Goal: Task Accomplishment & Management: Use online tool/utility

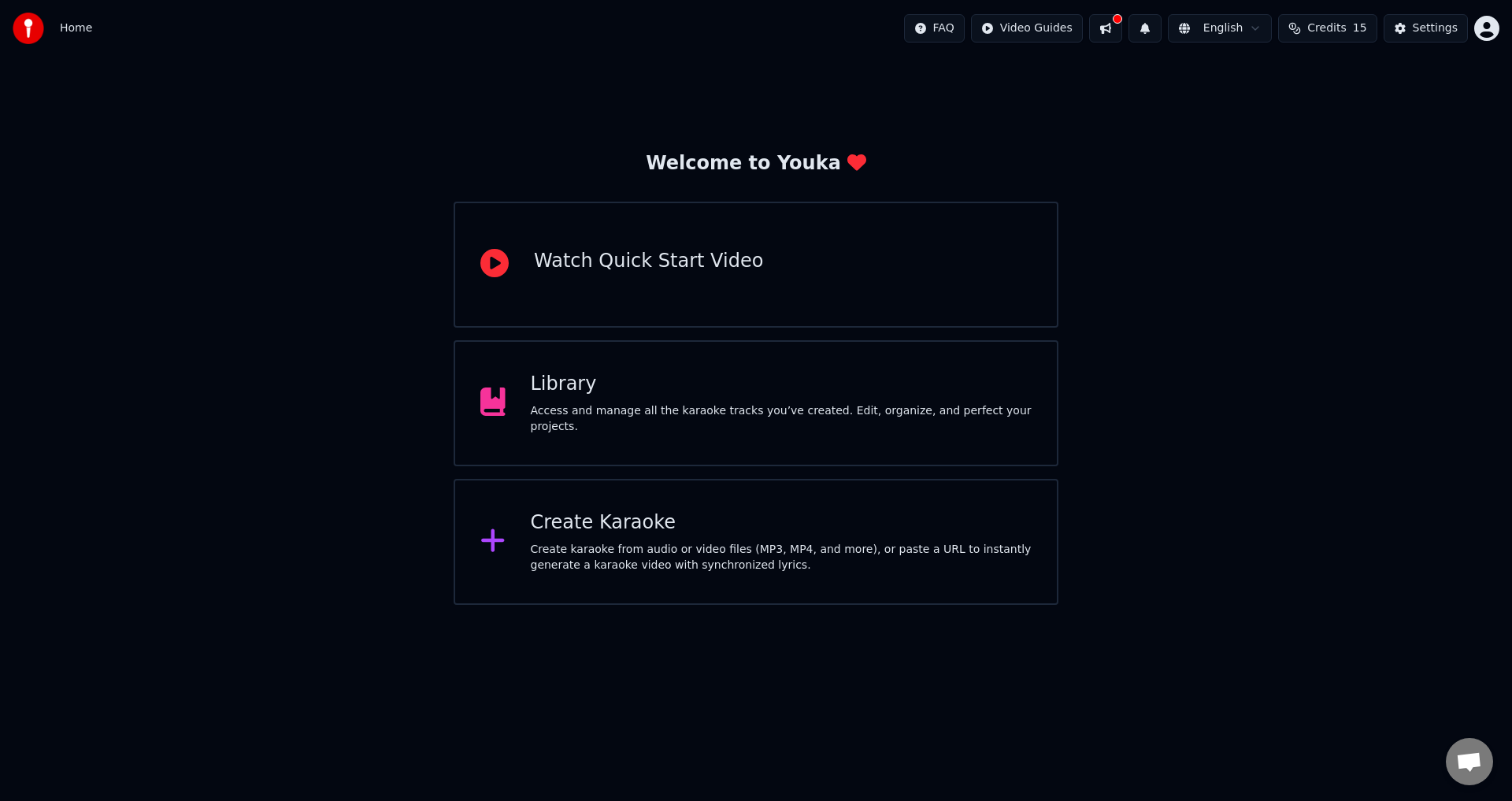
click at [952, 396] on div "Library" at bounding box center [781, 385] width 502 height 25
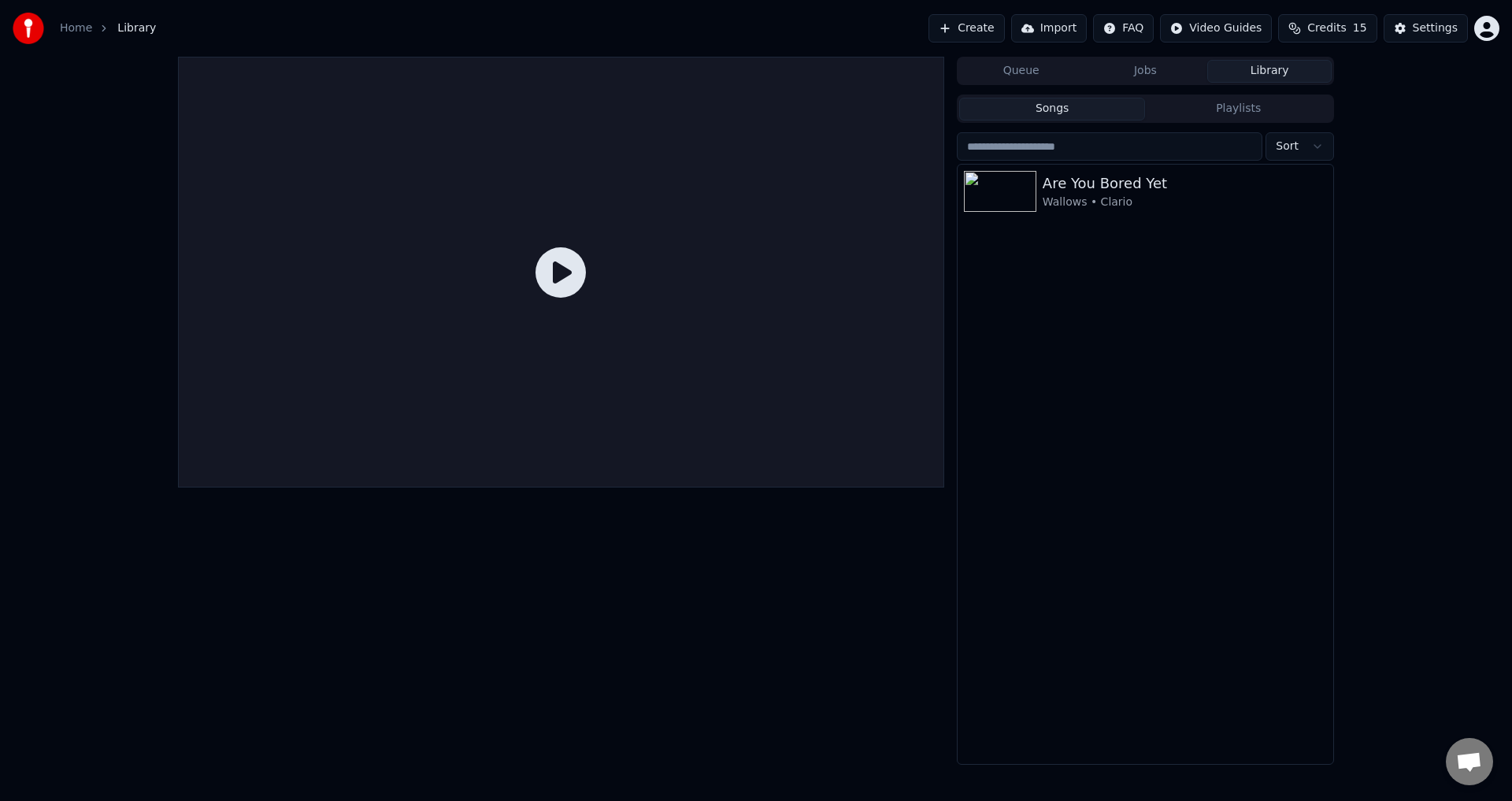
click at [106, 31] on icon "breadcrumb" at bounding box center [103, 28] width 11 height 11
click at [83, 24] on link "Home" at bounding box center [76, 28] width 33 height 15
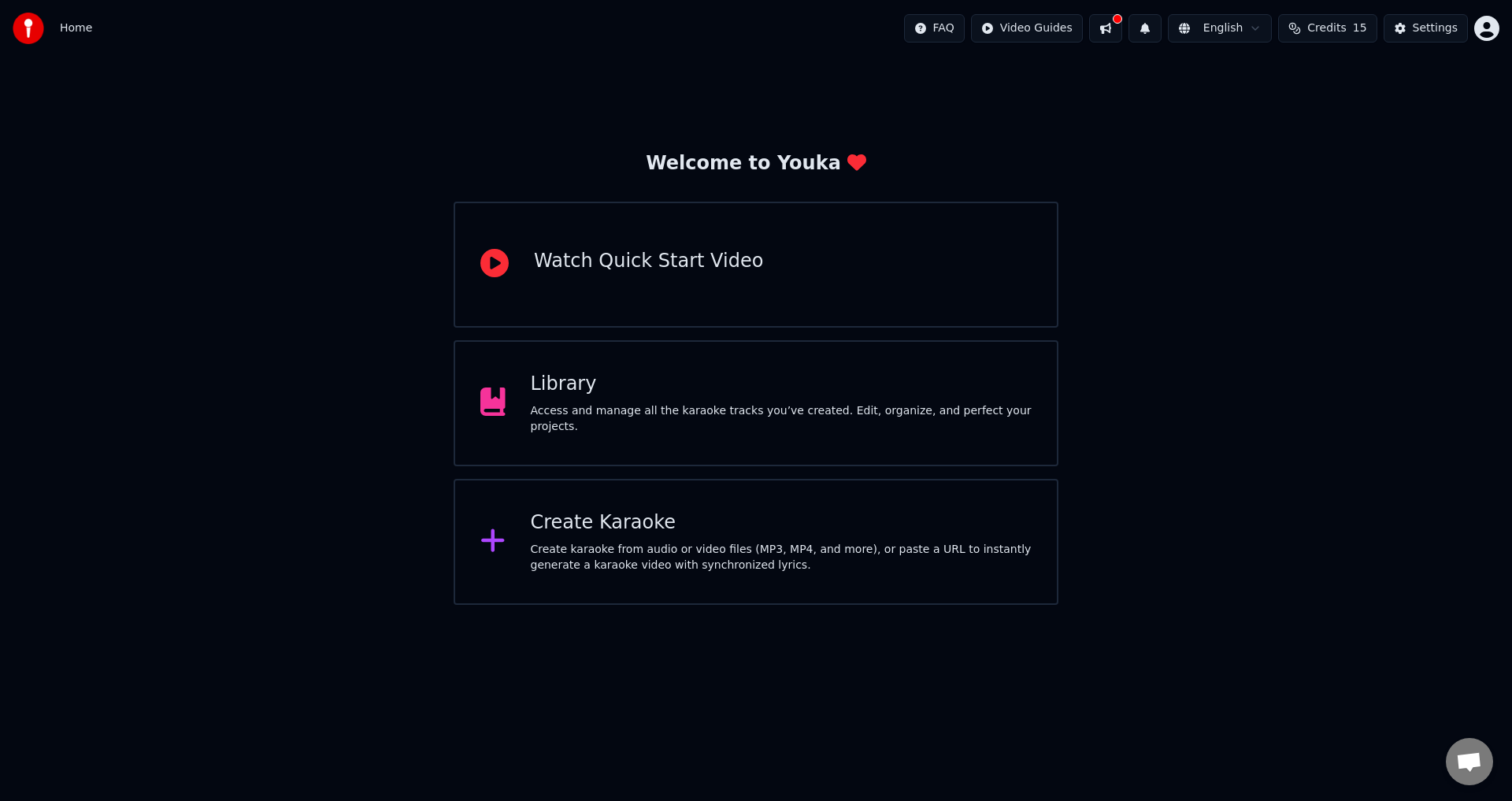
click at [599, 550] on div "Create karaoke from audio or video files (MP3, MP4, and more), or paste a URL t…" at bounding box center [781, 558] width 502 height 32
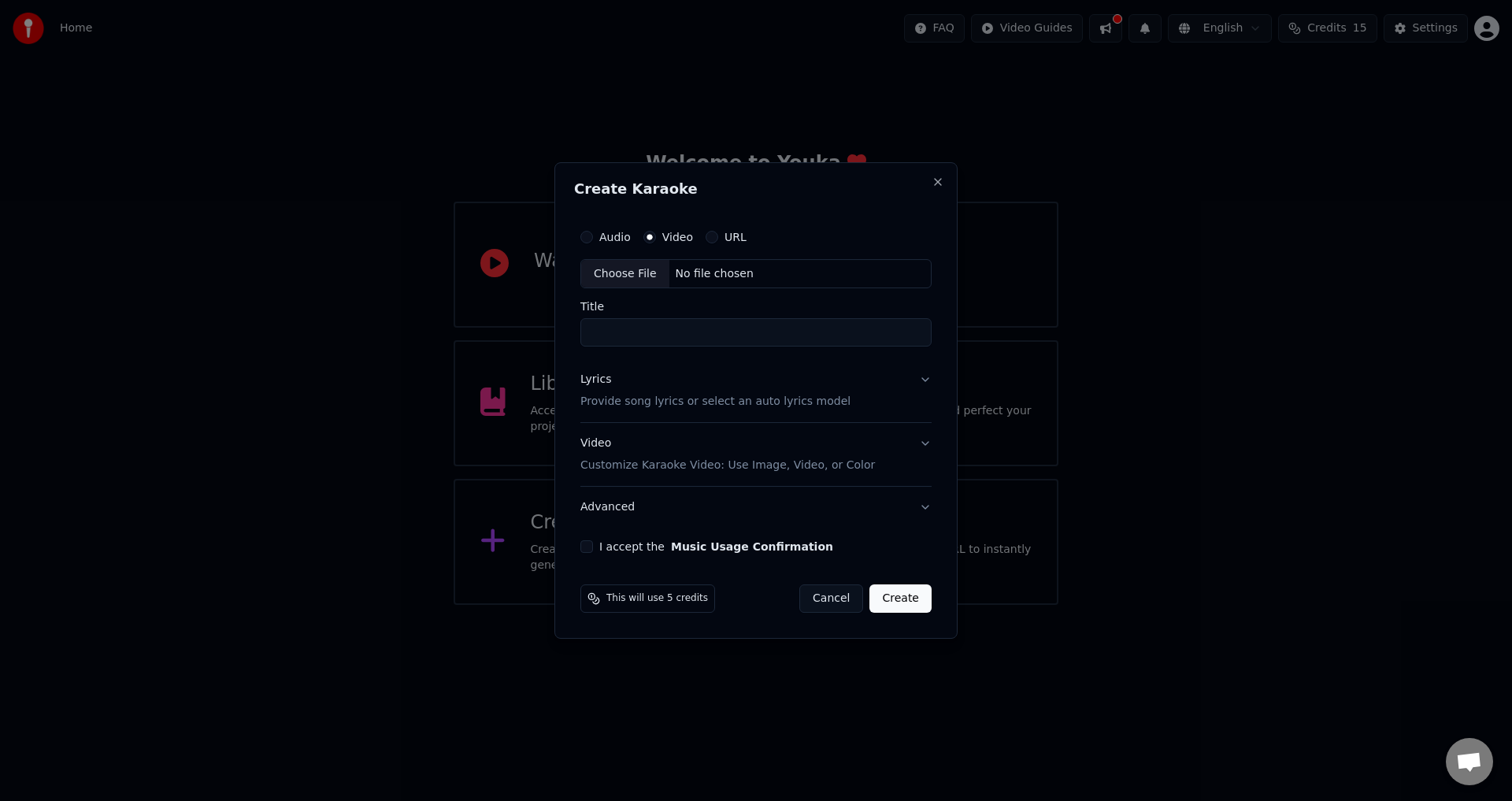
click at [695, 268] on div "No file chosen" at bounding box center [714, 274] width 90 height 15
type input "**********"
click at [868, 385] on button "Lyrics Provide song lyrics or select an auto lyrics model" at bounding box center [756, 391] width 358 height 63
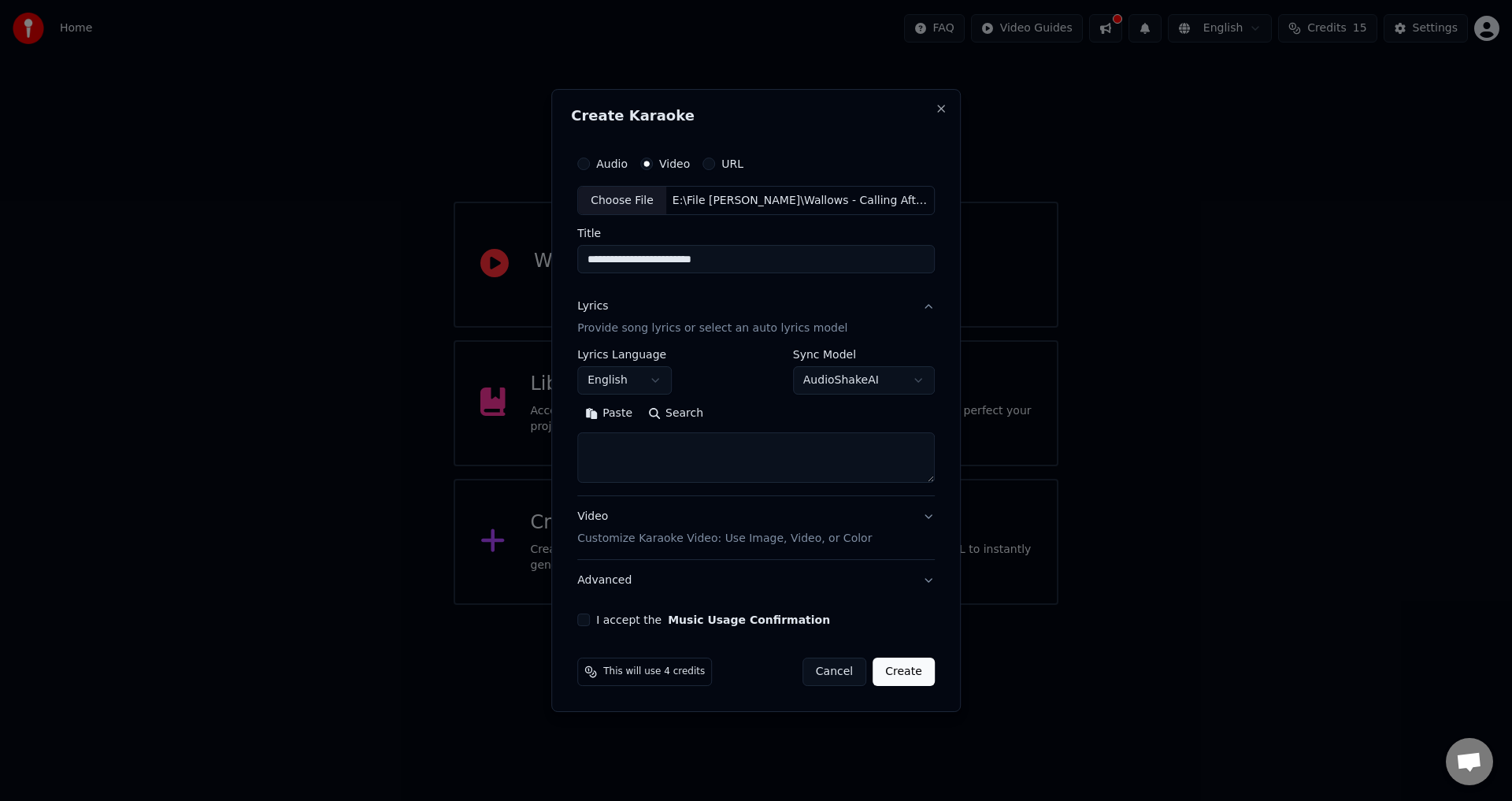
click at [693, 337] on p "Provide song lyrics or select an auto lyrics model" at bounding box center [711, 329] width 270 height 15
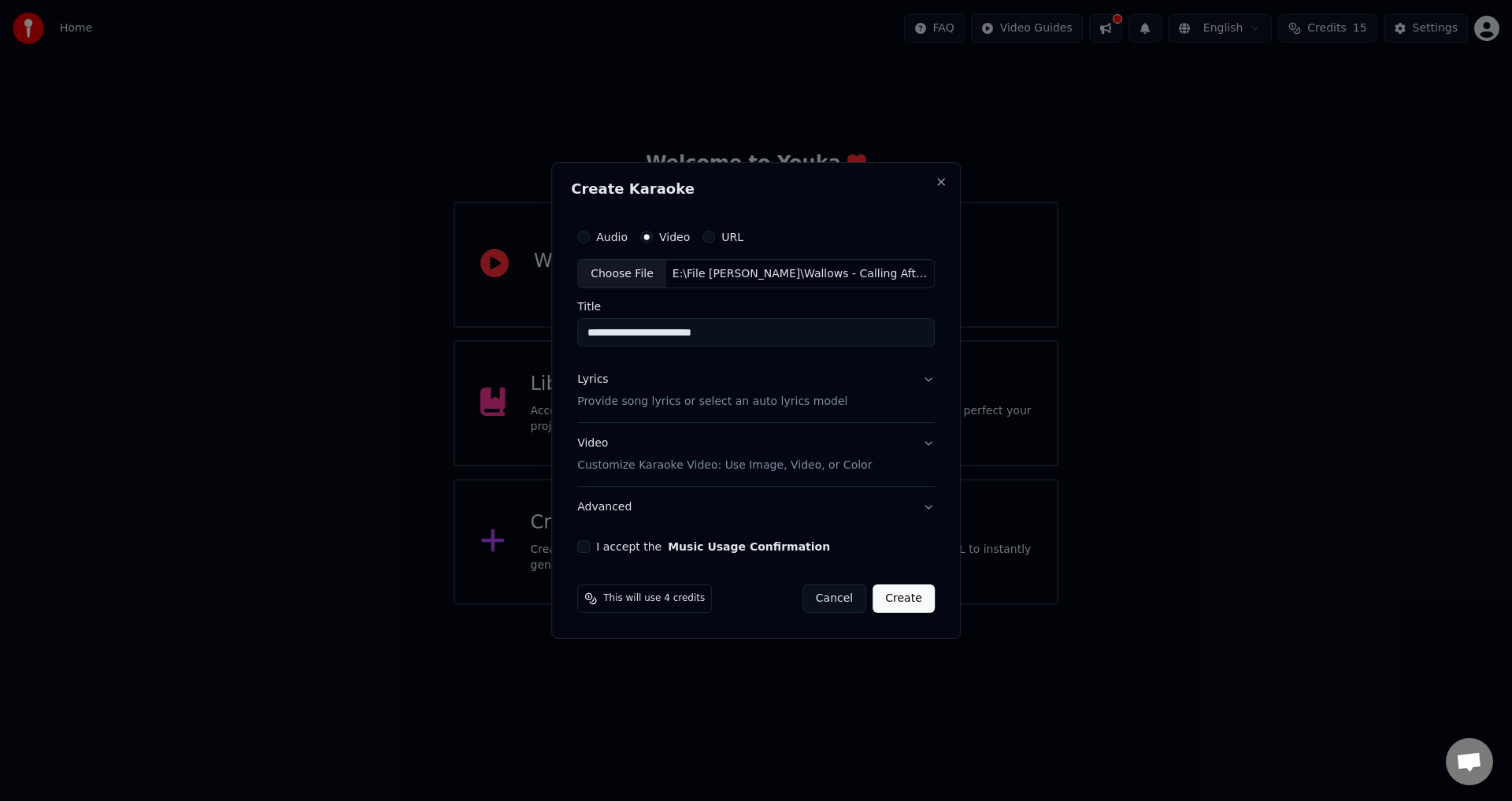
click at [888, 370] on button "Lyrics Provide song lyrics or select an auto lyrics model" at bounding box center [756, 391] width 358 height 63
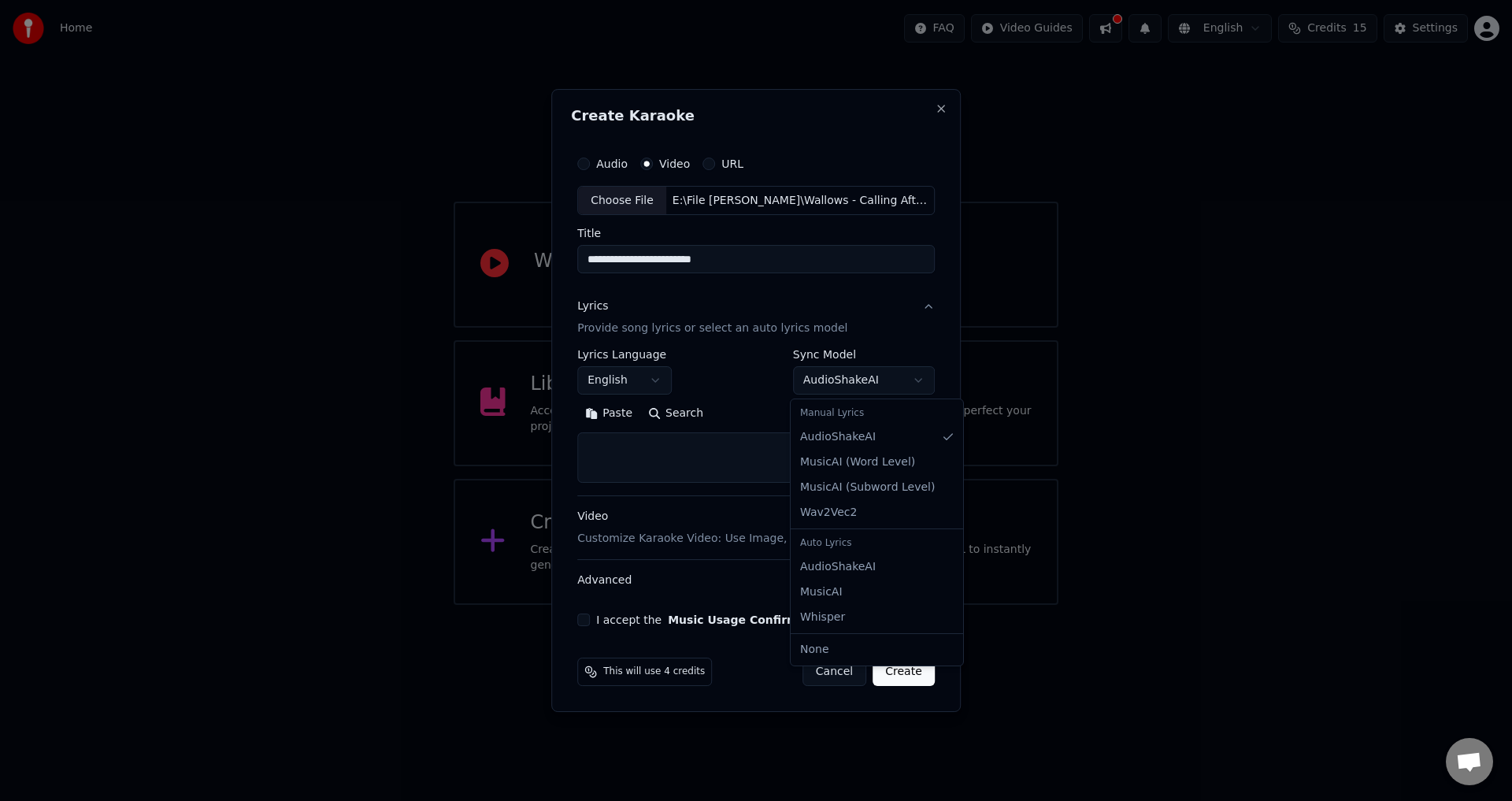
click at [816, 381] on body "**********" at bounding box center [756, 302] width 1512 height 605
click at [832, 385] on body "**********" at bounding box center [756, 302] width 1512 height 605
click at [605, 417] on button "Paste" at bounding box center [608, 414] width 63 height 25
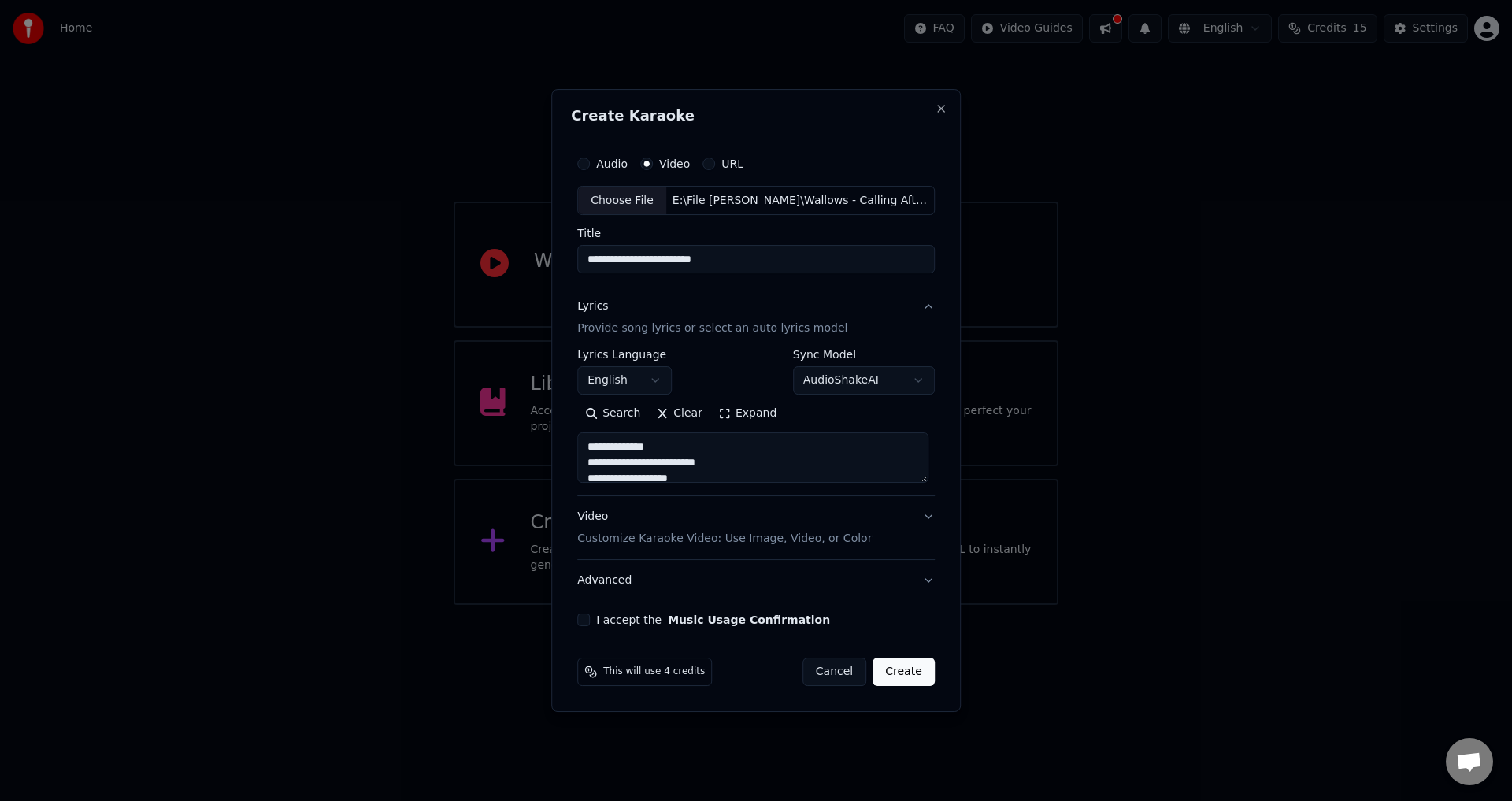
click at [812, 517] on div "Video Customize Karaoke Video: Use Image, Video, or Color" at bounding box center [724, 528] width 294 height 38
type textarea "**********"
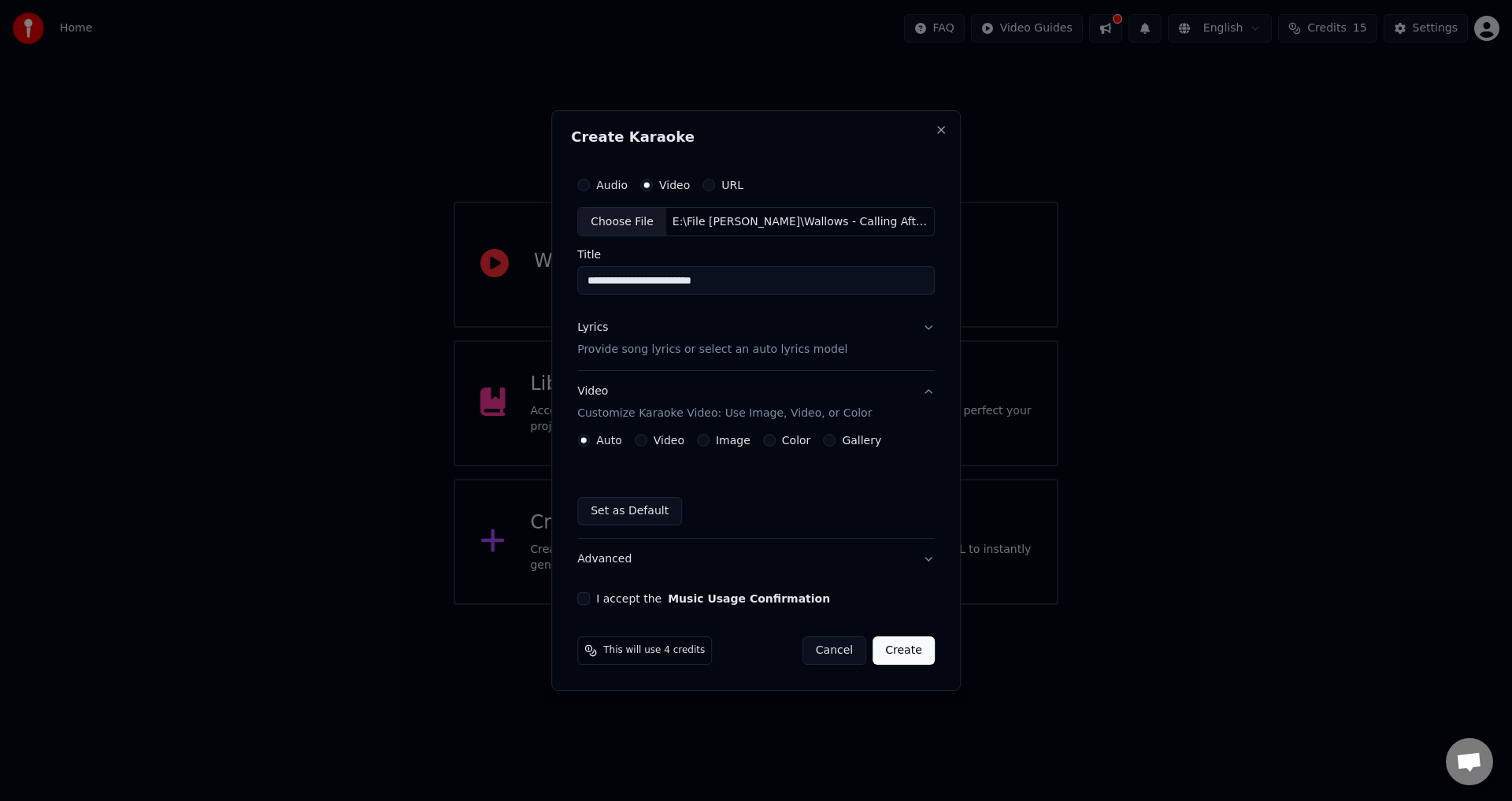
click at [673, 442] on label "Video" at bounding box center [669, 439] width 31 height 11
click at [647, 442] on button "Video" at bounding box center [640, 439] width 12 height 13
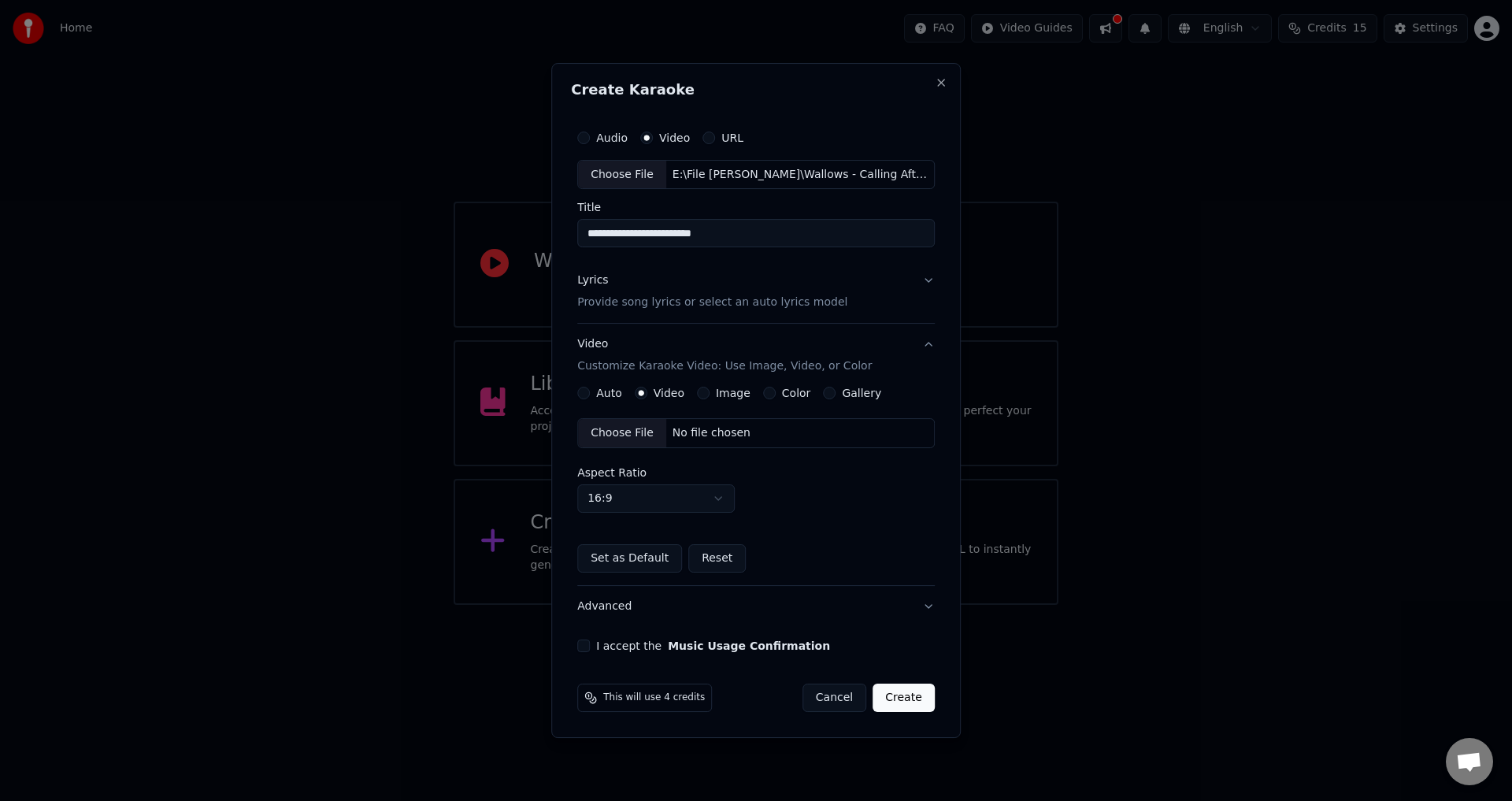
click at [682, 437] on div "No file chosen" at bounding box center [711, 433] width 90 height 15
click at [725, 613] on button "Advanced" at bounding box center [756, 606] width 358 height 41
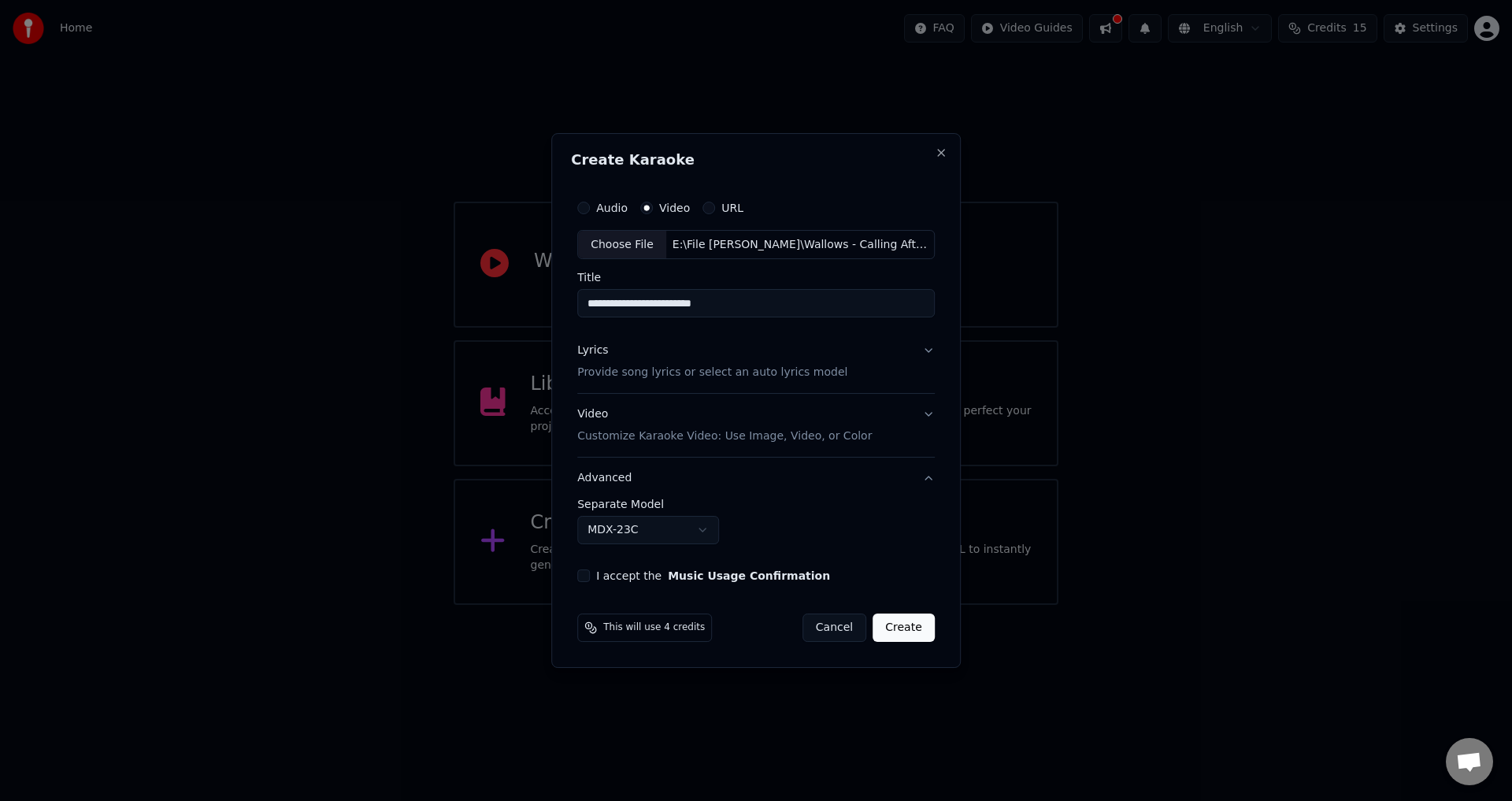
click at [594, 575] on div "I accept the Music Usage Confirmation" at bounding box center [756, 575] width 358 height 13
click at [589, 575] on button "I accept the Music Usage Confirmation" at bounding box center [582, 575] width 12 height 13
click at [908, 628] on button "Create" at bounding box center [904, 627] width 62 height 28
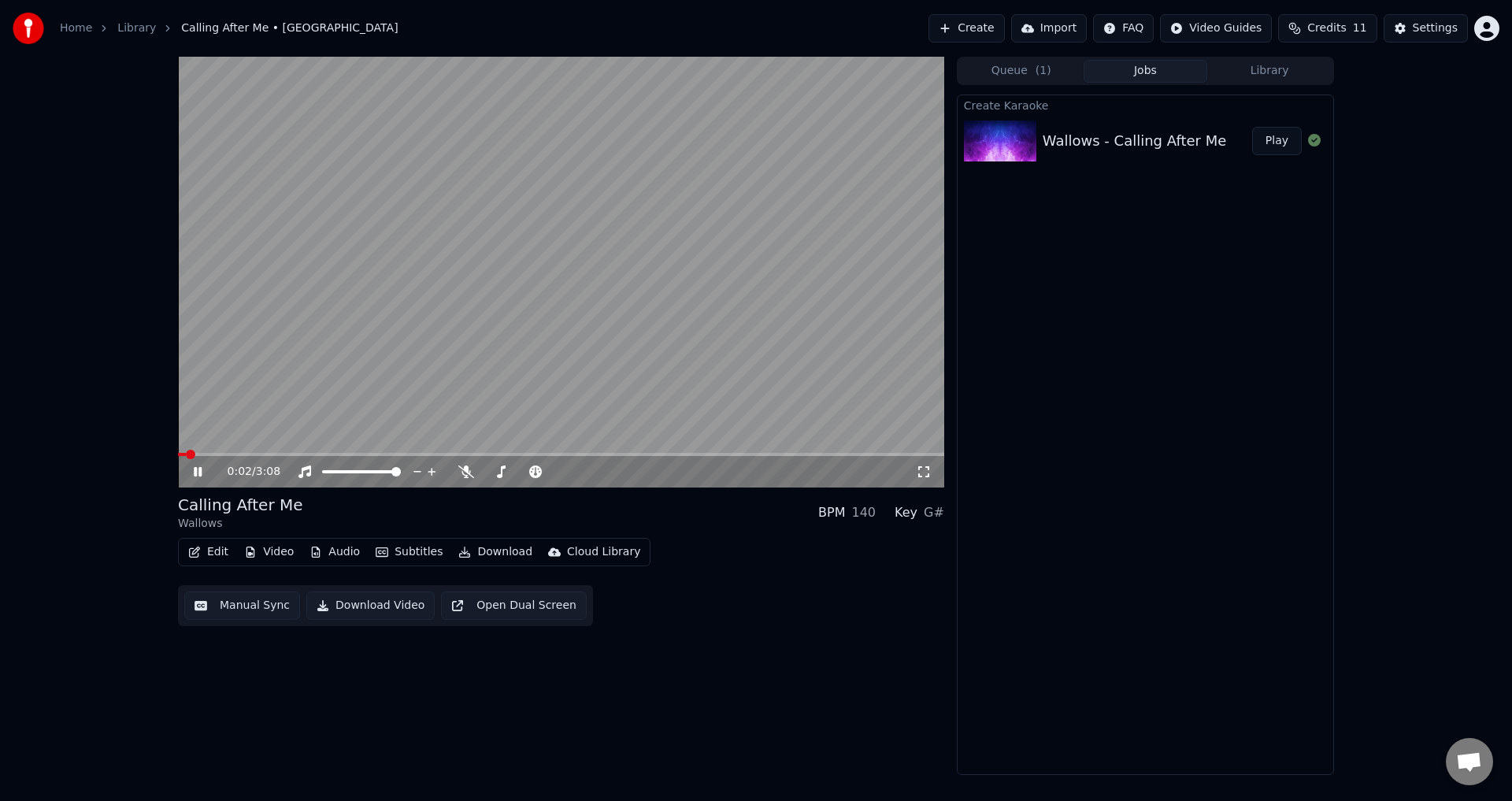
click at [705, 392] on video at bounding box center [560, 272] width 766 height 431
click at [459, 477] on icon at bounding box center [466, 471] width 15 height 13
click at [547, 366] on video at bounding box center [560, 272] width 766 height 431
click at [281, 458] on div "0:04 / 3:08" at bounding box center [560, 471] width 766 height 32
click at [285, 451] on video at bounding box center [560, 272] width 766 height 431
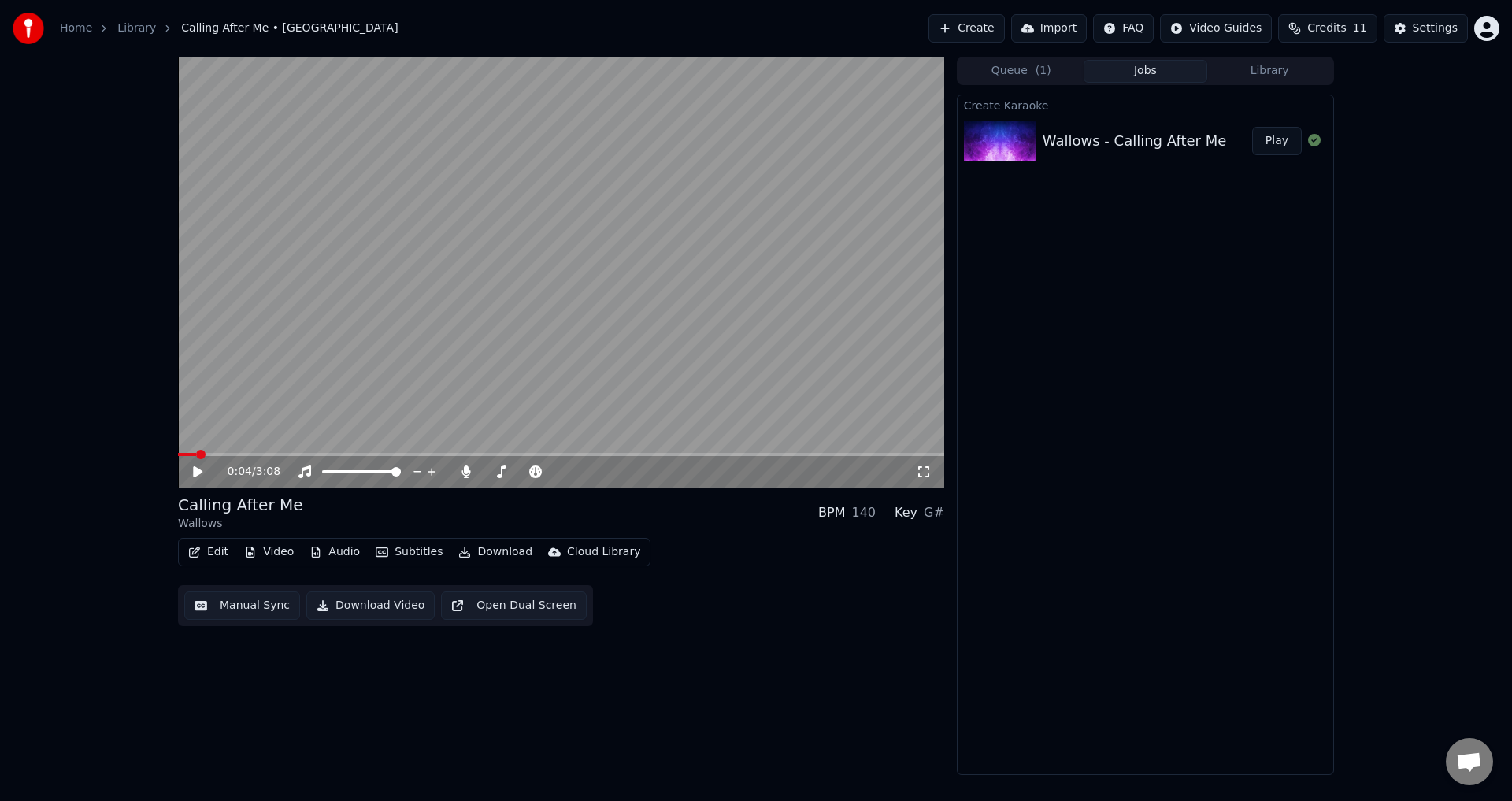
click at [289, 454] on span at bounding box center [560, 454] width 766 height 3
click at [333, 412] on video at bounding box center [560, 272] width 766 height 431
click at [252, 452] on video at bounding box center [560, 272] width 766 height 431
click at [255, 457] on div "0:27 / 3:08" at bounding box center [560, 471] width 766 height 32
click at [253, 452] on video at bounding box center [560, 272] width 766 height 431
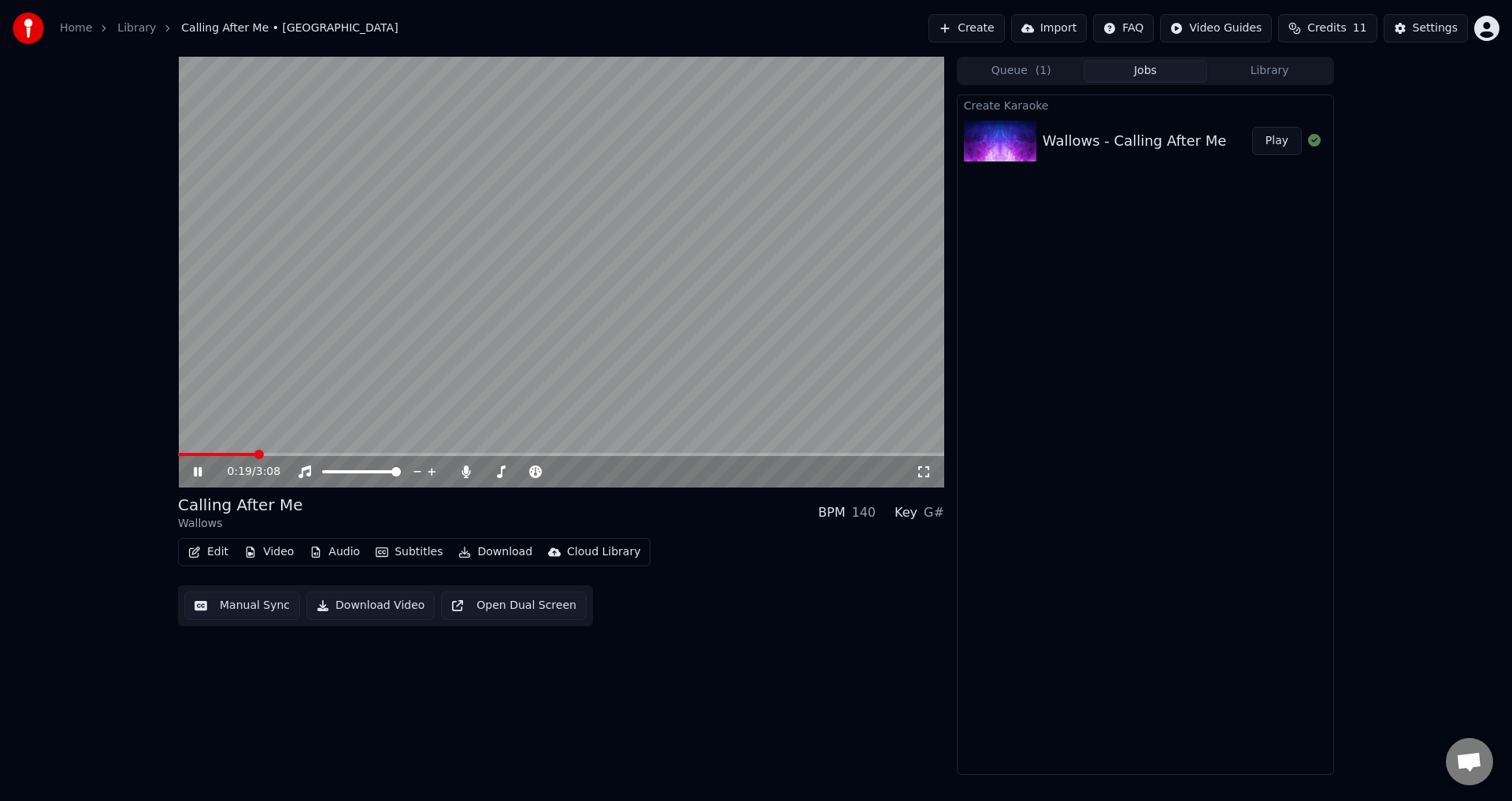
click at [255, 456] on span at bounding box center [216, 454] width 77 height 3
click at [482, 370] on video at bounding box center [560, 272] width 766 height 431
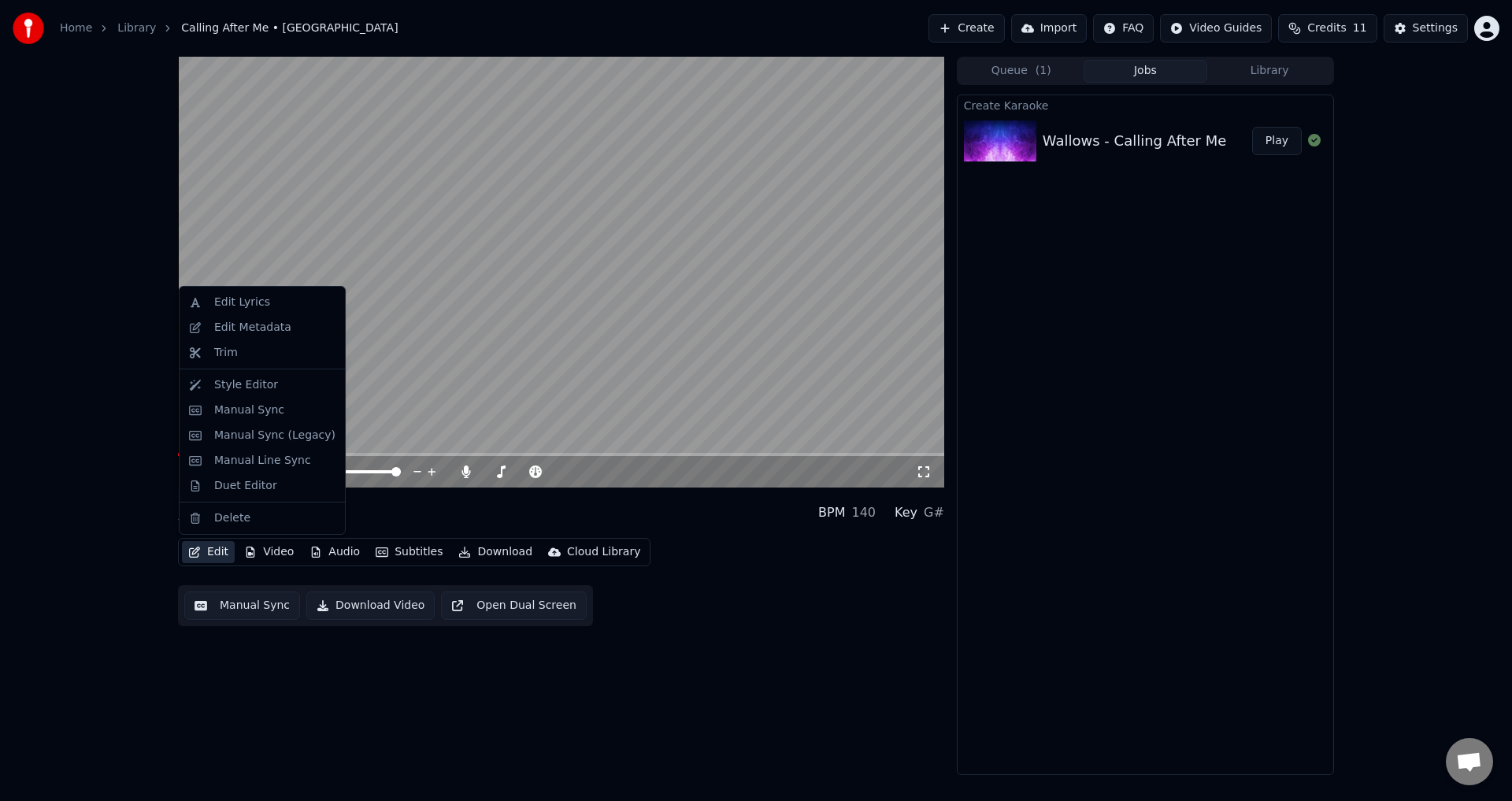
click at [213, 548] on button "Edit" at bounding box center [208, 552] width 53 height 22
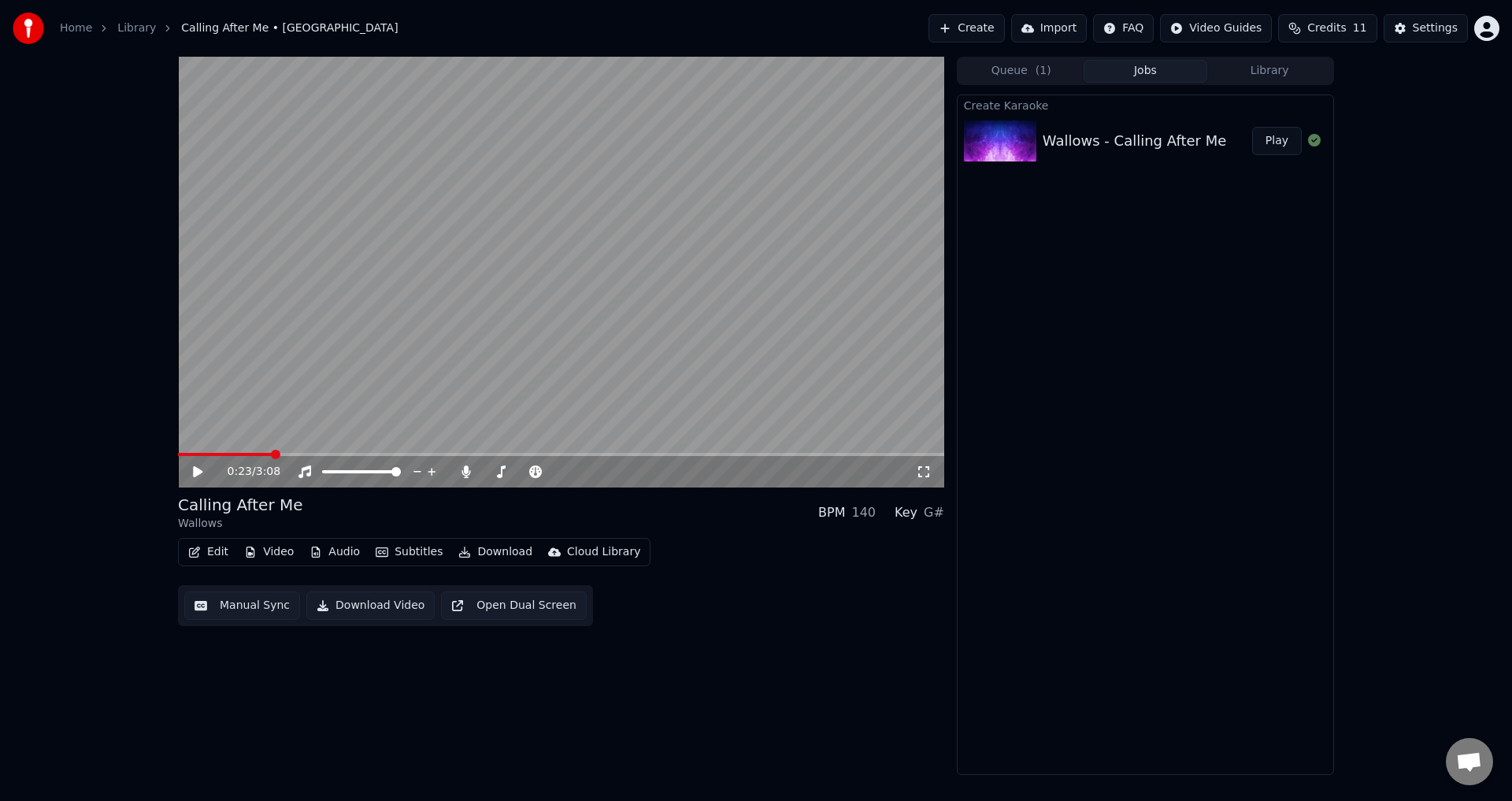
click at [738, 668] on div "0:23 / 3:08 Calling After Me Wallows BPM 140 Key G# Edit Video Audio Subtitles …" at bounding box center [560, 415] width 766 height 718
click at [219, 546] on button "Edit" at bounding box center [208, 552] width 53 height 22
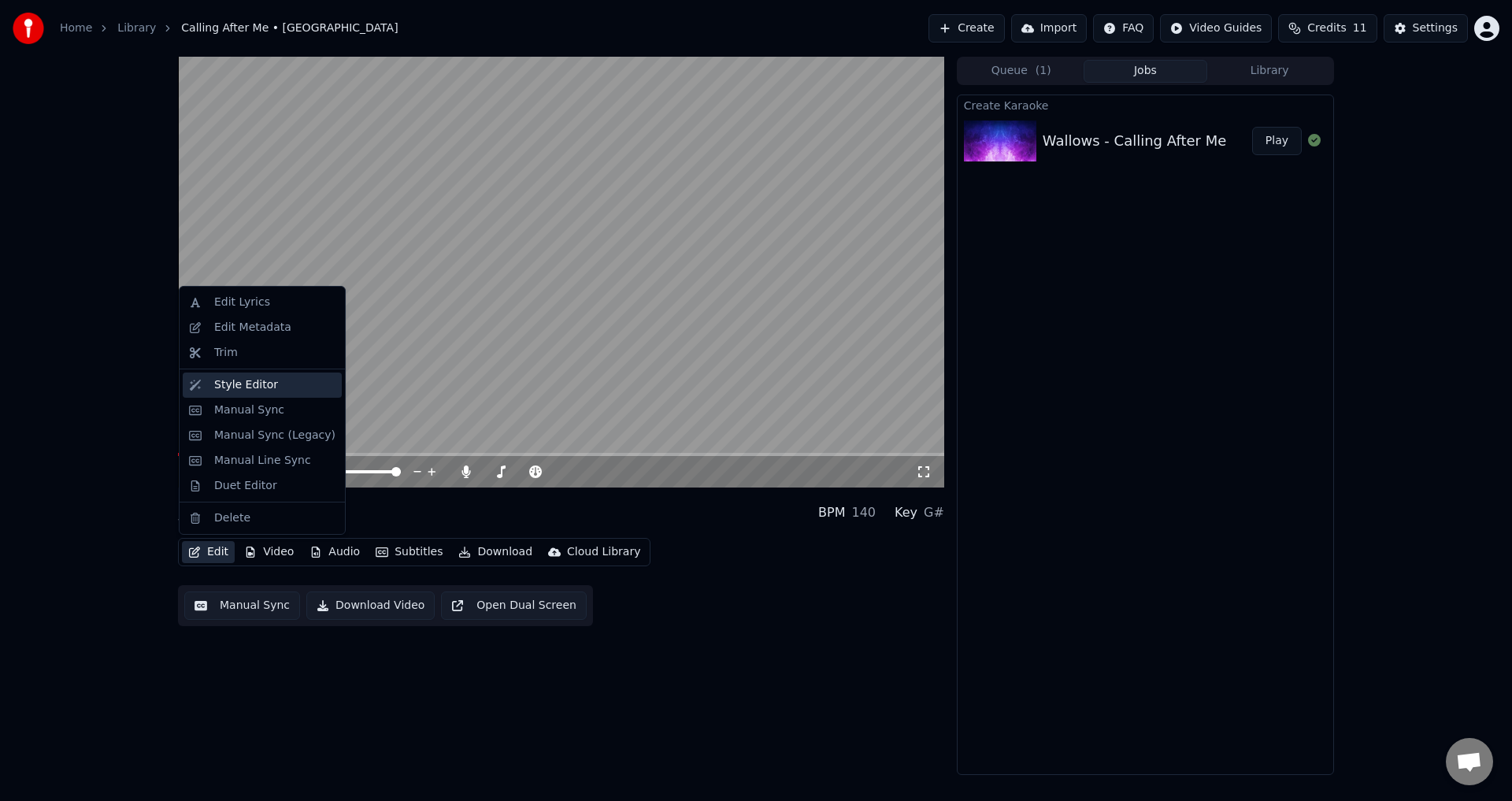
click at [290, 388] on div "Style Editor" at bounding box center [275, 385] width 121 height 15
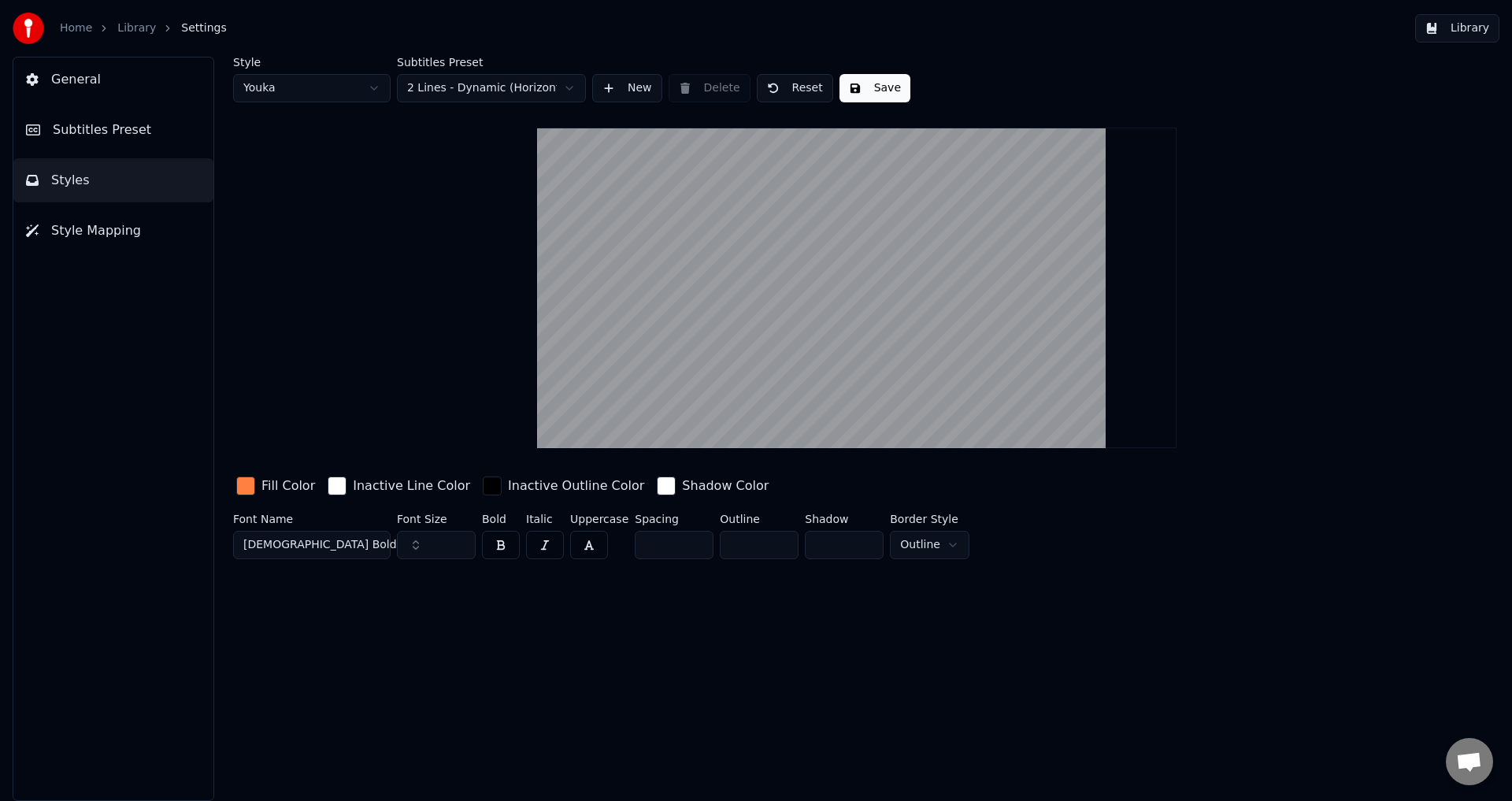
click at [161, 223] on button "Style Mapping" at bounding box center [113, 231] width 200 height 44
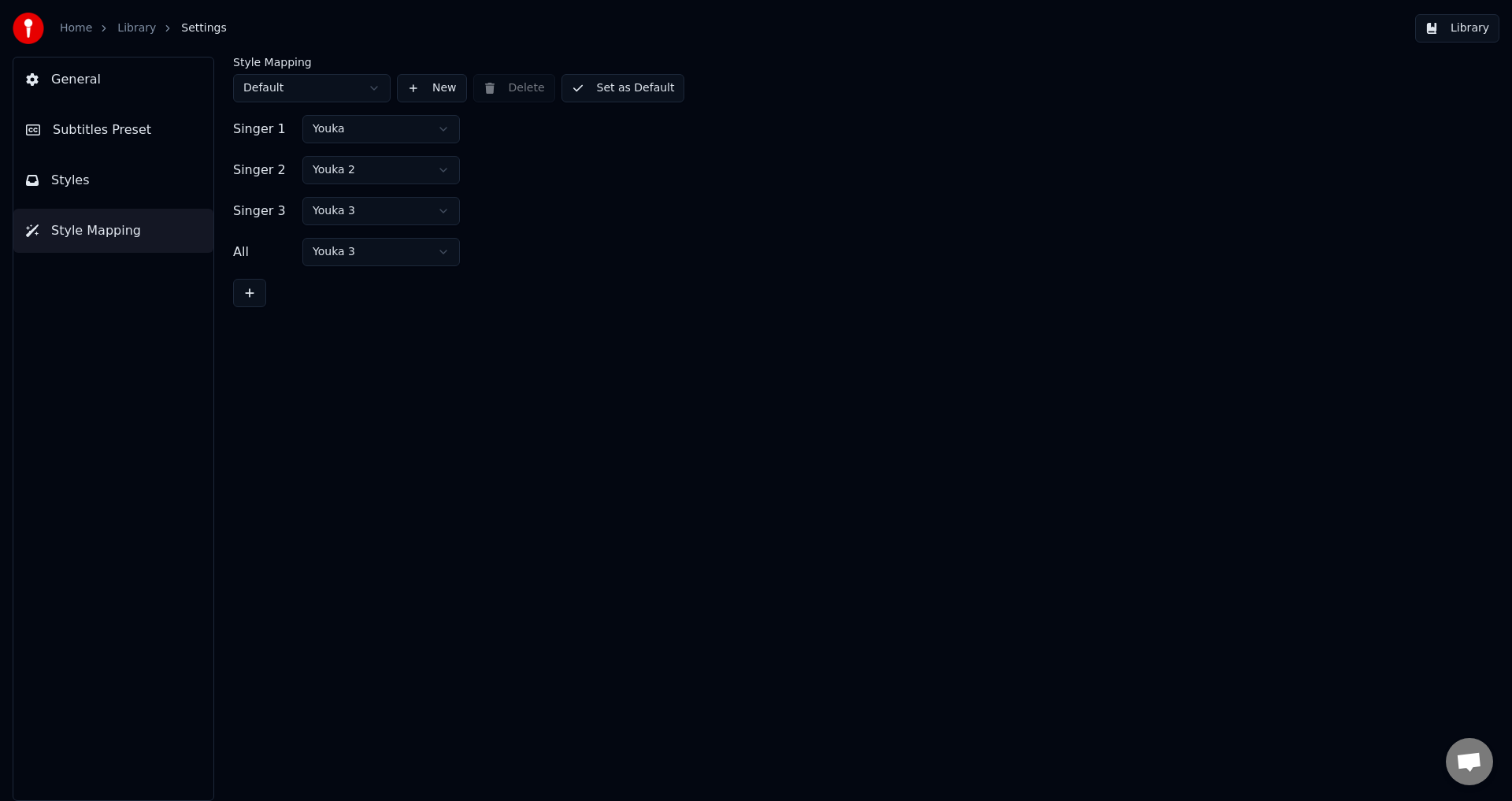
click at [127, 159] on button "Styles" at bounding box center [113, 181] width 200 height 44
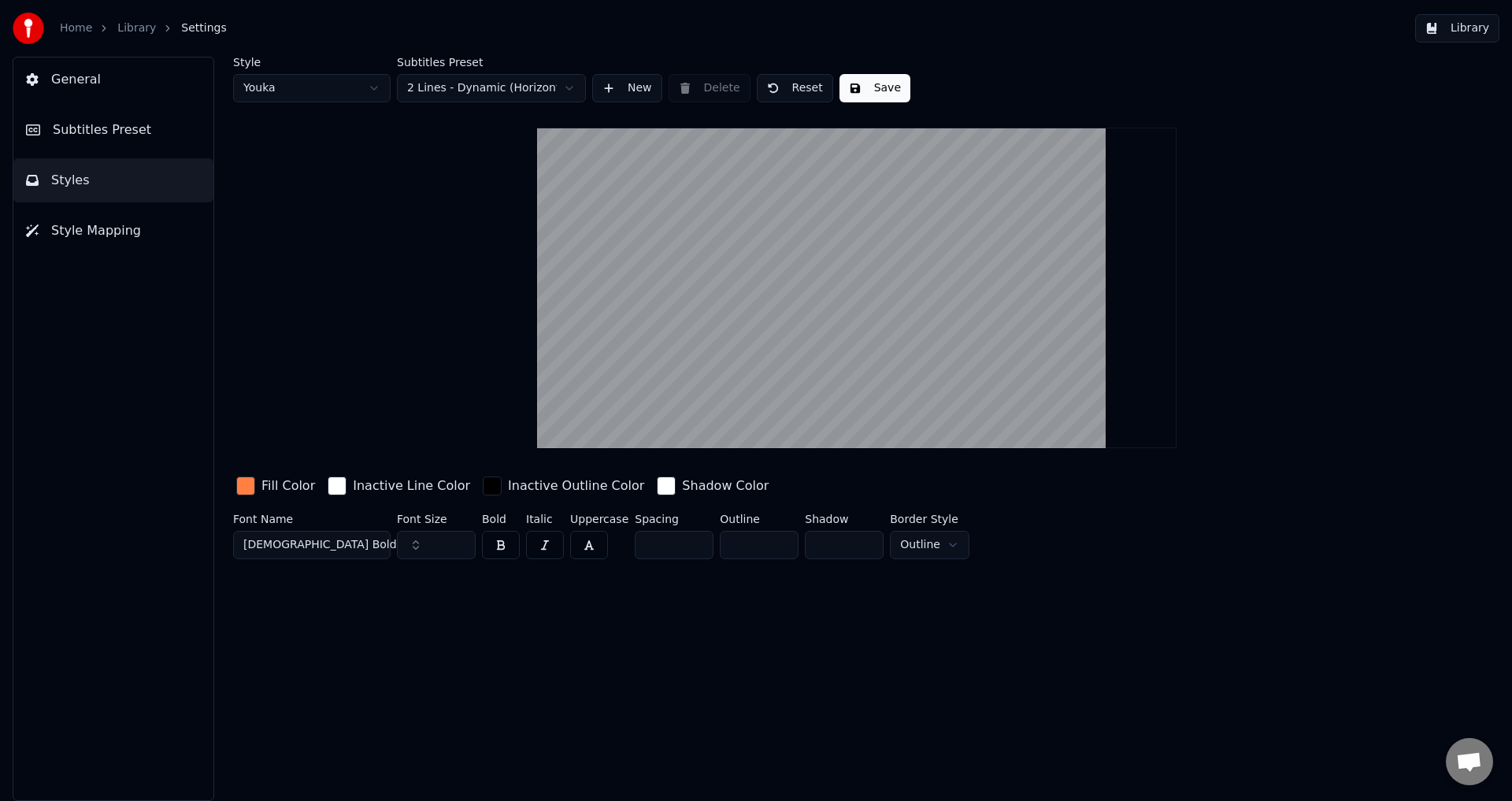
click at [121, 141] on button "Subtitles Preset" at bounding box center [113, 130] width 200 height 44
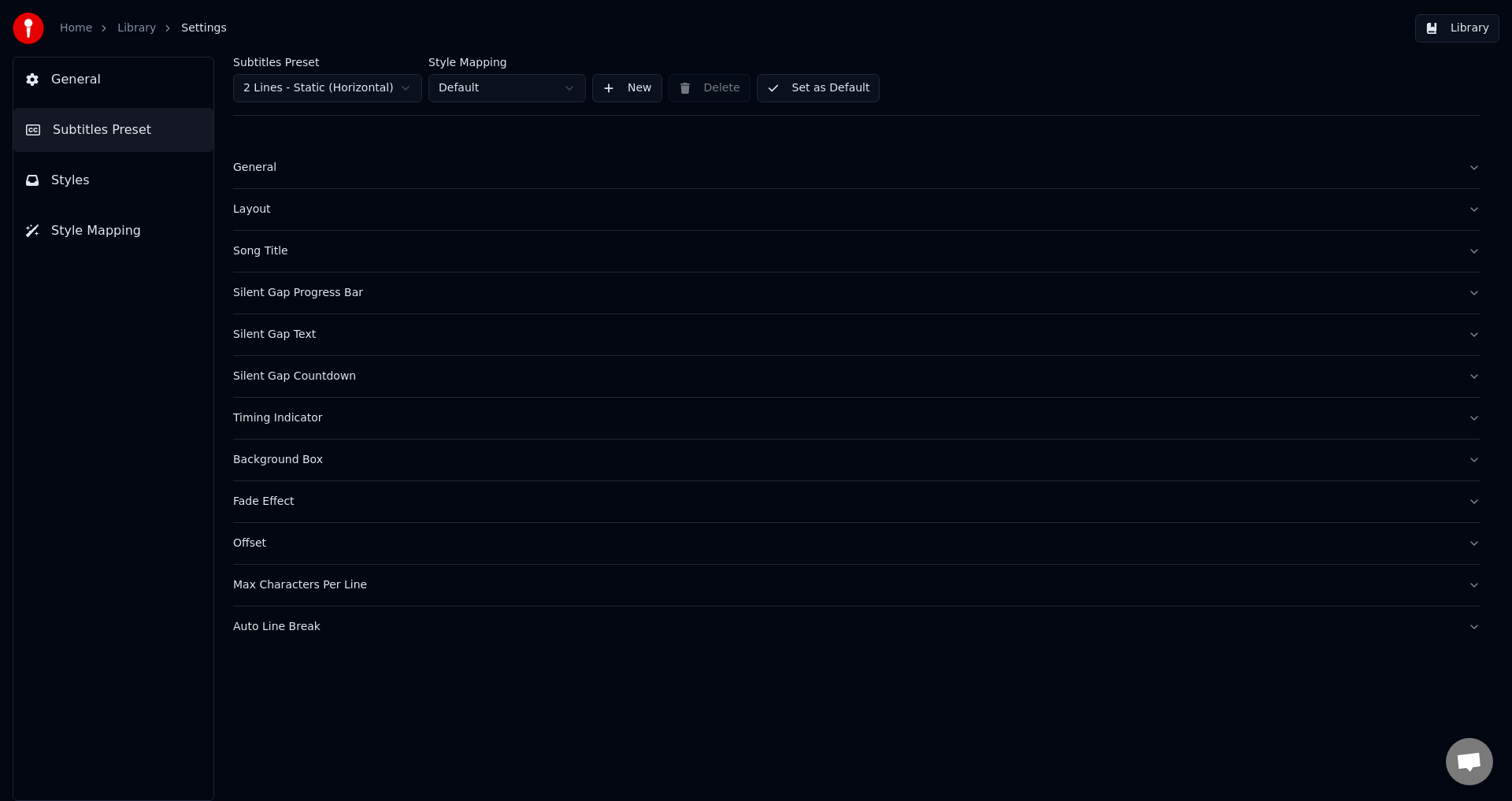
click at [359, 580] on div "Max Characters Per Line" at bounding box center [843, 585] width 1222 height 15
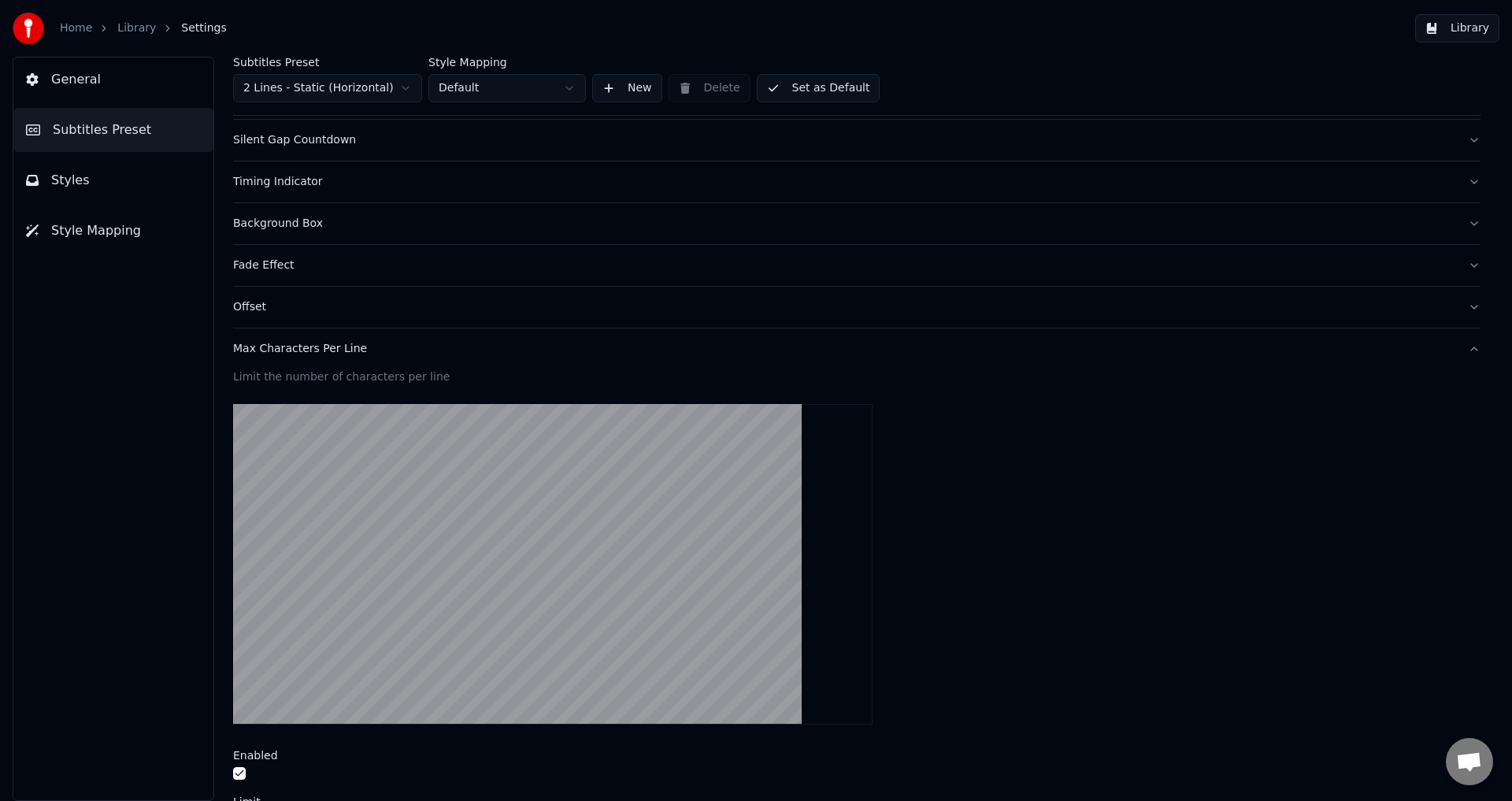
scroll to position [390, 0]
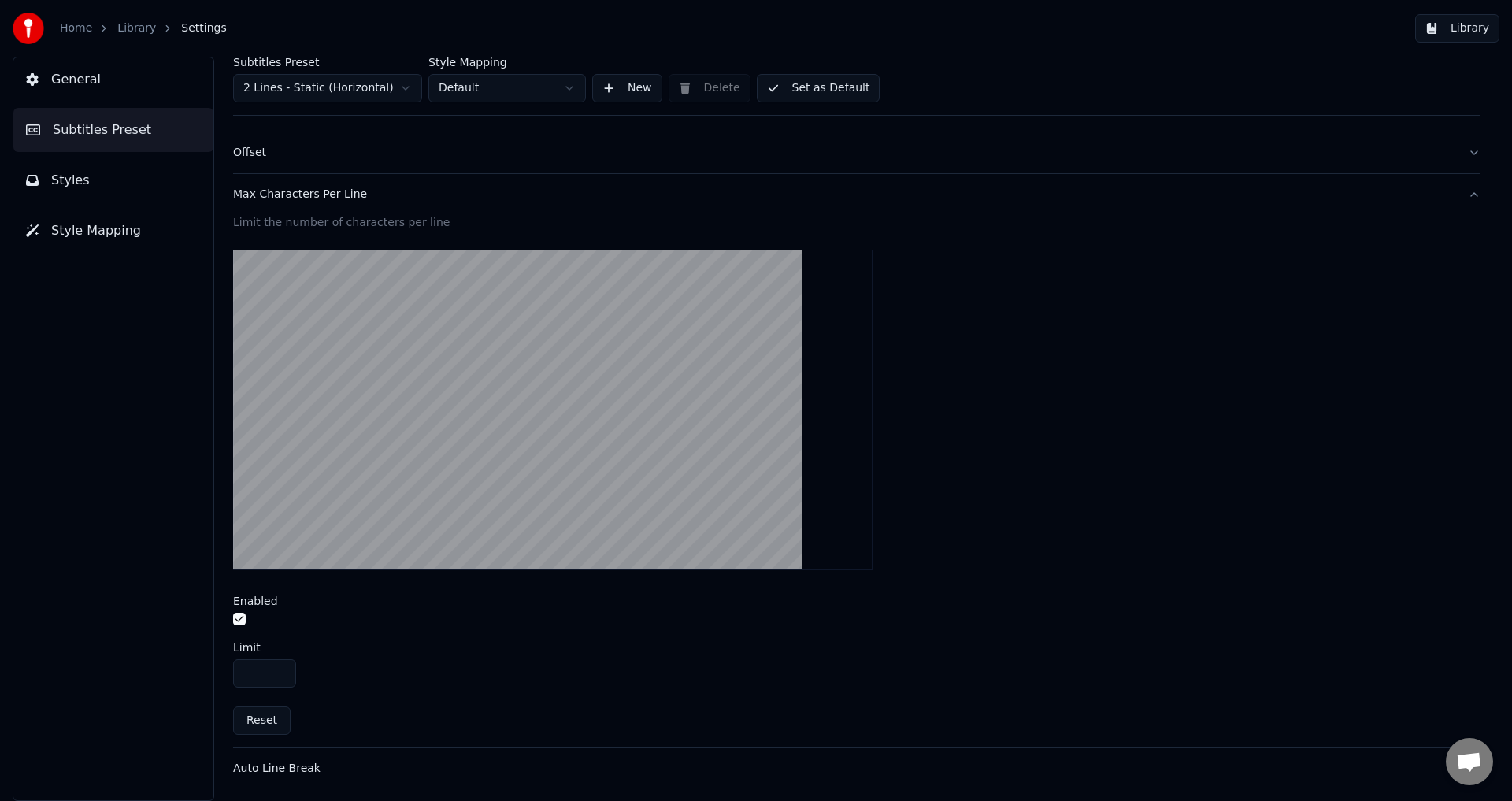
drag, startPoint x: 268, startPoint y: 678, endPoint x: 186, endPoint y: 665, distance: 83.0
click at [188, 666] on div "General Subtitles Preset Styles Style Mapping Subtitles Preset 2 Lines - Static…" at bounding box center [756, 429] width 1512 height 744
click at [460, 656] on div "Limit *" at bounding box center [856, 665] width 1248 height 46
drag, startPoint x: 281, startPoint y: 674, endPoint x: 233, endPoint y: 673, distance: 48.0
click at [233, 673] on input "*" at bounding box center [264, 673] width 63 height 28
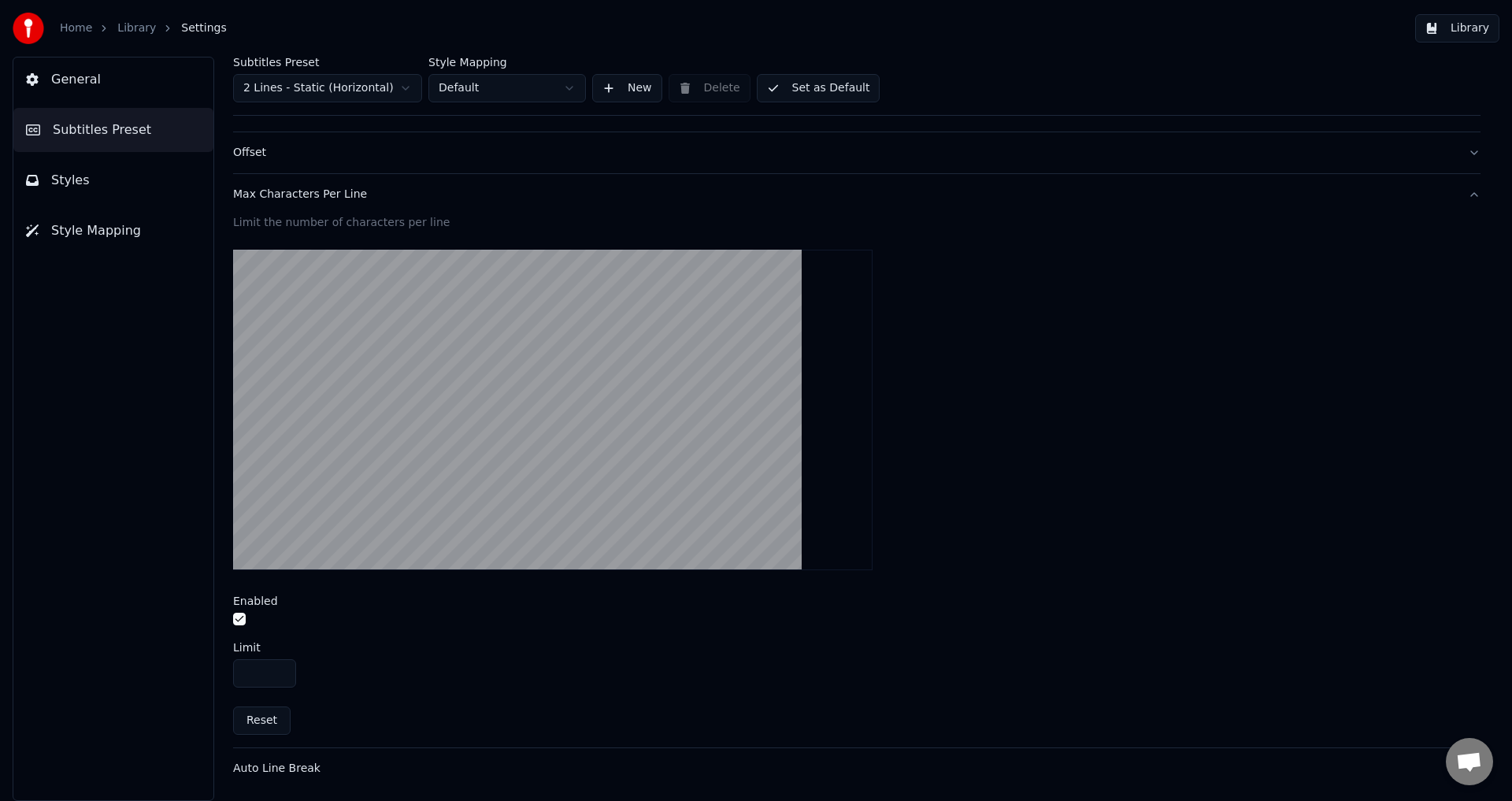
drag, startPoint x: 251, startPoint y: 673, endPoint x: 215, endPoint y: 673, distance: 36.0
click at [215, 673] on div "Subtitles Preset 2 Lines - Static (Horizontal) Style Mapping Default New Delete…" at bounding box center [856, 429] width 1310 height 744
type input "****"
click at [415, 676] on div "****" at bounding box center [856, 673] width 1248 height 28
click at [405, 198] on div "Max Characters Per Line" at bounding box center [843, 194] width 1222 height 15
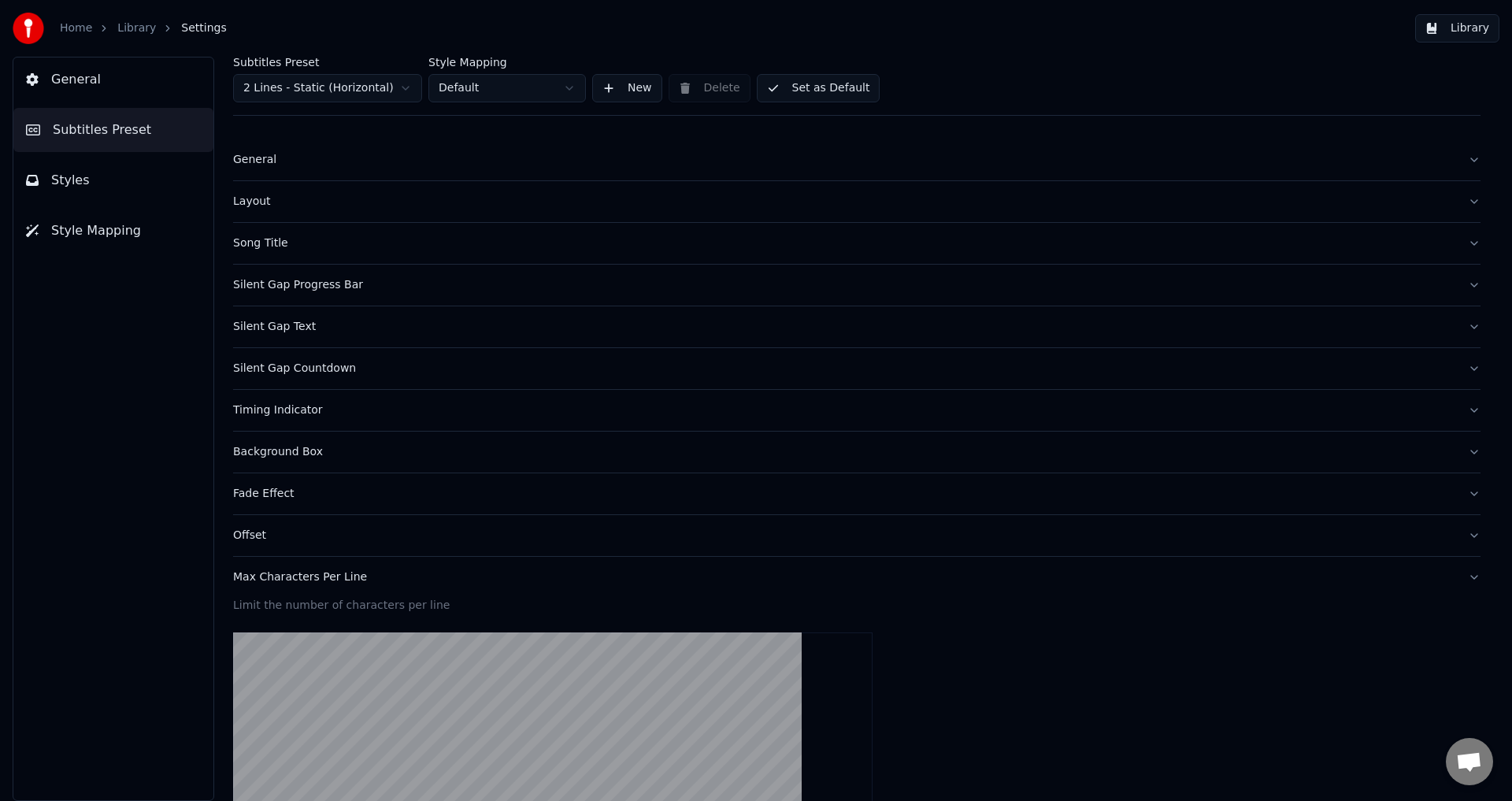
scroll to position [0, 0]
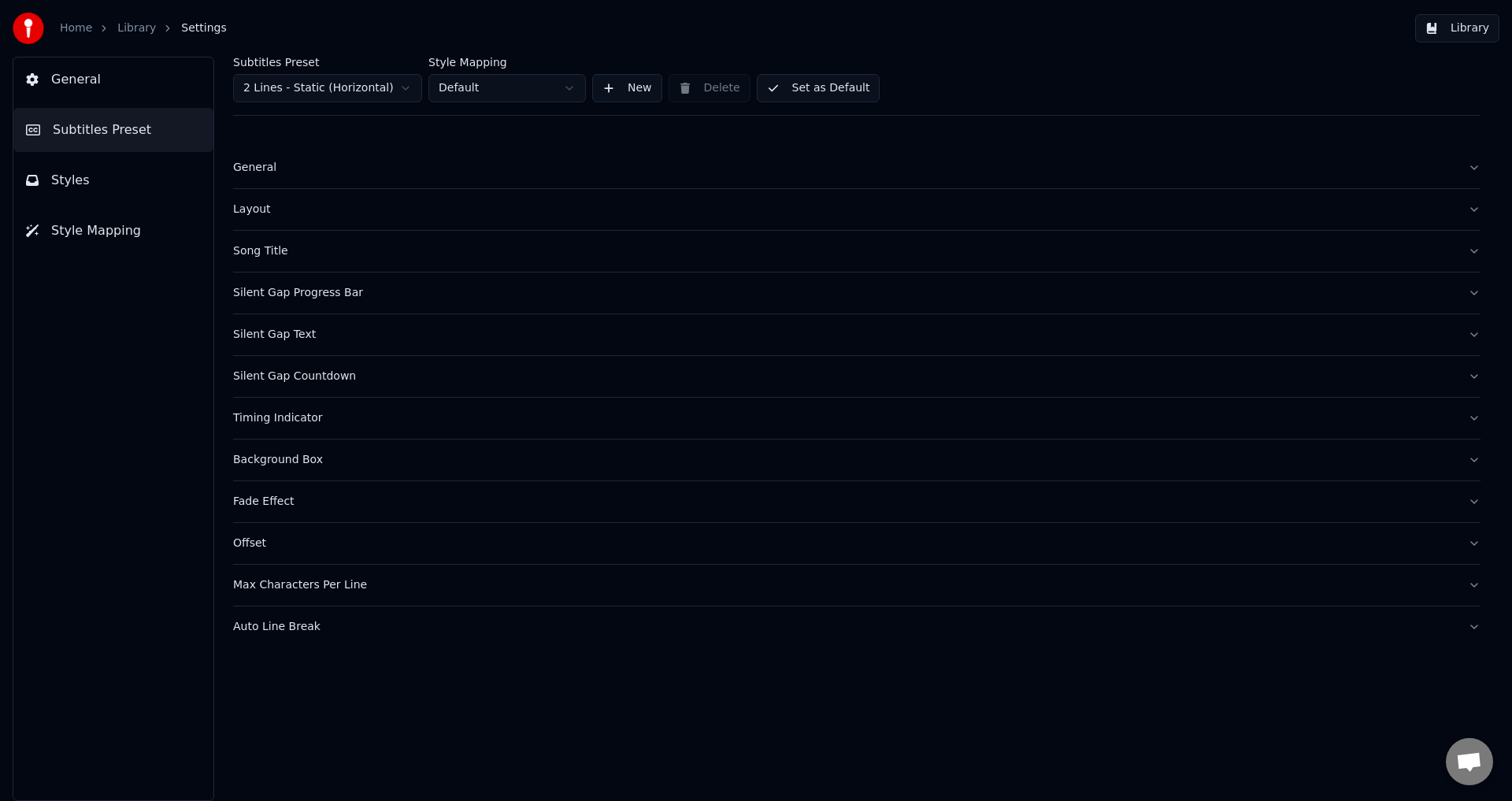
click at [321, 625] on div "Auto Line Break" at bounding box center [843, 627] width 1222 height 15
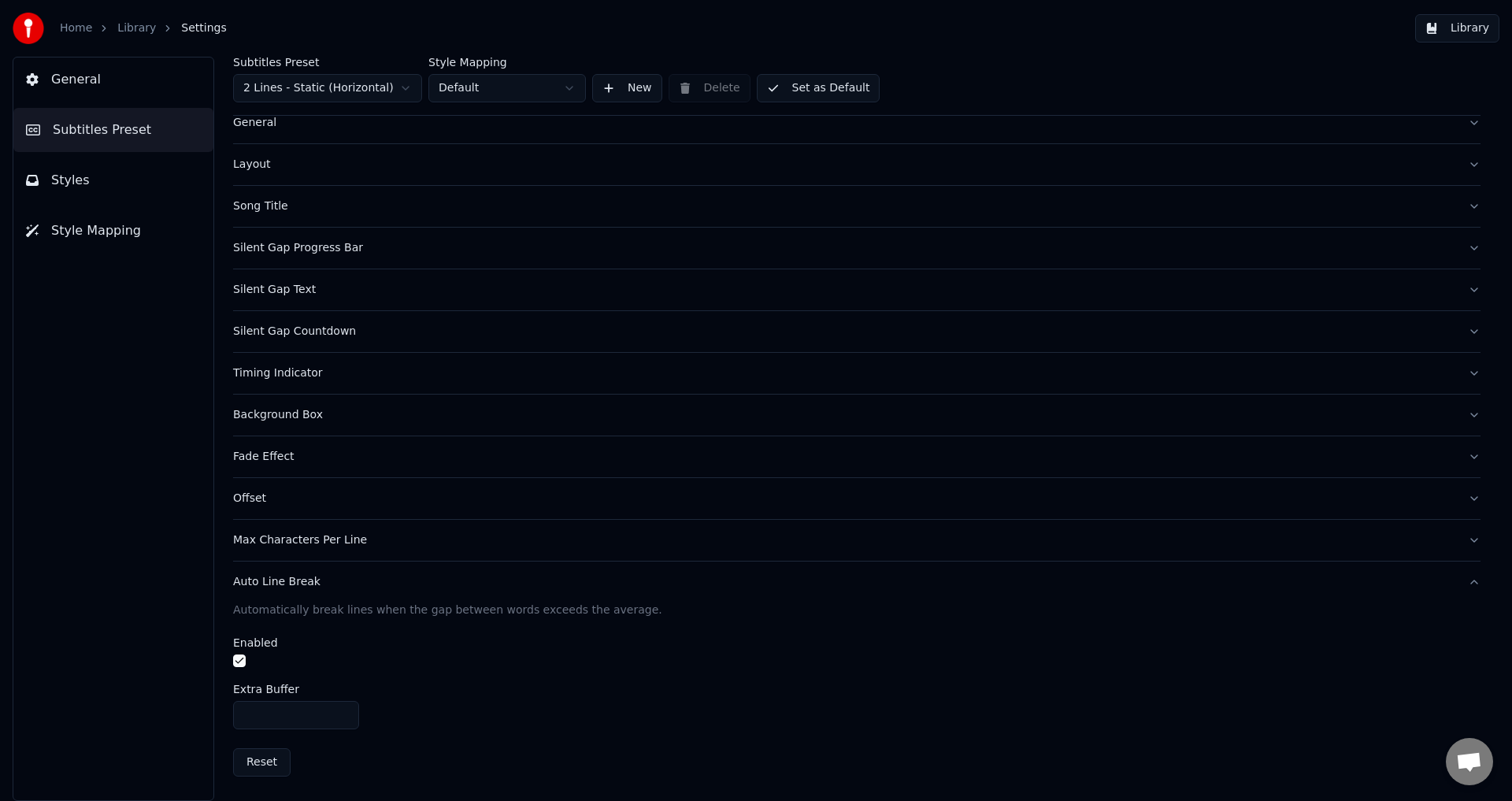
click at [87, 85] on span "General" at bounding box center [76, 80] width 50 height 19
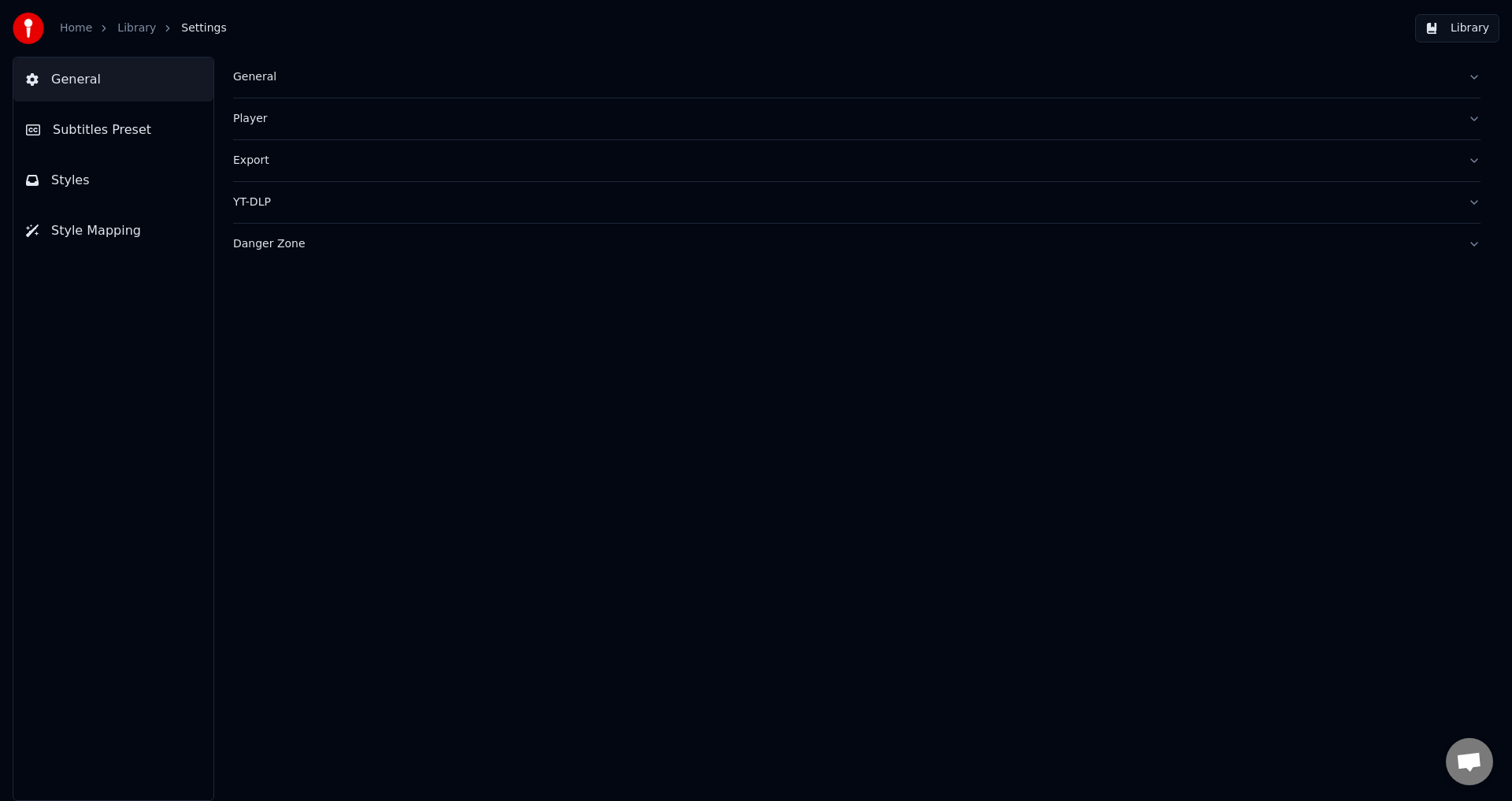
click at [128, 25] on link "Library" at bounding box center [136, 28] width 38 height 15
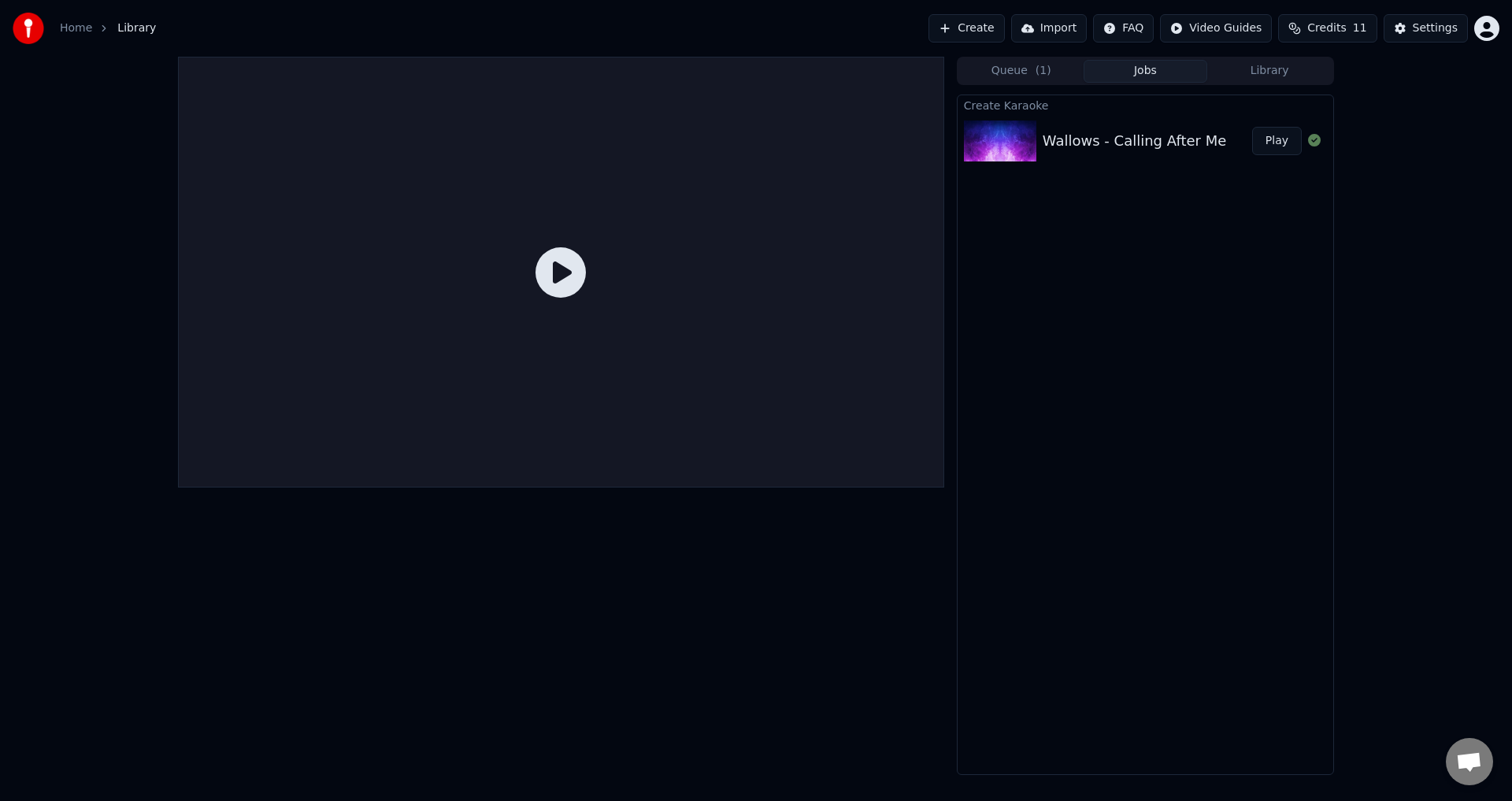
click at [569, 272] on icon at bounding box center [560, 272] width 50 height 50
drag, startPoint x: 631, startPoint y: 322, endPoint x: 659, endPoint y: 309, distance: 30.9
click at [632, 323] on div at bounding box center [560, 272] width 766 height 431
click at [1097, 122] on div "Wallows - Calling After Me Play" at bounding box center [1145, 141] width 376 height 54
click at [1089, 150] on div "Wallows - Calling After Me" at bounding box center [1134, 140] width 184 height 22
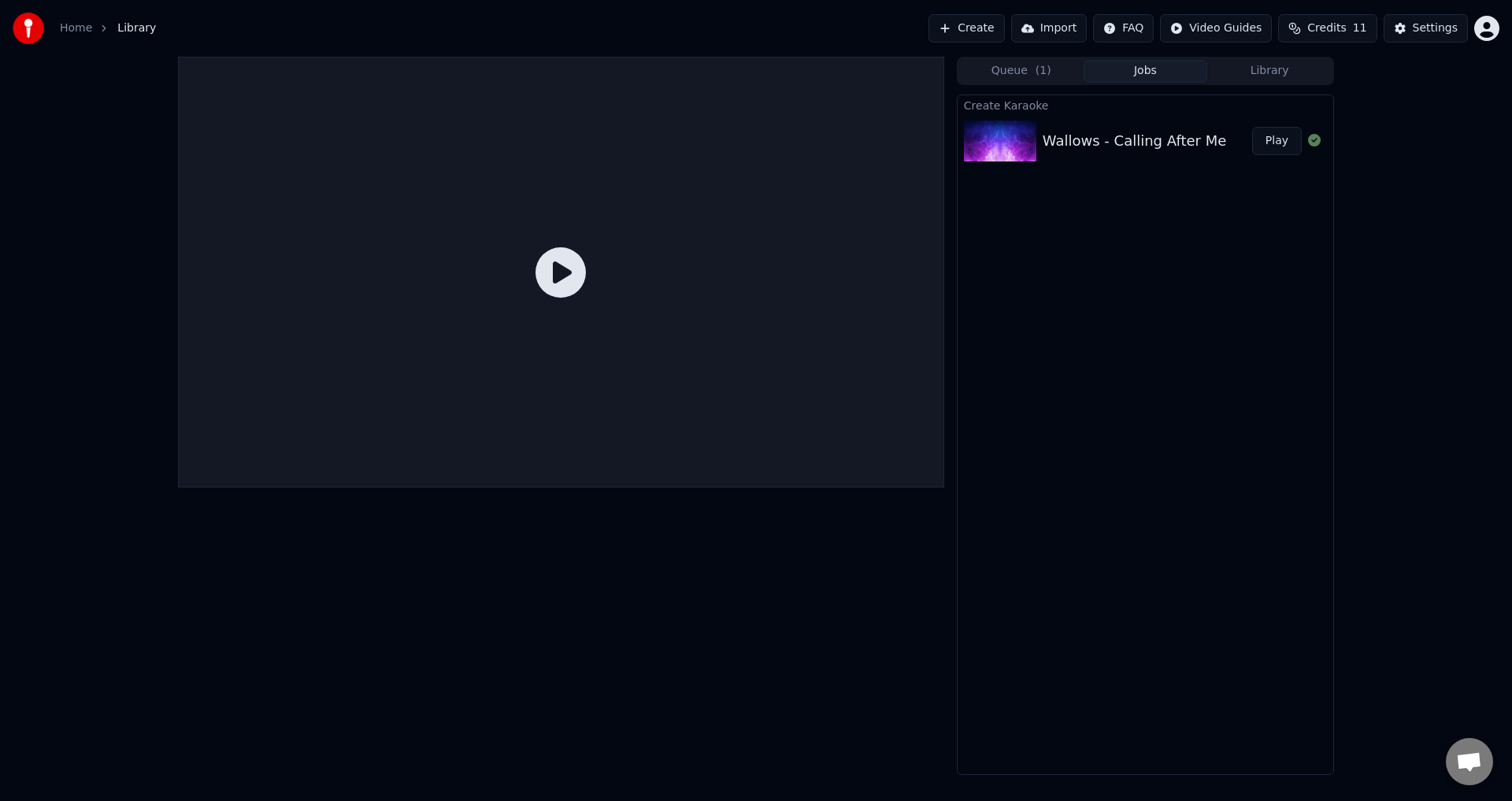
click at [1089, 150] on div "Wallows - Calling After Me" at bounding box center [1134, 140] width 184 height 22
click at [1093, 135] on div "Wallows - Calling After Me" at bounding box center [1134, 140] width 184 height 22
click at [1048, 69] on button "Queue ( 1 )" at bounding box center [1021, 71] width 124 height 23
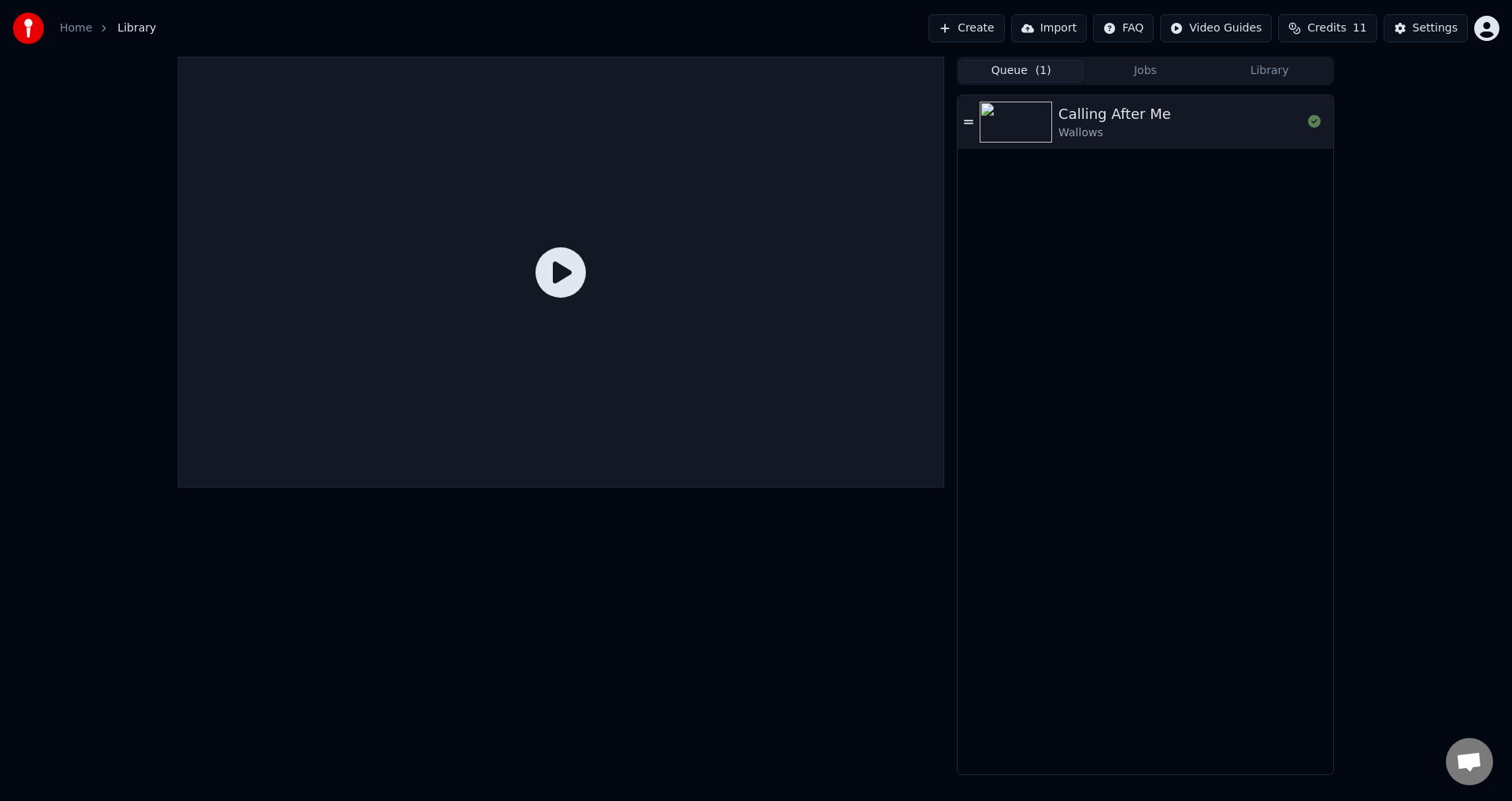
click at [1125, 75] on button "Jobs" at bounding box center [1145, 71] width 124 height 23
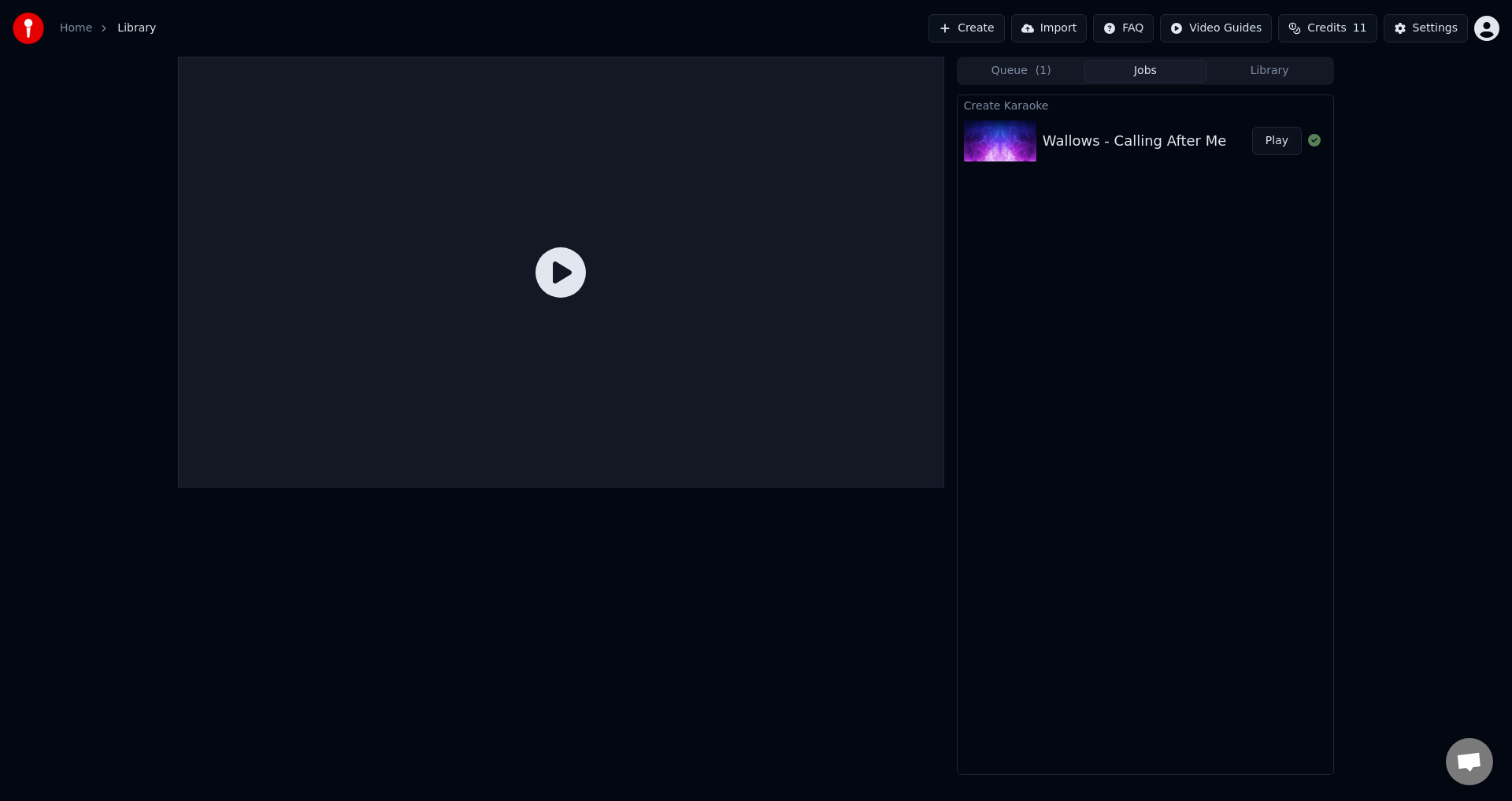
click at [1113, 154] on div "Wallows - Calling After Me Play" at bounding box center [1145, 141] width 376 height 54
click at [1290, 138] on button "Play" at bounding box center [1277, 140] width 50 height 28
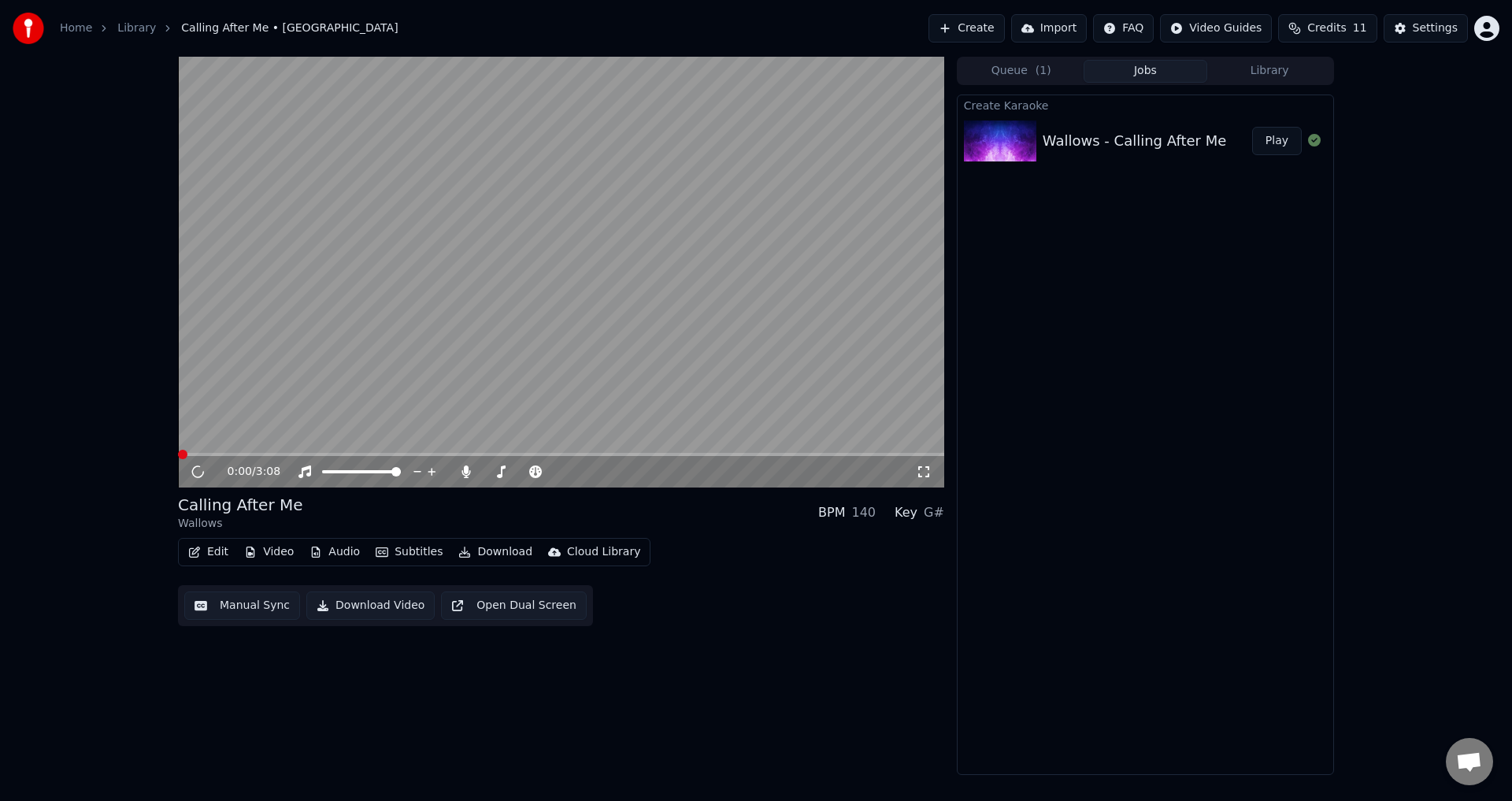
click at [416, 382] on video at bounding box center [560, 272] width 766 height 431
click at [210, 542] on button "Edit" at bounding box center [208, 552] width 53 height 22
click at [420, 343] on video at bounding box center [560, 272] width 766 height 431
click at [228, 547] on button "Edit" at bounding box center [208, 552] width 53 height 22
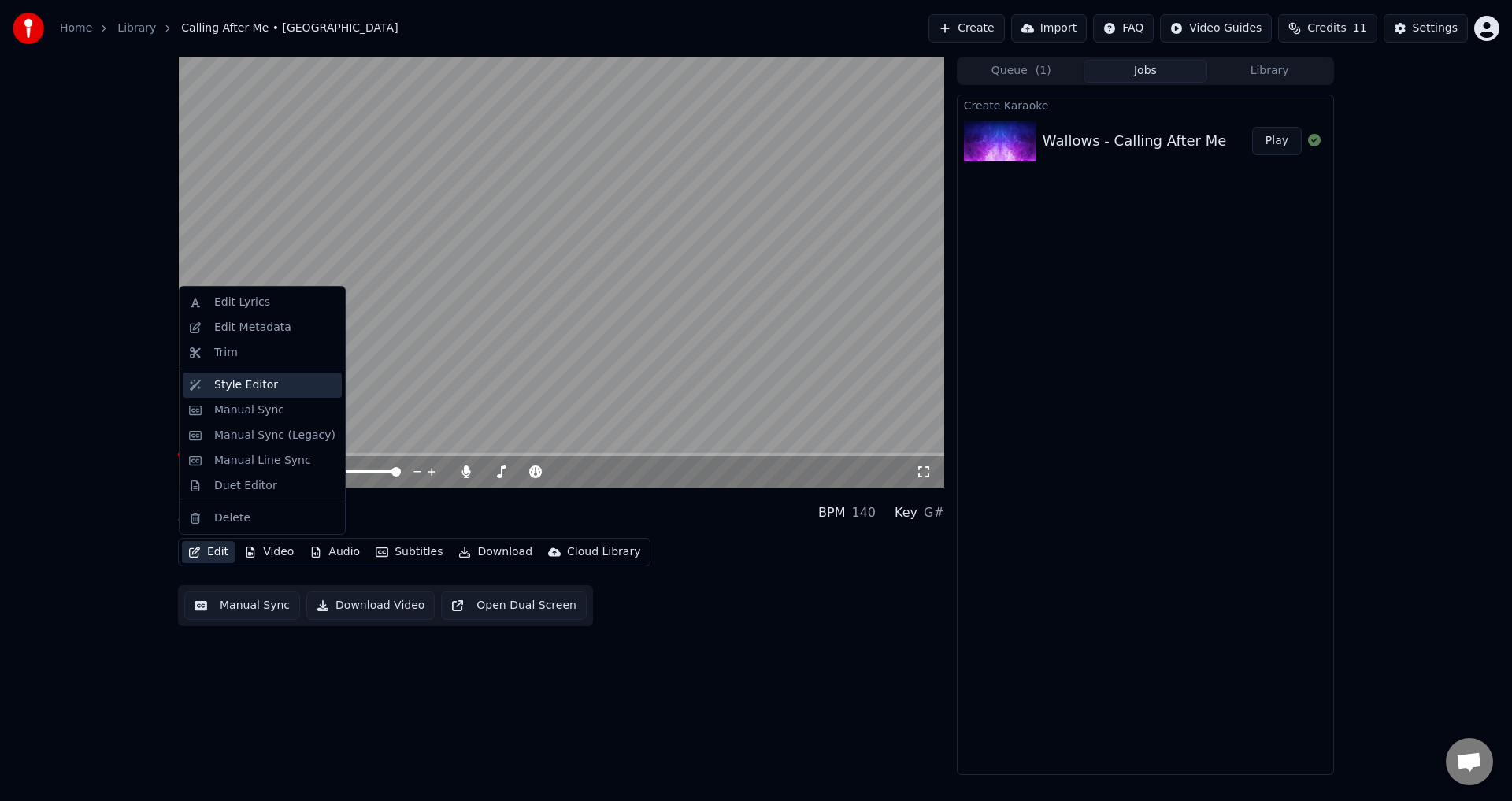
click at [241, 373] on div "Style Editor" at bounding box center [261, 385] width 159 height 25
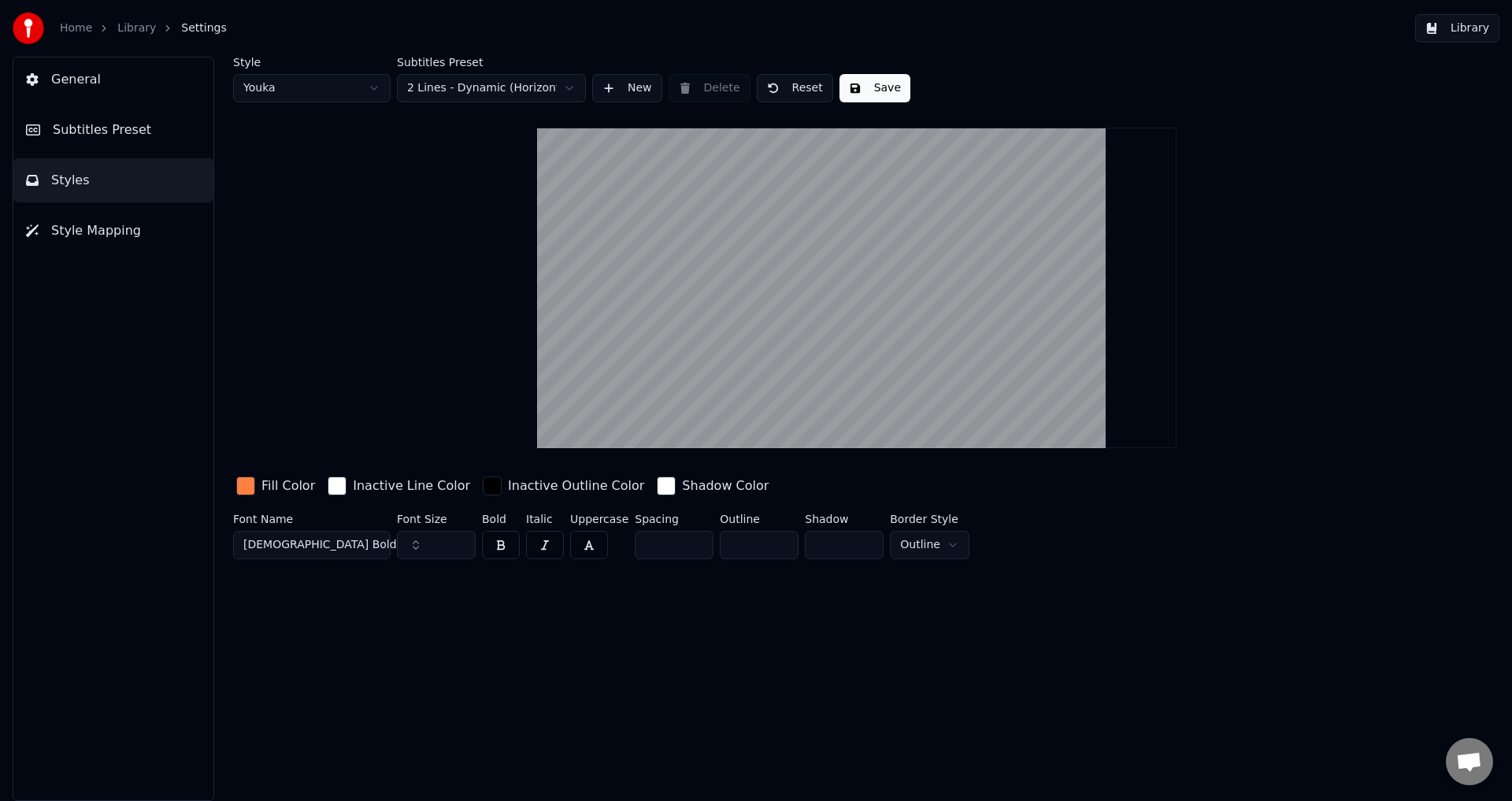
click at [138, 116] on button "Subtitles Preset" at bounding box center [113, 130] width 200 height 44
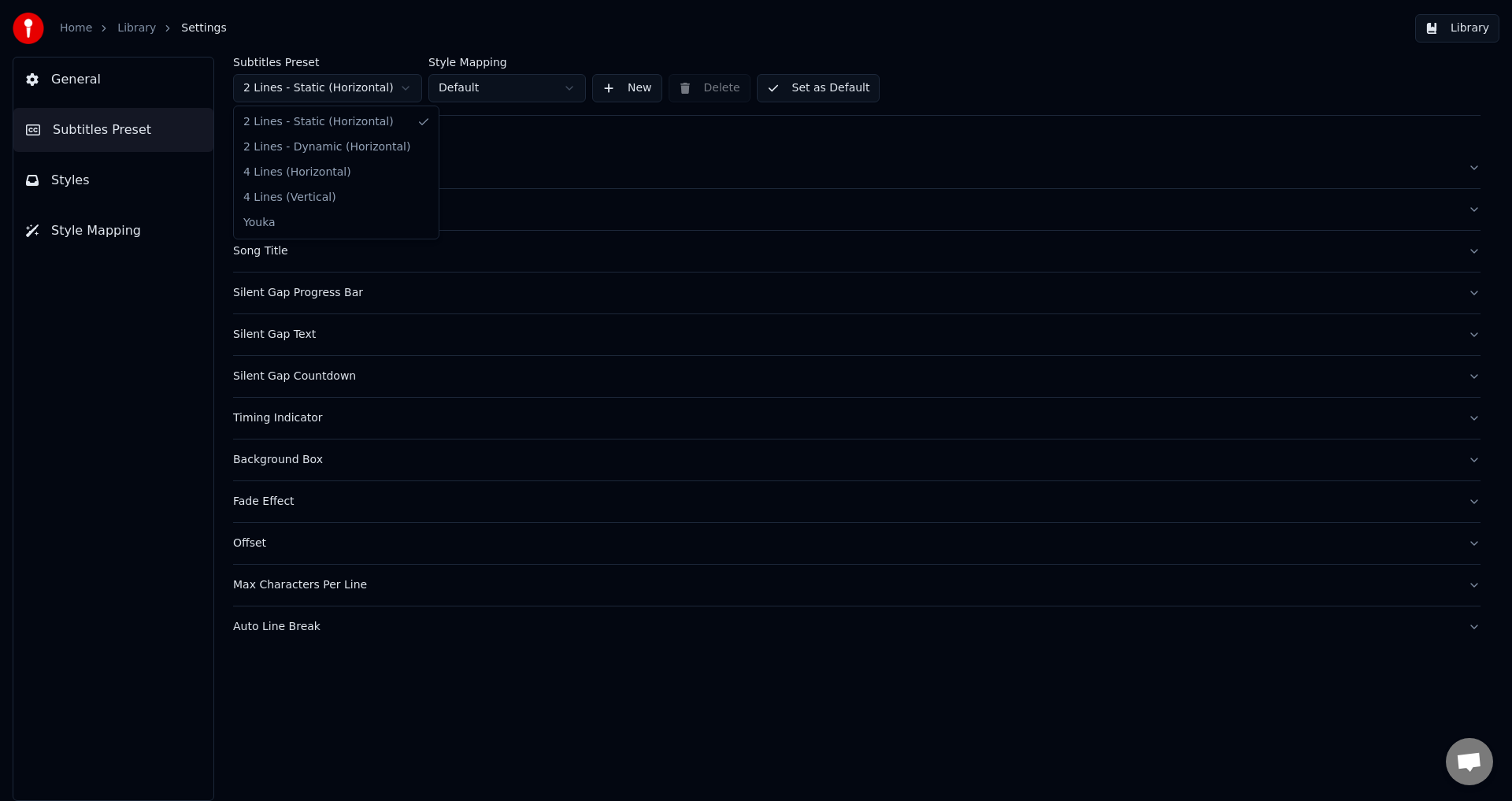
click at [354, 85] on html "Home Library Settings Library General Subtitles Preset Styles Style Mapping Sub…" at bounding box center [756, 400] width 1512 height 801
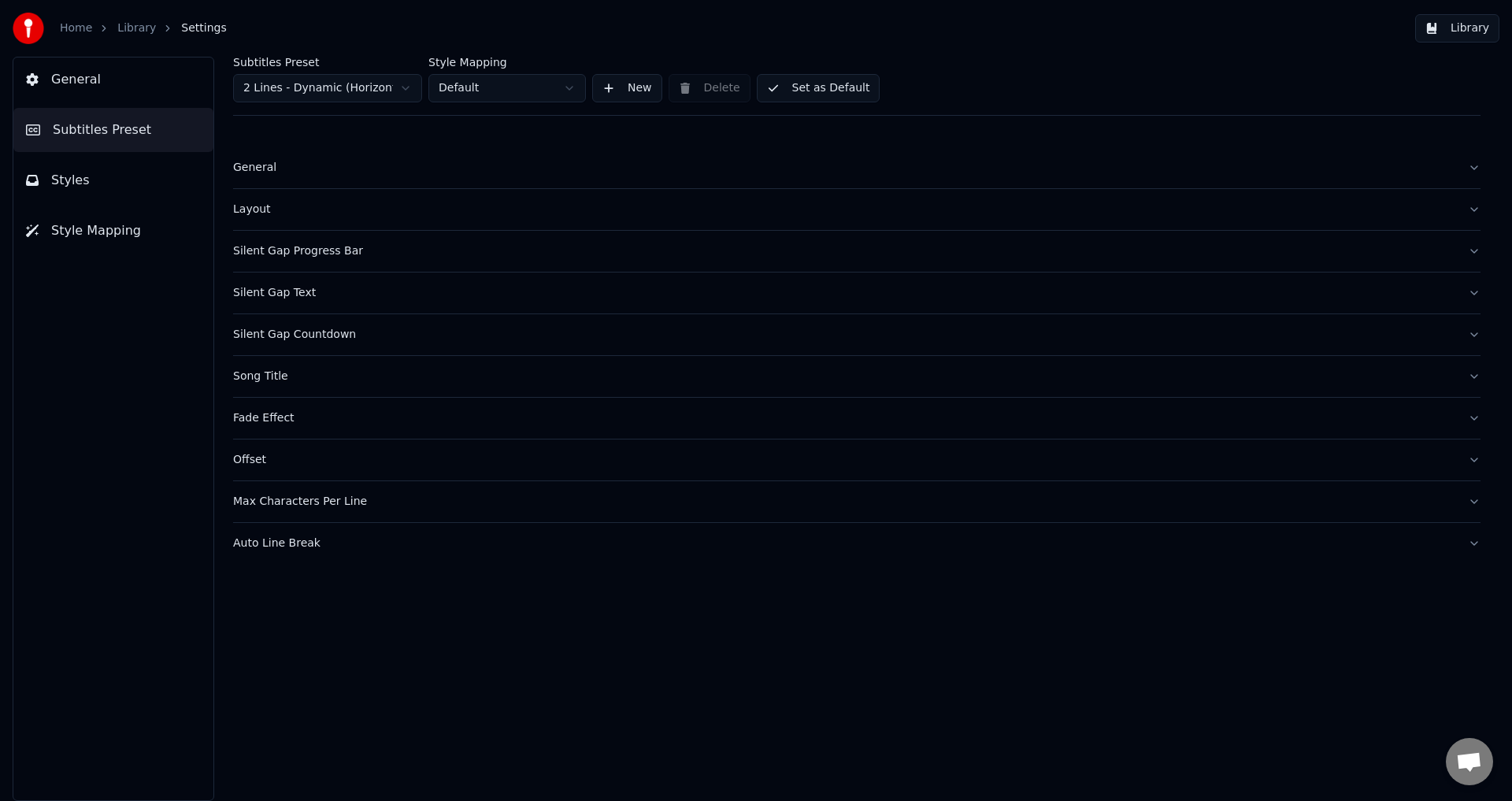
click at [291, 523] on button "Auto Line Break" at bounding box center [856, 543] width 1248 height 41
click at [294, 515] on button "Max Characters Per Line" at bounding box center [856, 502] width 1248 height 41
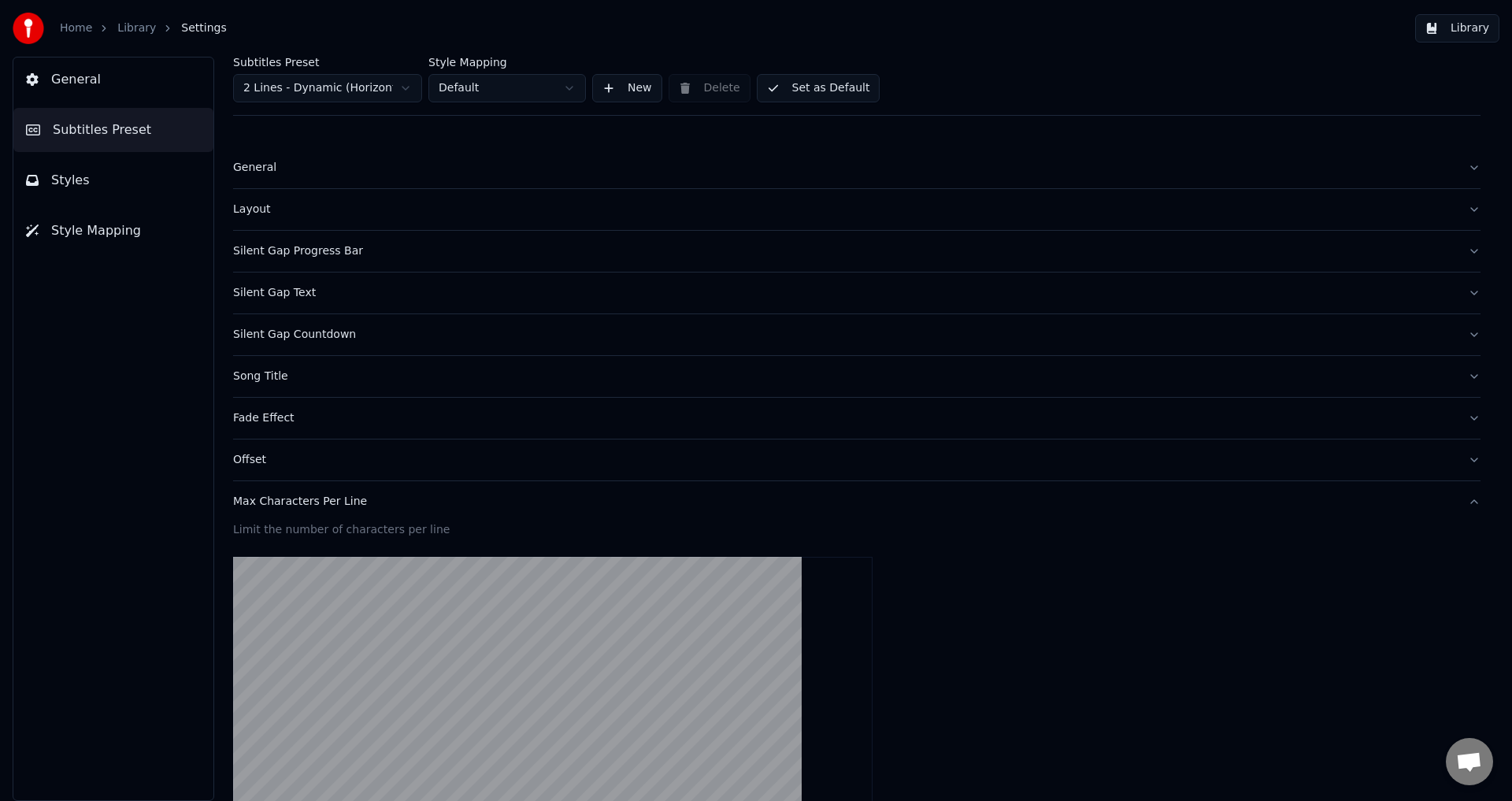
click at [309, 496] on div "Max Characters Per Line" at bounding box center [843, 502] width 1222 height 15
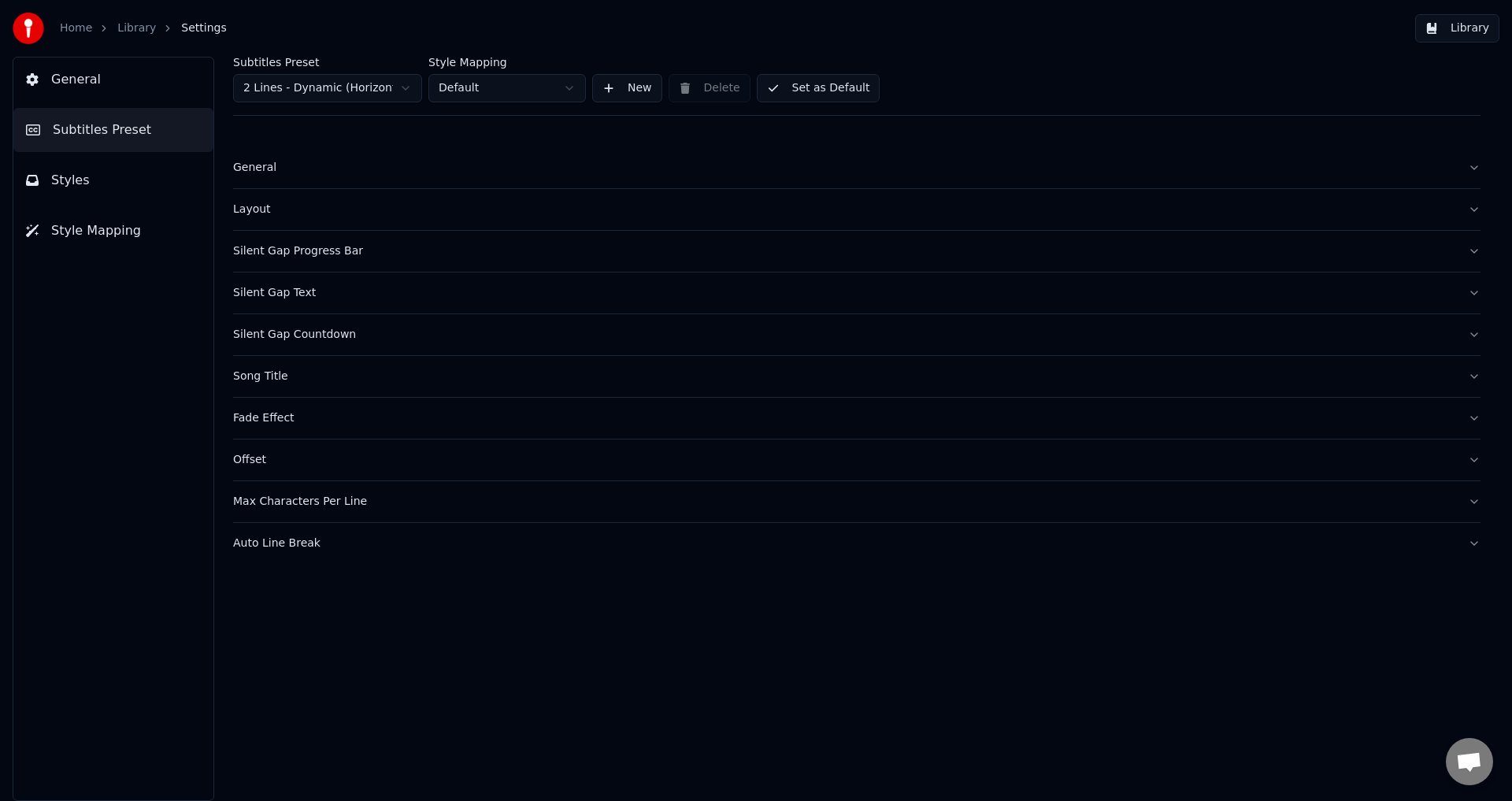
click at [337, 507] on div "Max Characters Per Line" at bounding box center [843, 502] width 1222 height 15
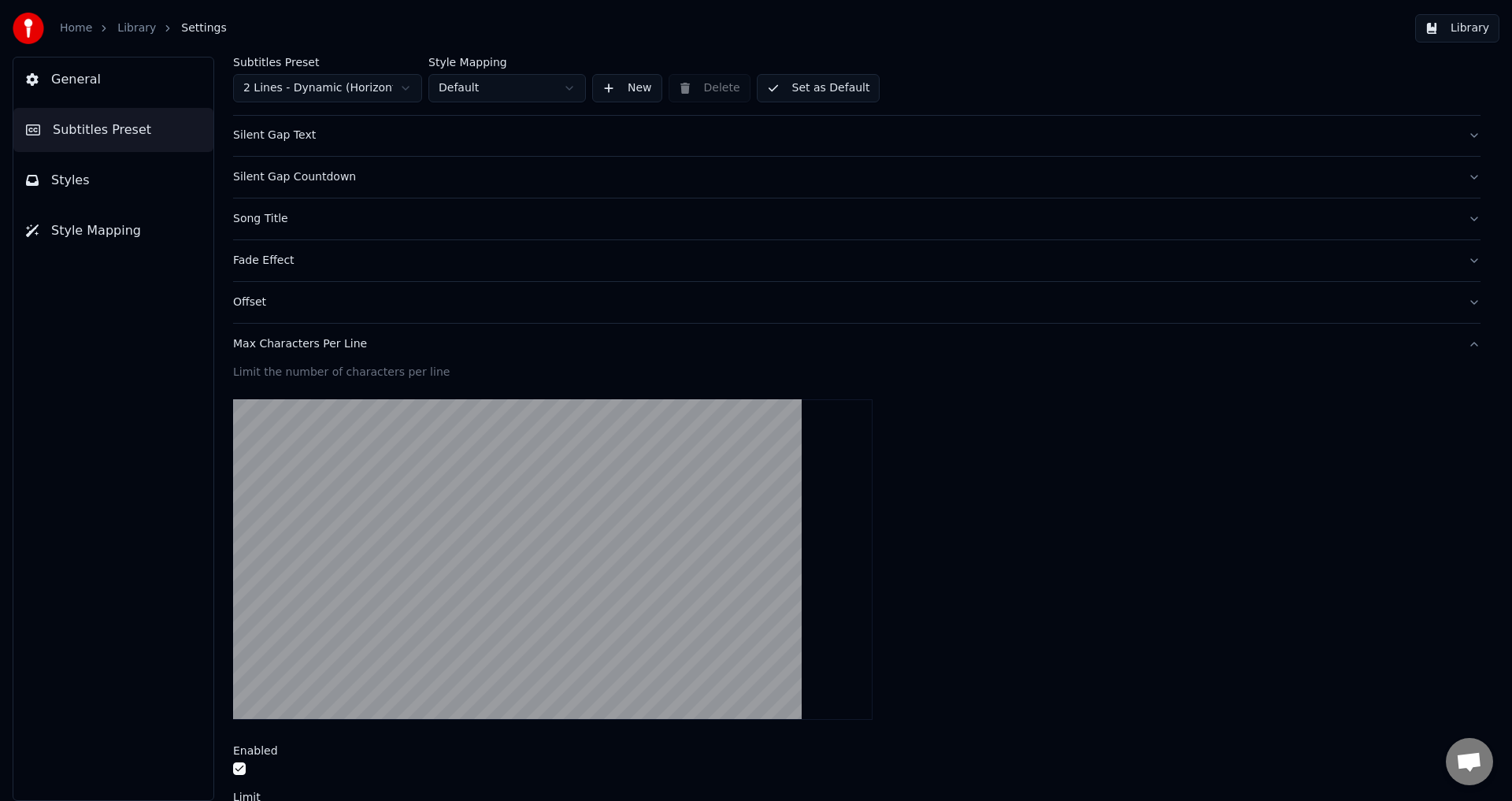
scroll to position [307, 0]
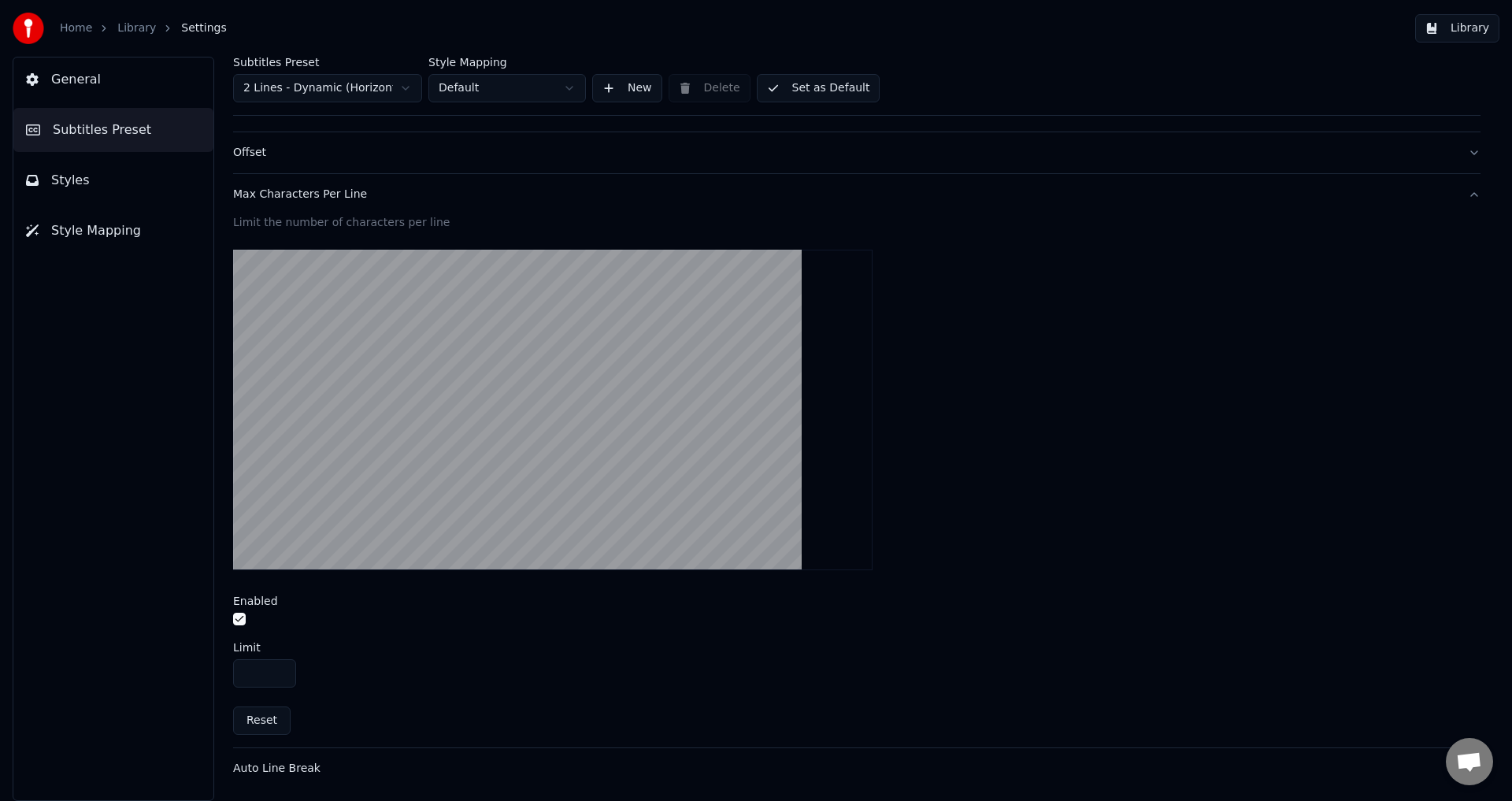
drag, startPoint x: 257, startPoint y: 664, endPoint x: 247, endPoint y: 669, distance: 11.2
click at [247, 669] on input "**" at bounding box center [264, 673] width 63 height 28
type input "****"
click at [355, 667] on div "****" at bounding box center [856, 673] width 1248 height 28
click at [795, 90] on button "Set as Default" at bounding box center [818, 88] width 124 height 28
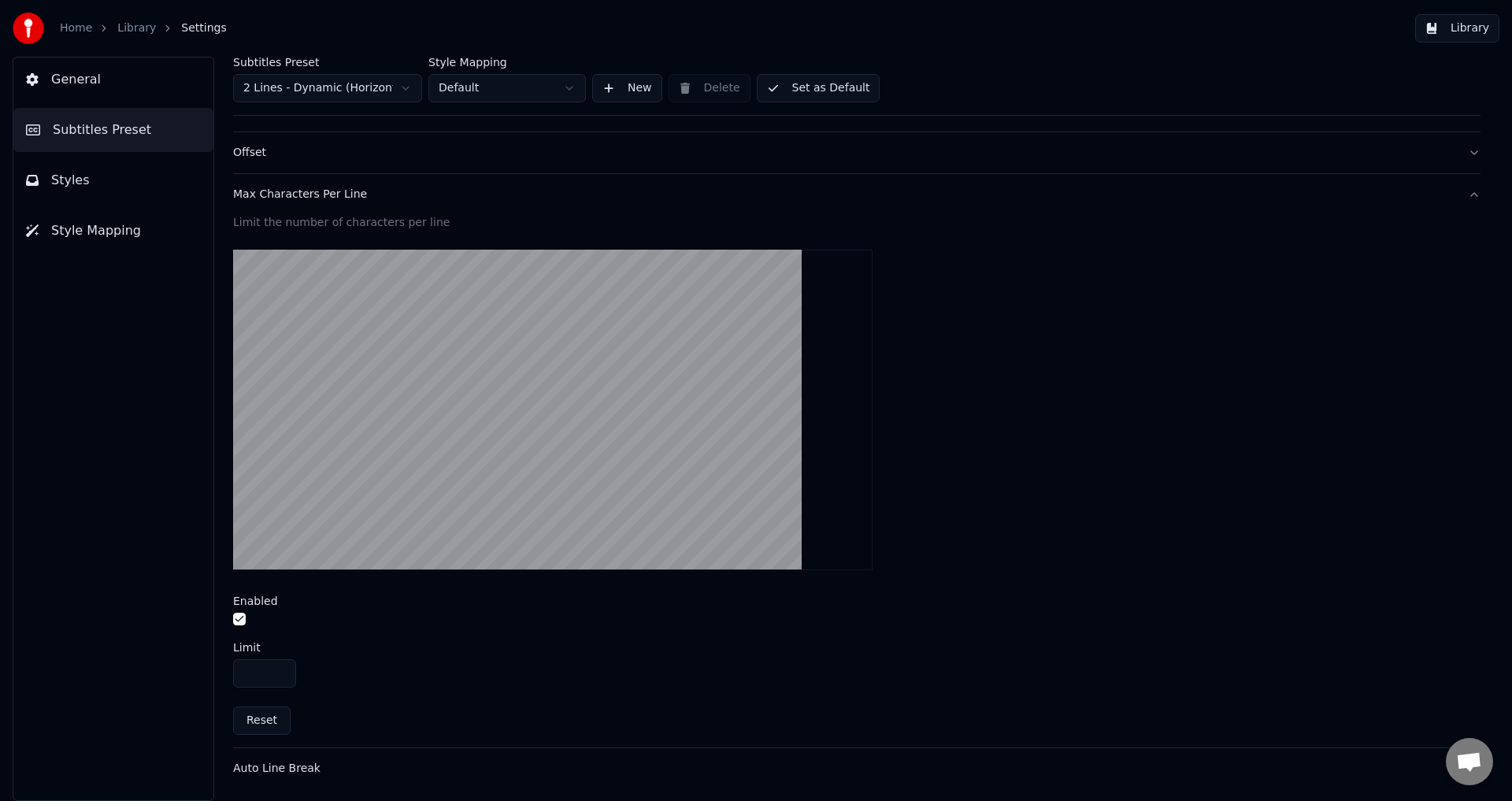
click at [129, 26] on link "Library" at bounding box center [136, 28] width 38 height 15
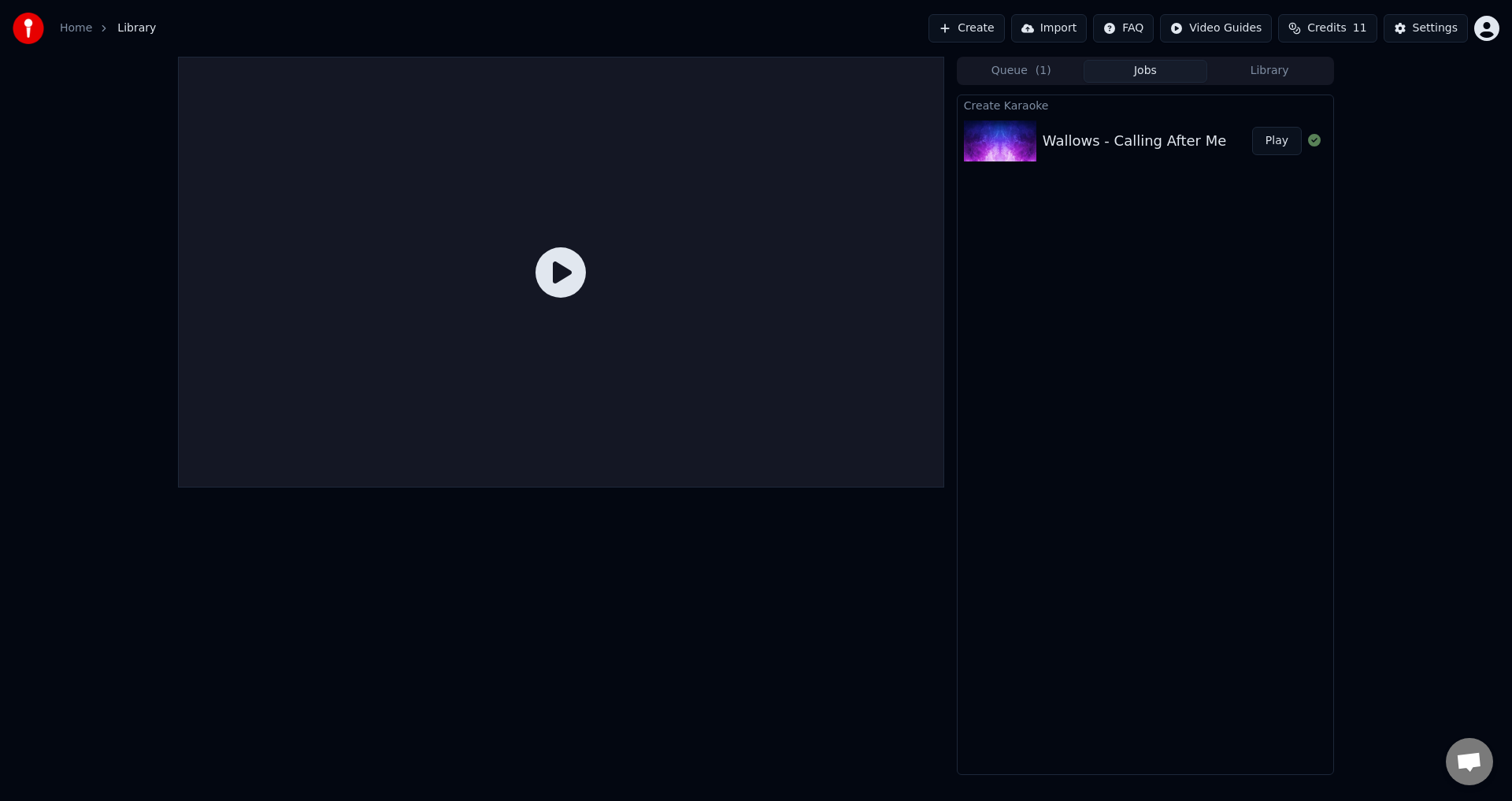
click at [542, 316] on div at bounding box center [560, 272] width 766 height 431
click at [1051, 155] on div "Wallows - Calling After Me Play" at bounding box center [1145, 141] width 376 height 54
click at [1295, 135] on button "Play" at bounding box center [1277, 140] width 50 height 28
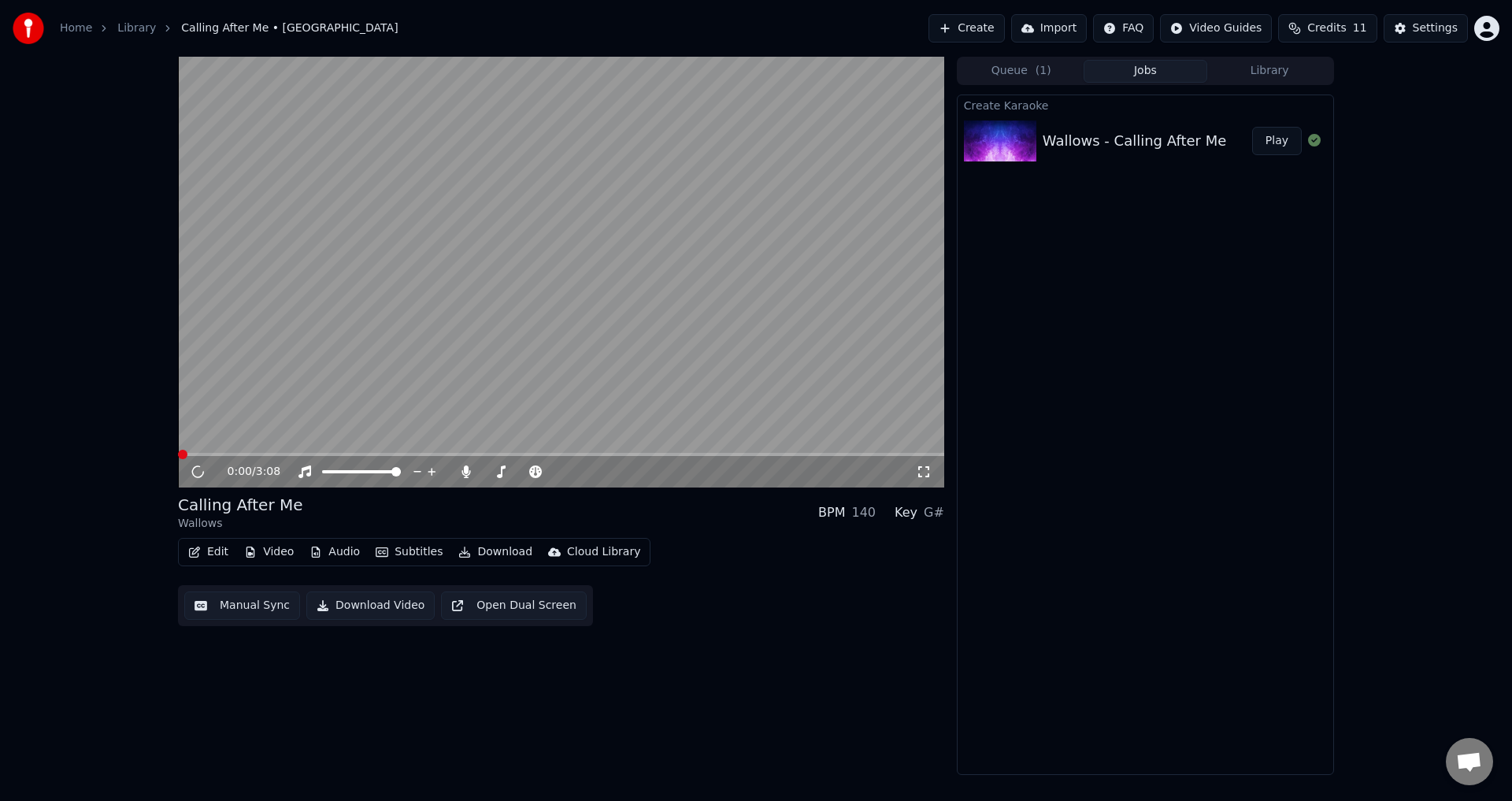
click at [719, 226] on video at bounding box center [560, 272] width 766 height 431
click at [300, 453] on span at bounding box center [560, 454] width 766 height 3
click at [274, 454] on span at bounding box center [241, 454] width 128 height 3
click at [478, 403] on video at bounding box center [560, 272] width 766 height 431
click at [222, 555] on button "Edit" at bounding box center [208, 552] width 53 height 22
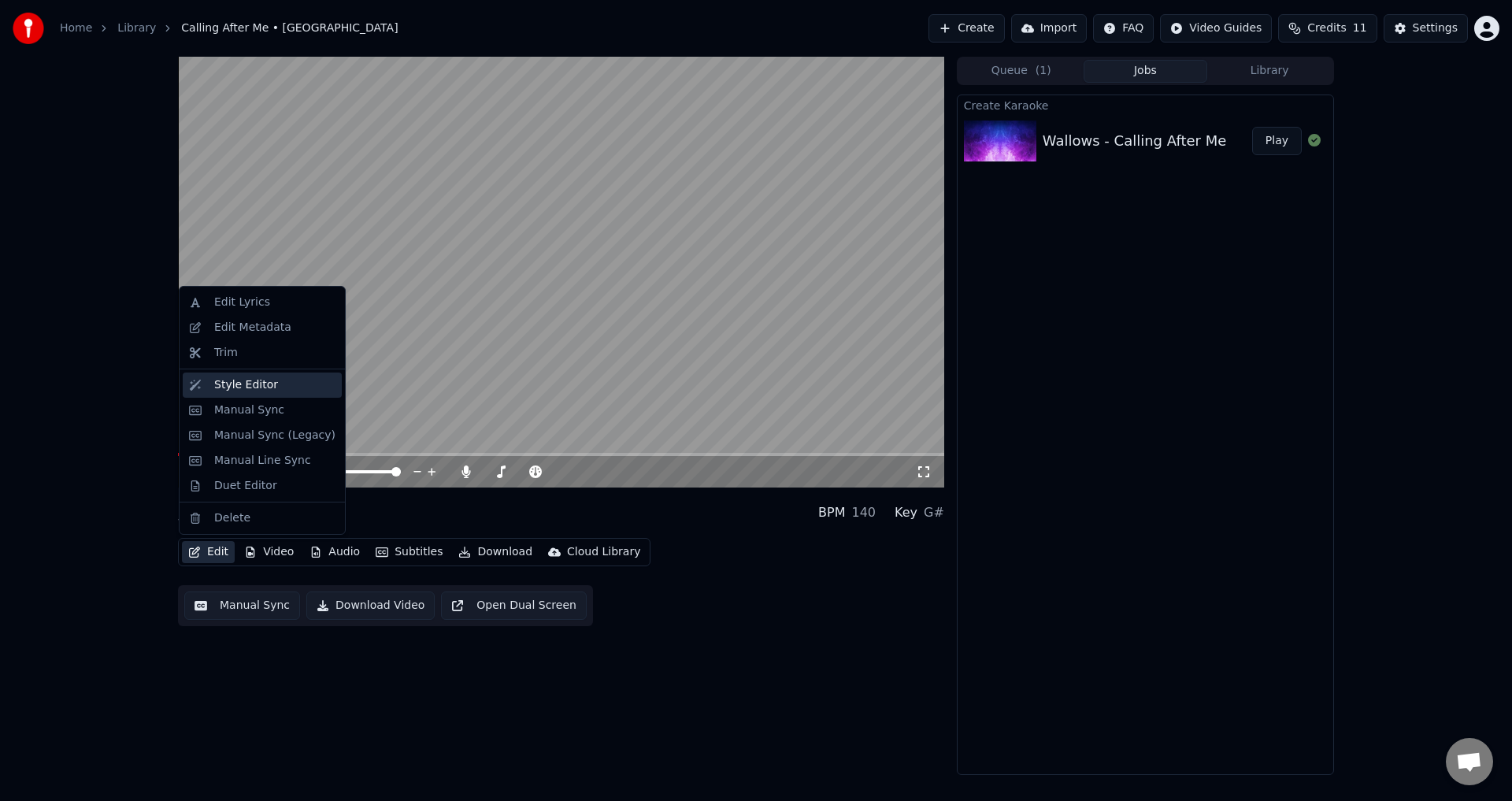
click at [265, 386] on div "Style Editor" at bounding box center [246, 385] width 63 height 15
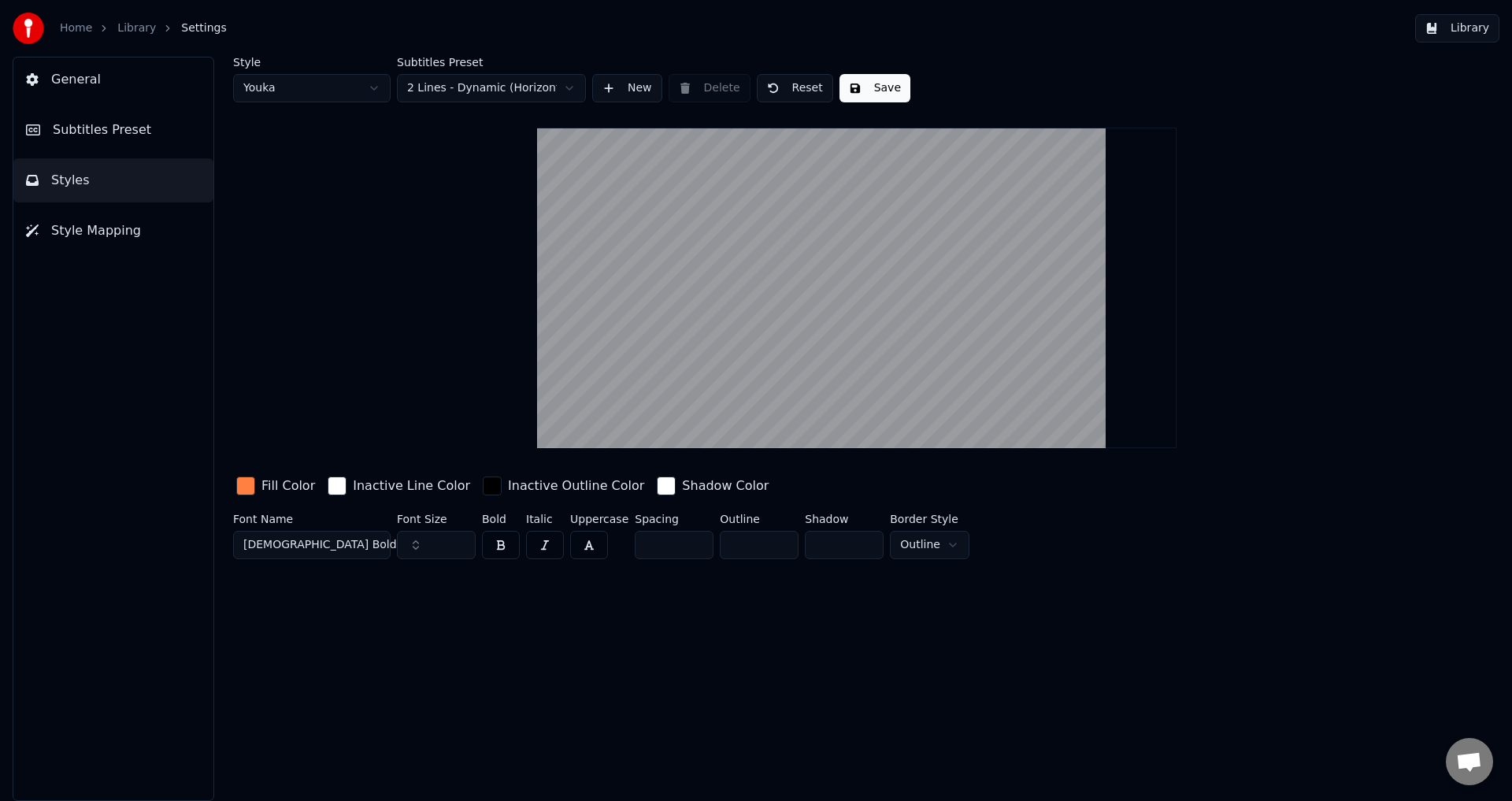
click at [126, 129] on span "Subtitles Preset" at bounding box center [102, 130] width 98 height 19
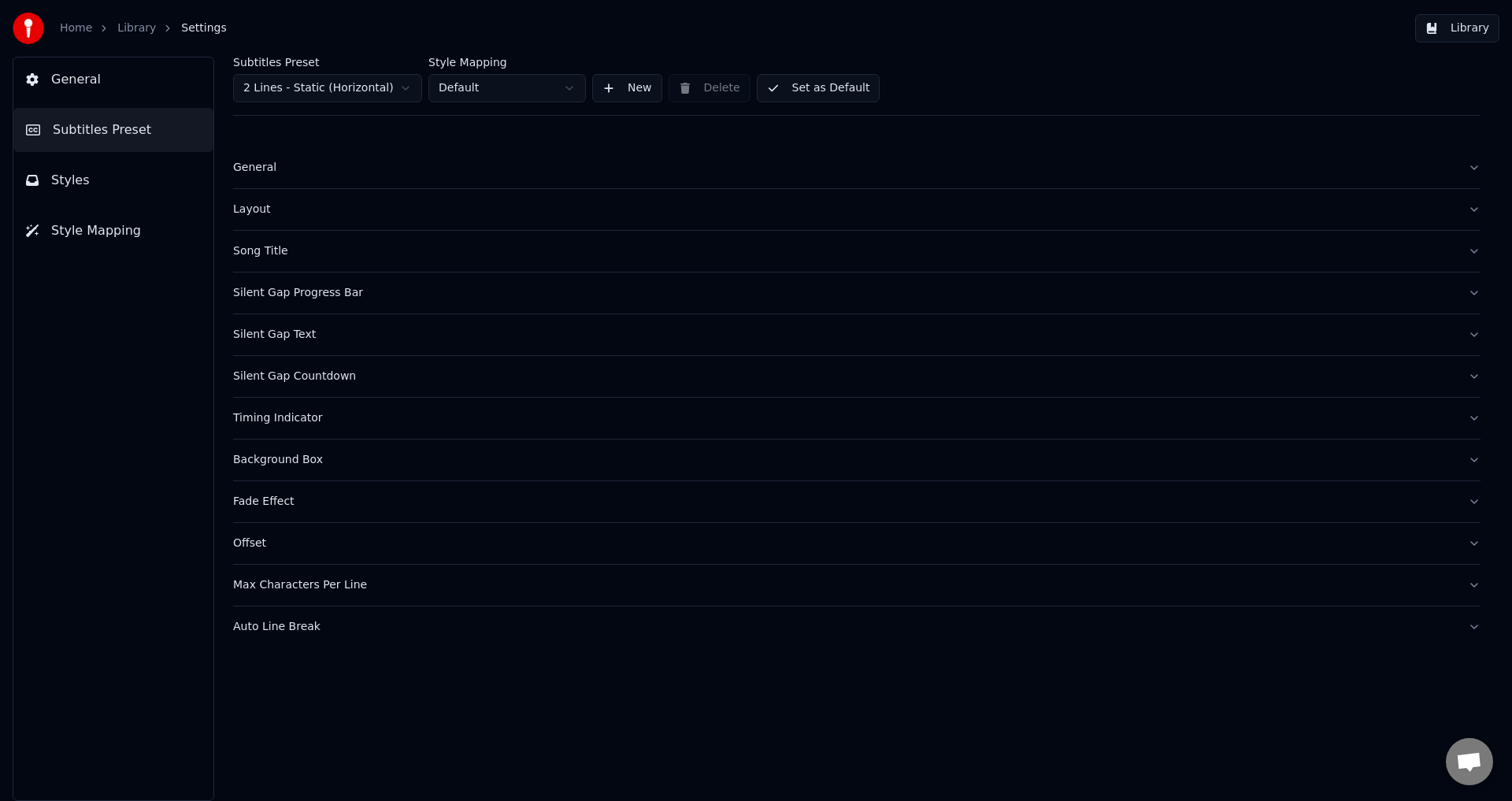
click at [105, 88] on button "General" at bounding box center [113, 80] width 200 height 44
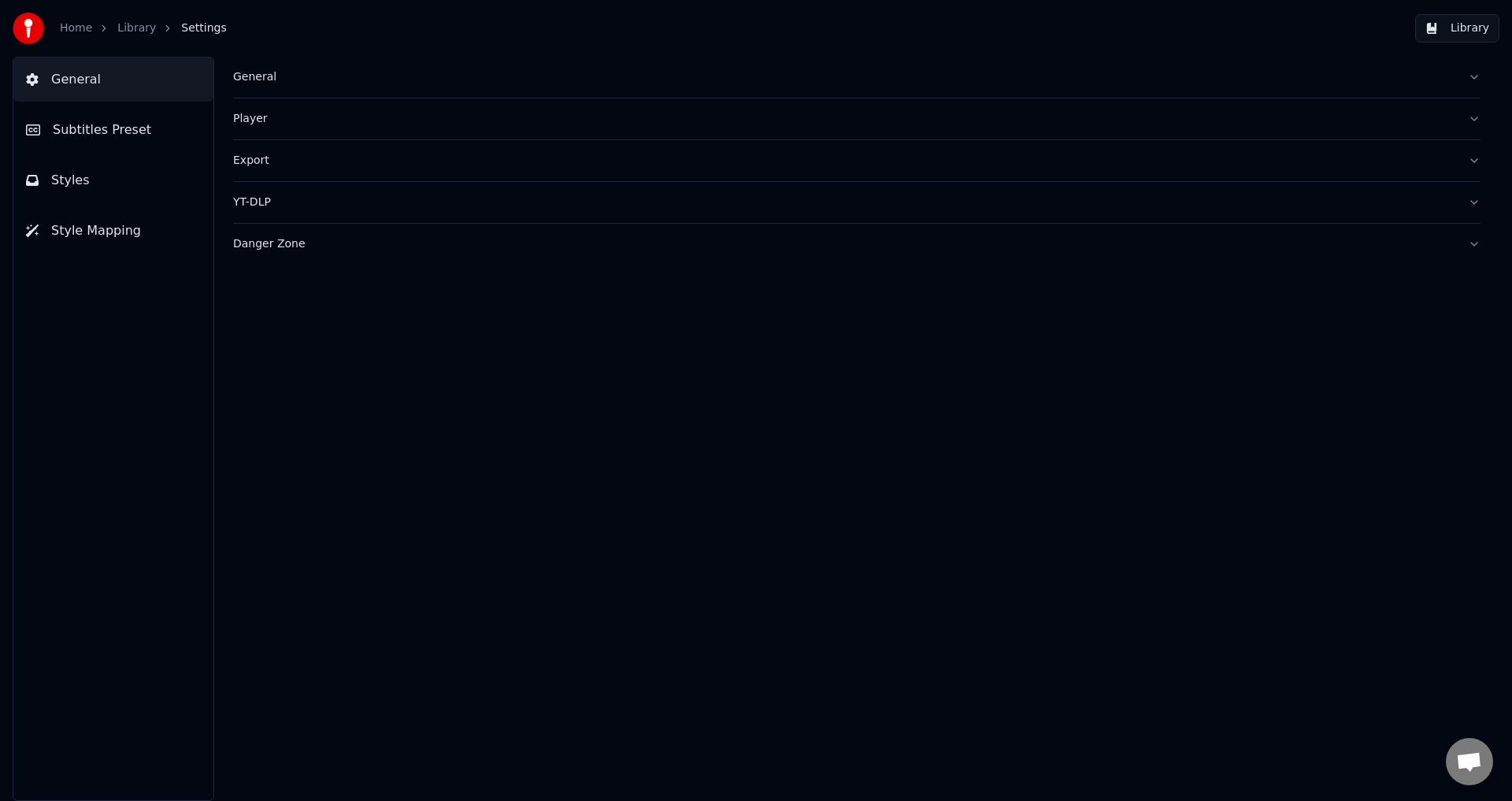
click at [151, 125] on button "Subtitles Preset" at bounding box center [113, 130] width 200 height 44
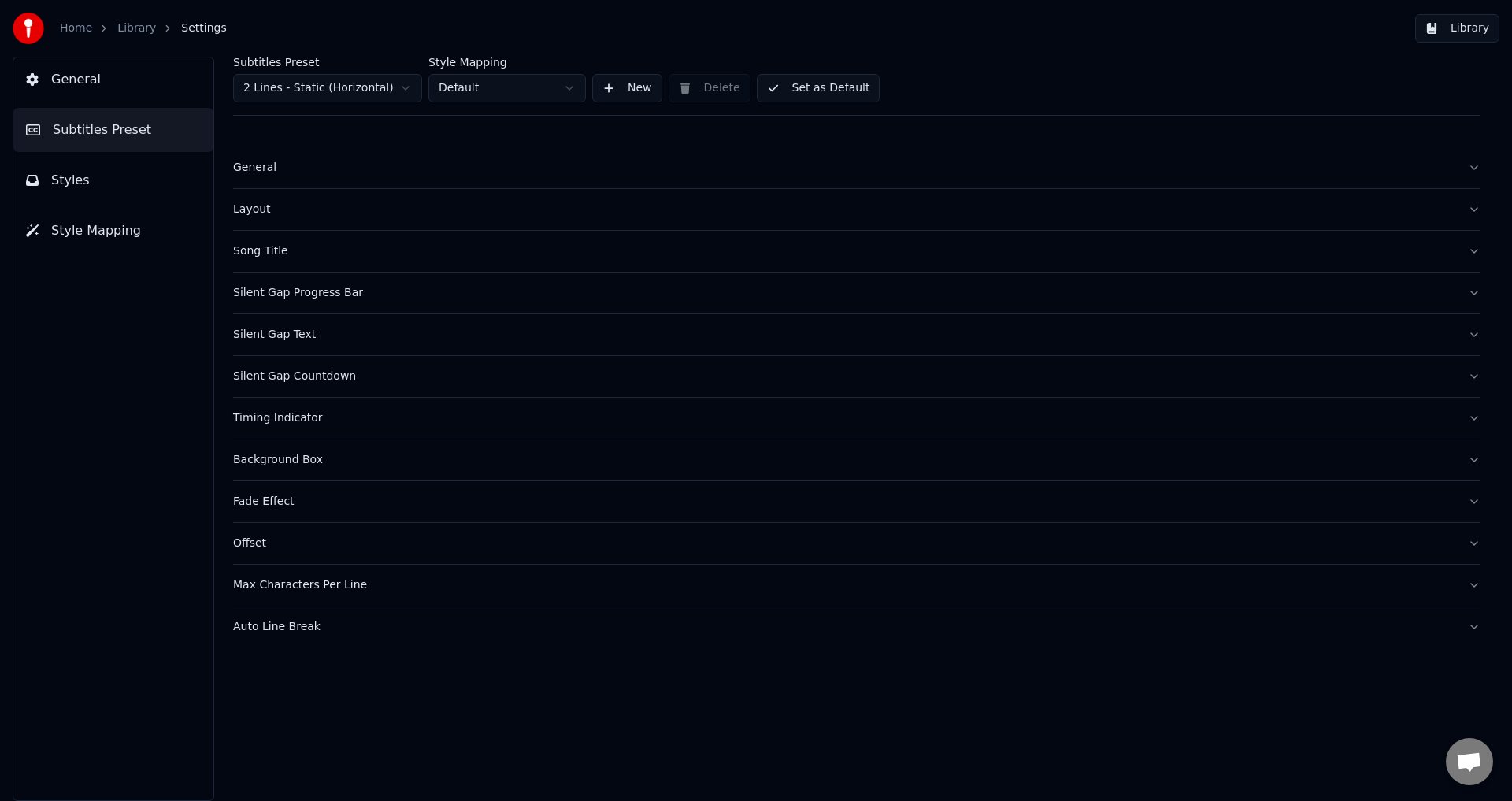
click at [263, 160] on div "General" at bounding box center [843, 167] width 1222 height 15
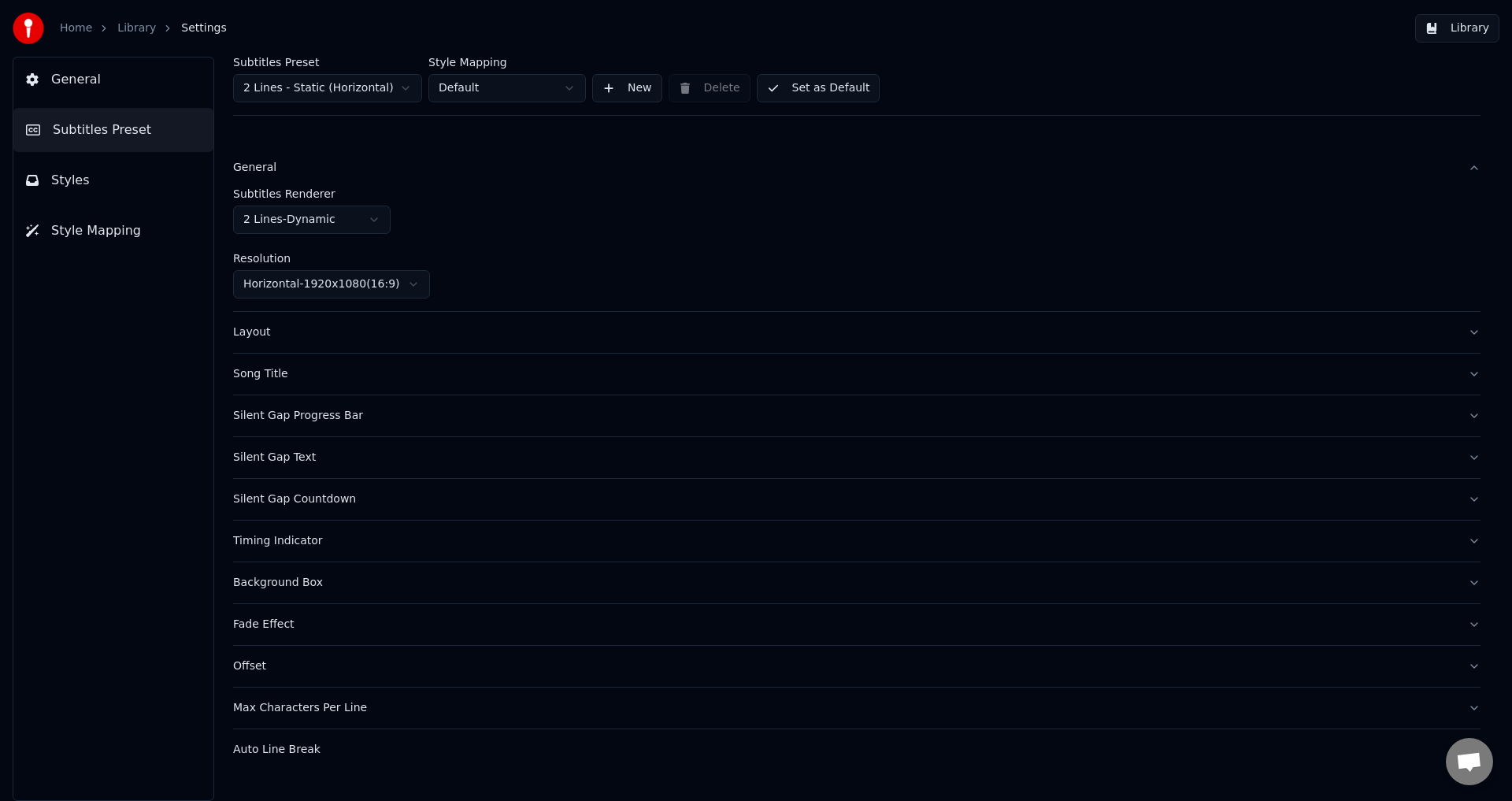
click at [311, 336] on div "Layout" at bounding box center [843, 333] width 1222 height 15
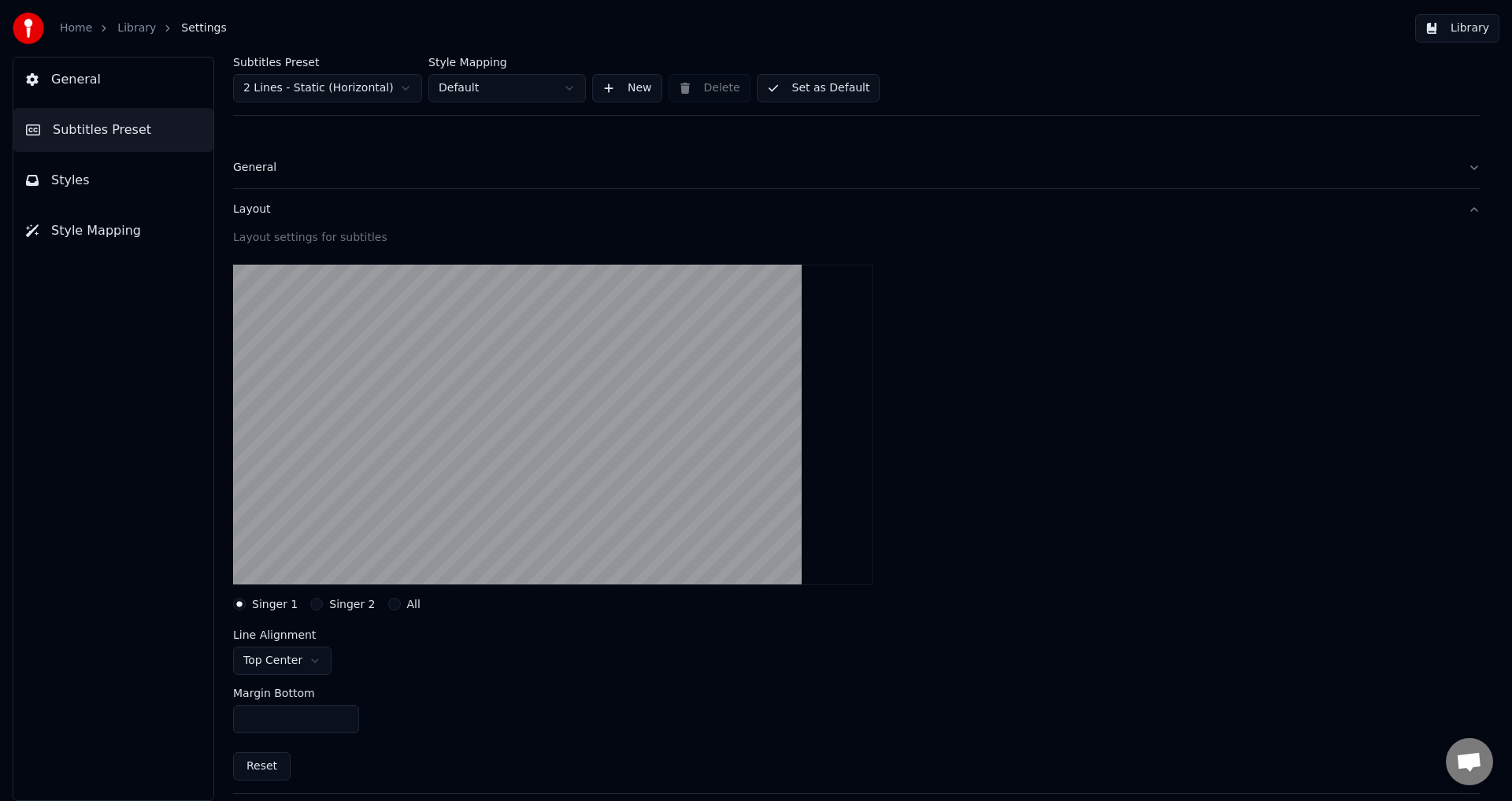
scroll to position [237, 0]
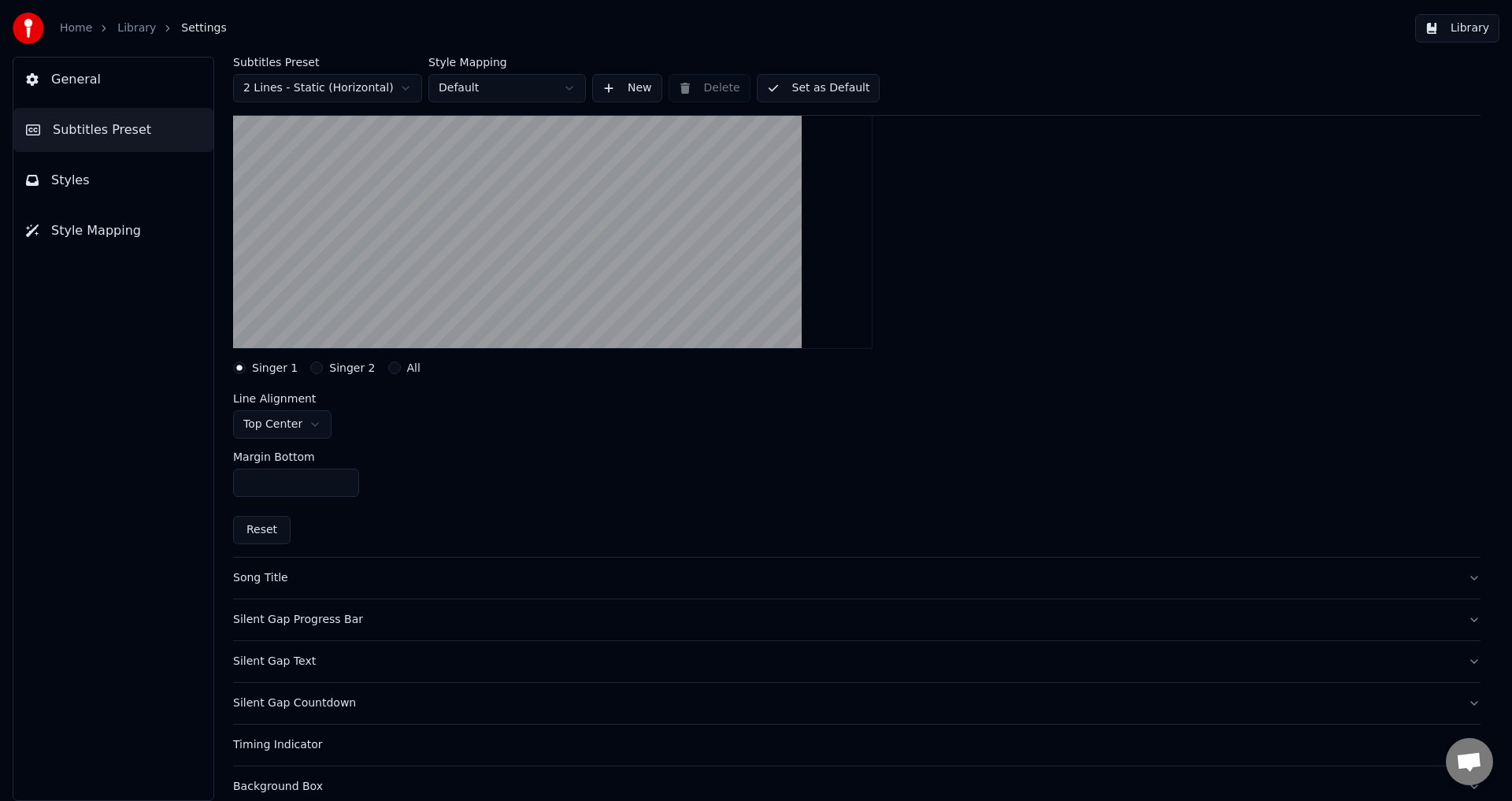
click at [351, 575] on div "Song Title" at bounding box center [843, 578] width 1222 height 15
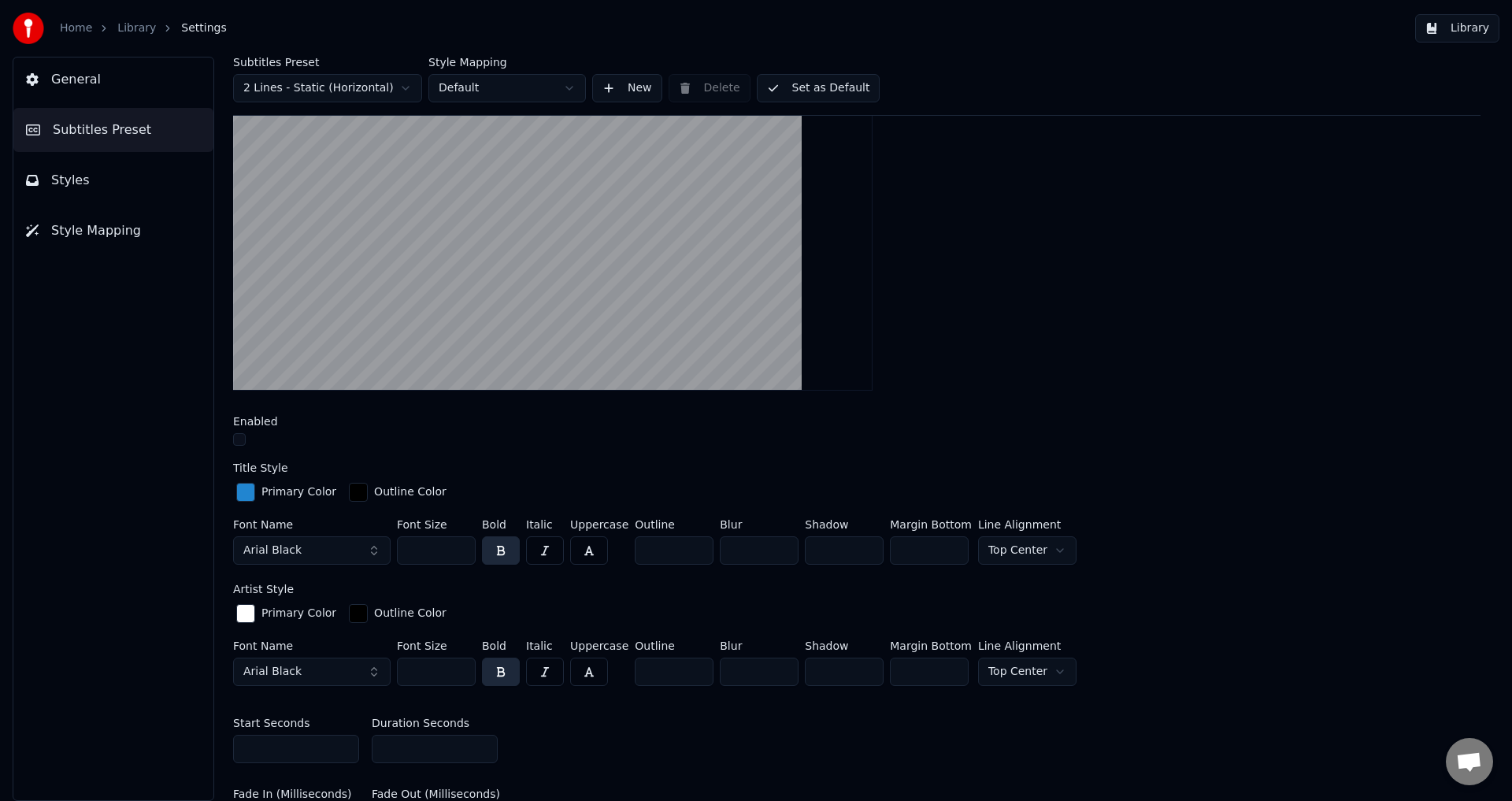
scroll to position [79, 0]
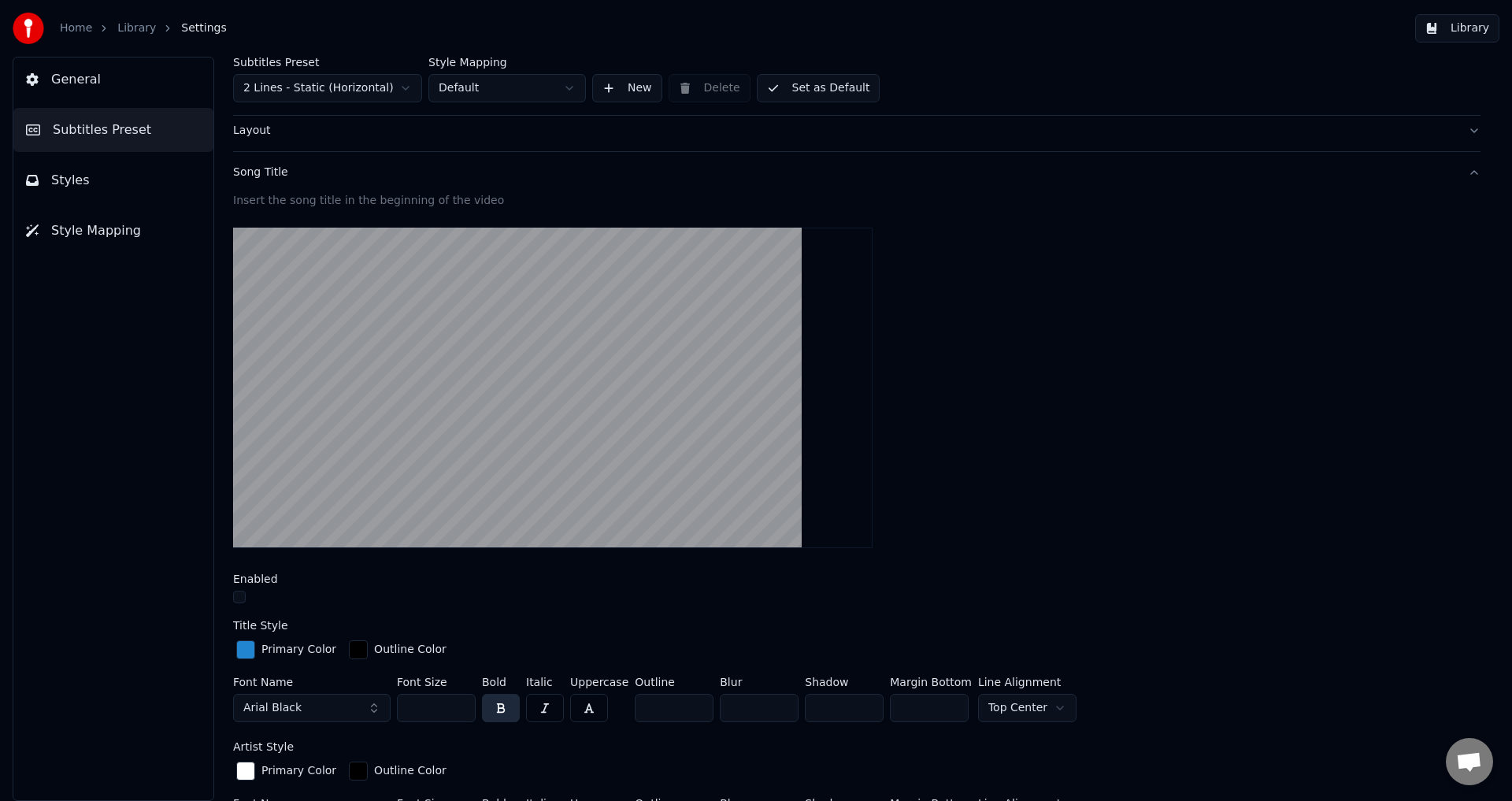
click at [331, 177] on div "Song Title" at bounding box center [843, 172] width 1222 height 15
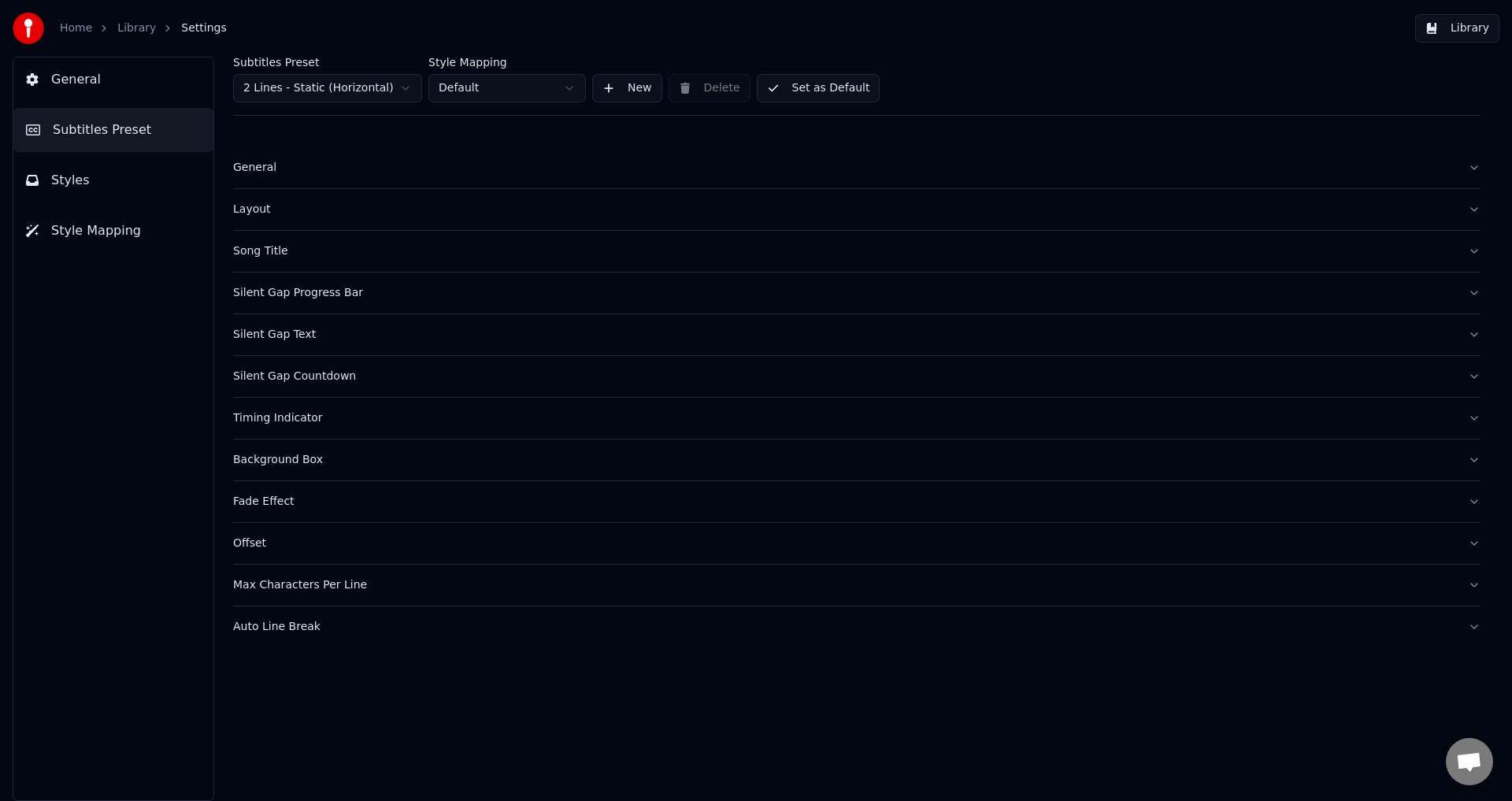
click at [307, 205] on div "Layout" at bounding box center [843, 210] width 1222 height 15
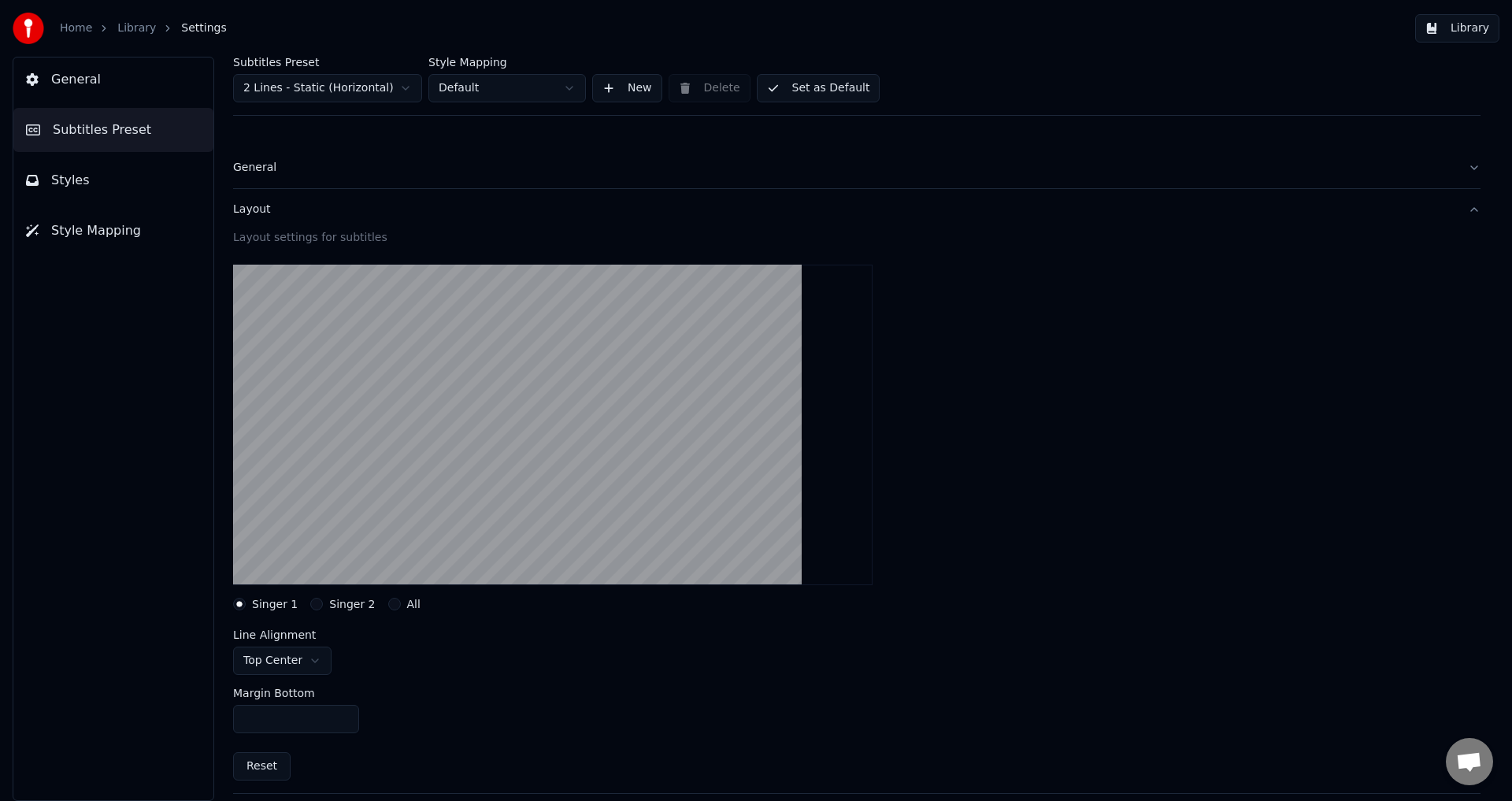
drag, startPoint x: 301, startPoint y: 723, endPoint x: 260, endPoint y: 724, distance: 41.0
click at [224, 716] on div "Subtitles Preset 2 Lines - Static (Horizontal) Style Mapping Default New Delete…" at bounding box center [856, 429] width 1310 height 744
type input "*"
click at [520, 725] on div "Margin Bottom *" at bounding box center [856, 711] width 1248 height 71
click at [793, 89] on button "Set as Default" at bounding box center [818, 88] width 124 height 28
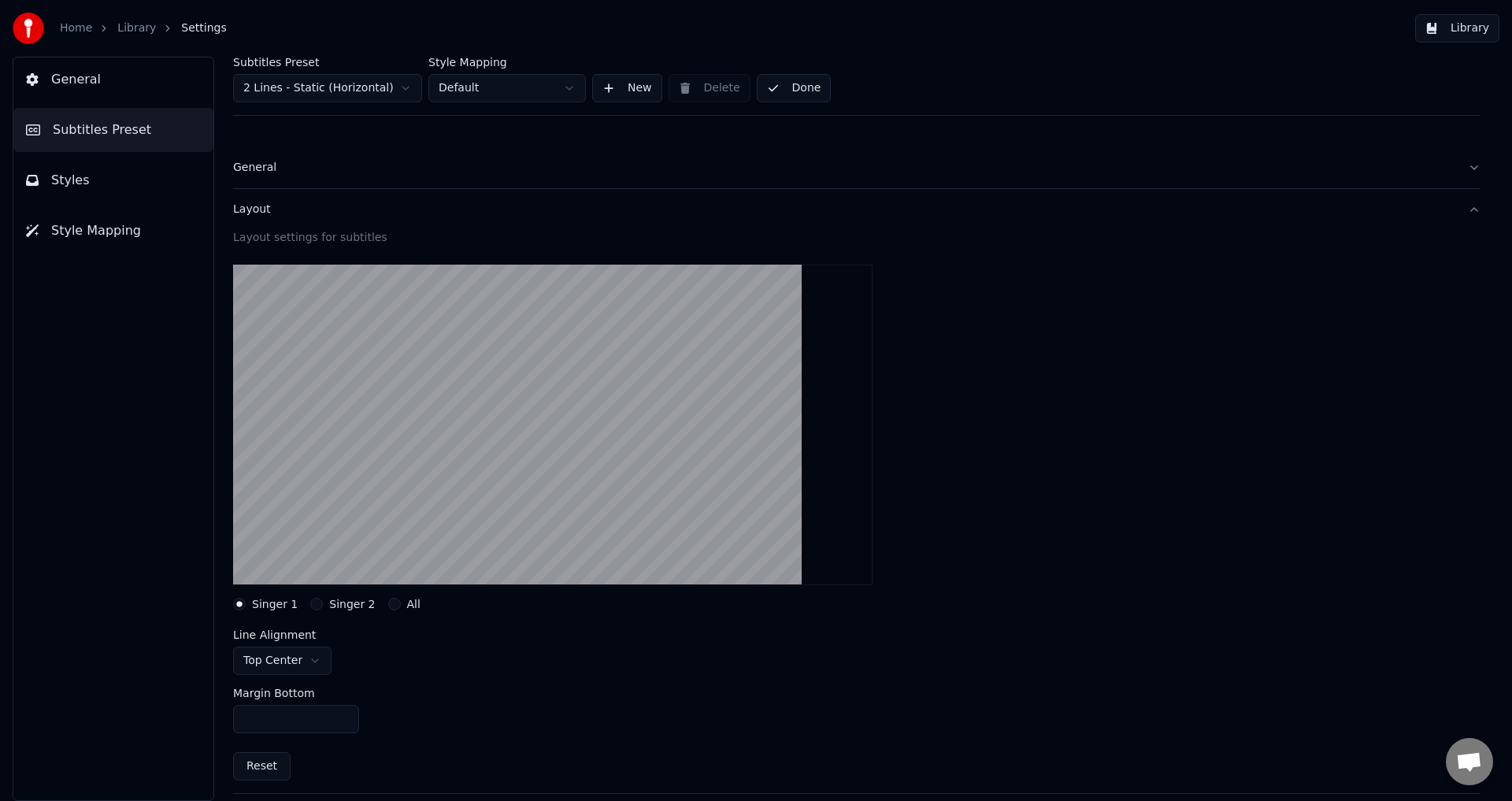
click at [806, 88] on button "Done" at bounding box center [794, 88] width 75 height 28
click at [80, 81] on span "General" at bounding box center [76, 80] width 50 height 19
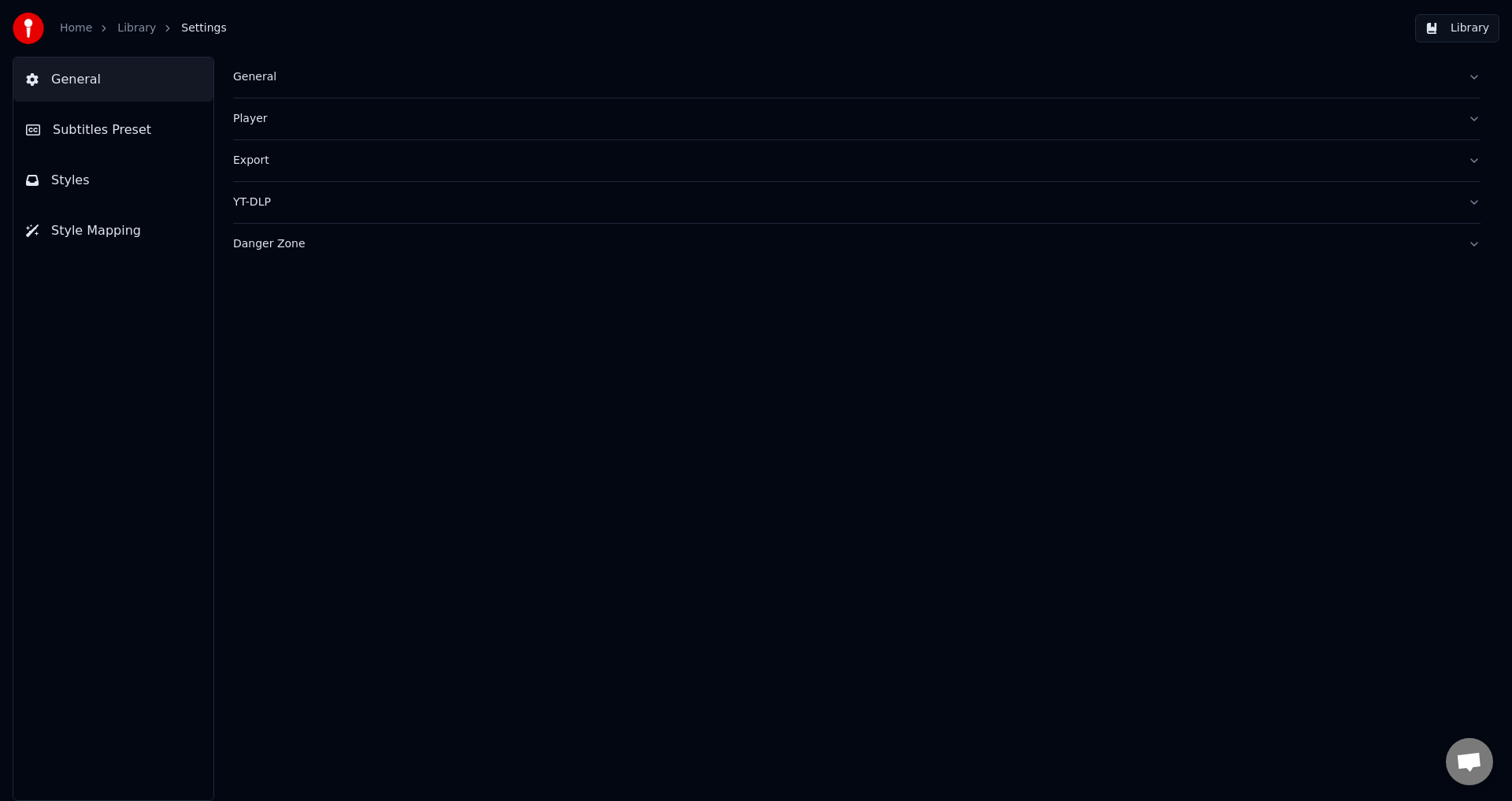
click at [117, 31] on link "Library" at bounding box center [136, 28] width 38 height 15
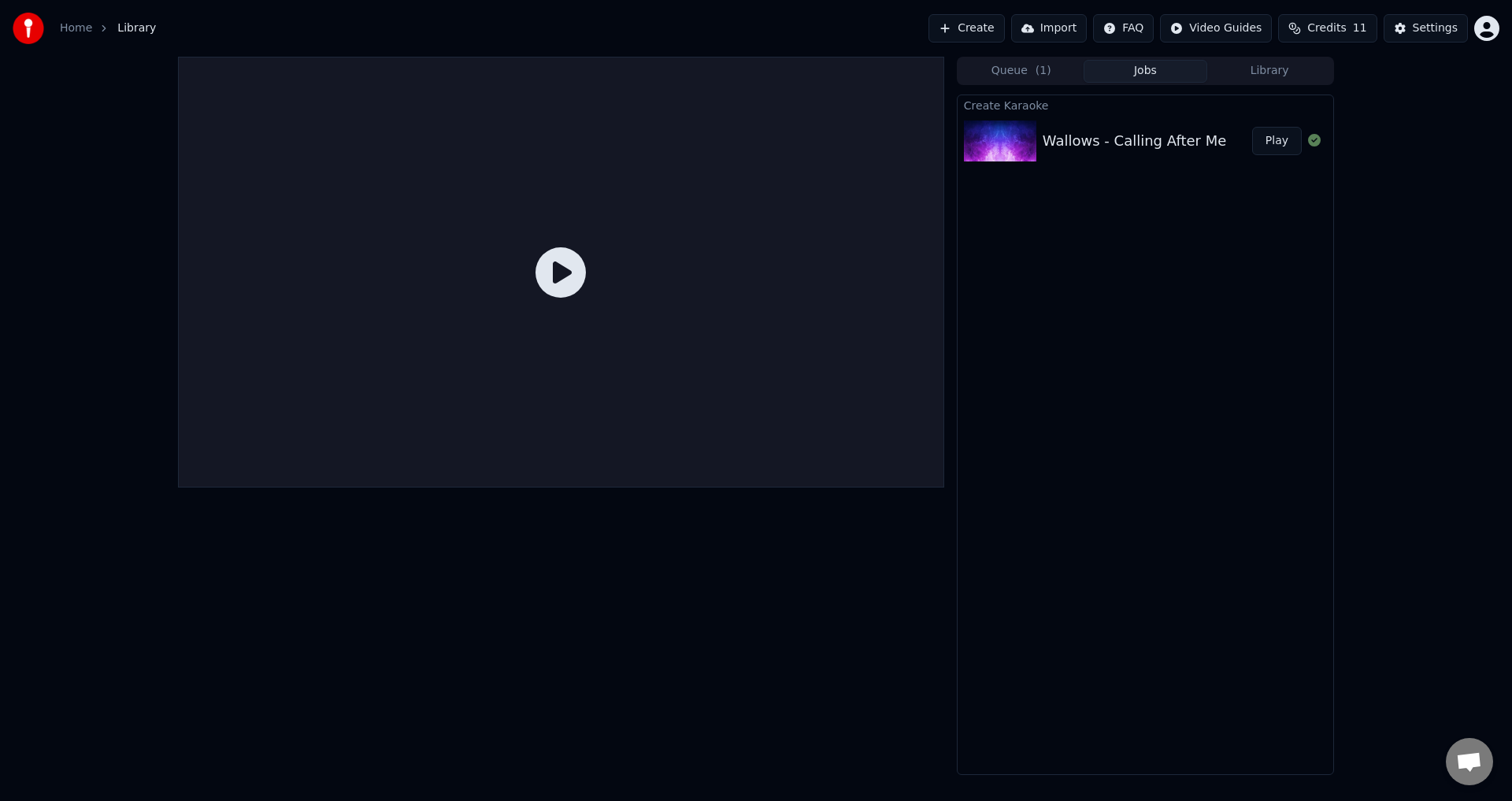
click at [1112, 134] on div "Wallows - Calling After Me" at bounding box center [1134, 140] width 184 height 22
click at [1261, 141] on button "Play" at bounding box center [1277, 140] width 50 height 28
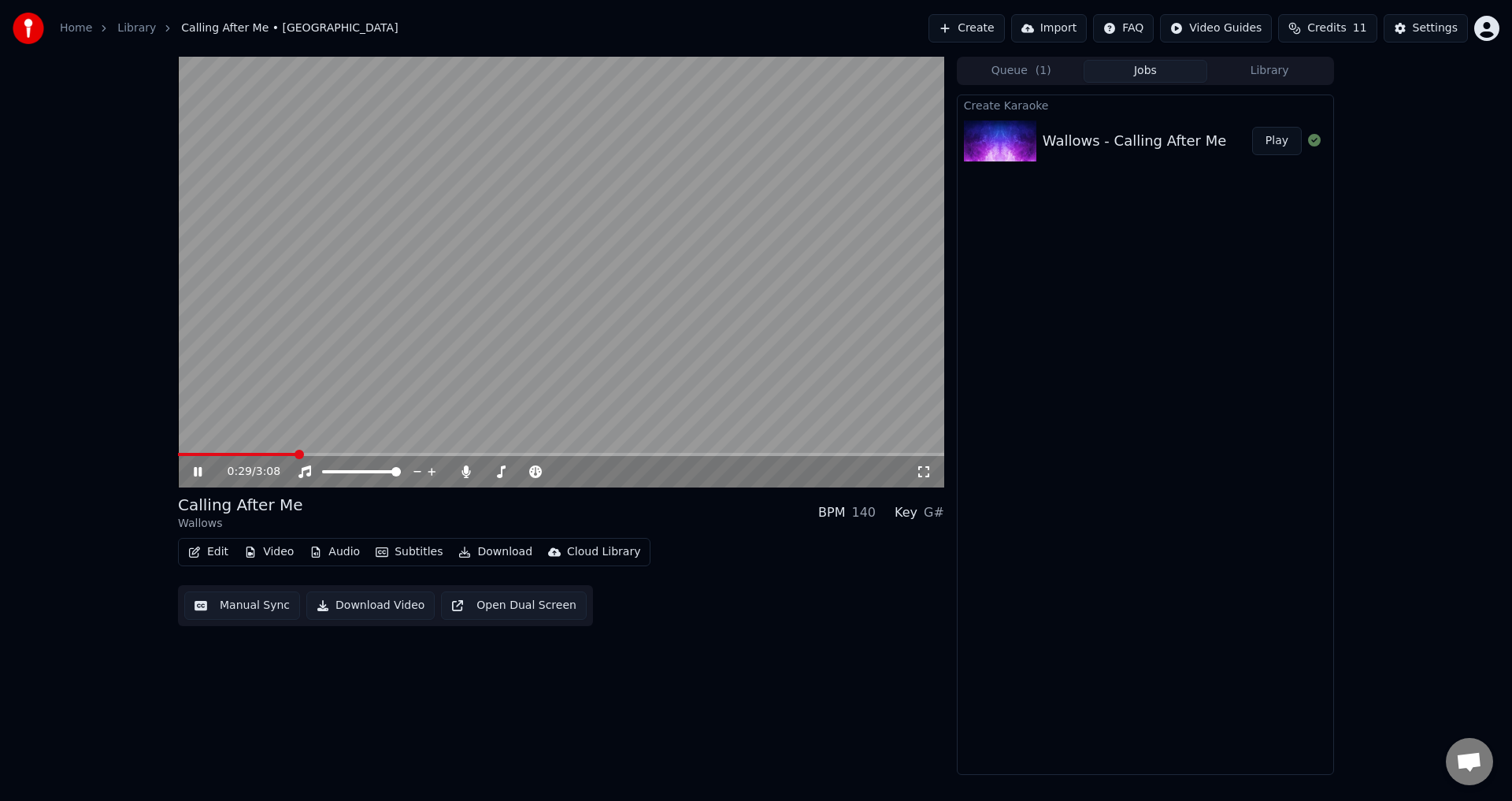
click at [297, 456] on span at bounding box center [560, 454] width 766 height 3
click at [278, 456] on span at bounding box center [229, 454] width 102 height 3
click at [217, 552] on button "Edit" at bounding box center [208, 552] width 53 height 22
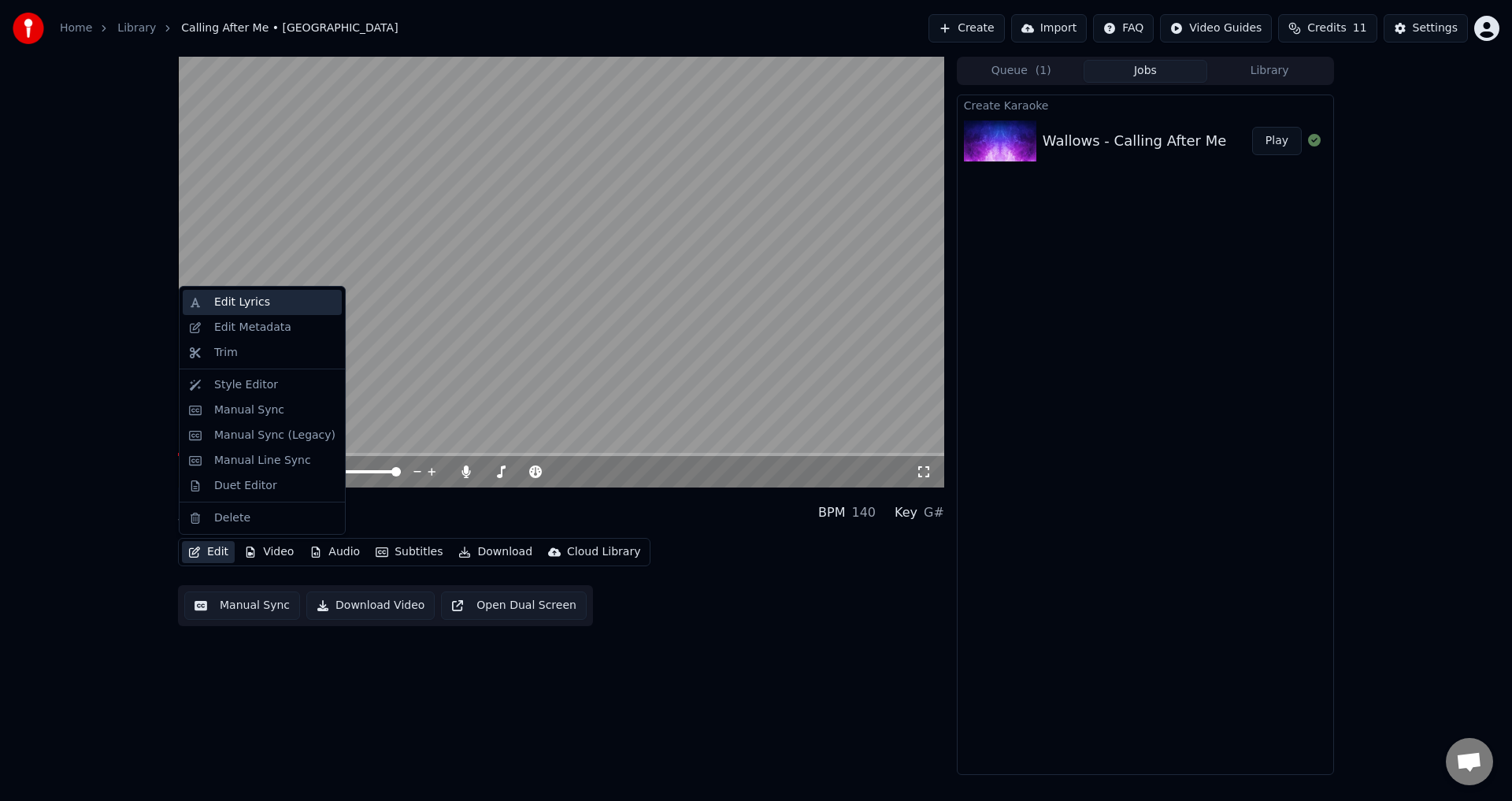
click at [241, 302] on div "Edit Lyrics" at bounding box center [242, 302] width 56 height 15
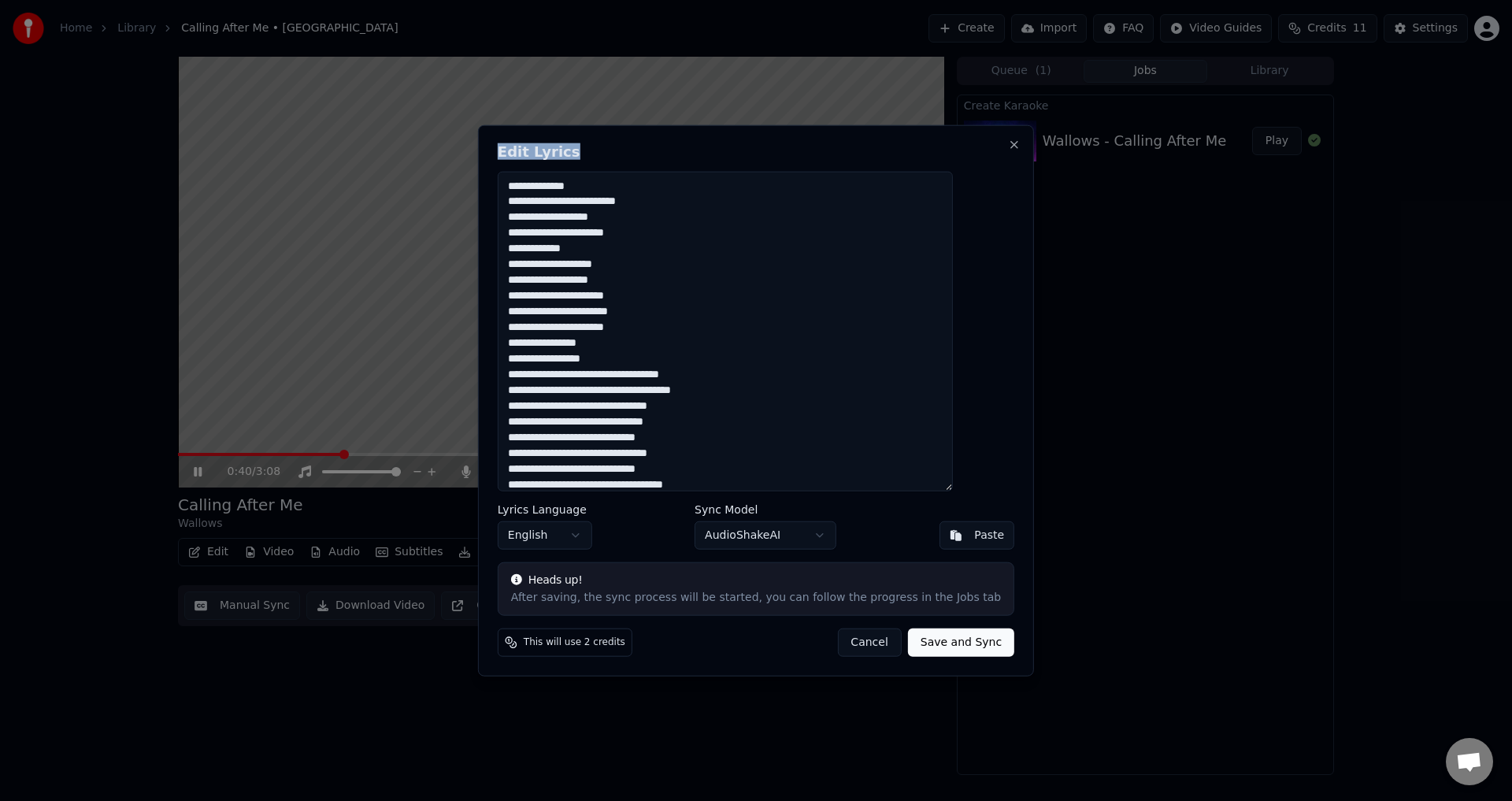
drag, startPoint x: 826, startPoint y: 178, endPoint x: 888, endPoint y: 186, distance: 62.5
click at [888, 186] on div "Edit Lyrics Lyrics Language English Sync Model AudioShakeAI Paste Heads up! Aft…" at bounding box center [756, 400] width 556 height 552
click at [1008, 146] on button "Close" at bounding box center [1014, 143] width 12 height 13
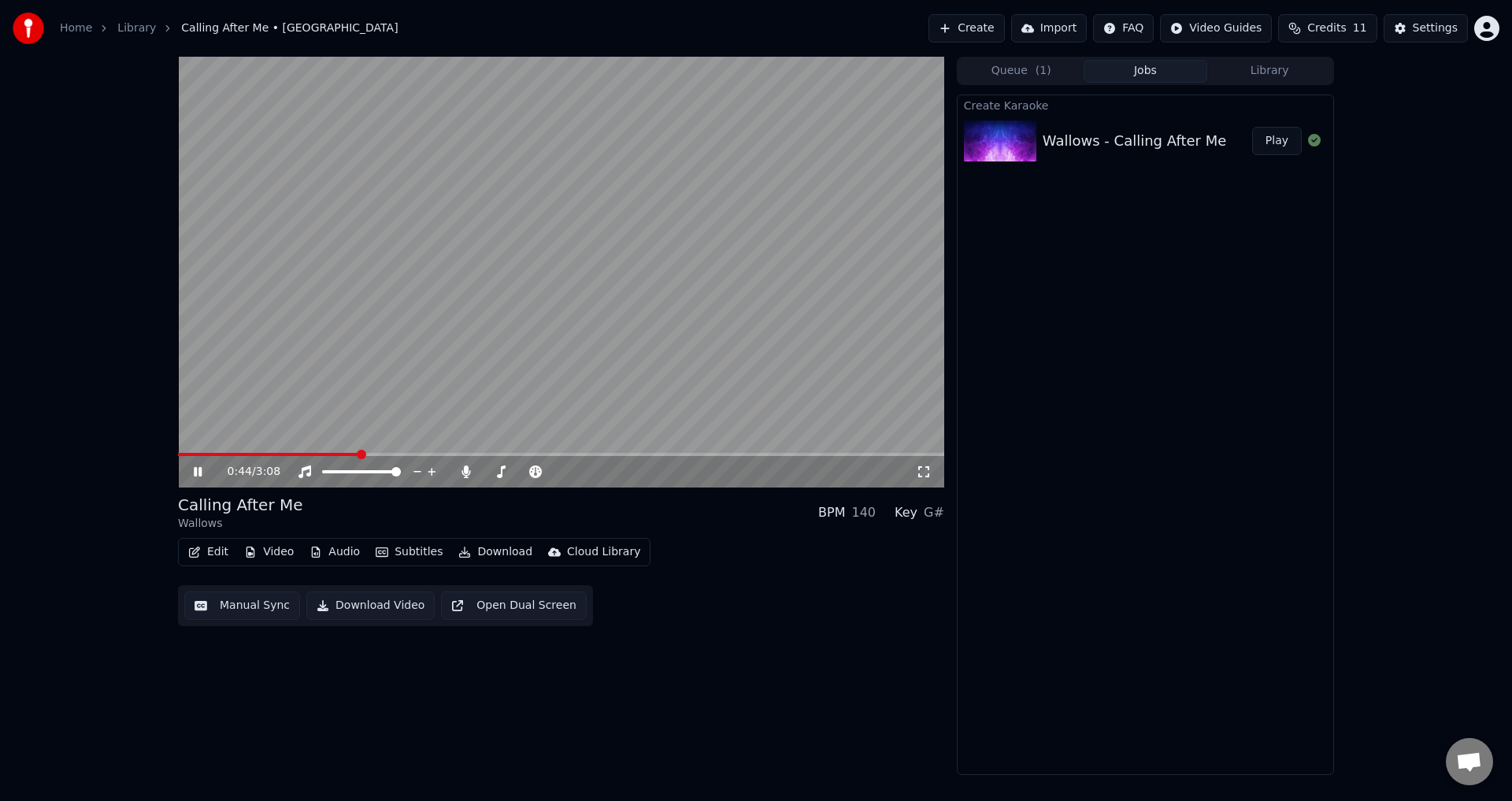
click at [277, 451] on video at bounding box center [560, 272] width 766 height 431
click at [270, 453] on span at bounding box center [268, 454] width 181 height 3
click at [311, 388] on video at bounding box center [560, 272] width 766 height 431
click at [249, 457] on div "0:23 / 3:08" at bounding box center [560, 471] width 766 height 32
click at [243, 452] on video at bounding box center [560, 272] width 766 height 431
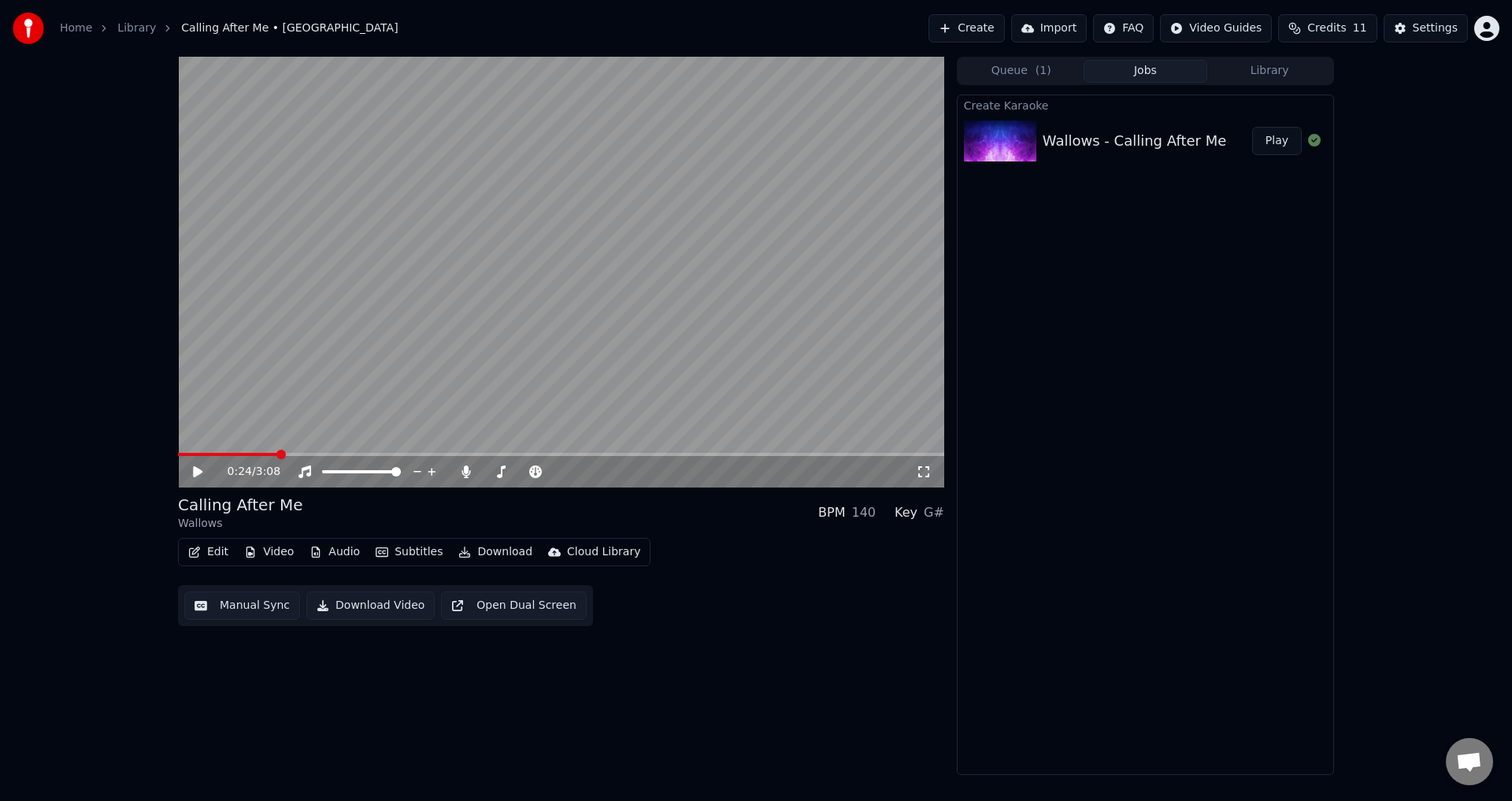
click at [238, 452] on video at bounding box center [560, 272] width 766 height 431
click at [237, 454] on span at bounding box center [228, 454] width 101 height 3
click at [205, 544] on button "Edit" at bounding box center [208, 552] width 53 height 22
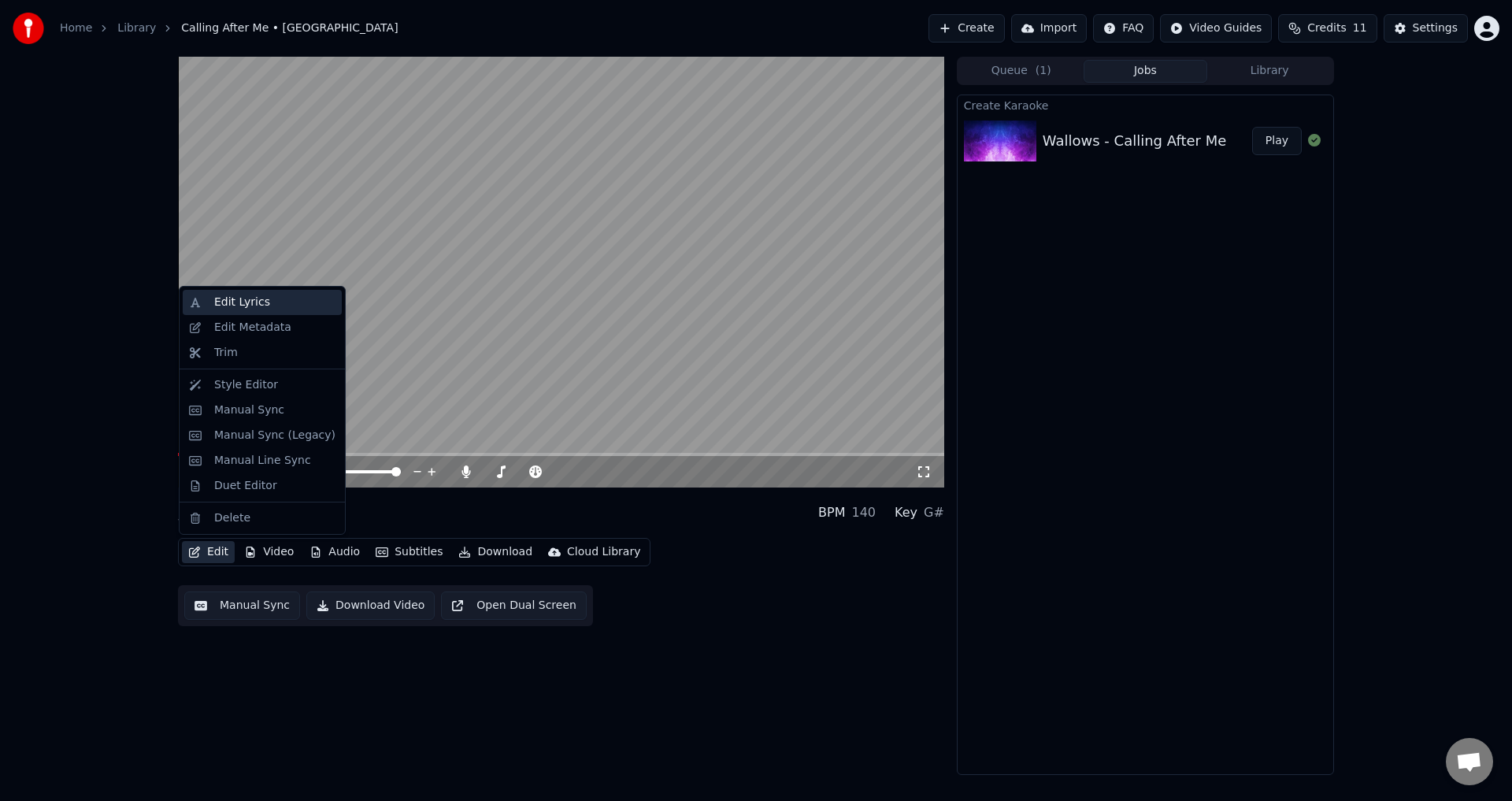
click at [280, 313] on div "Edit Lyrics" at bounding box center [261, 302] width 159 height 25
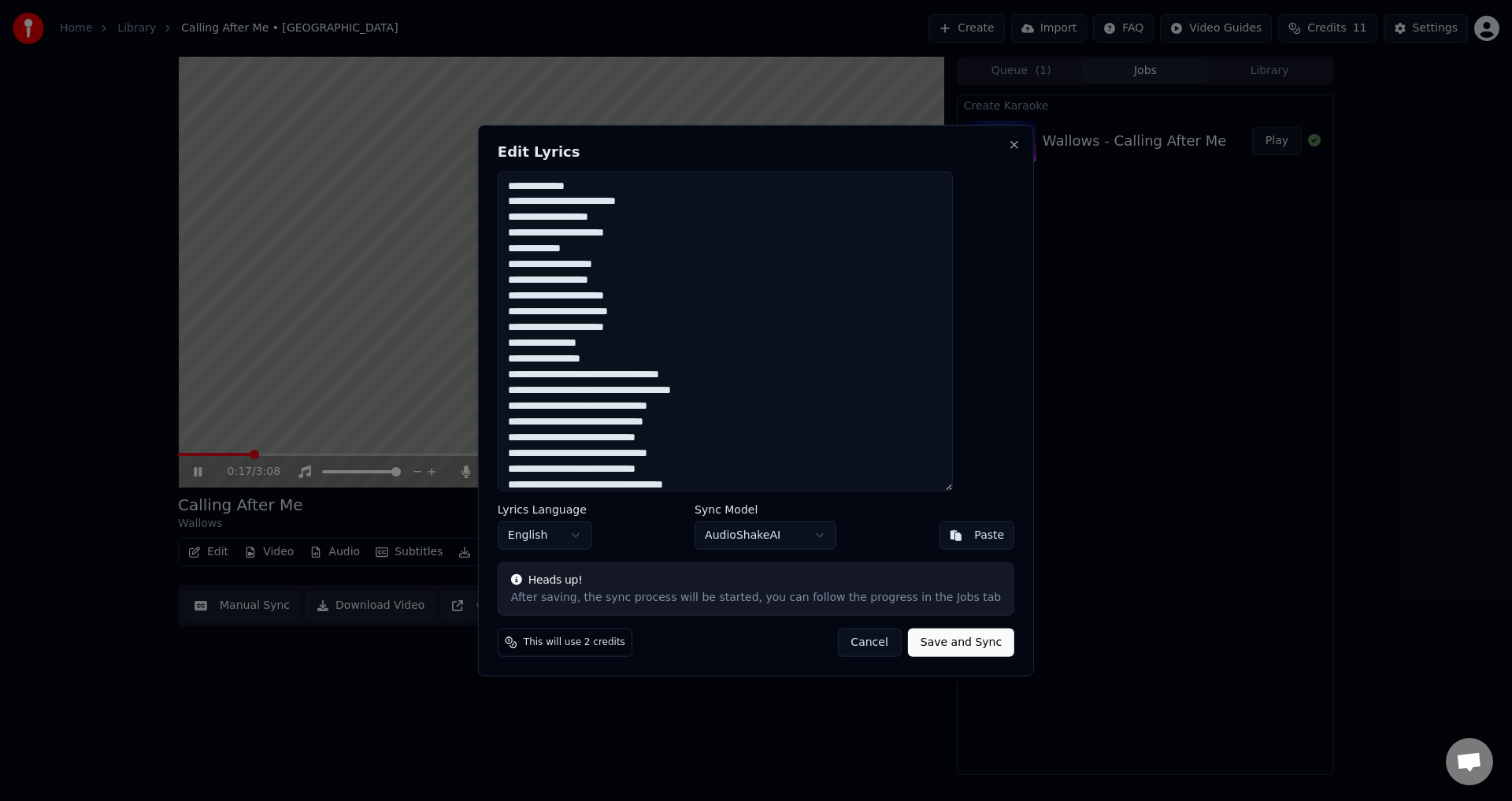
drag, startPoint x: 627, startPoint y: 148, endPoint x: 690, endPoint y: 159, distance: 64.0
click at [690, 159] on h2 "Edit Lyrics" at bounding box center [756, 151] width 516 height 14
click at [664, 264] on textarea at bounding box center [726, 331] width 456 height 320
click at [660, 277] on textarea at bounding box center [726, 331] width 456 height 320
click at [697, 294] on textarea at bounding box center [726, 331] width 456 height 320
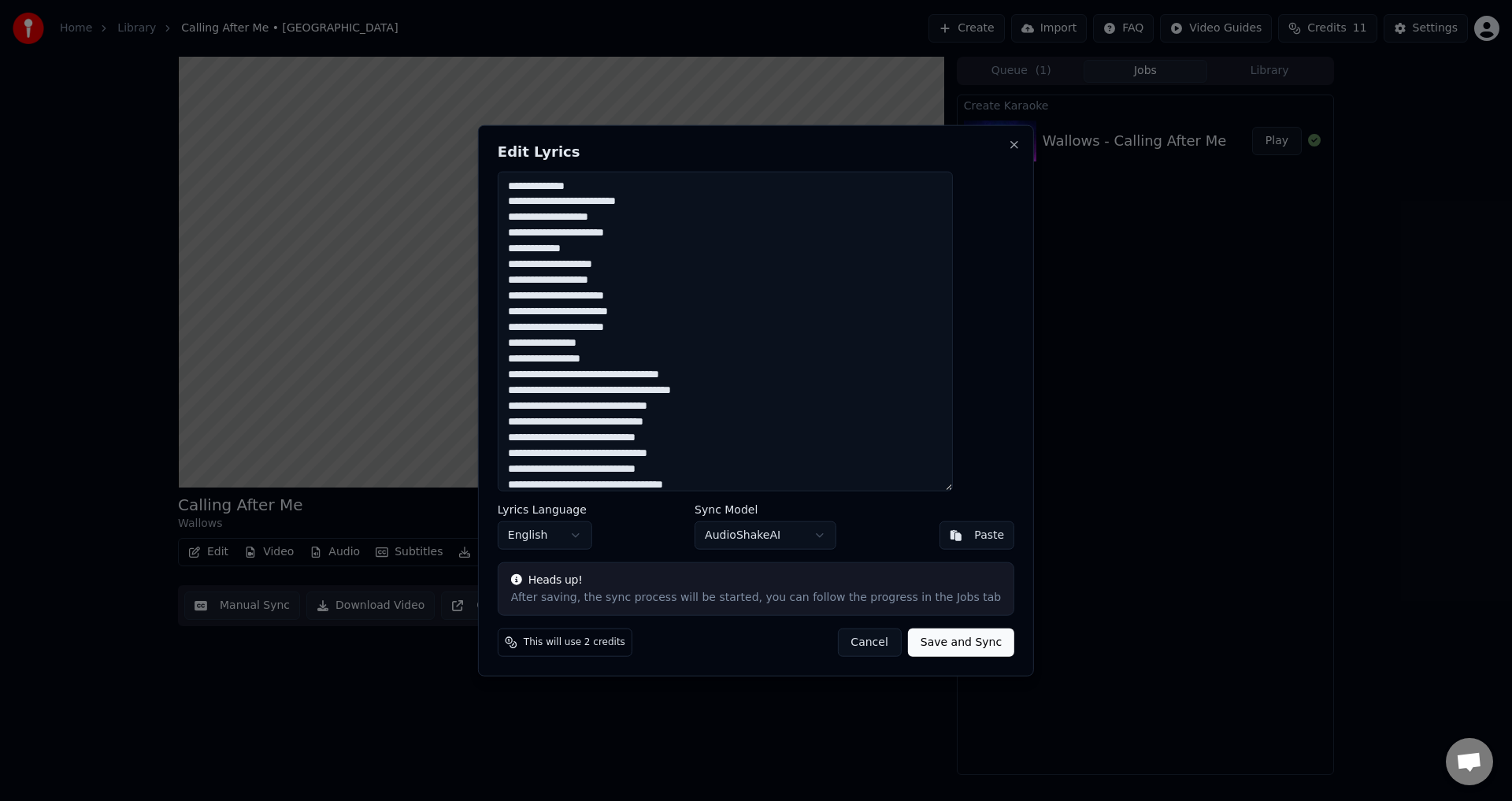
click at [686, 307] on textarea at bounding box center [726, 331] width 456 height 320
click at [1008, 141] on button "Close" at bounding box center [1014, 143] width 12 height 13
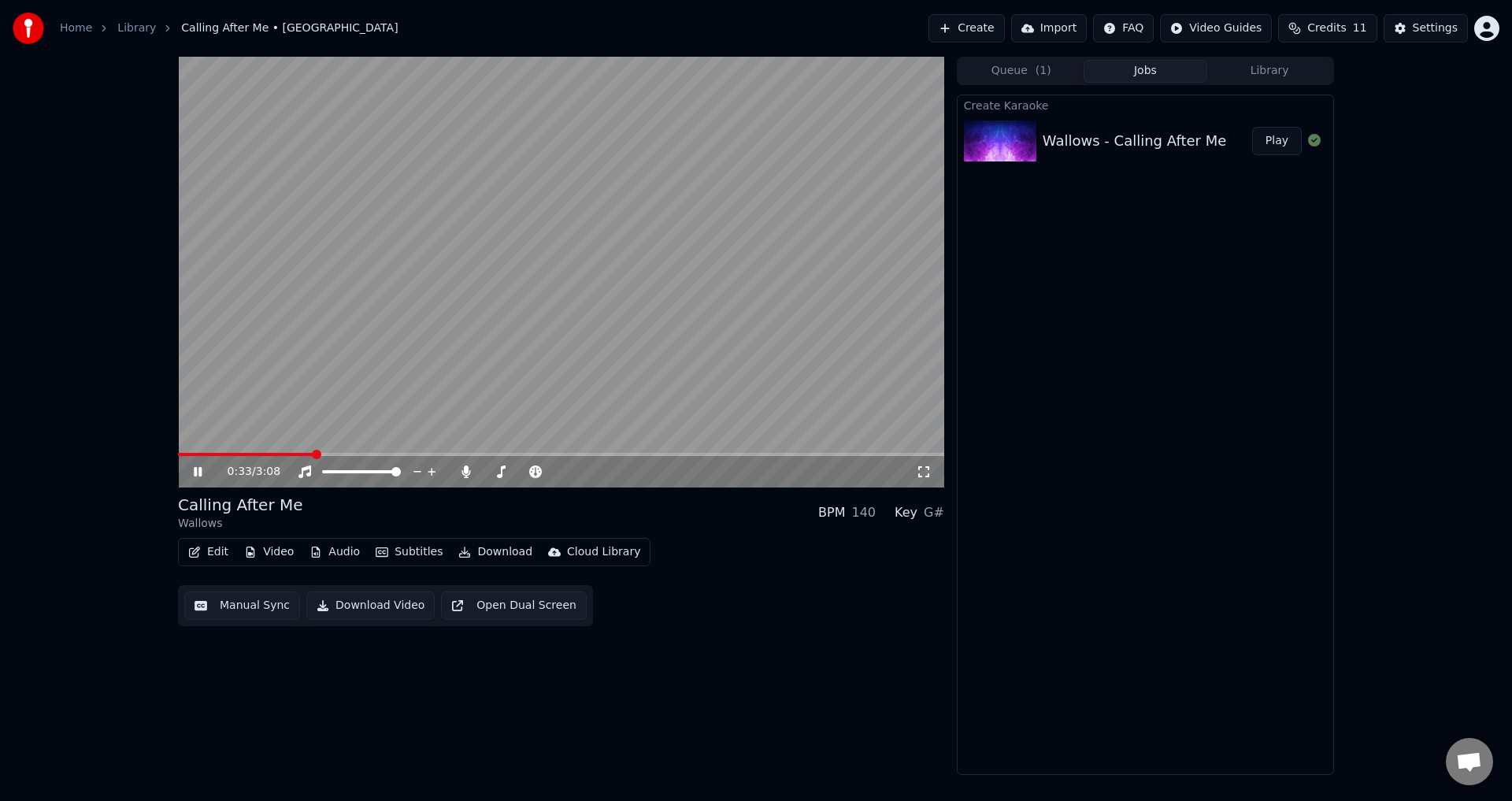
click at [558, 354] on video at bounding box center [560, 272] width 766 height 431
click at [212, 549] on button "Edit" at bounding box center [208, 552] width 53 height 22
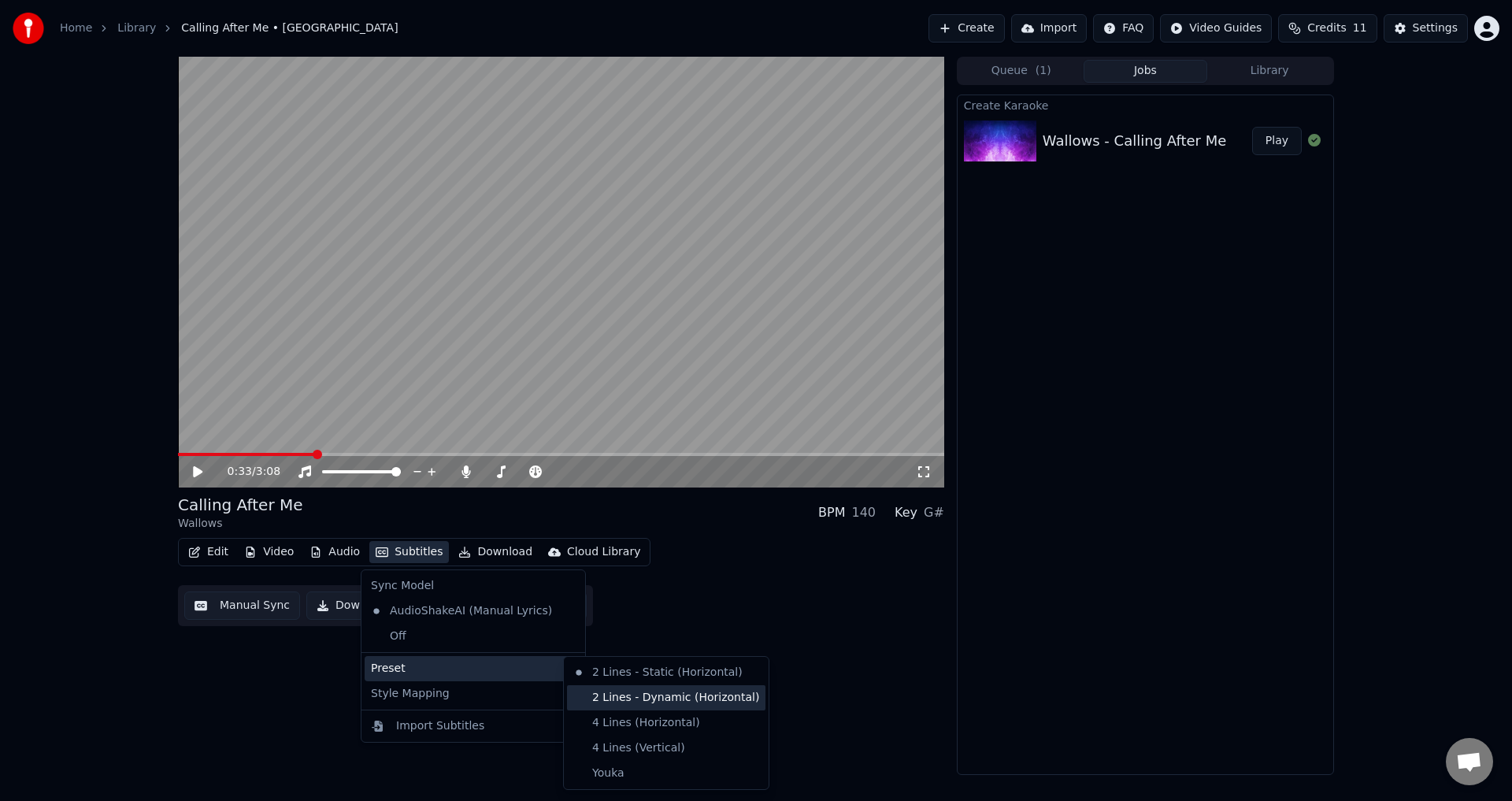
click at [604, 697] on div "2 Lines - Dynamic (Horizontal)" at bounding box center [666, 698] width 198 height 25
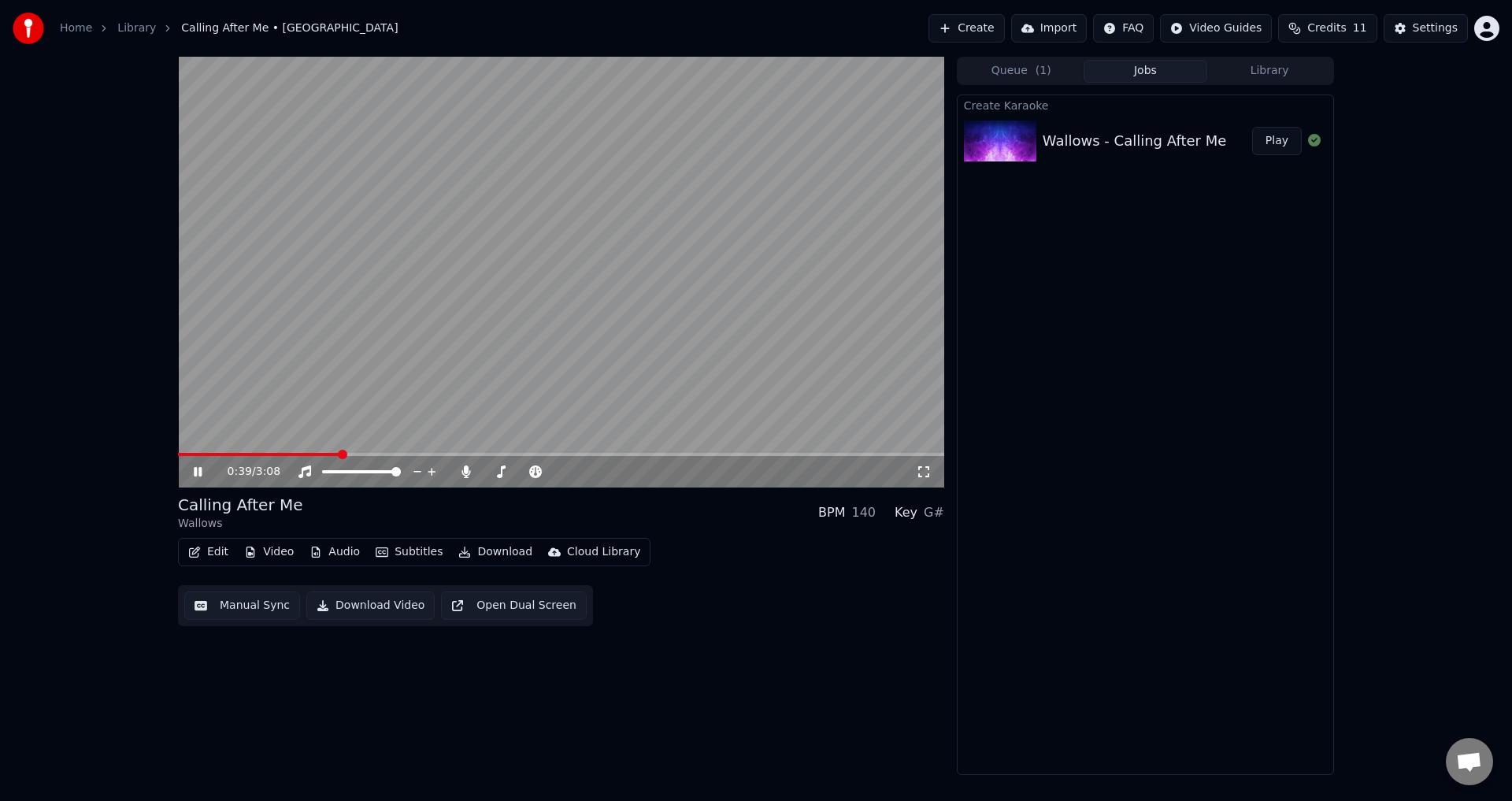
click at [259, 453] on span at bounding box center [259, 454] width 162 height 3
click at [194, 548] on icon "button" at bounding box center [194, 552] width 12 height 11
click at [556, 322] on video at bounding box center [560, 272] width 766 height 431
click at [221, 553] on button "Edit" at bounding box center [208, 552] width 53 height 22
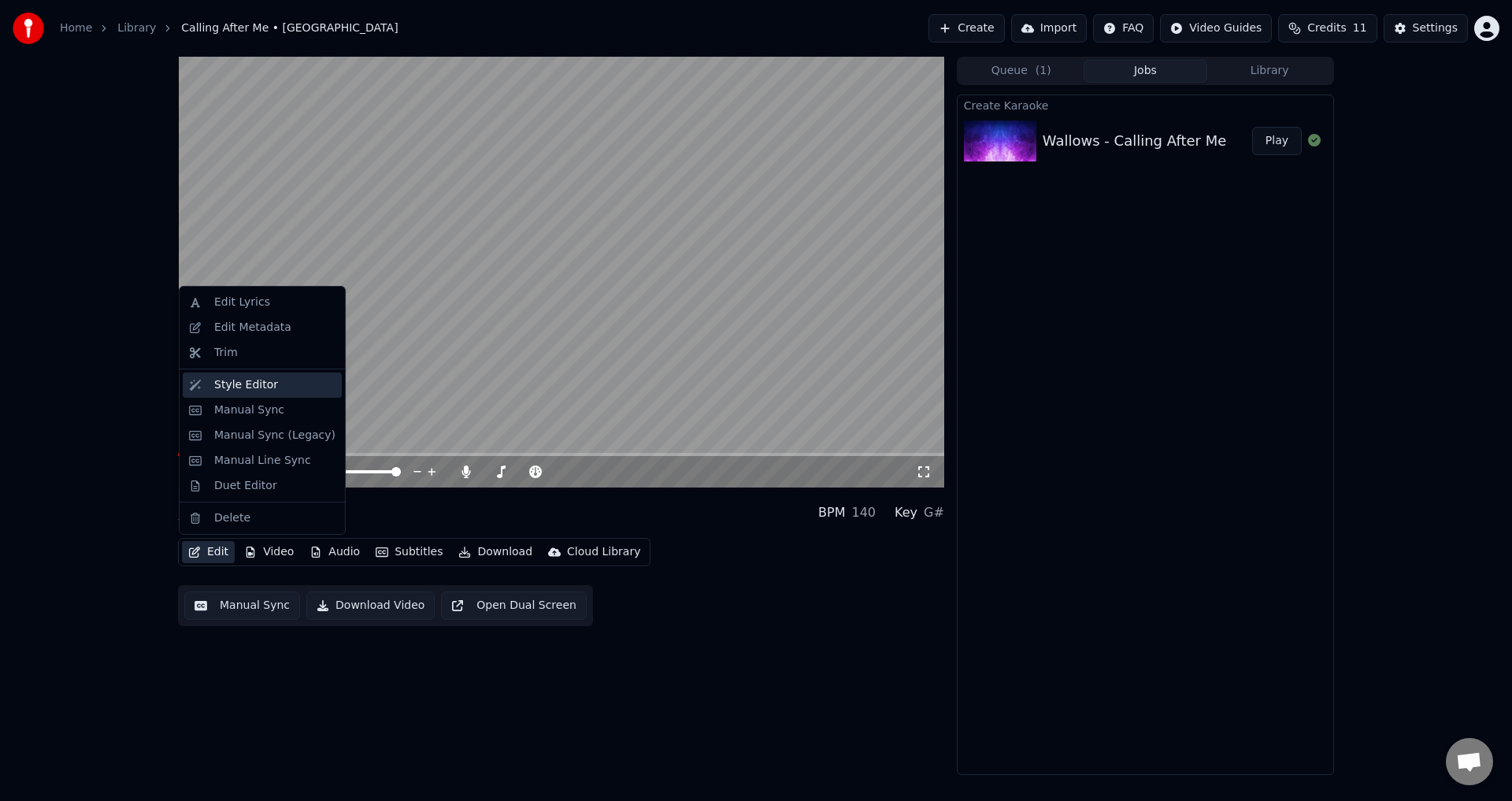
click at [256, 385] on div "Style Editor" at bounding box center [246, 385] width 63 height 15
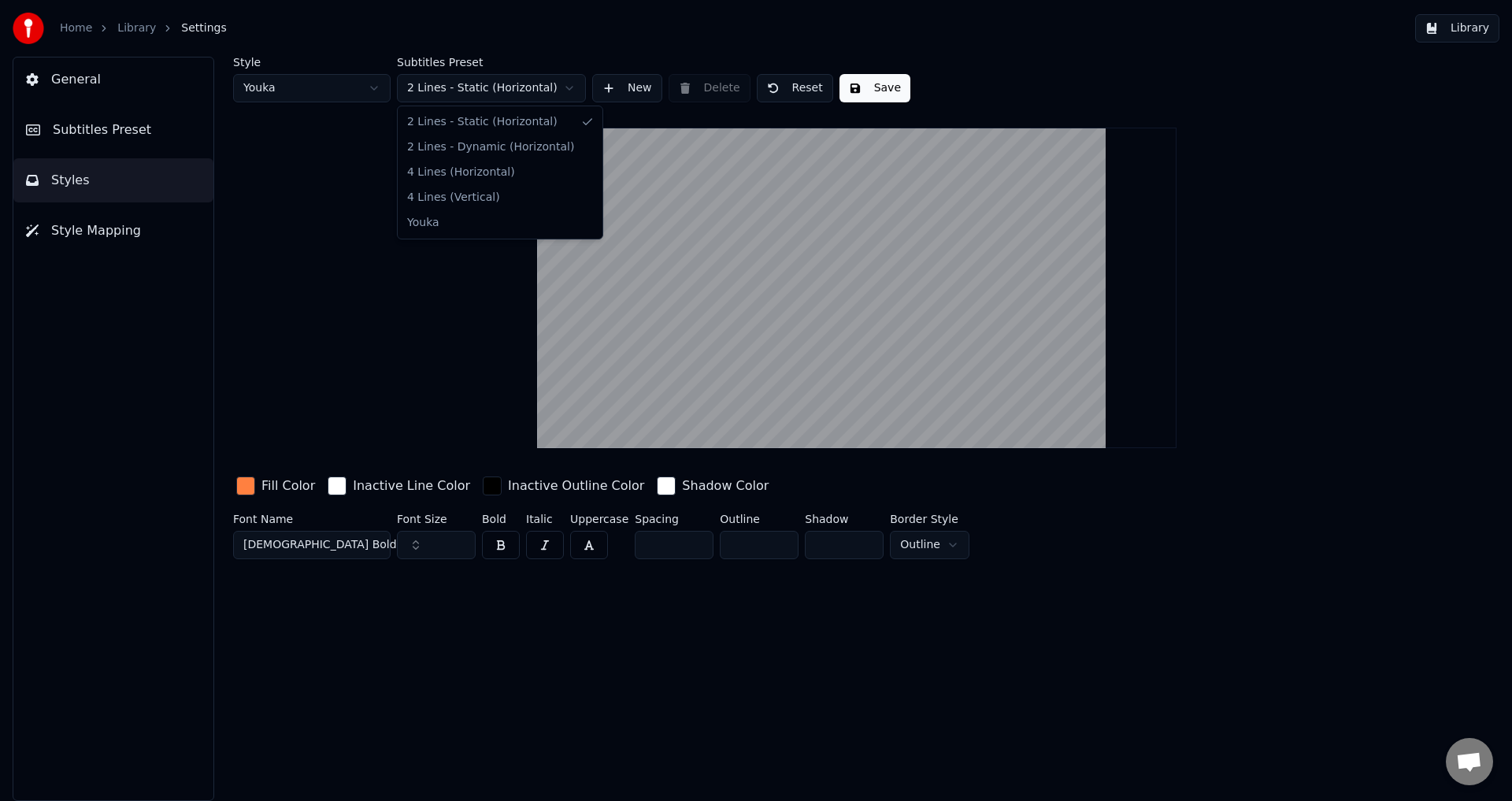
click at [456, 90] on html "Home Library Settings Library General Subtitles Preset Styles Style Mapping Sty…" at bounding box center [756, 400] width 1512 height 801
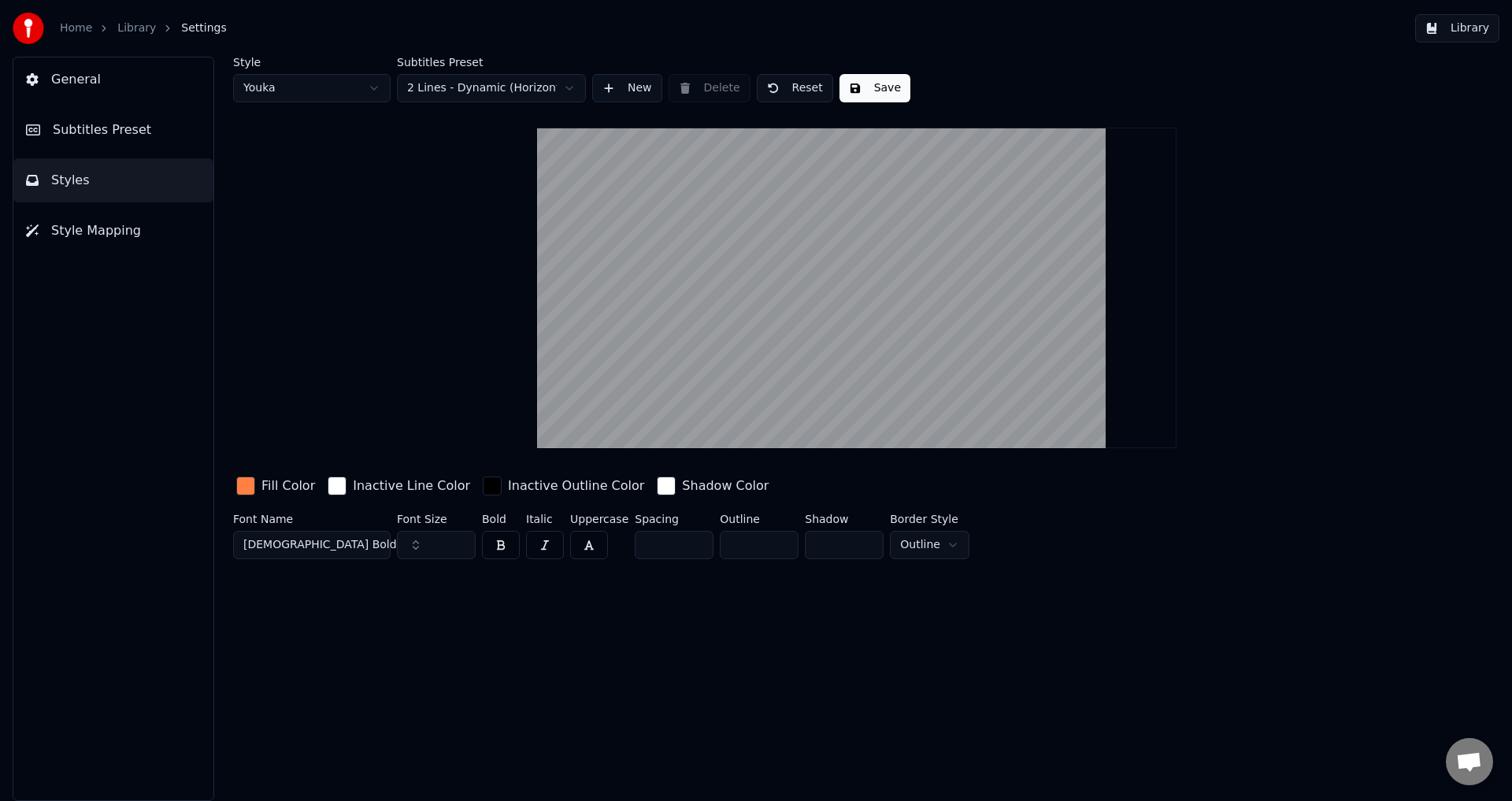
click at [491, 92] on html "Home Library Settings Library General Subtitles Preset Styles Style Mapping Sty…" at bounding box center [756, 400] width 1512 height 801
click at [499, 91] on html "Home Library Settings Library General Subtitles Preset Styles Style Mapping Sty…" at bounding box center [756, 400] width 1512 height 801
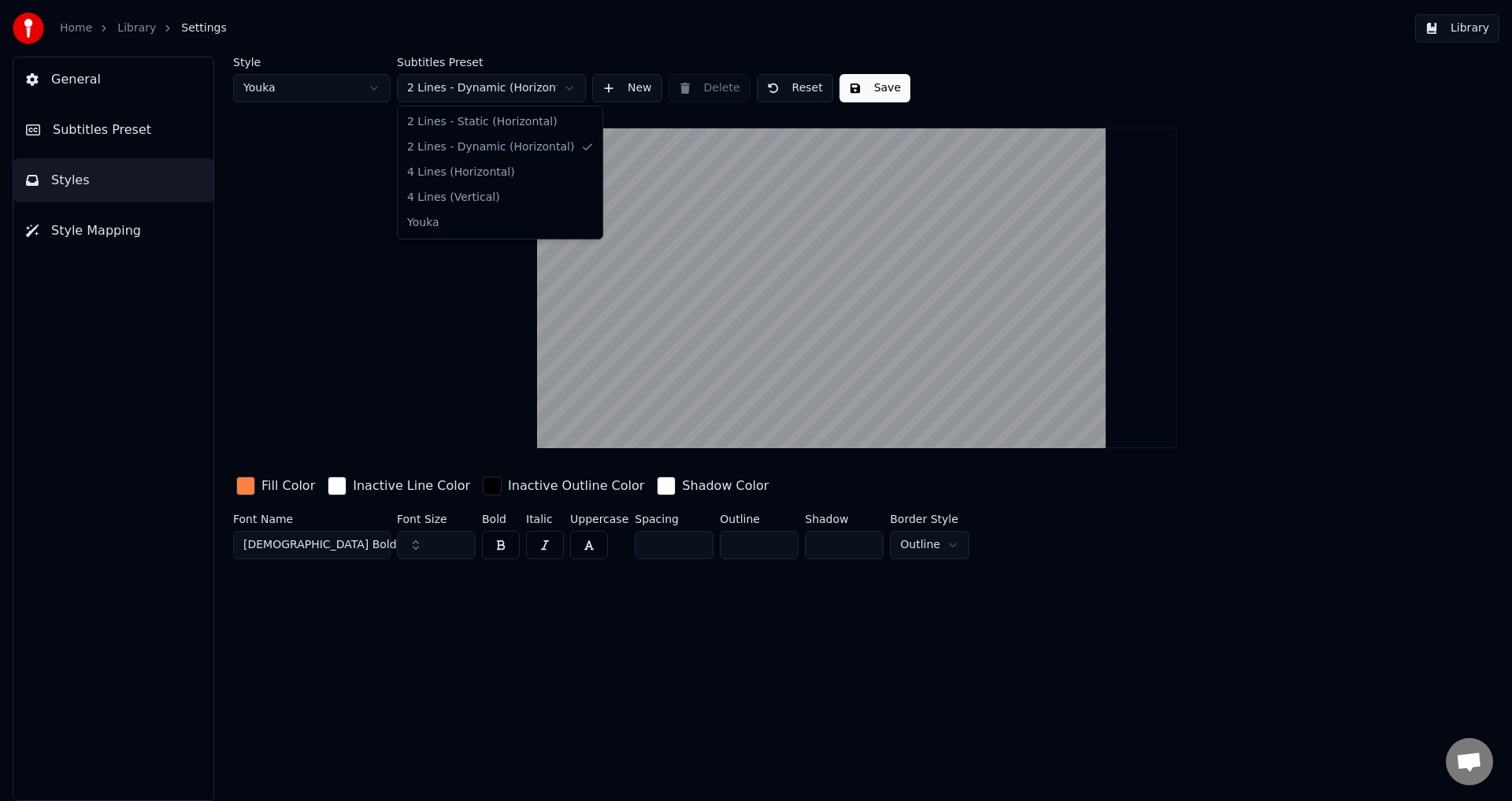
click at [491, 84] on html "Home Library Settings Library General Subtitles Preset Styles Style Mapping Sty…" at bounding box center [756, 400] width 1512 height 801
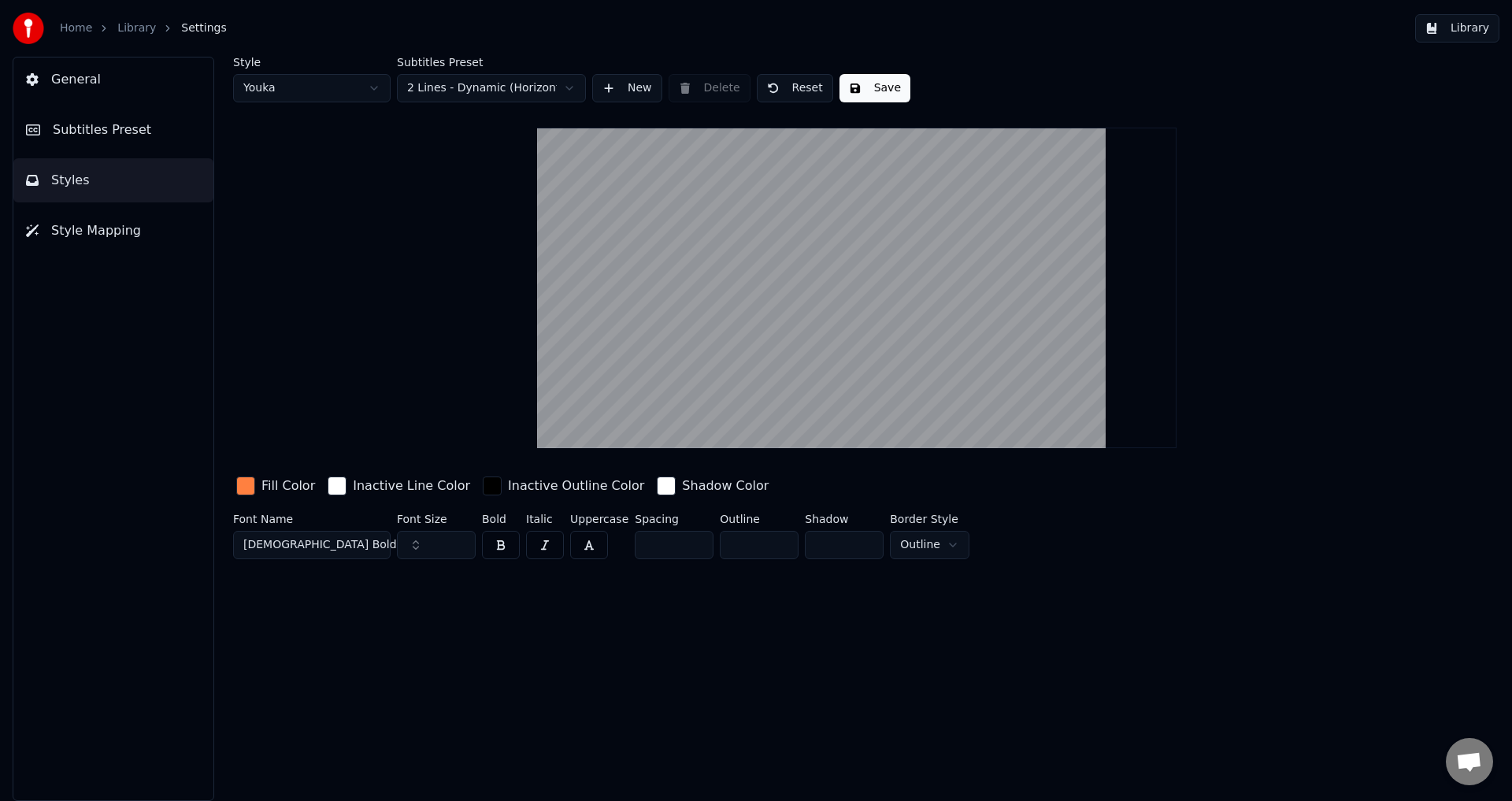
click at [149, 124] on button "Subtitles Preset" at bounding box center [113, 130] width 200 height 44
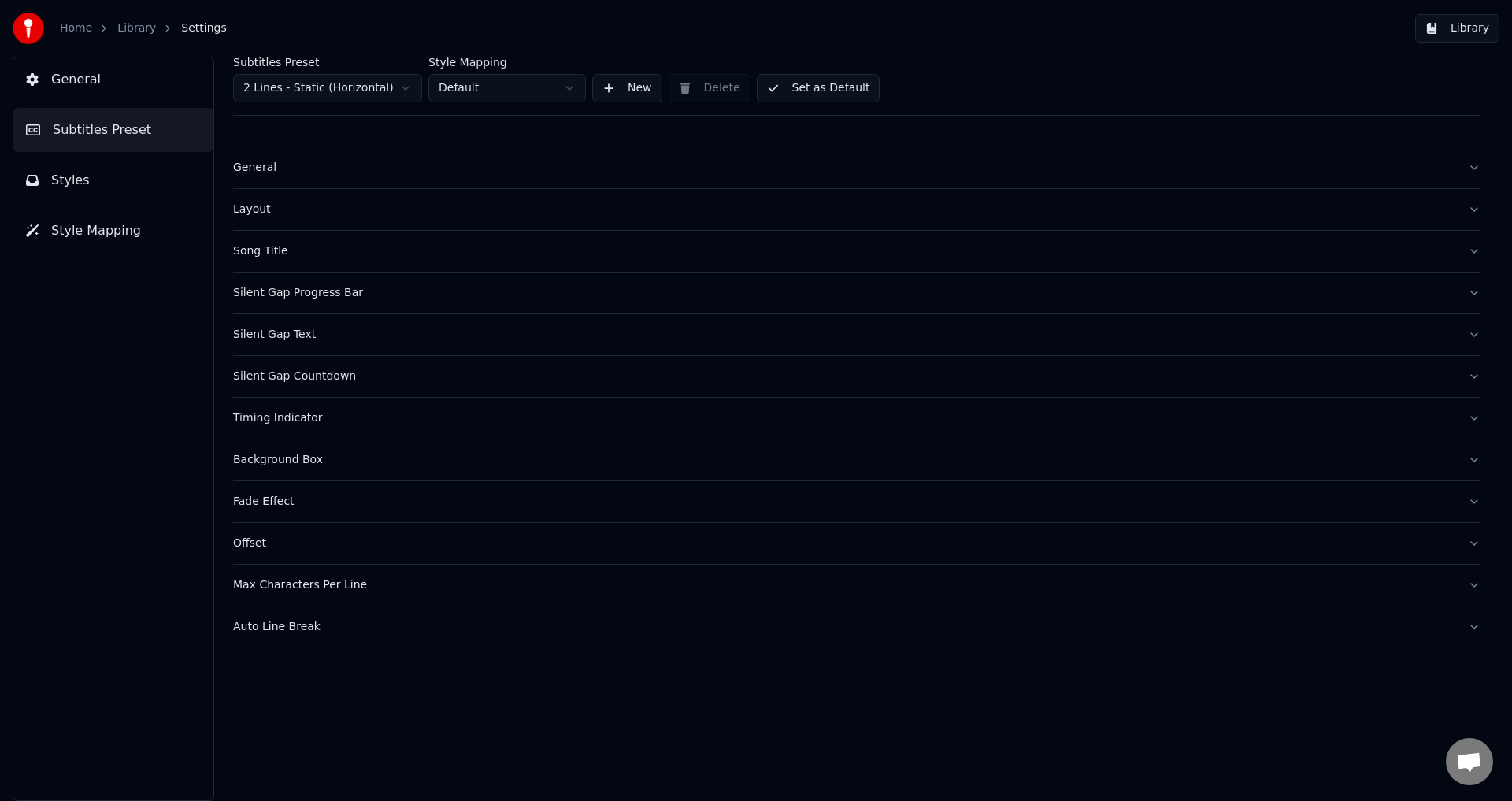
click at [373, 89] on html "Home Library Settings Library General Subtitles Preset Styles Style Mapping Sub…" at bounding box center [756, 400] width 1512 height 801
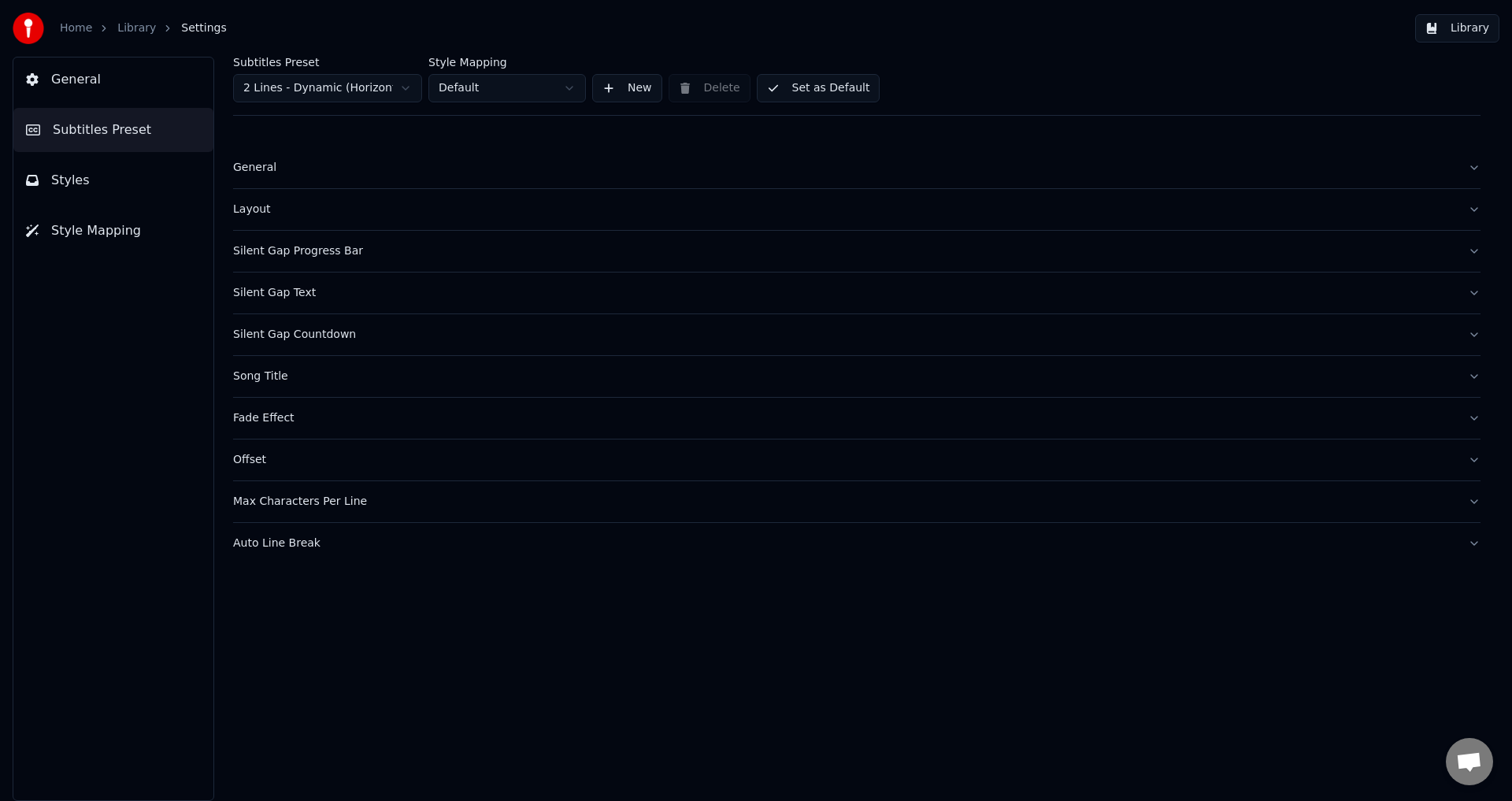
click at [349, 158] on button "General" at bounding box center [856, 167] width 1248 height 41
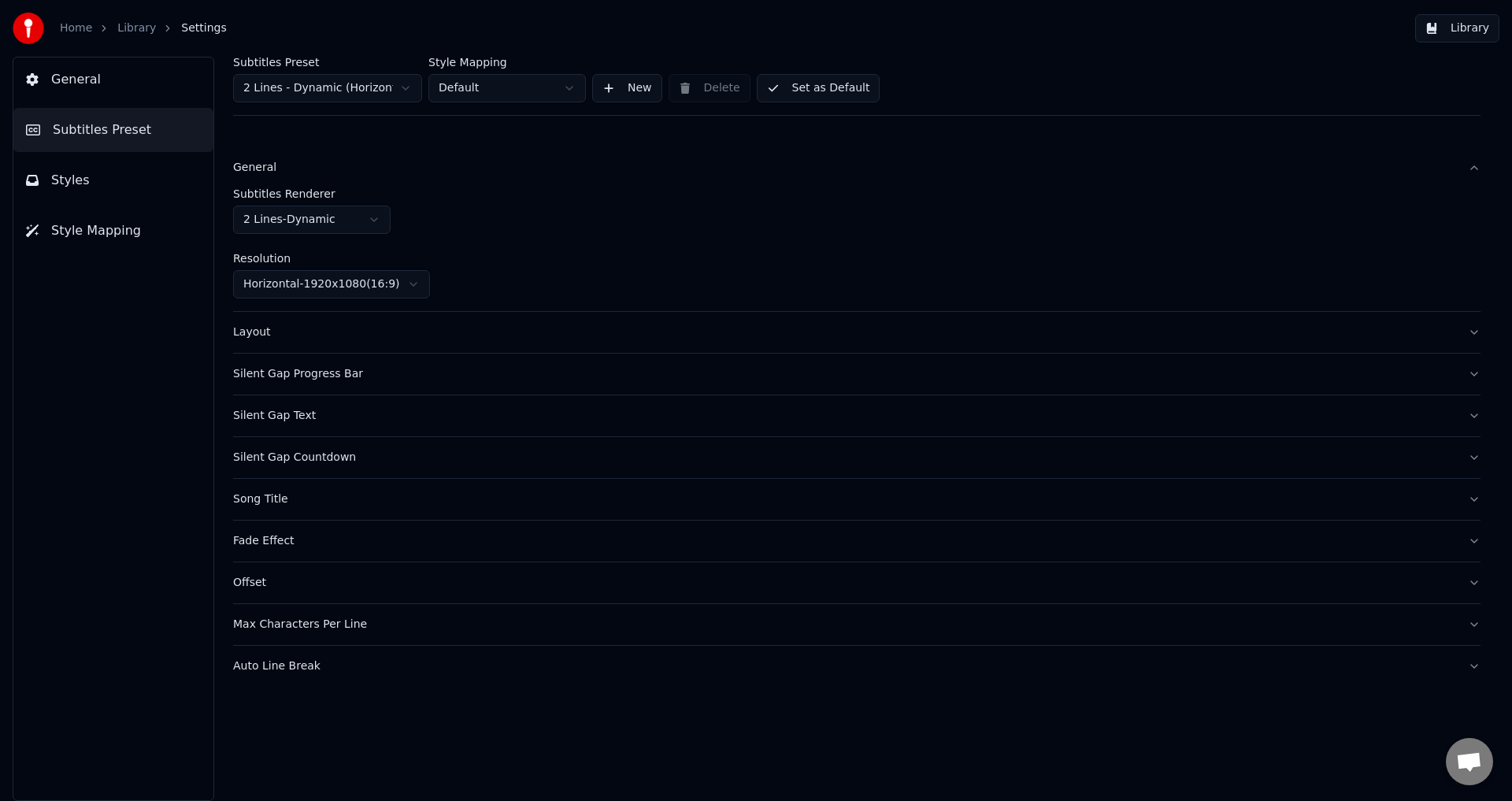
click at [368, 160] on div "General" at bounding box center [843, 167] width 1222 height 15
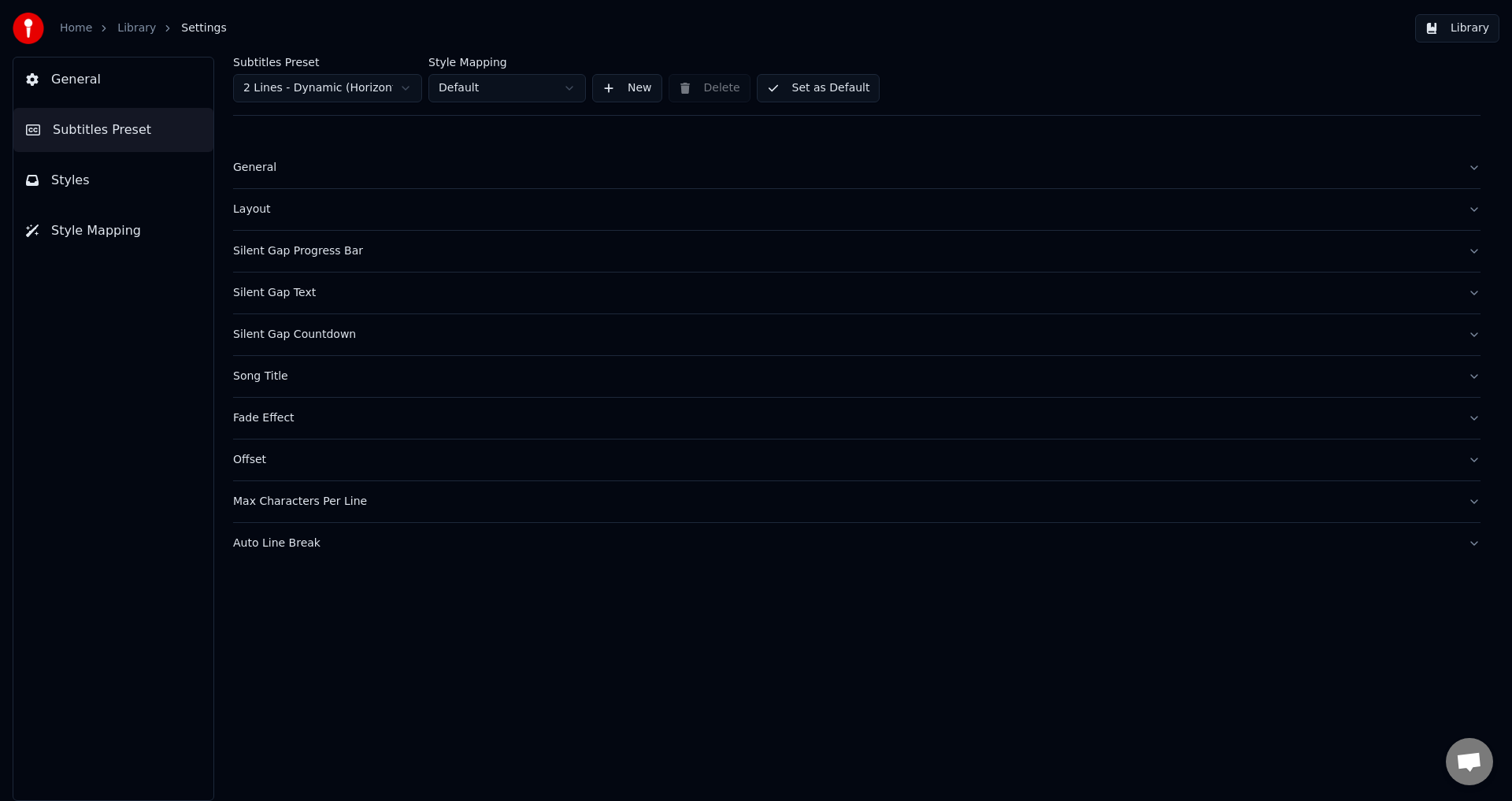
click at [345, 176] on button "General" at bounding box center [856, 167] width 1248 height 41
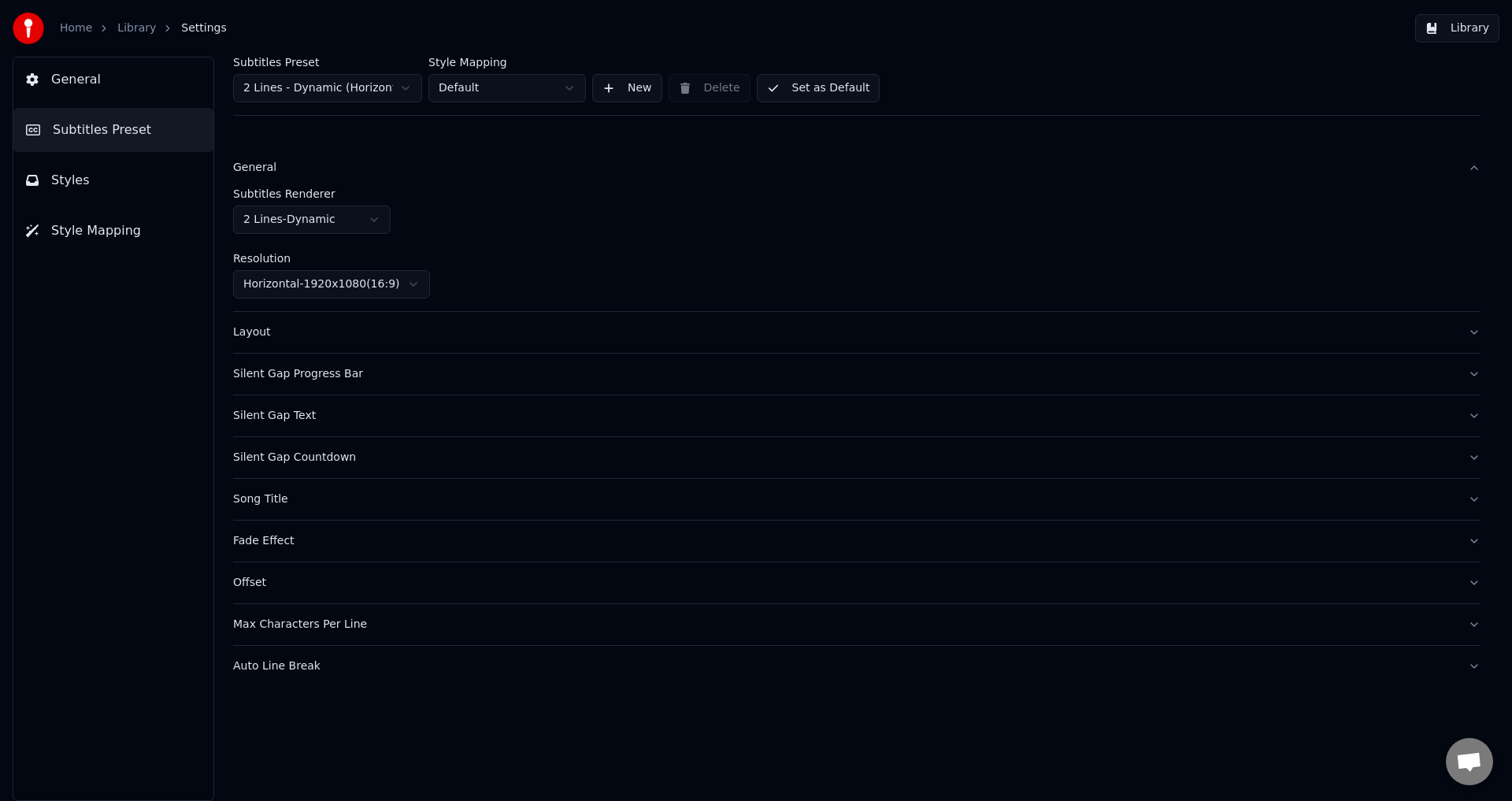
click at [352, 173] on div "General" at bounding box center [843, 167] width 1222 height 15
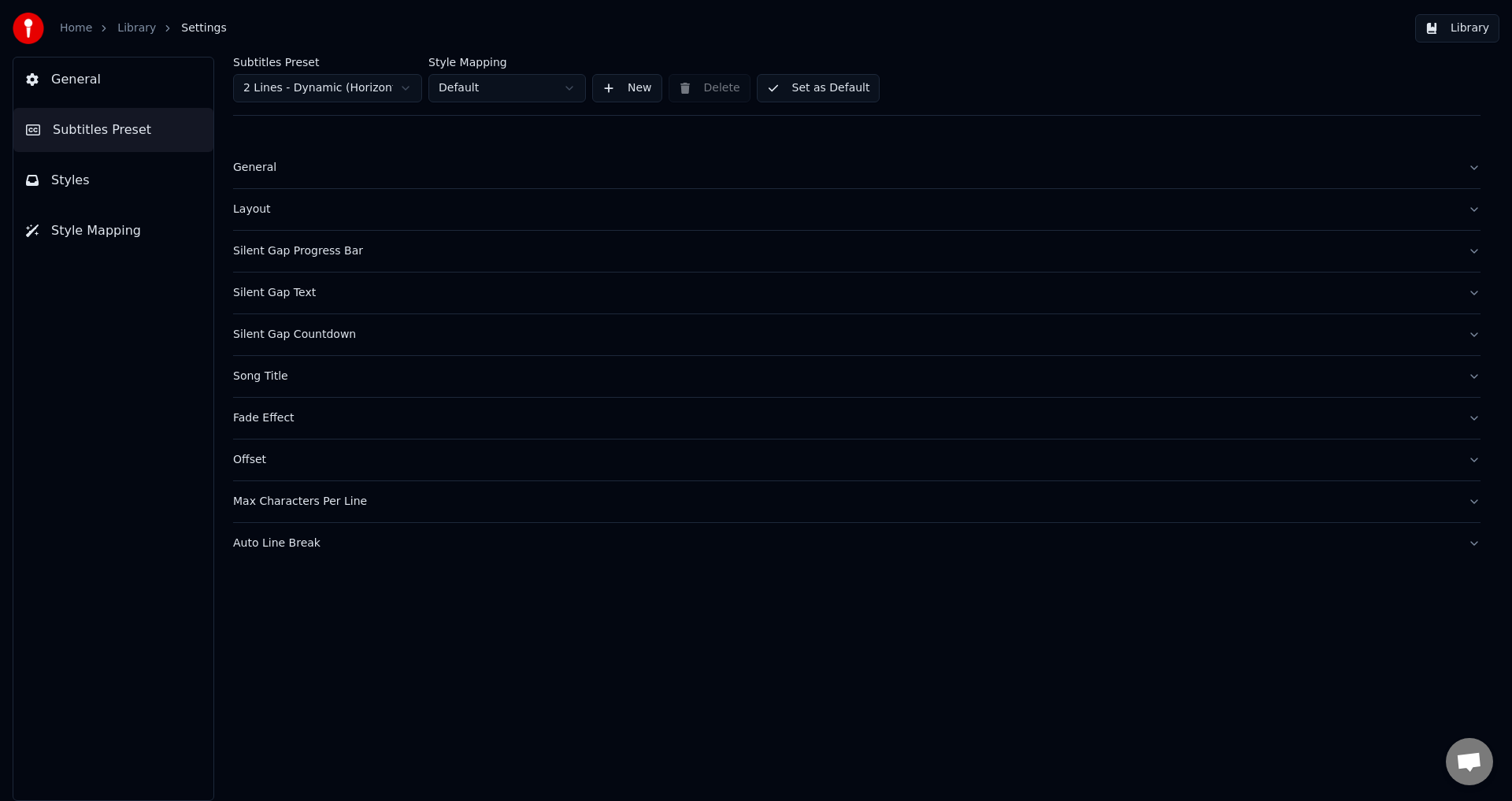
click at [329, 212] on div "Layout" at bounding box center [843, 210] width 1222 height 15
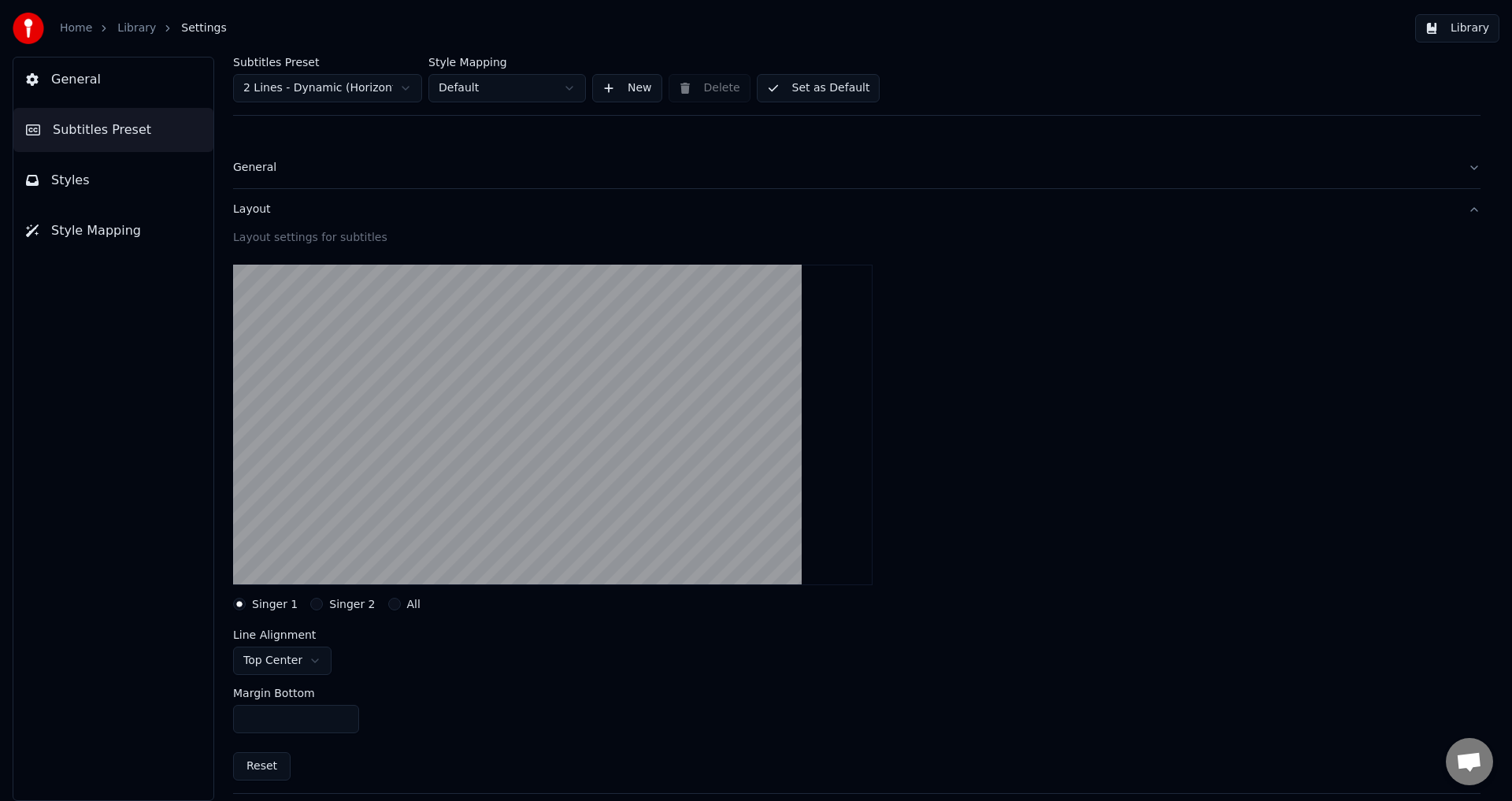
scroll to position [79, 0]
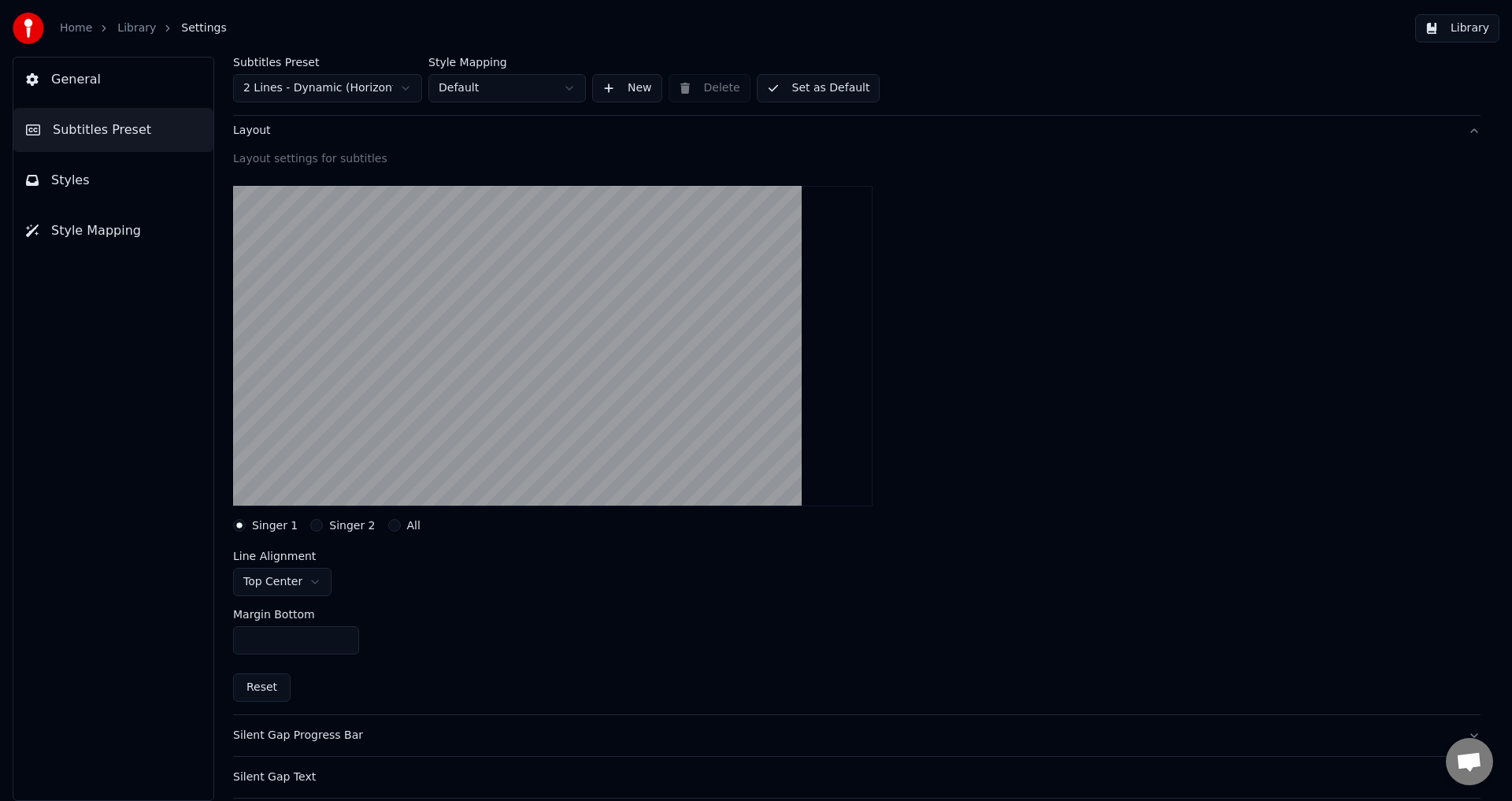
click at [344, 132] on div "Layout" at bounding box center [843, 131] width 1222 height 15
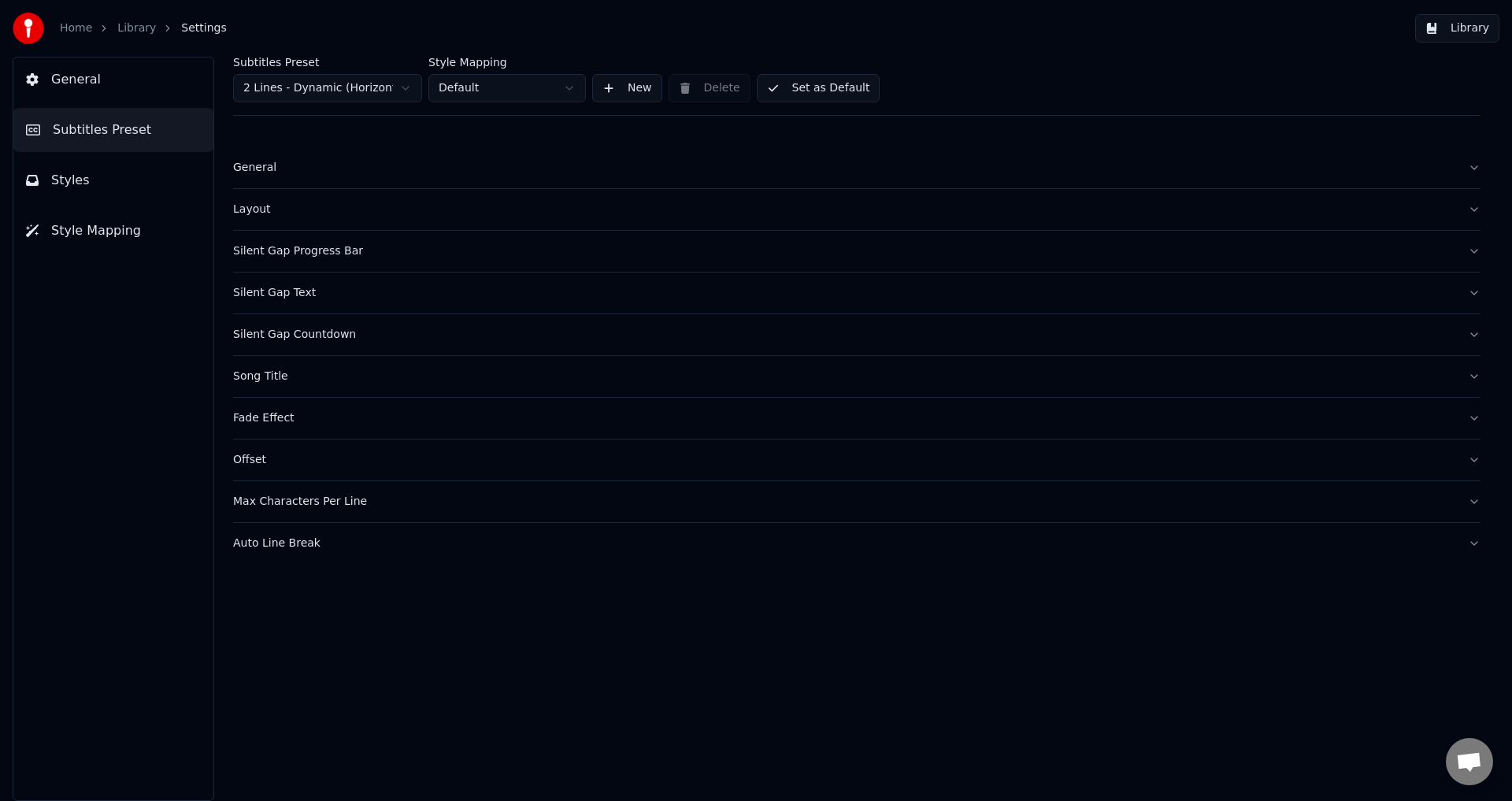
click at [291, 521] on button "Max Characters Per Line" at bounding box center [856, 502] width 1248 height 41
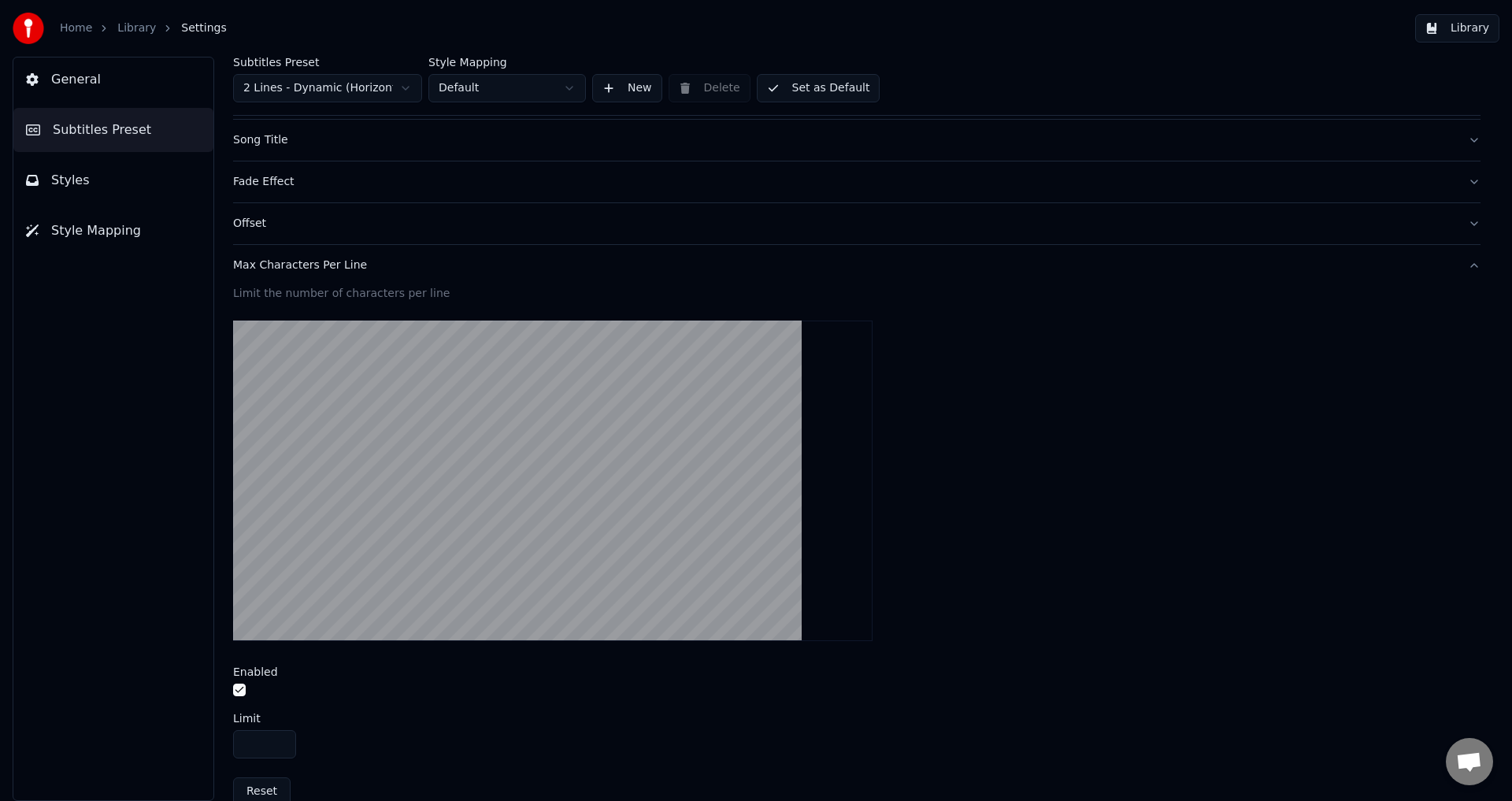
scroll to position [307, 0]
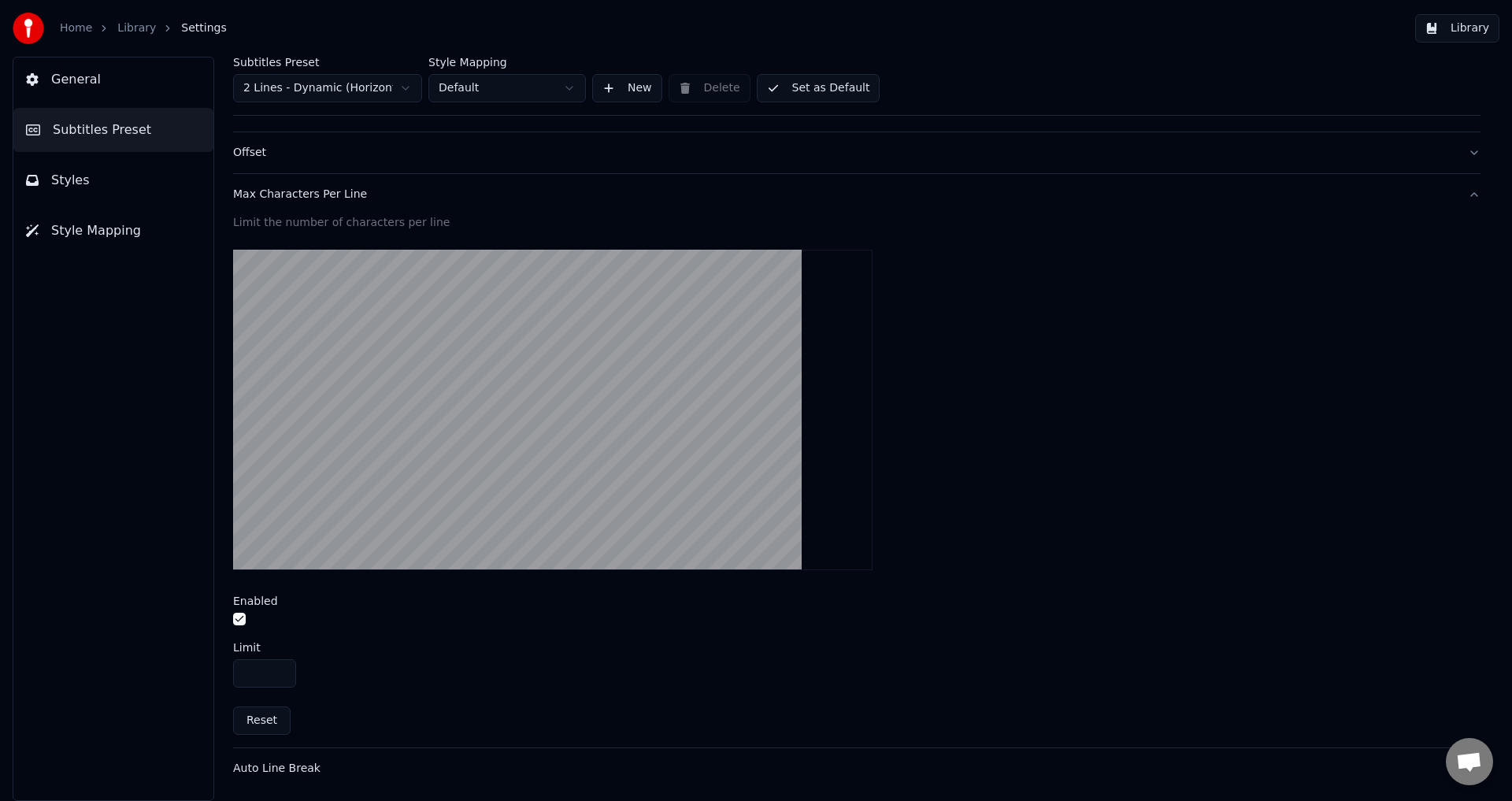
click at [376, 188] on div "Max Characters Per Line" at bounding box center [843, 194] width 1222 height 15
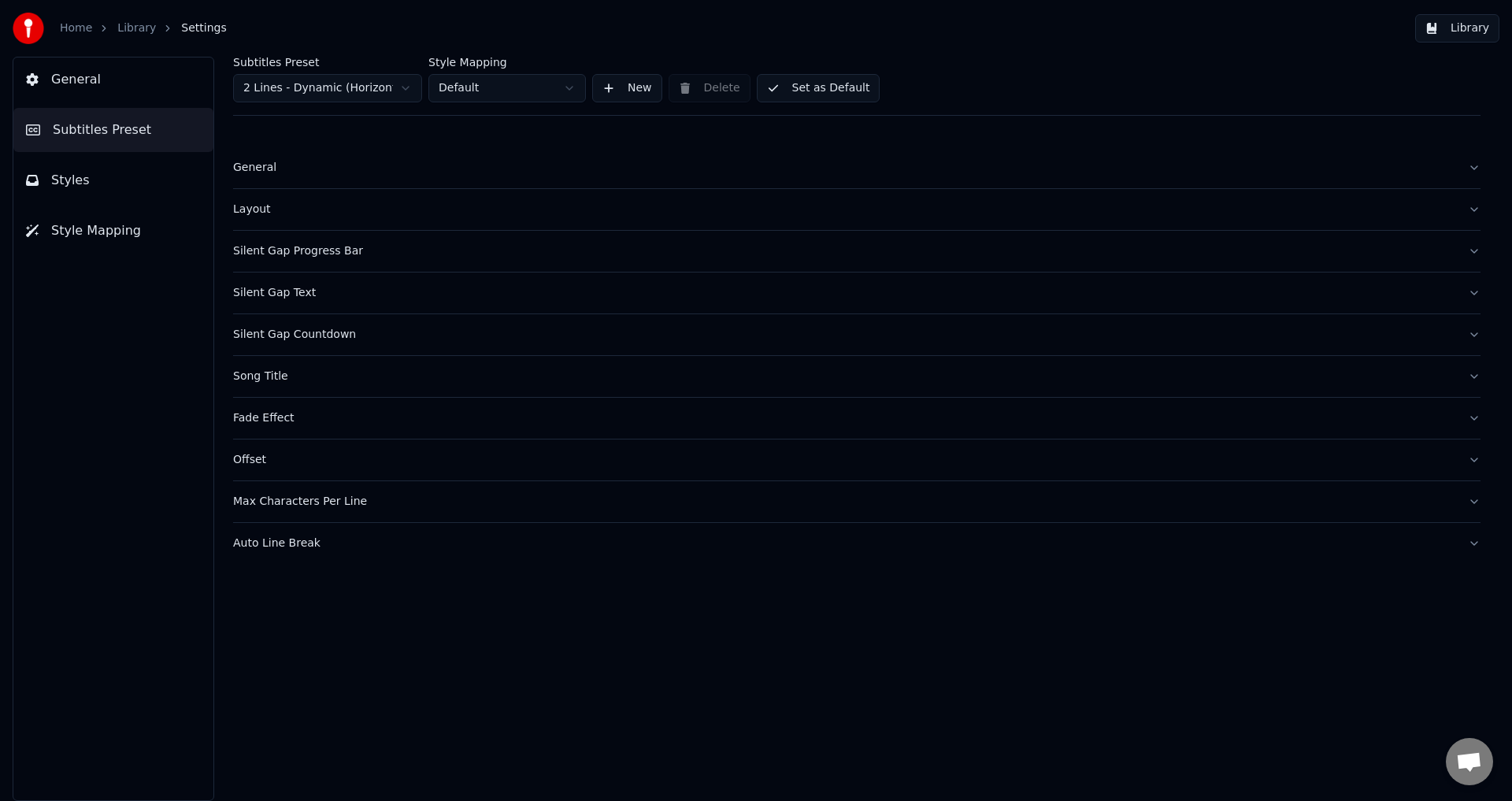
click at [325, 540] on div "Auto Line Break" at bounding box center [843, 543] width 1222 height 15
click at [238, 621] on button "button" at bounding box center [238, 622] width 12 height 13
click at [779, 86] on button "Set as Default" at bounding box center [818, 88] width 124 height 28
click at [808, 85] on button "Done" at bounding box center [794, 88] width 75 height 28
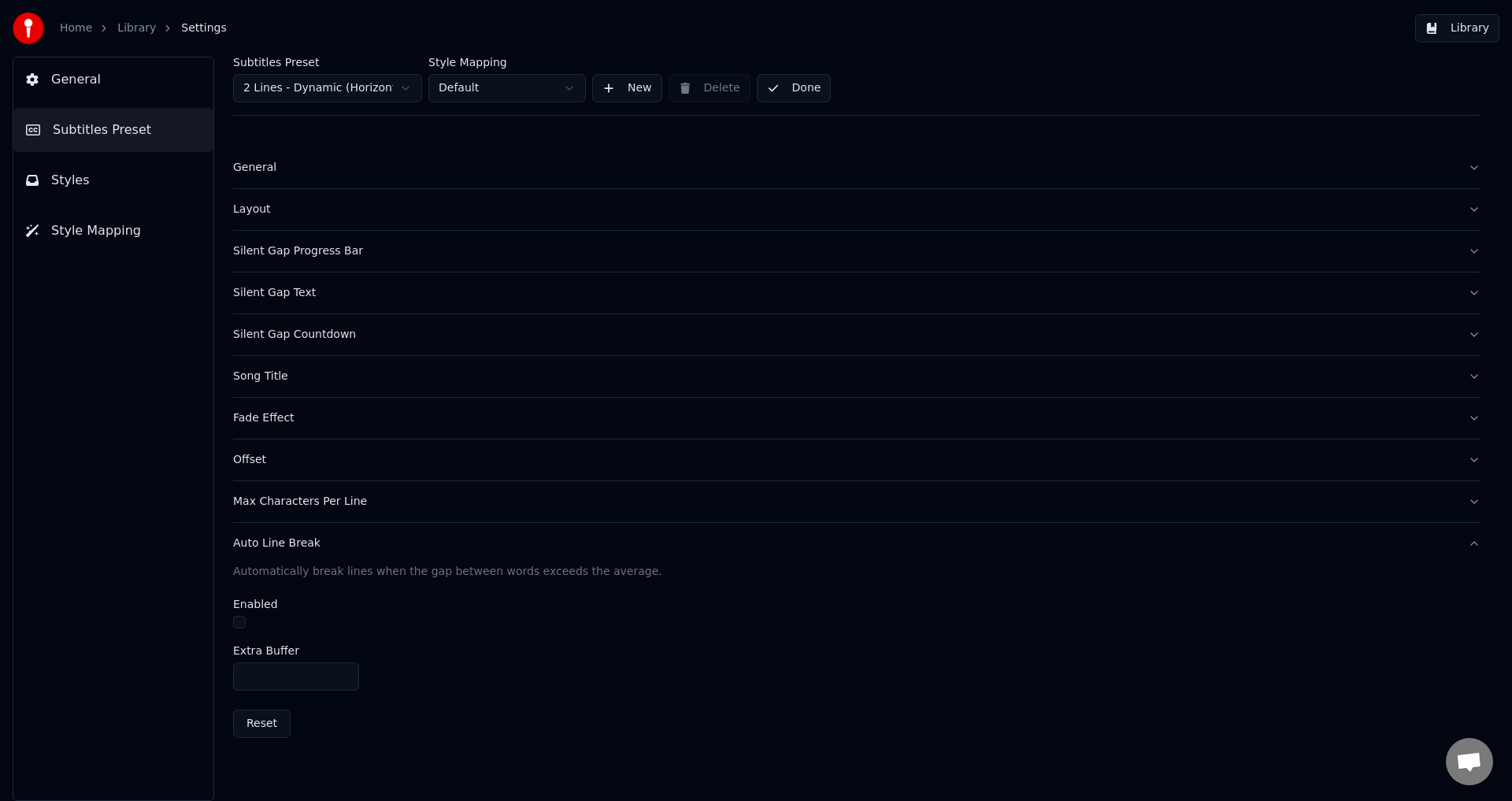
click at [808, 85] on button "Done" at bounding box center [794, 88] width 75 height 28
click at [129, 25] on link "Library" at bounding box center [136, 28] width 38 height 15
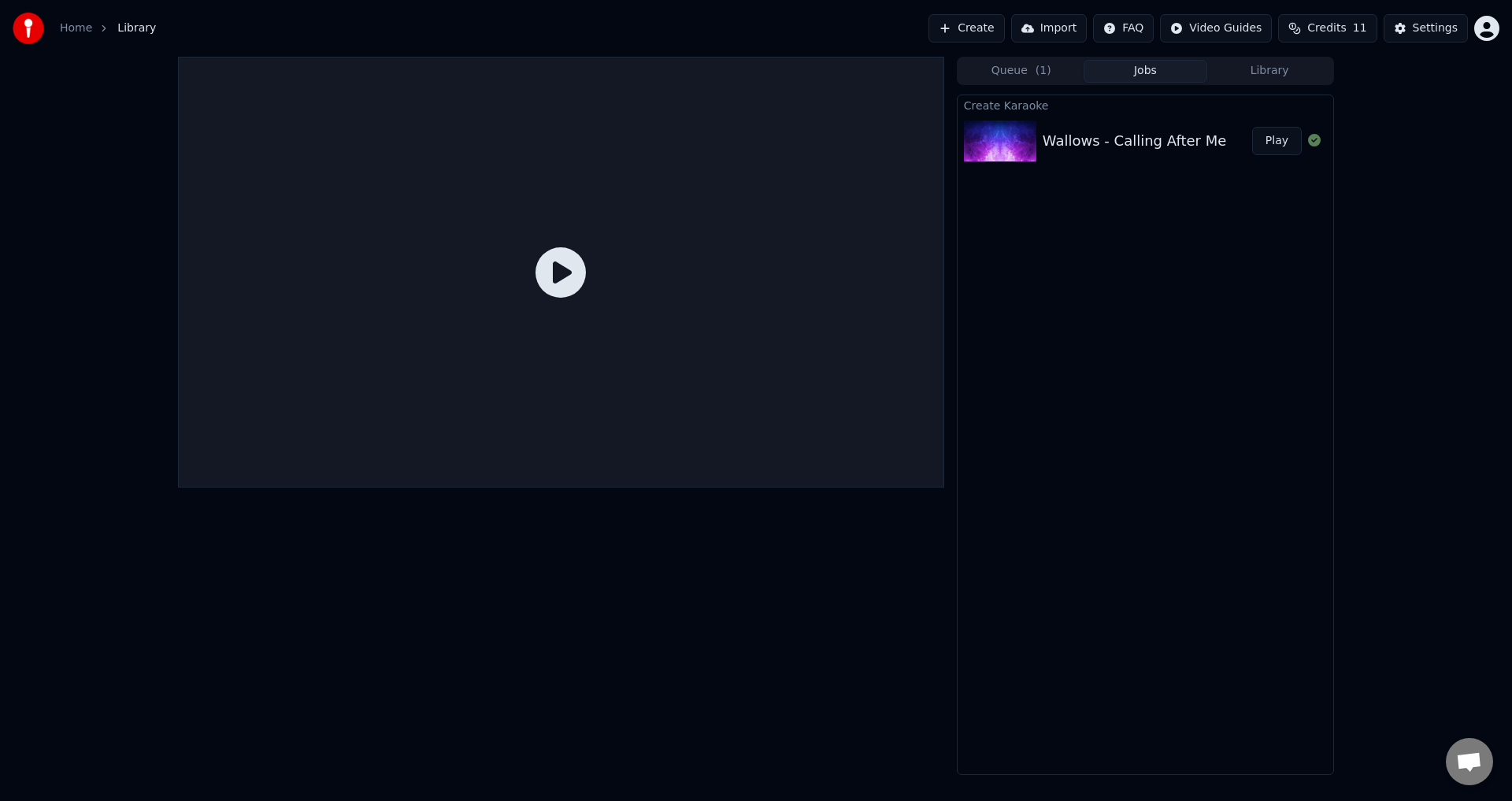
drag, startPoint x: 1116, startPoint y: 165, endPoint x: 1118, endPoint y: 146, distance: 19.1
click at [1115, 165] on div "Wallows - Calling After Me Play" at bounding box center [1145, 141] width 376 height 54
click at [1119, 146] on div "Wallows - Calling After Me" at bounding box center [1134, 140] width 184 height 22
drag, startPoint x: 1119, startPoint y: 146, endPoint x: 1153, endPoint y: 146, distance: 34.0
click at [1130, 146] on div "Wallows - Calling After Me" at bounding box center [1134, 140] width 184 height 22
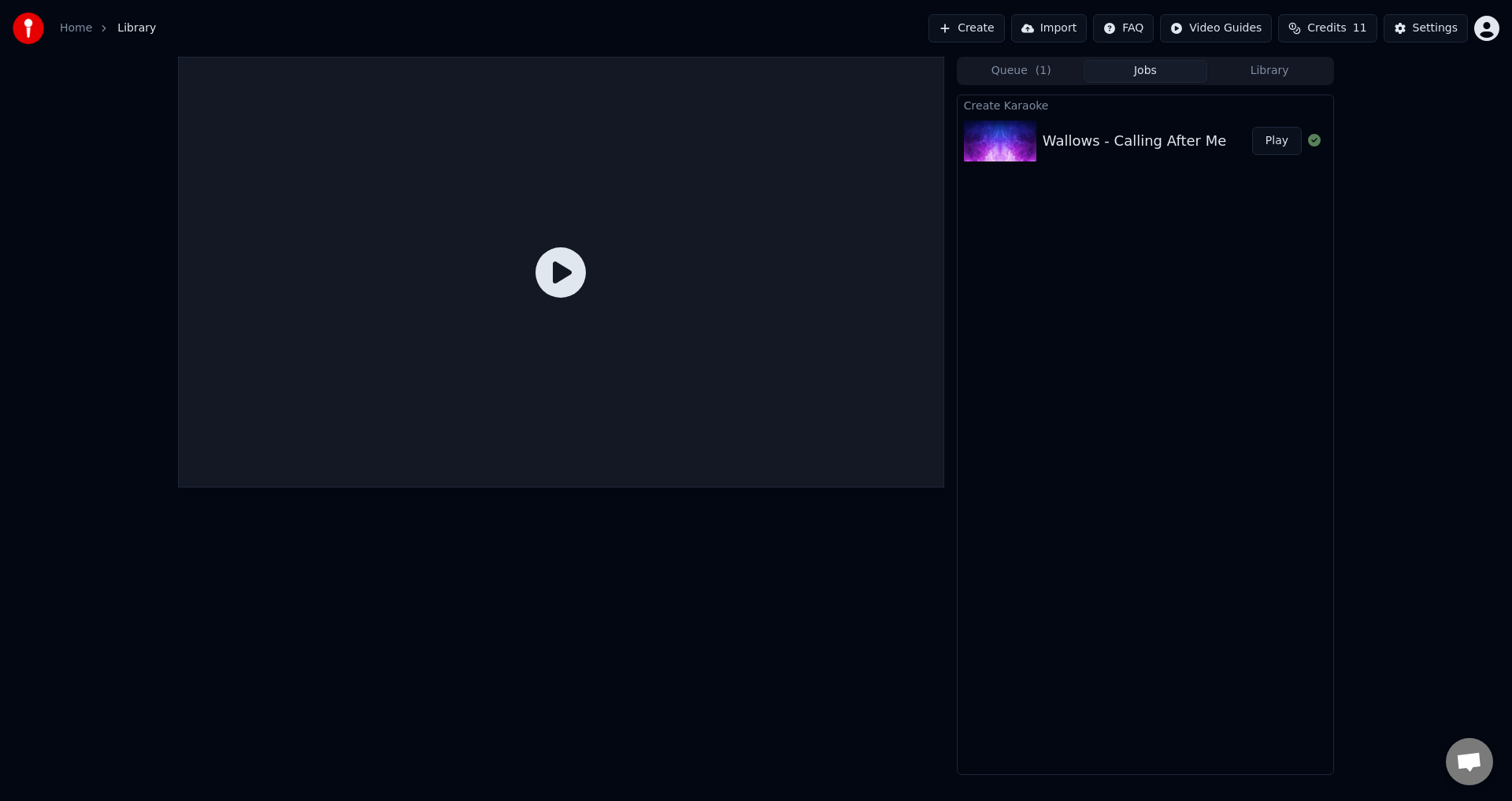
click at [1260, 141] on button "Play" at bounding box center [1277, 140] width 50 height 28
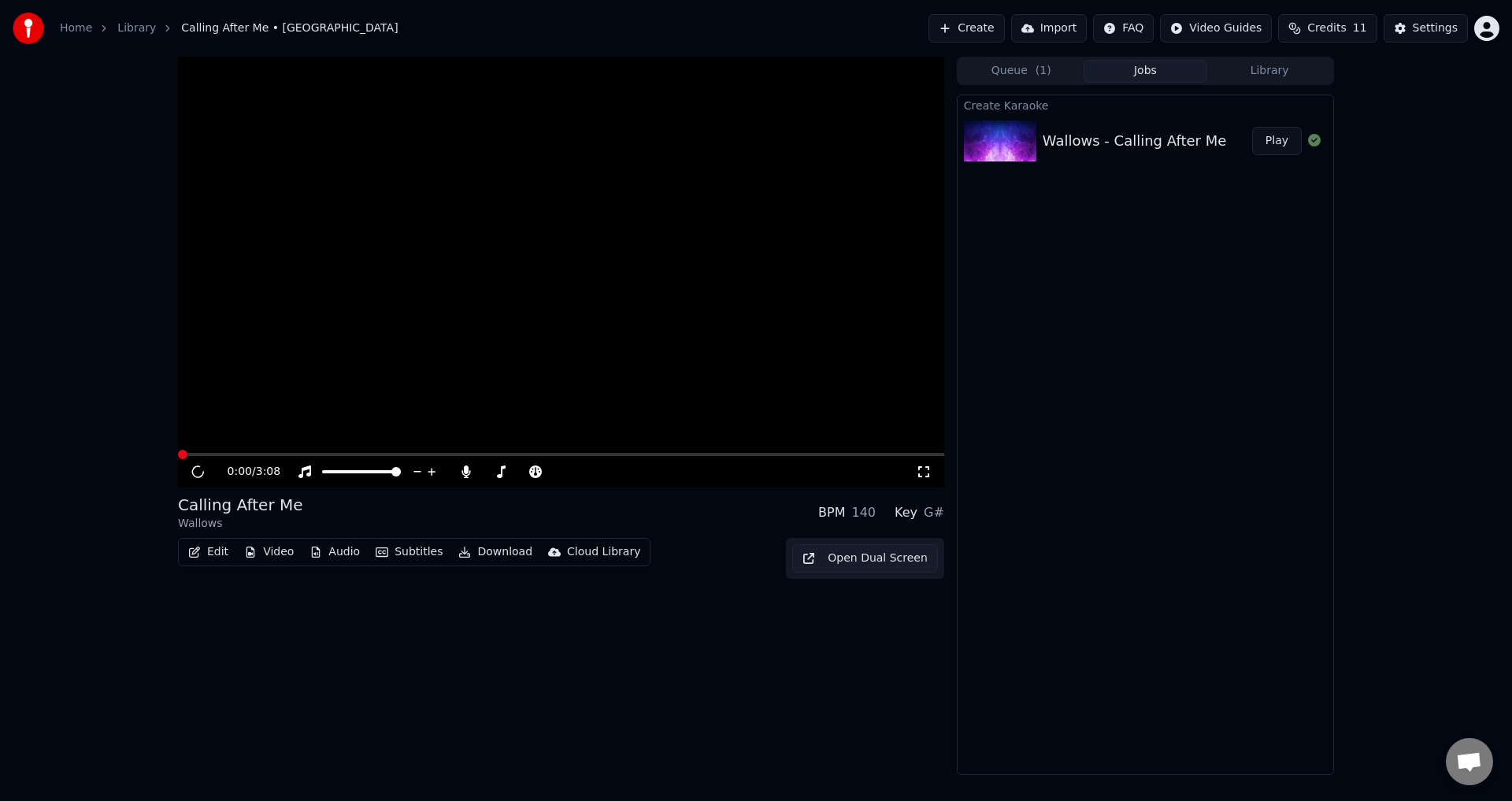
click at [1280, 141] on button "Play" at bounding box center [1277, 140] width 50 height 28
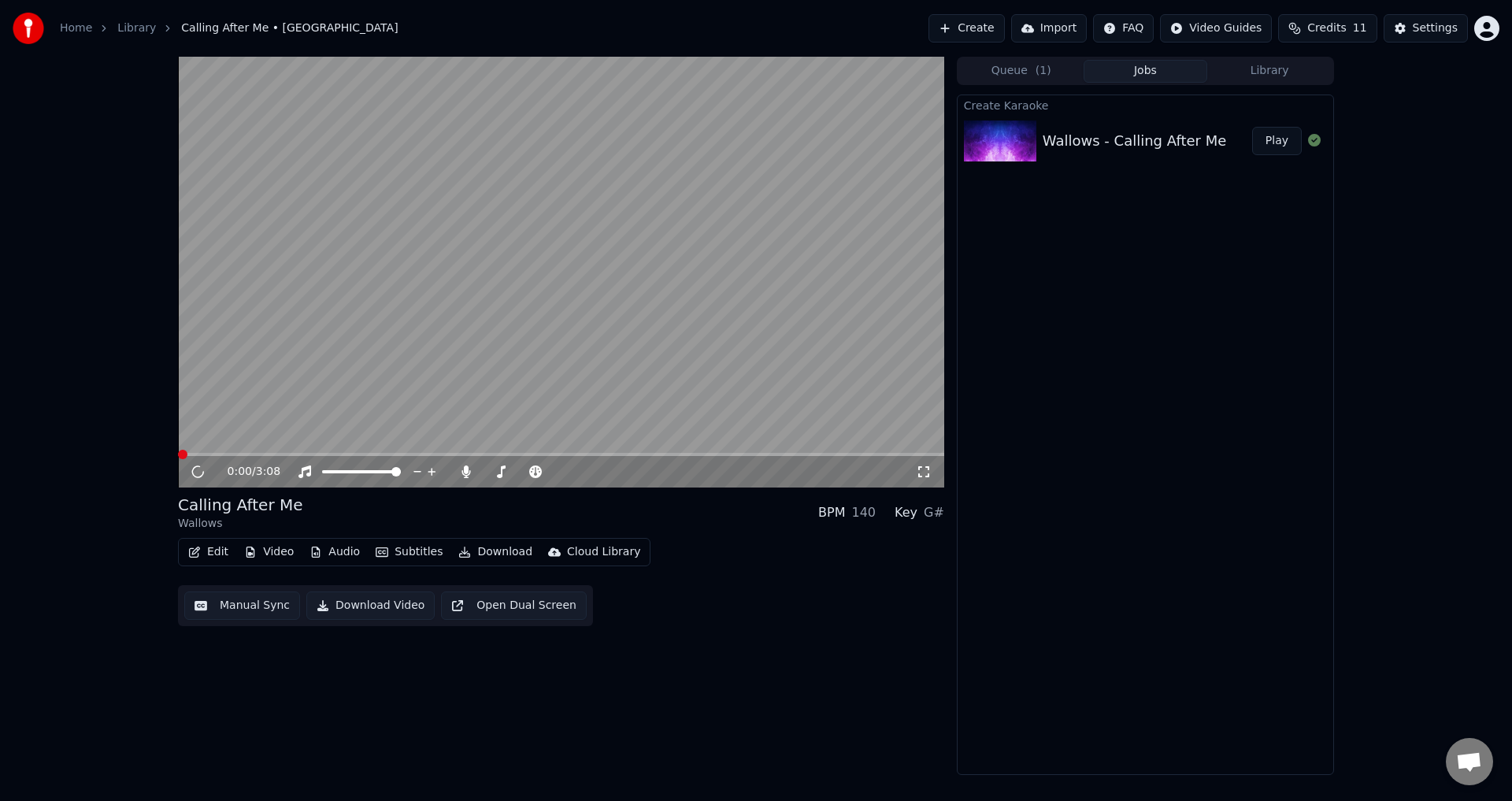
click at [559, 332] on video at bounding box center [560, 272] width 766 height 431
click at [219, 456] on span at bounding box center [560, 454] width 766 height 3
click at [260, 452] on video at bounding box center [560, 272] width 766 height 431
click at [258, 455] on span at bounding box center [560, 454] width 766 height 3
click at [413, 378] on video at bounding box center [560, 272] width 766 height 431
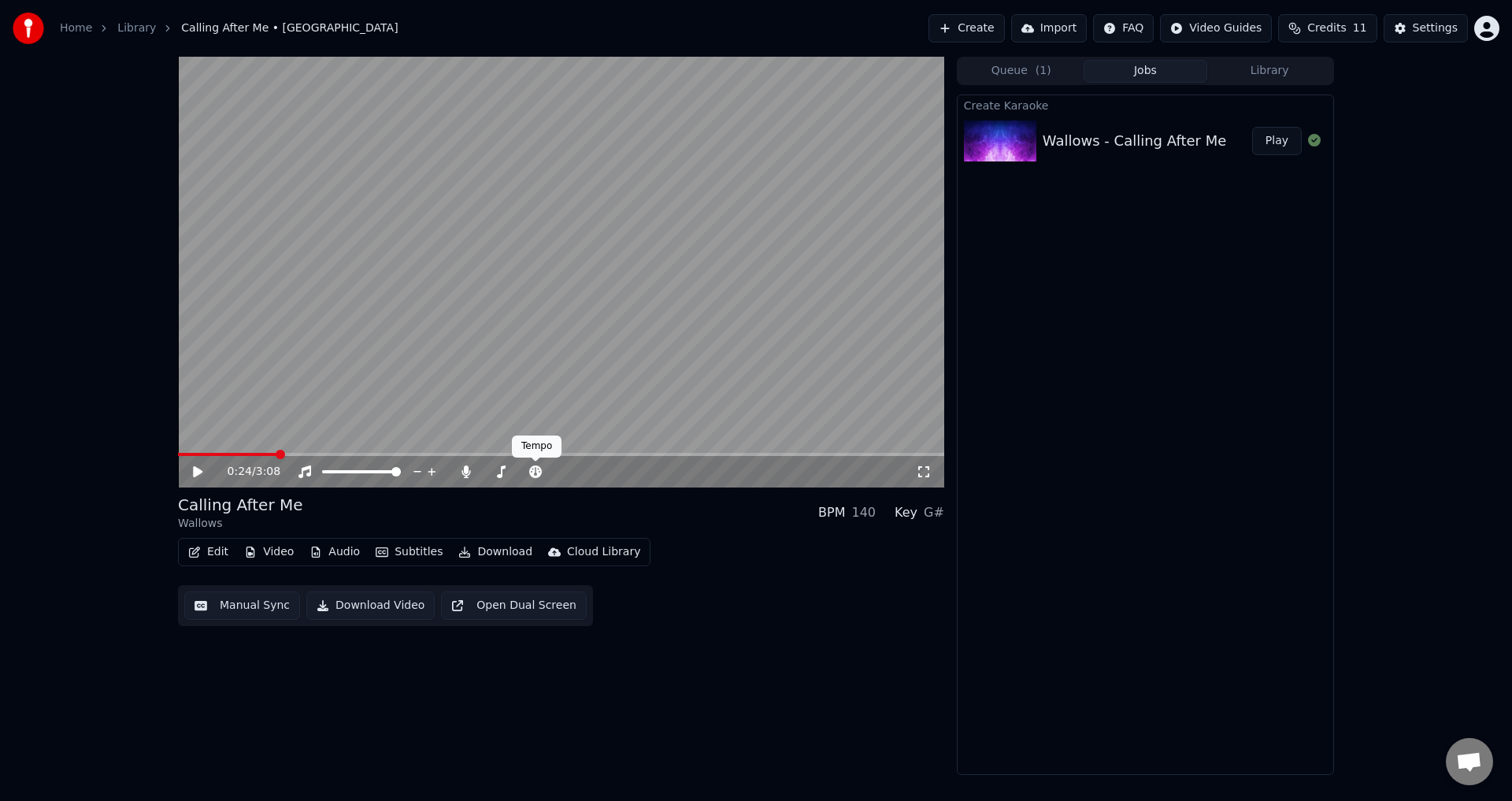
click at [341, 298] on video at bounding box center [560, 272] width 766 height 431
click at [220, 558] on button "Edit" at bounding box center [208, 552] width 53 height 22
click at [516, 361] on video at bounding box center [560, 272] width 766 height 431
click at [205, 548] on button "Edit" at bounding box center [208, 552] width 53 height 22
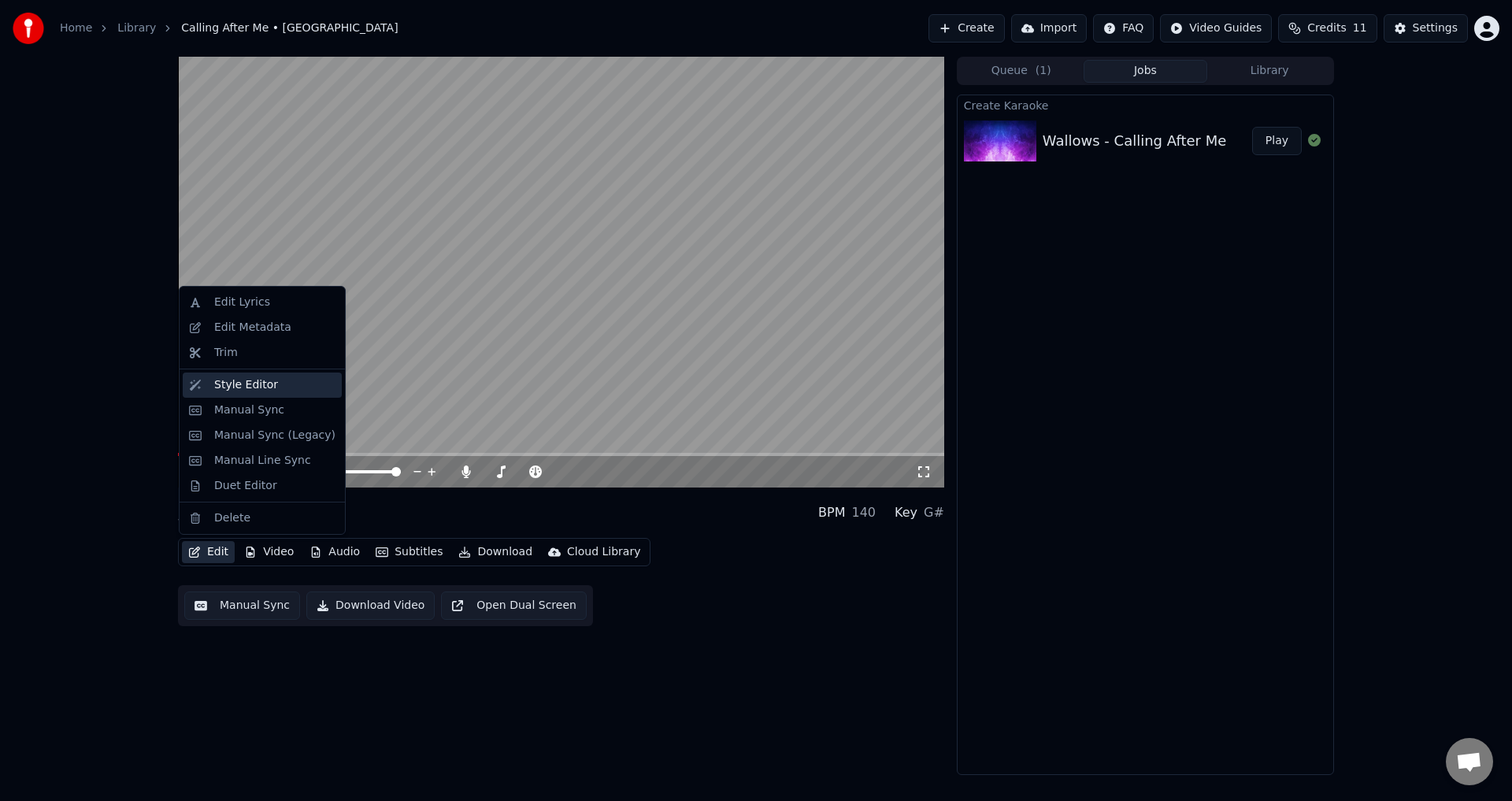
click at [254, 390] on div "Style Editor" at bounding box center [246, 385] width 63 height 15
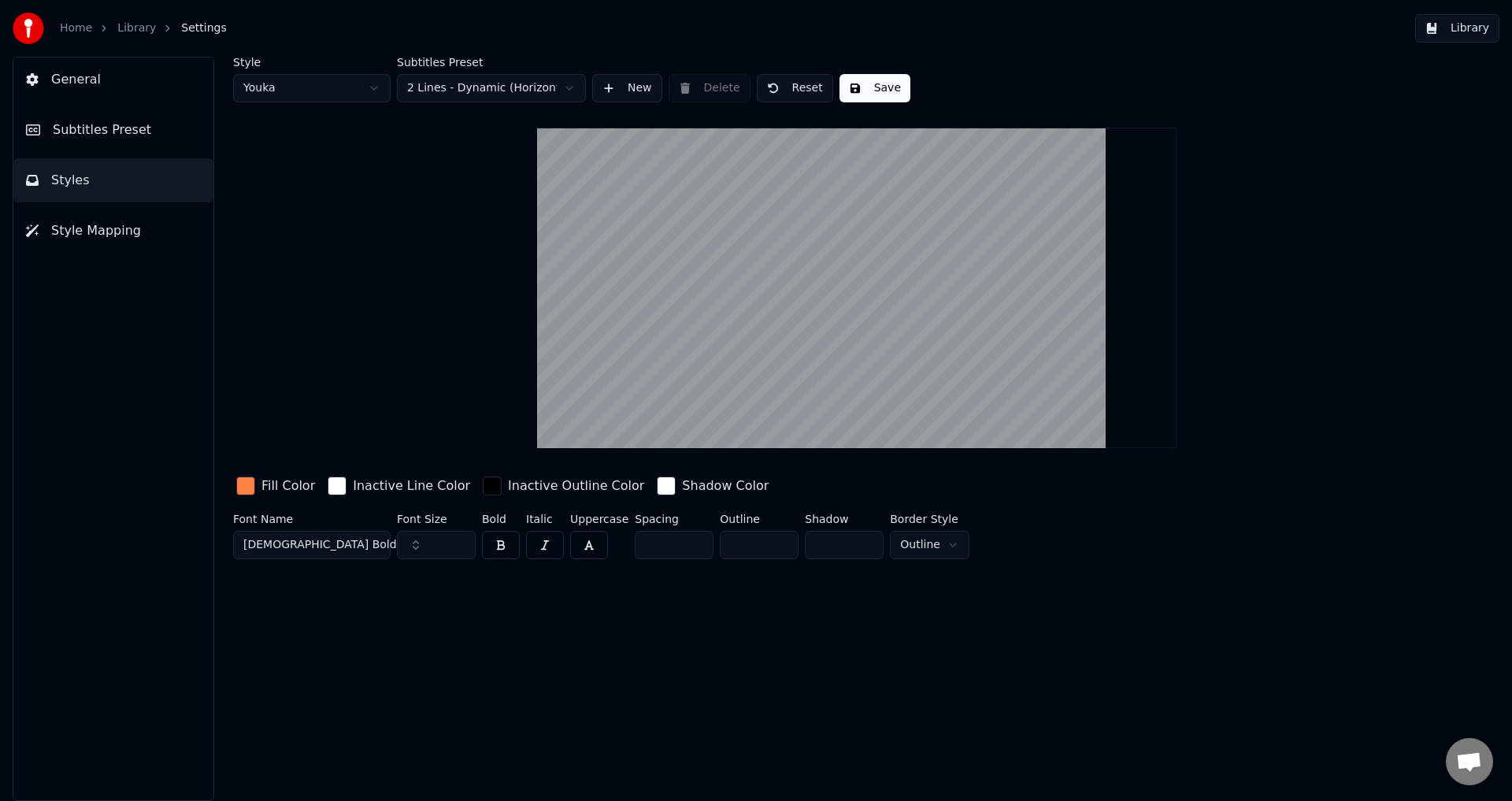
click at [535, 425] on div "Style Youka Subtitles Preset 2 Lines - Dynamic (Horizontal) New Delete Reset Sa…" at bounding box center [856, 311] width 1248 height 509
click at [554, 324] on div "Style Youka Subtitles Preset 2 Lines - Dynamic (Horizontal) New Delete Reset Sa…" at bounding box center [856, 311] width 1248 height 509
click at [472, 89] on html "Home Library Settings Library General Subtitles Preset Styles Style Mapping Sty…" at bounding box center [756, 400] width 1512 height 801
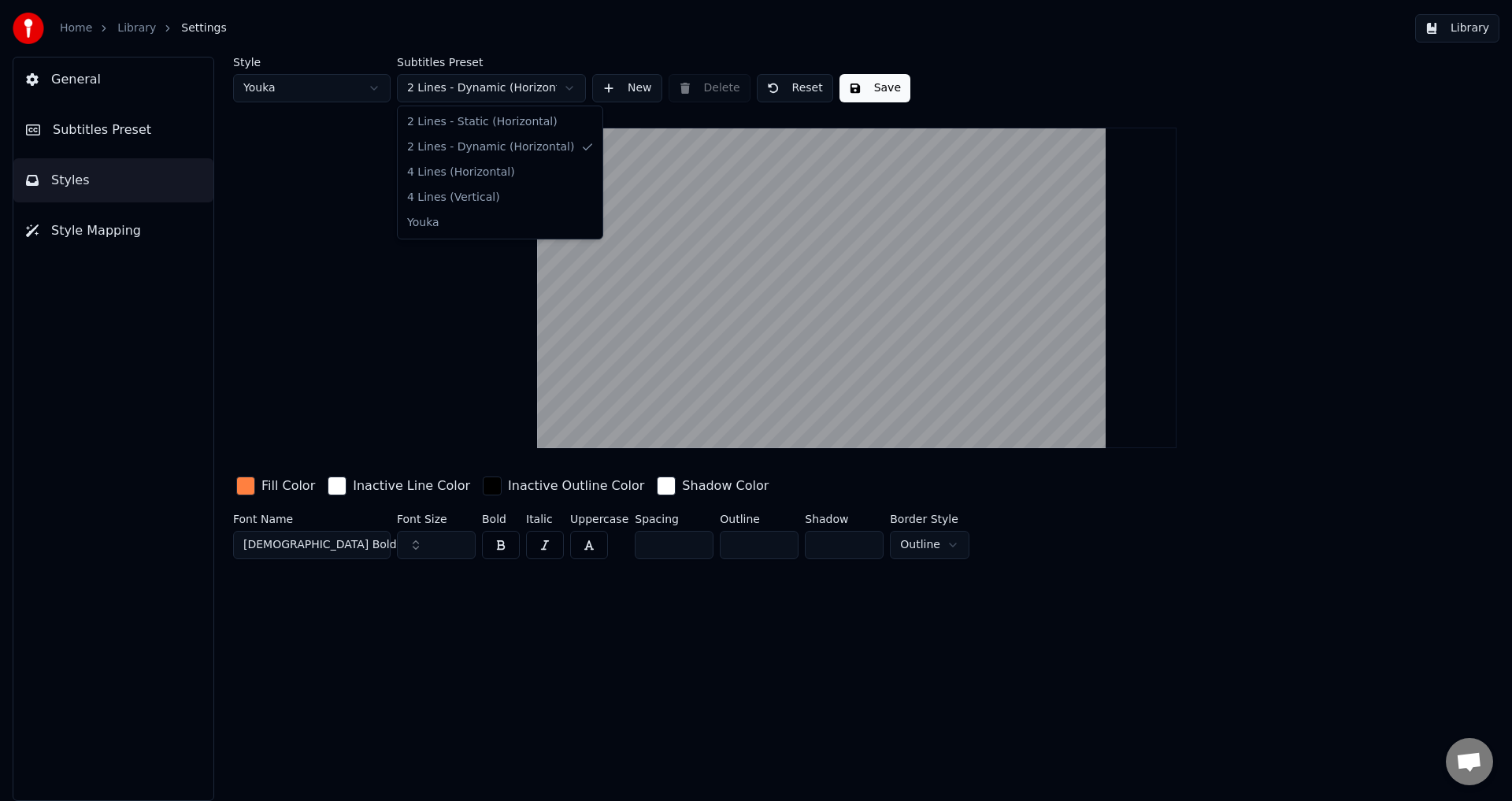
click at [471, 89] on html "Home Library Settings Library General Subtitles Preset Styles Style Mapping Sty…" at bounding box center [756, 400] width 1512 height 801
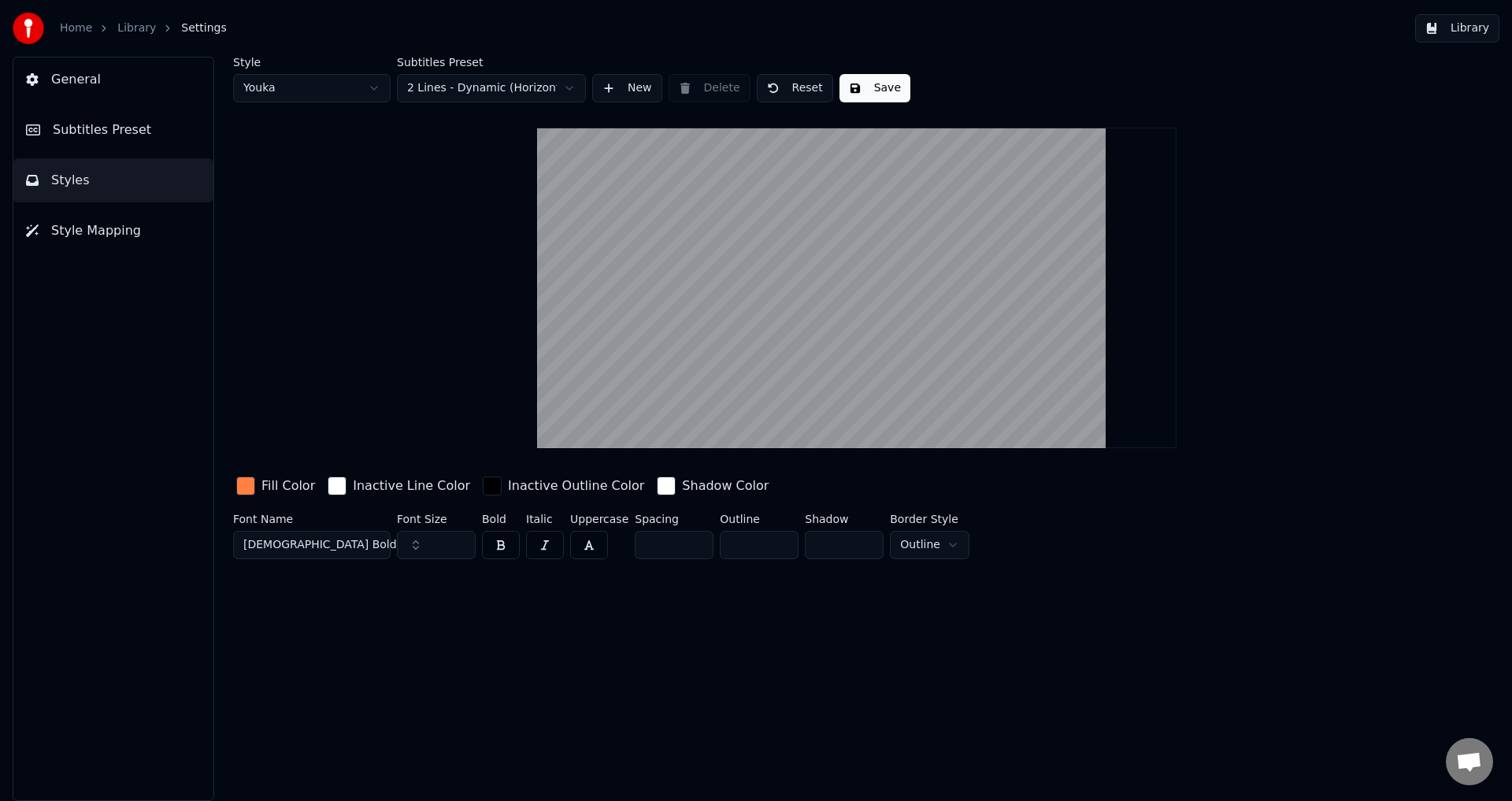
click at [72, 135] on span "Subtitles Preset" at bounding box center [102, 130] width 98 height 19
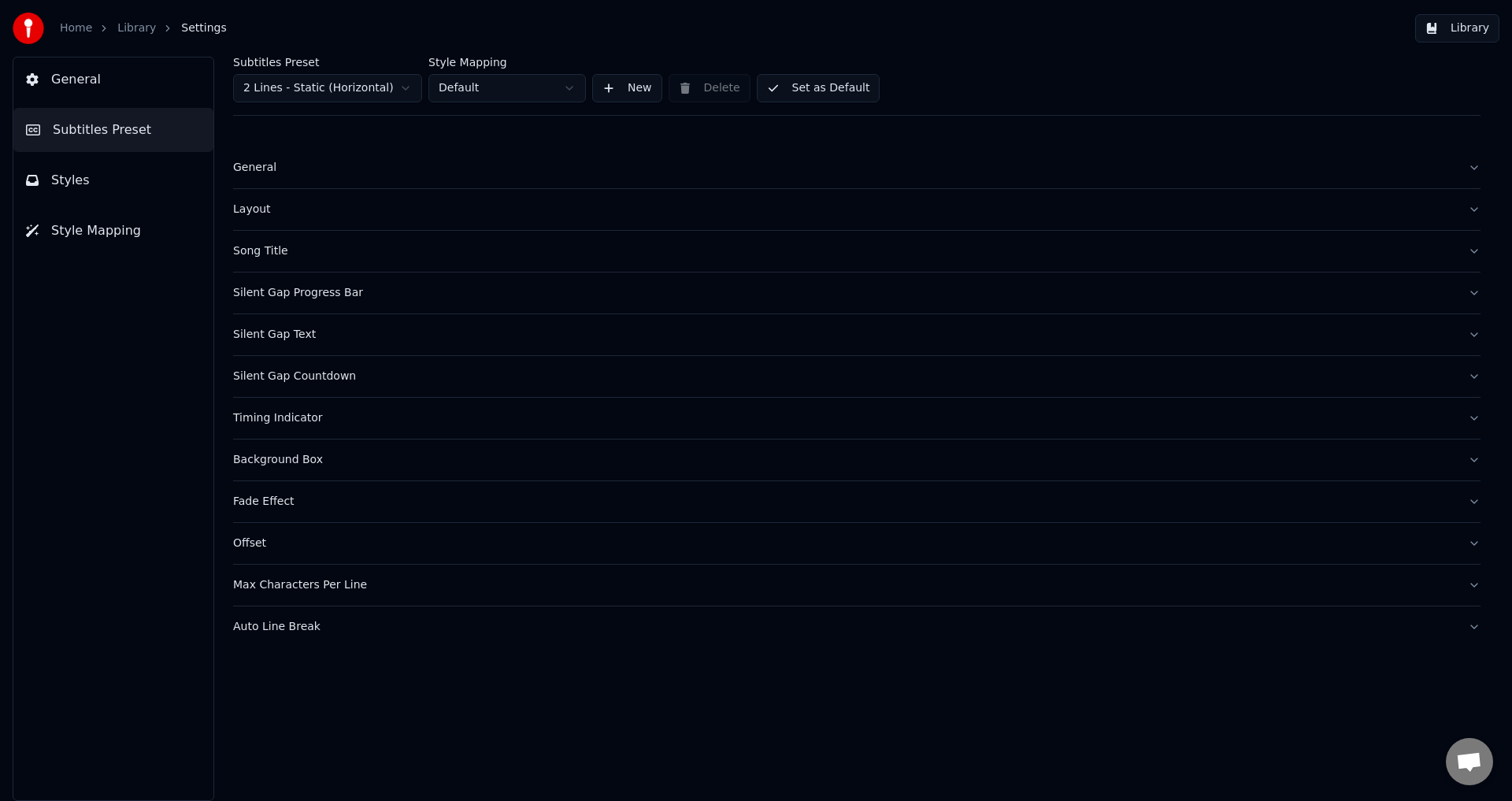
click at [91, 166] on button "Styles" at bounding box center [113, 181] width 200 height 44
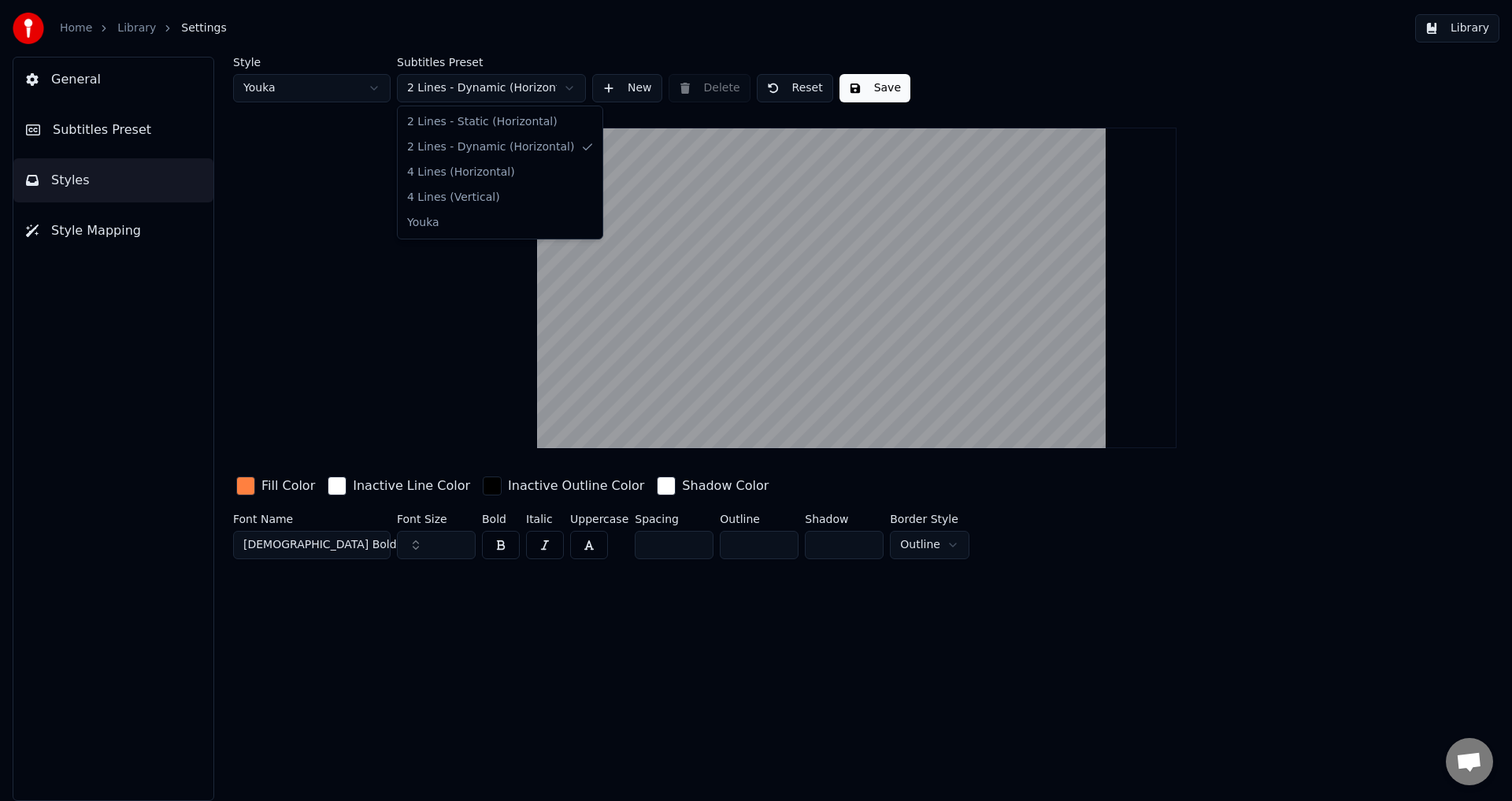
click at [508, 94] on html "Home Library Settings Library General Subtitles Preset Styles Style Mapping Sty…" at bounding box center [756, 400] width 1512 height 801
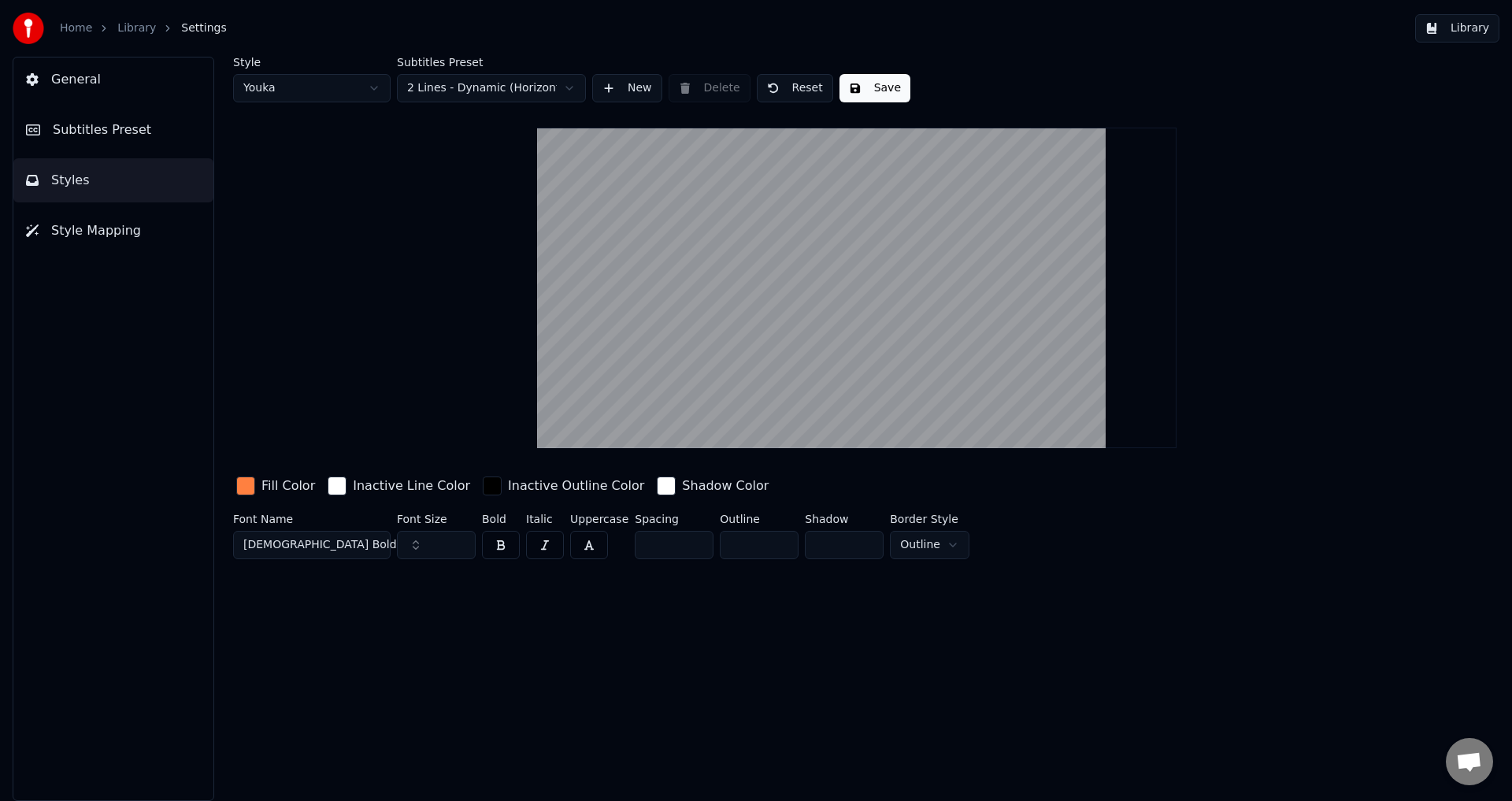
click at [508, 94] on html "Home Library Settings Library General Subtitles Preset Styles Style Mapping Sty…" at bounding box center [756, 400] width 1512 height 801
click at [464, 88] on html "Home Library Settings Library General Subtitles Preset Styles Style Mapping Sty…" at bounding box center [756, 400] width 1512 height 801
click at [466, 97] on html "Home Library Settings Library General Subtitles Preset Styles Style Mapping Sty…" at bounding box center [756, 400] width 1512 height 801
click at [279, 96] on html "Home Library Settings Library General Subtitles Preset Styles Style Mapping Sty…" at bounding box center [756, 400] width 1512 height 801
click at [282, 93] on html "Home Library Settings Library General Subtitles Preset Styles Style Mapping Sty…" at bounding box center [756, 400] width 1512 height 801
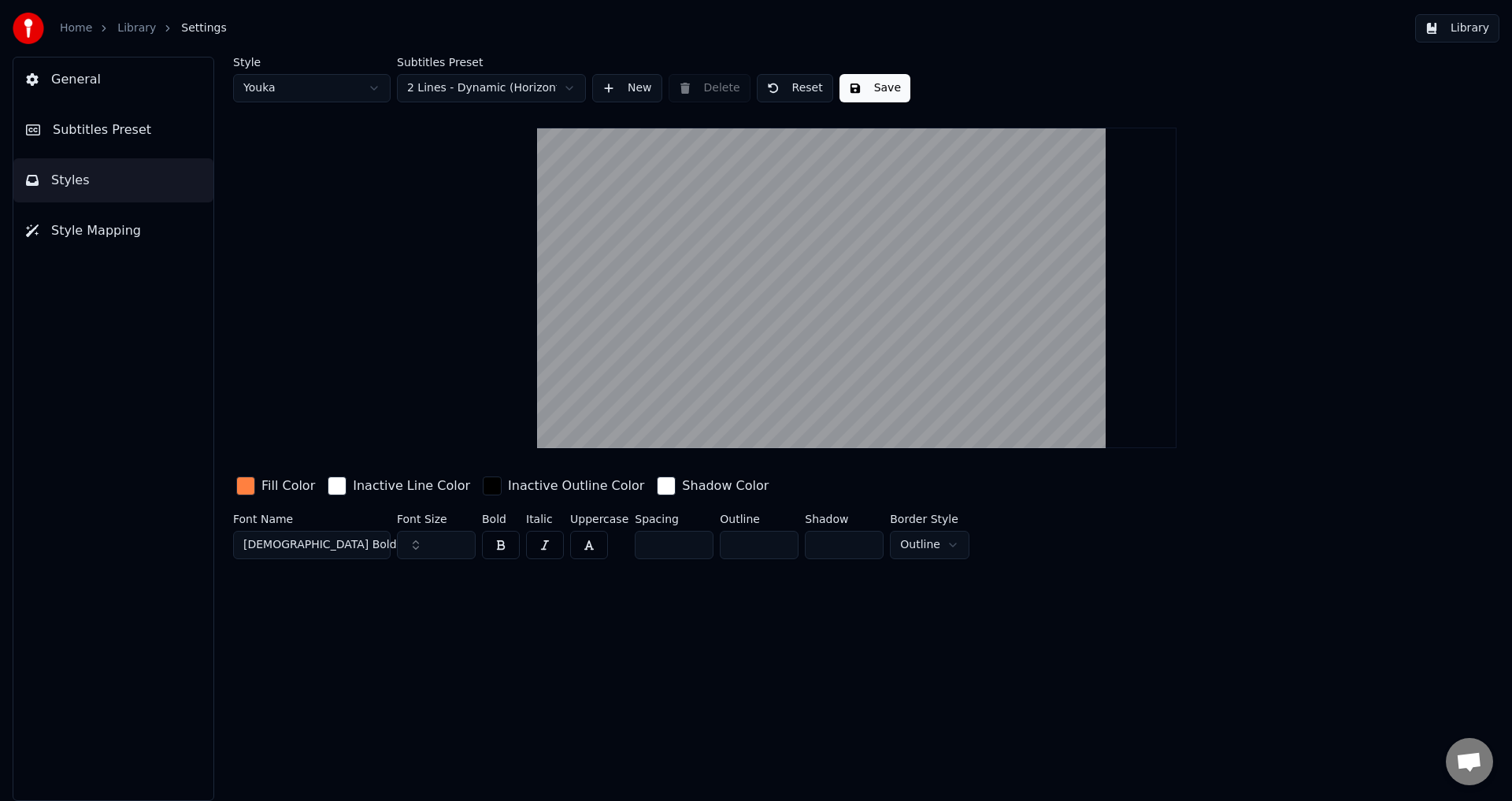
click at [282, 93] on html "Home Library Settings Library General Subtitles Preset Styles Style Mapping Sty…" at bounding box center [756, 400] width 1512 height 801
click at [298, 92] on html "Home Library Settings Library General Subtitles Preset Styles Style Mapping Sty…" at bounding box center [756, 400] width 1512 height 801
click at [42, 150] on div "General Subtitles Preset Styles Style Mapping" at bounding box center [113, 429] width 202 height 744
click at [43, 145] on button "Subtitles Preset" at bounding box center [113, 130] width 200 height 44
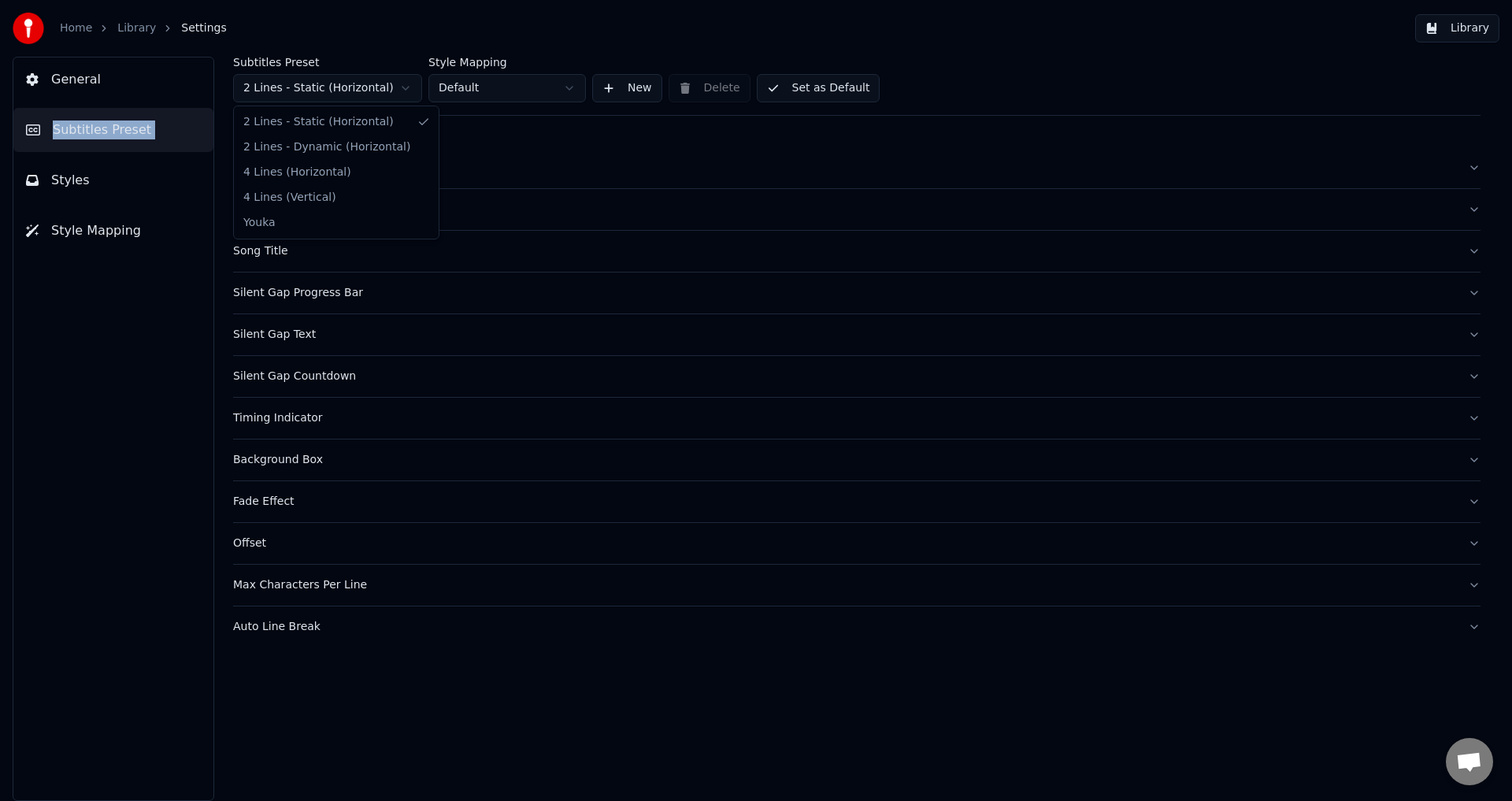
click at [316, 90] on html "Home Library Settings Library General Subtitles Preset Styles Style Mapping Sub…" at bounding box center [756, 400] width 1512 height 801
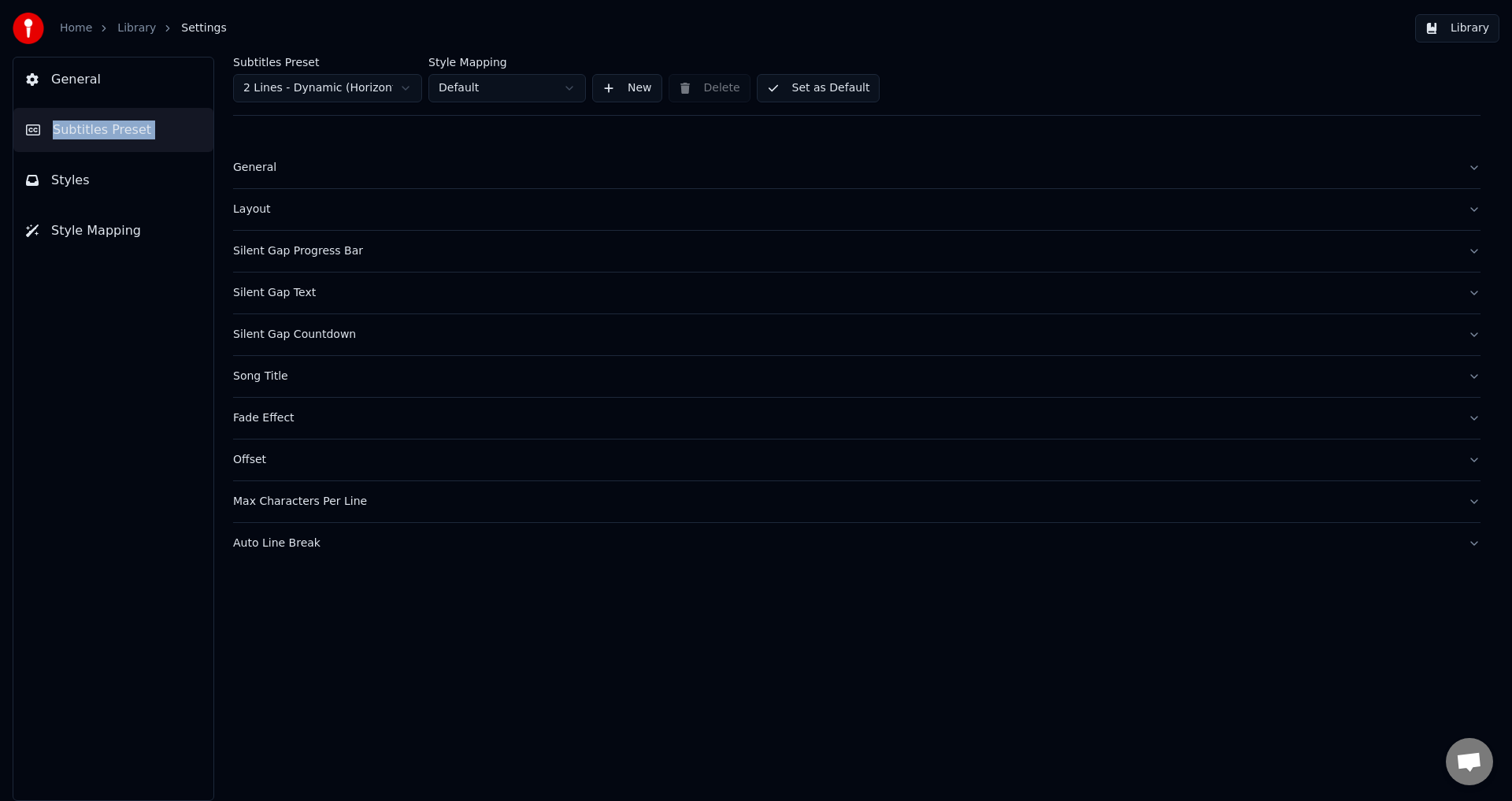
click at [318, 255] on div "Silent Gap Progress Bar" at bounding box center [843, 251] width 1222 height 15
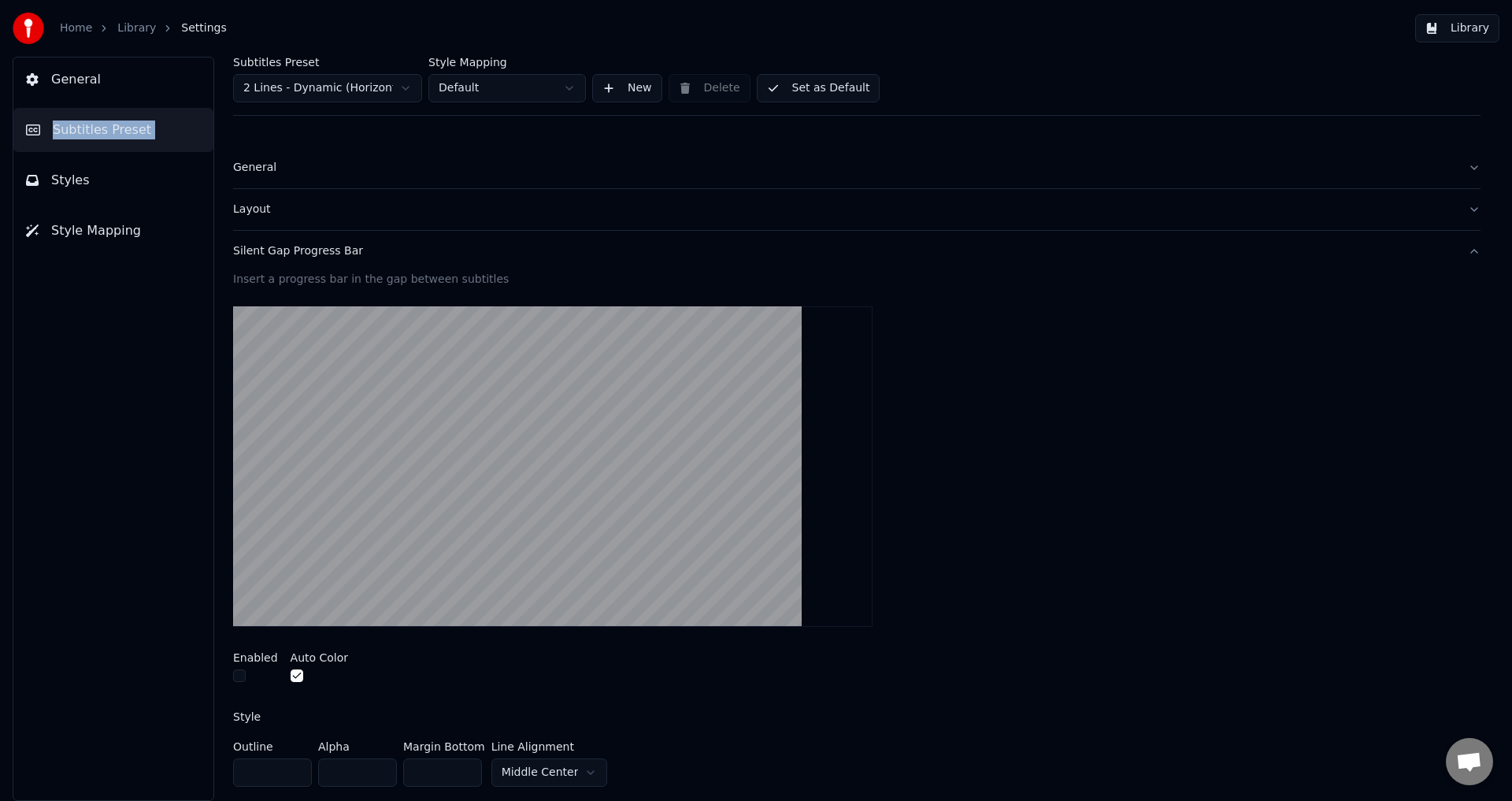
click at [318, 253] on div "Silent Gap Progress Bar" at bounding box center [843, 251] width 1222 height 15
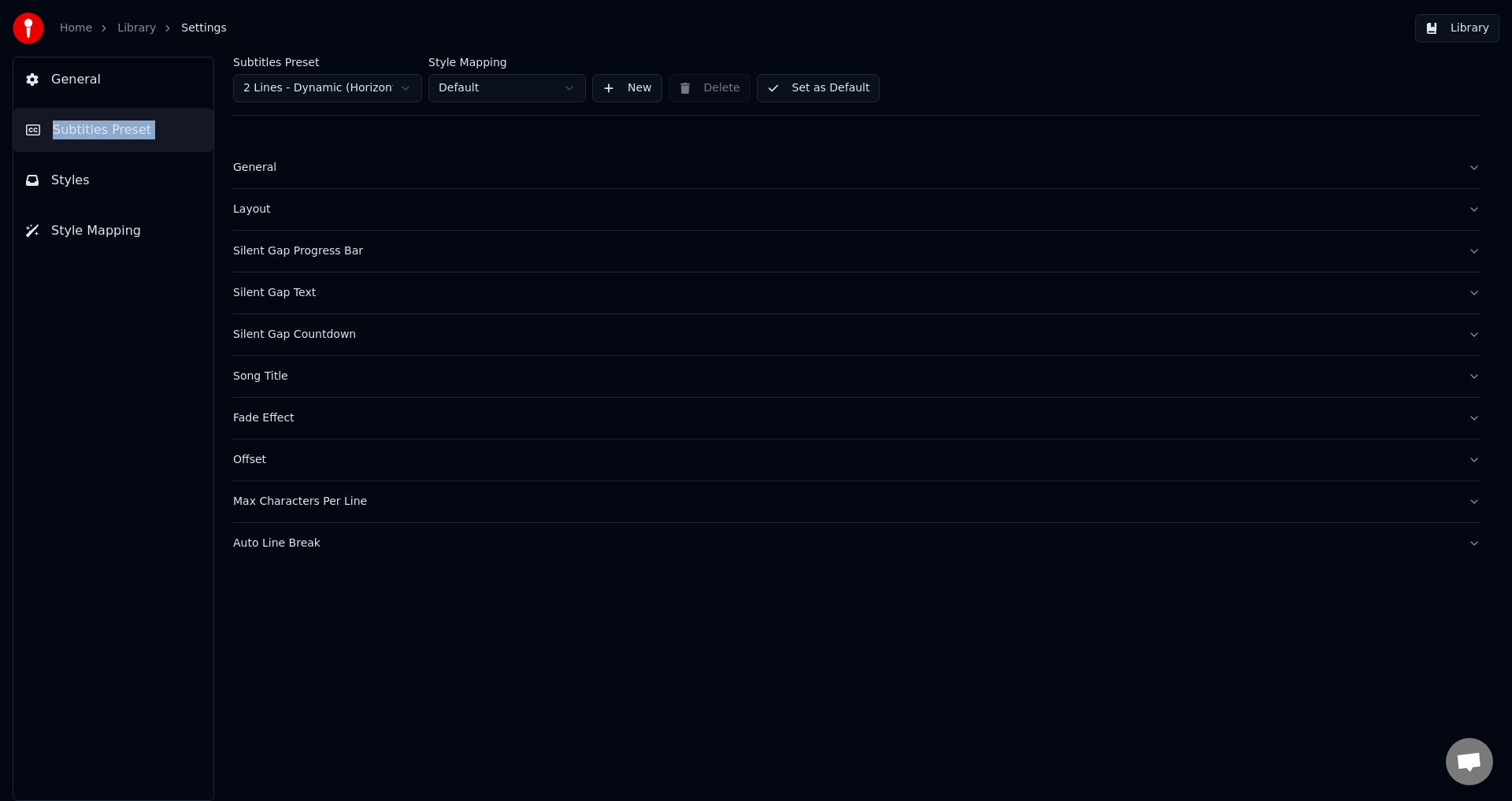
click at [328, 202] on div "Layout" at bounding box center [843, 210] width 1222 height 15
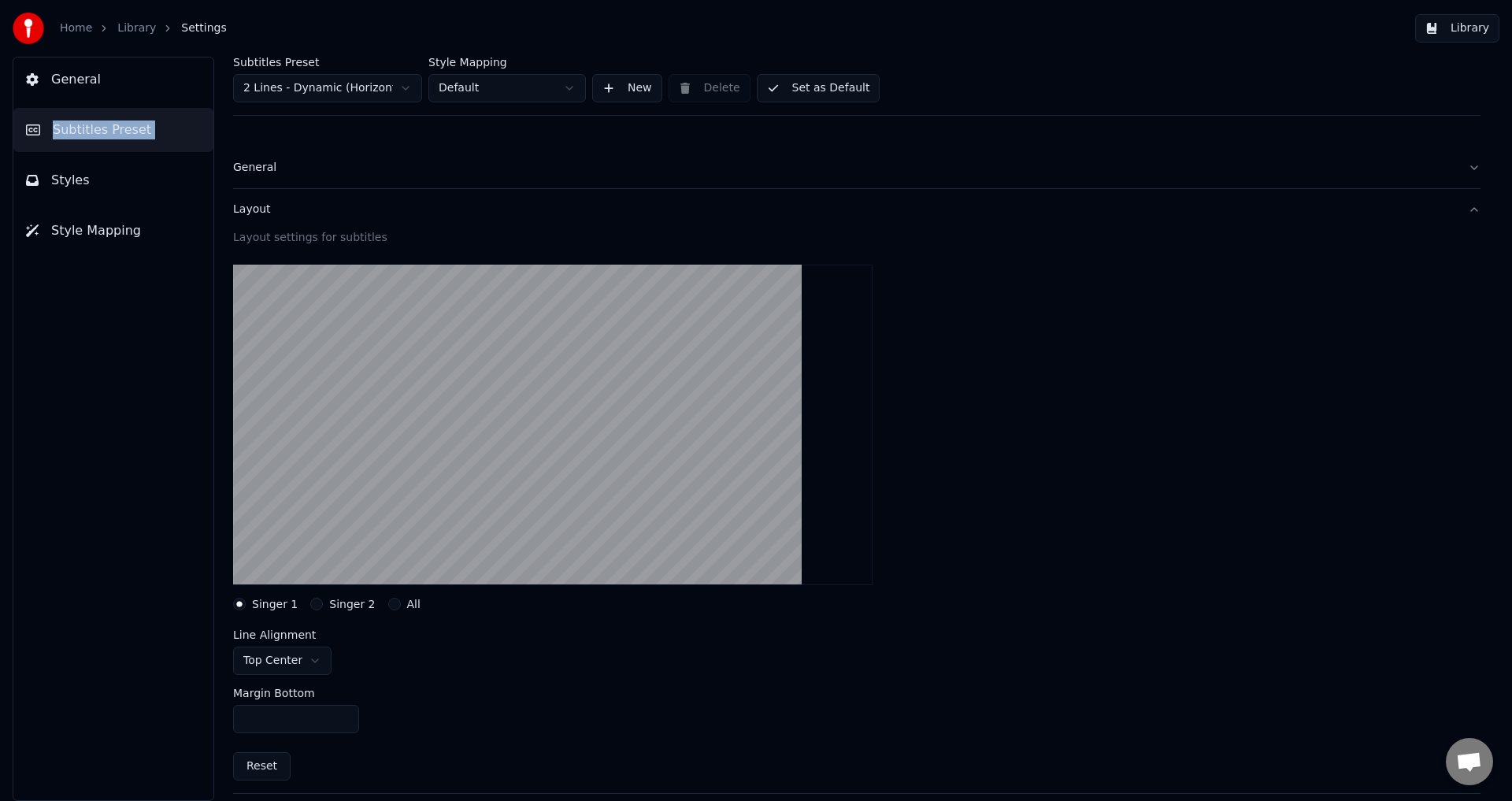
click at [324, 218] on button "Layout" at bounding box center [856, 210] width 1248 height 41
click at [307, 177] on button "General" at bounding box center [856, 167] width 1248 height 41
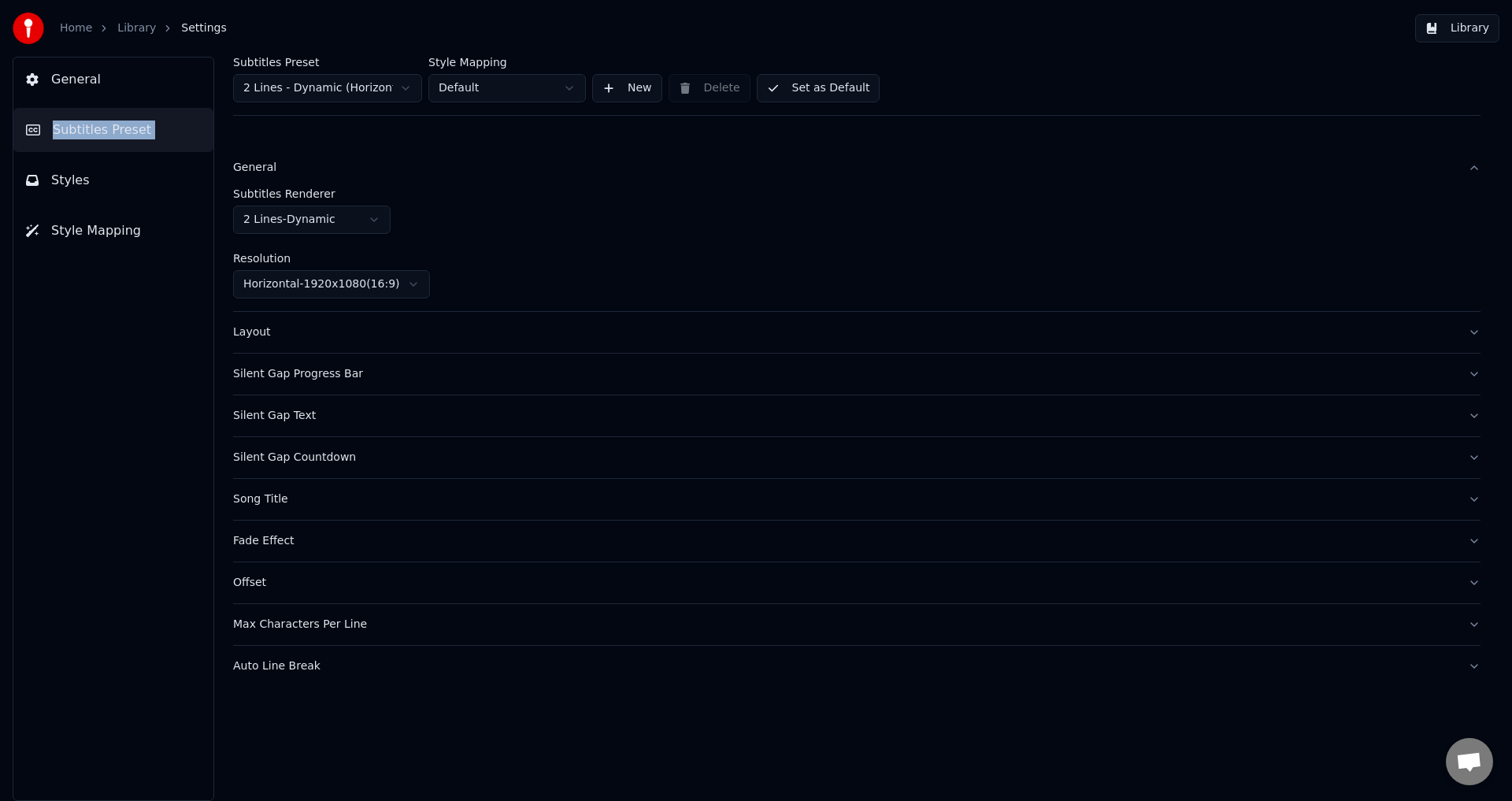
click at [307, 177] on button "General" at bounding box center [856, 167] width 1248 height 41
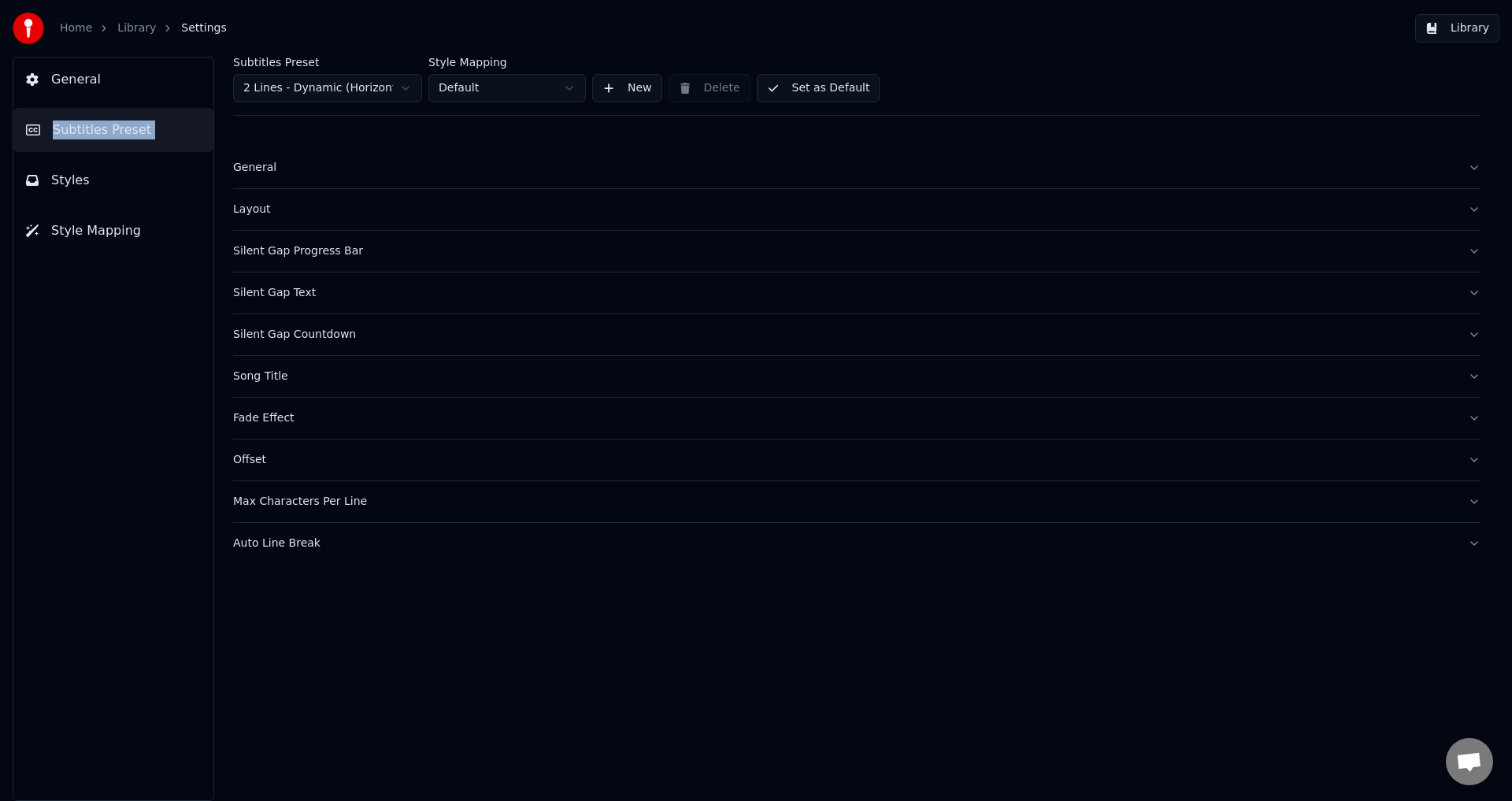
click at [302, 338] on div "Silent Gap Countdown" at bounding box center [843, 335] width 1222 height 15
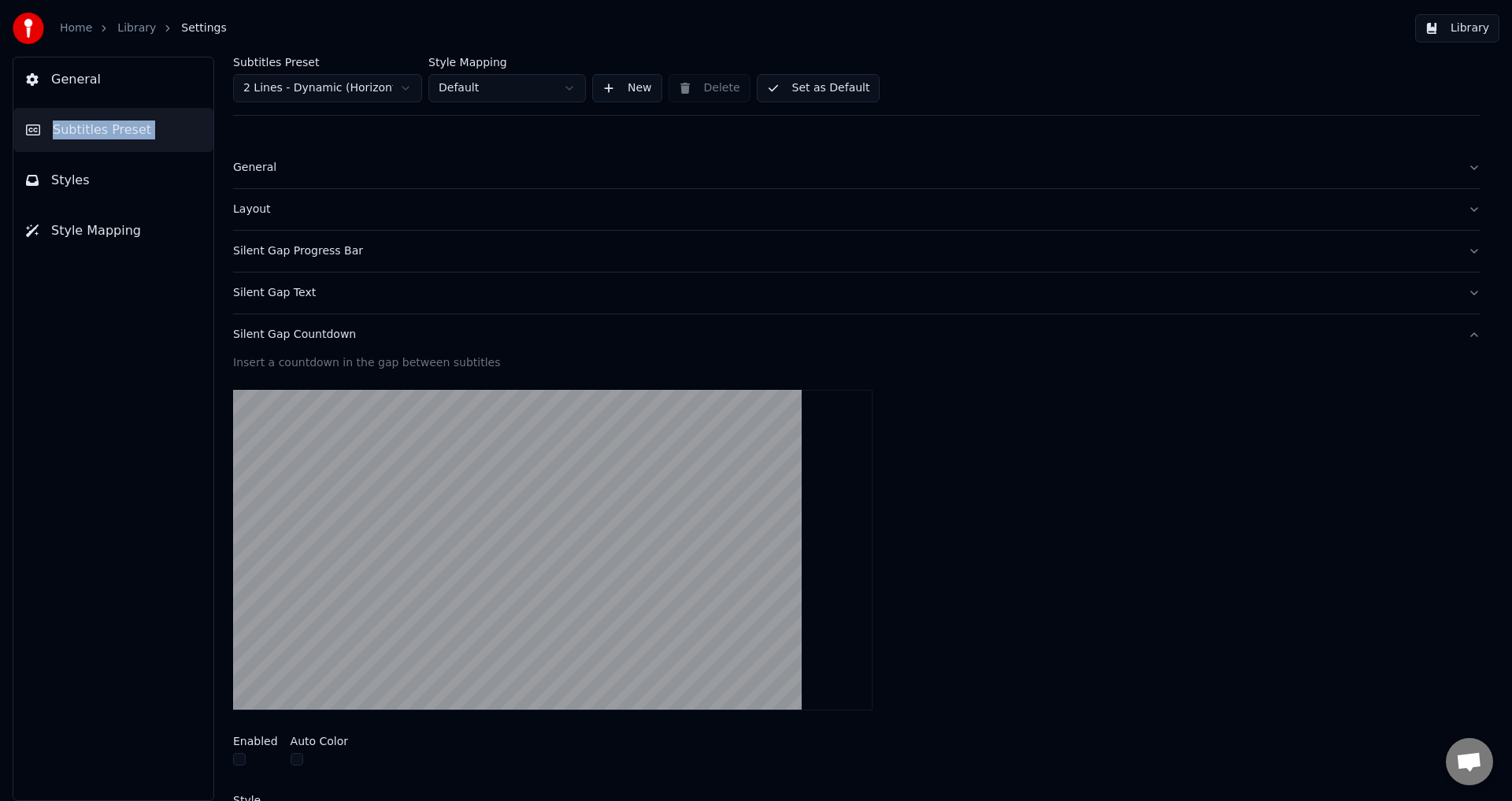
drag, startPoint x: 302, startPoint y: 338, endPoint x: 303, endPoint y: 323, distance: 15.0
click at [303, 338] on div "Silent Gap Countdown" at bounding box center [843, 335] width 1222 height 15
click at [308, 292] on div "Silent Gap Text" at bounding box center [843, 293] width 1222 height 15
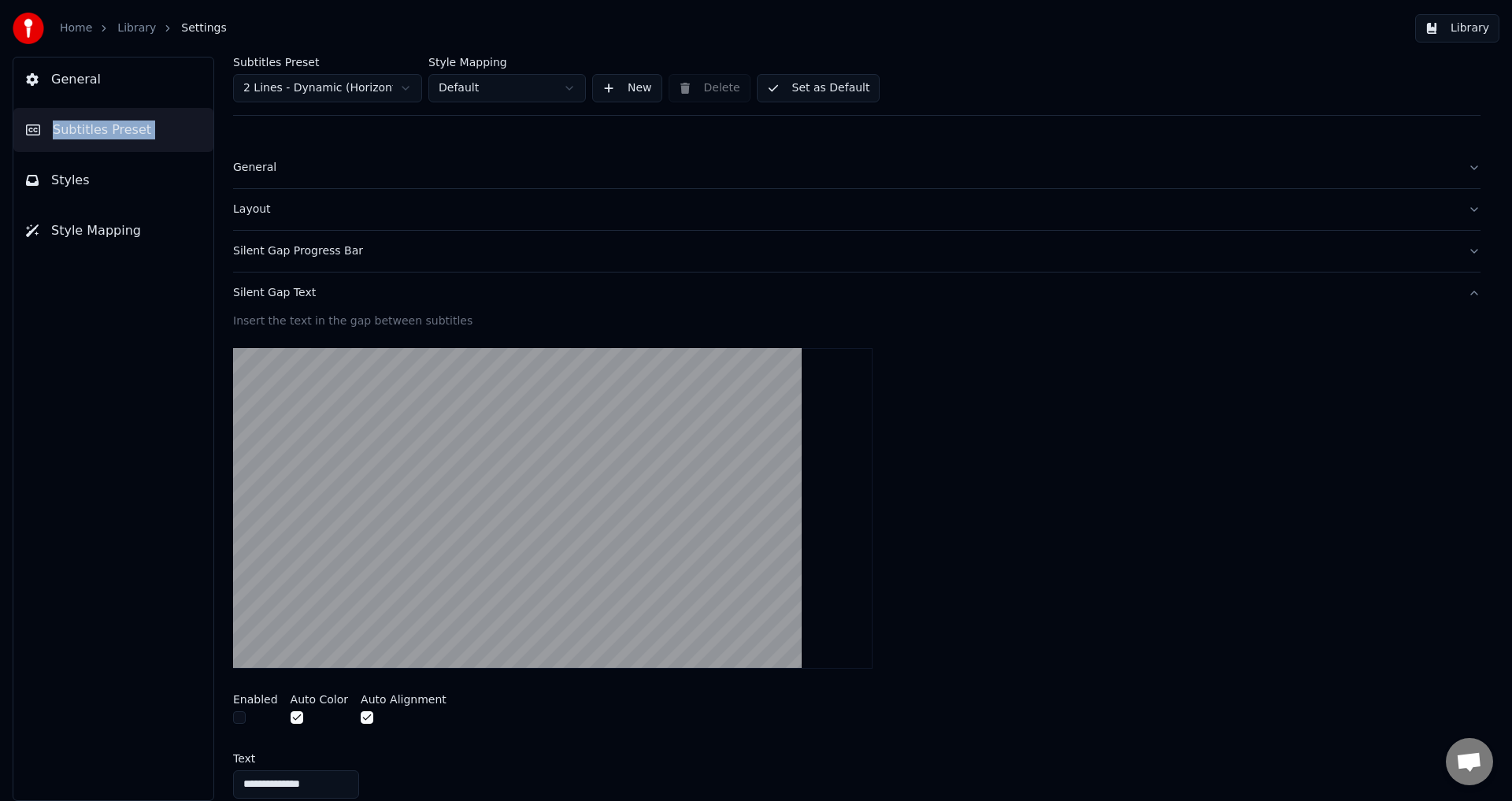
click at [308, 292] on div "Silent Gap Text" at bounding box center [843, 293] width 1222 height 15
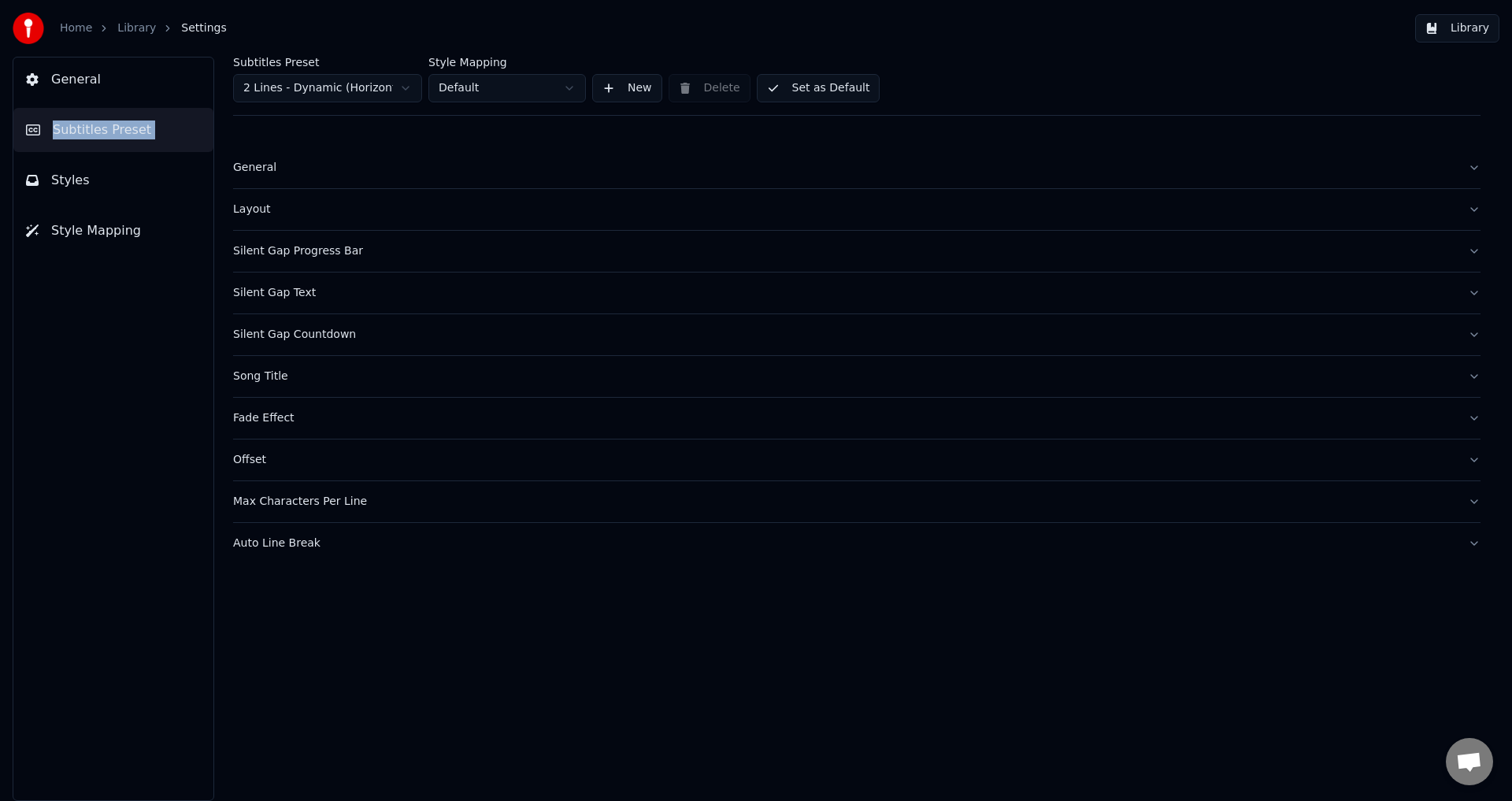
click at [298, 377] on div "Song Title" at bounding box center [843, 376] width 1222 height 15
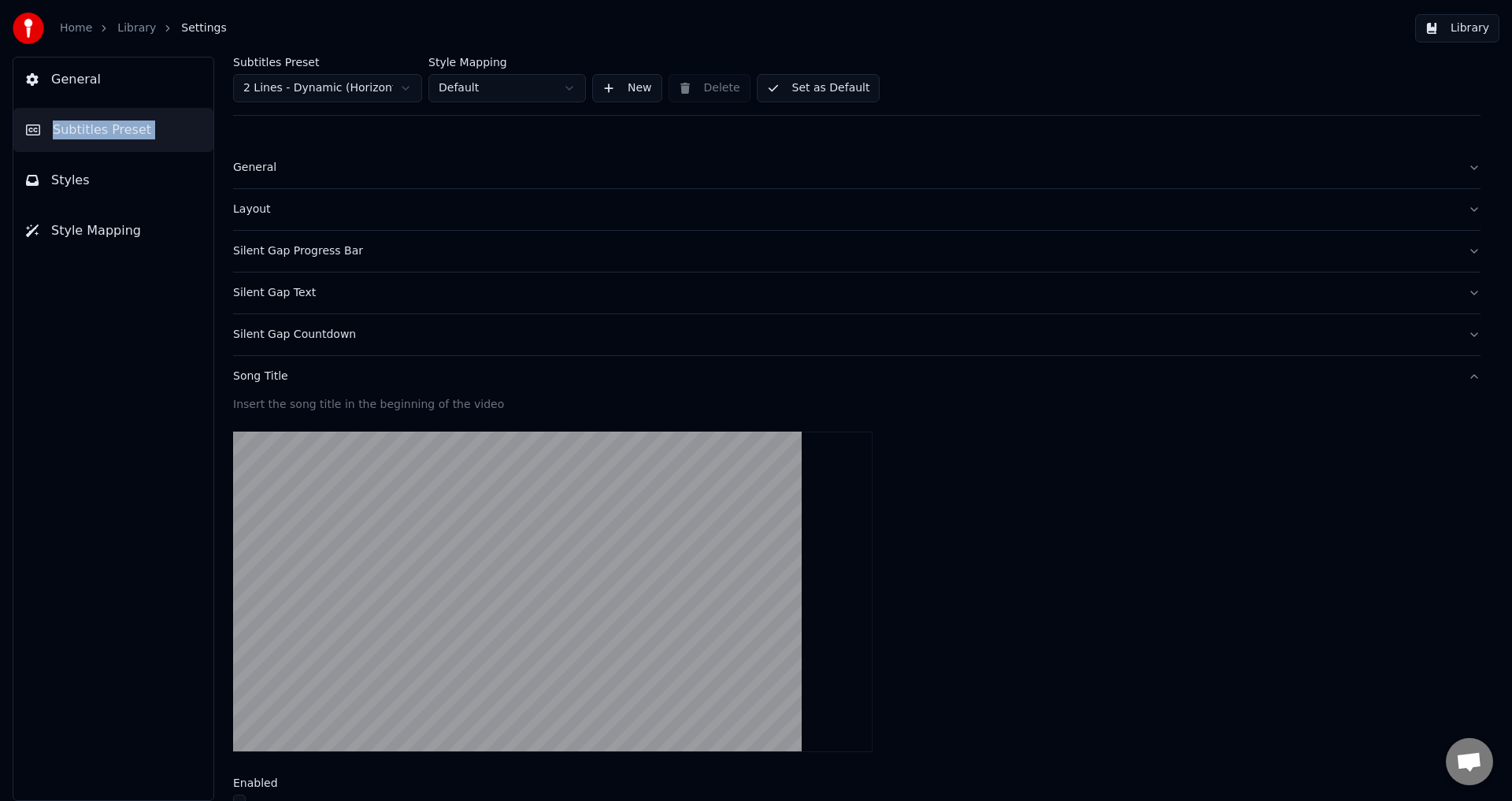
click at [300, 380] on div "Song Title" at bounding box center [843, 376] width 1222 height 15
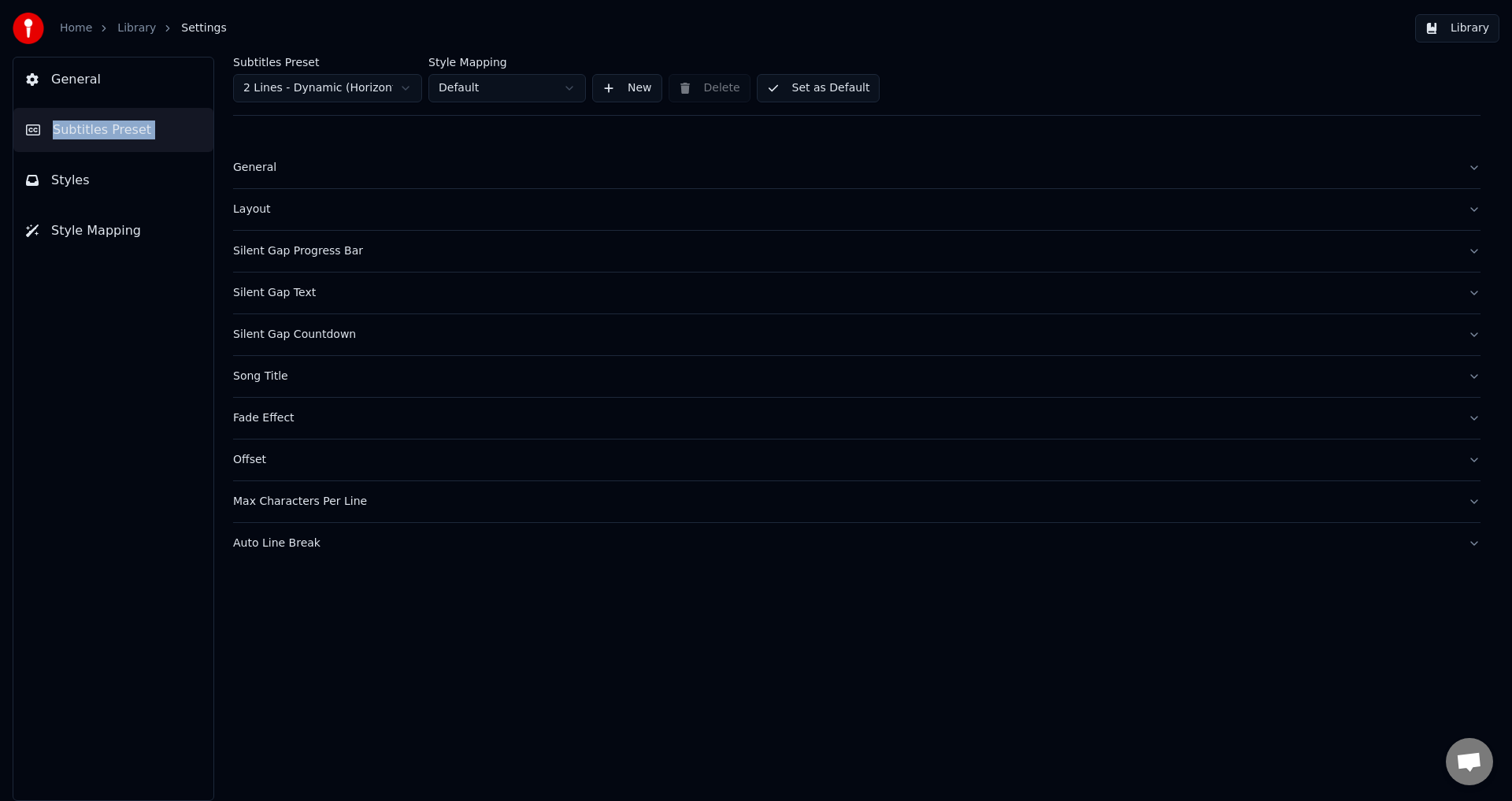
click at [289, 422] on div "Fade Effect" at bounding box center [843, 418] width 1222 height 15
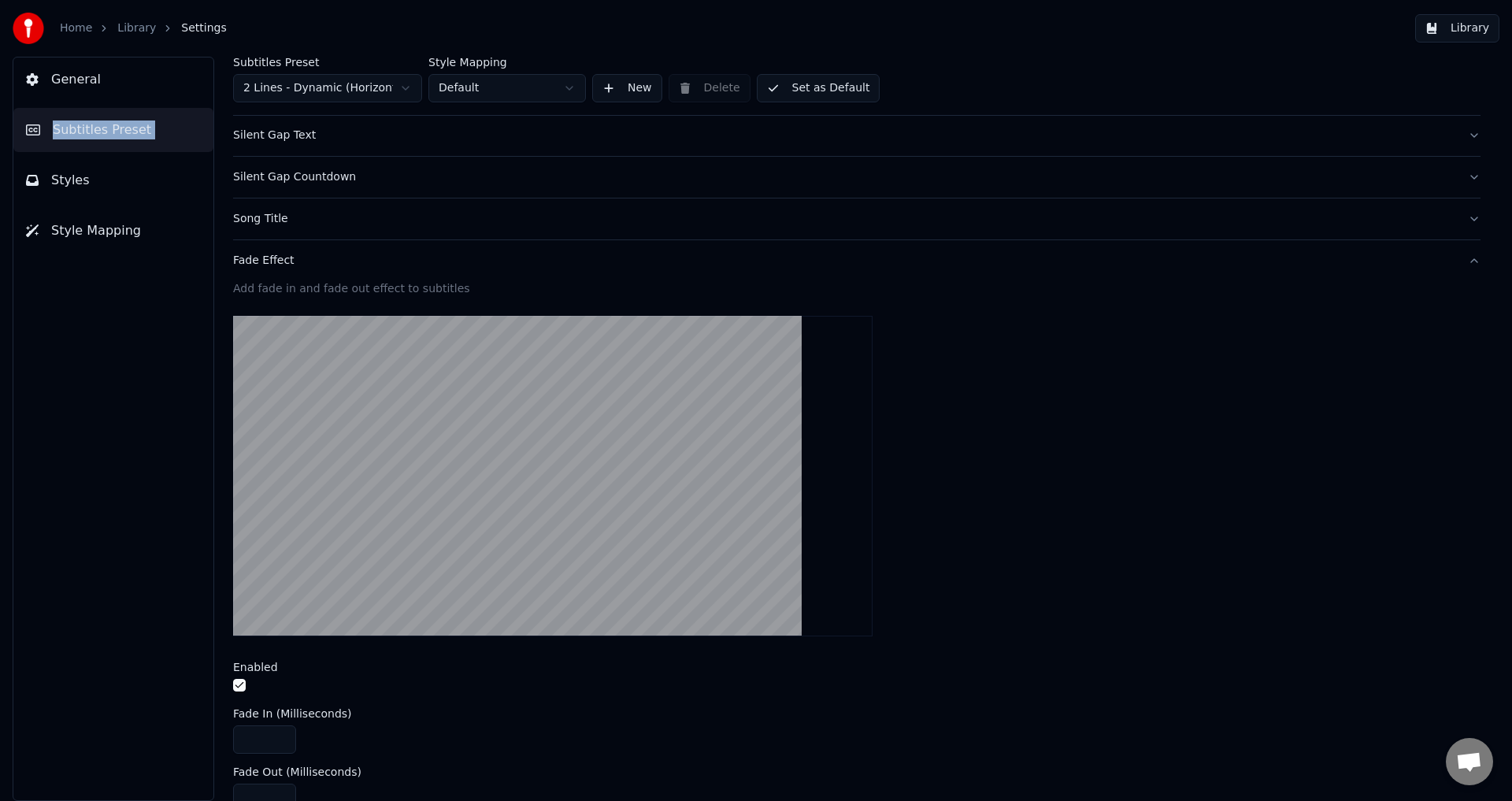
scroll to position [365, 0]
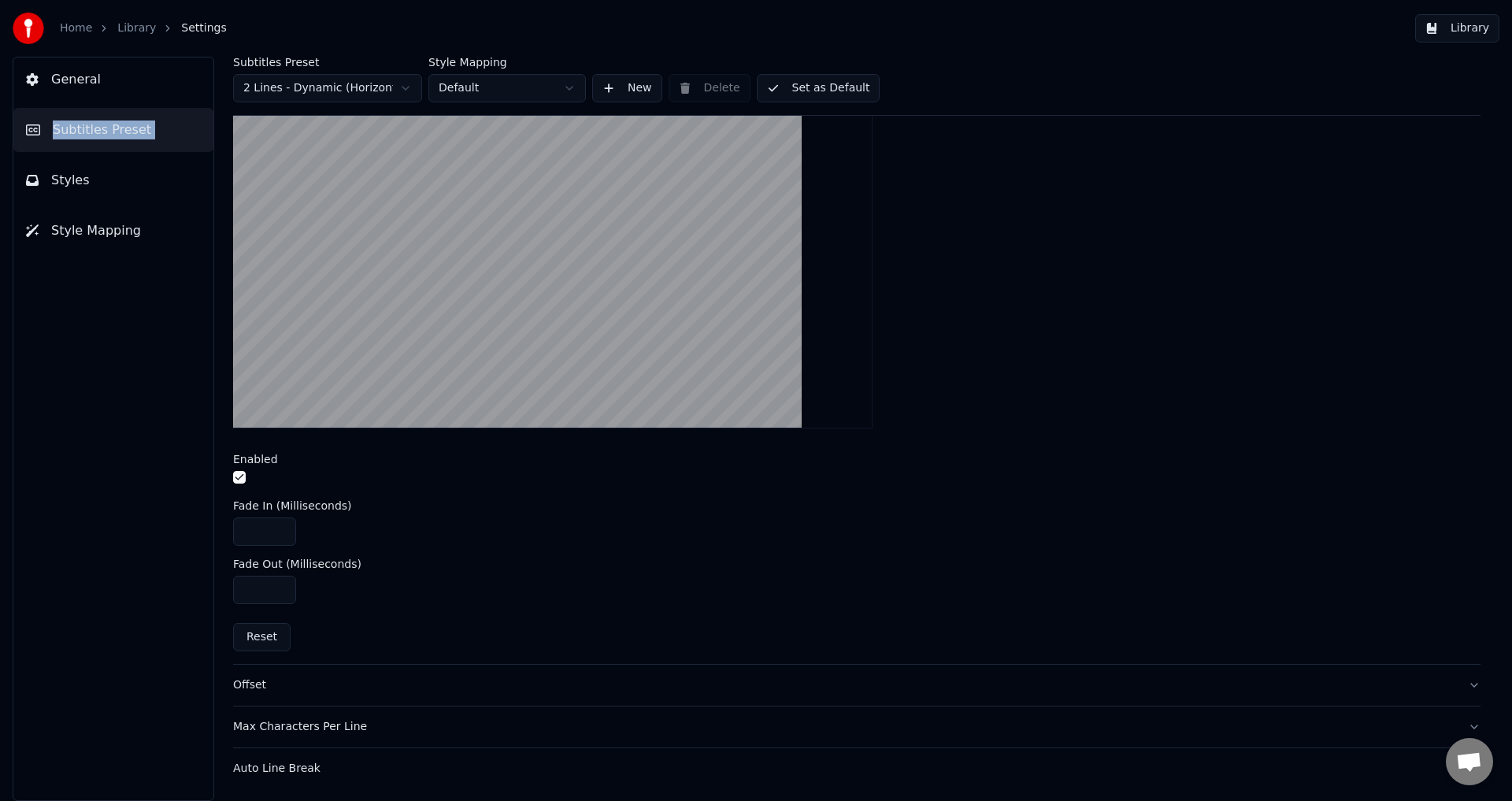
click at [342, 751] on button "Auto Line Break" at bounding box center [856, 768] width 1248 height 41
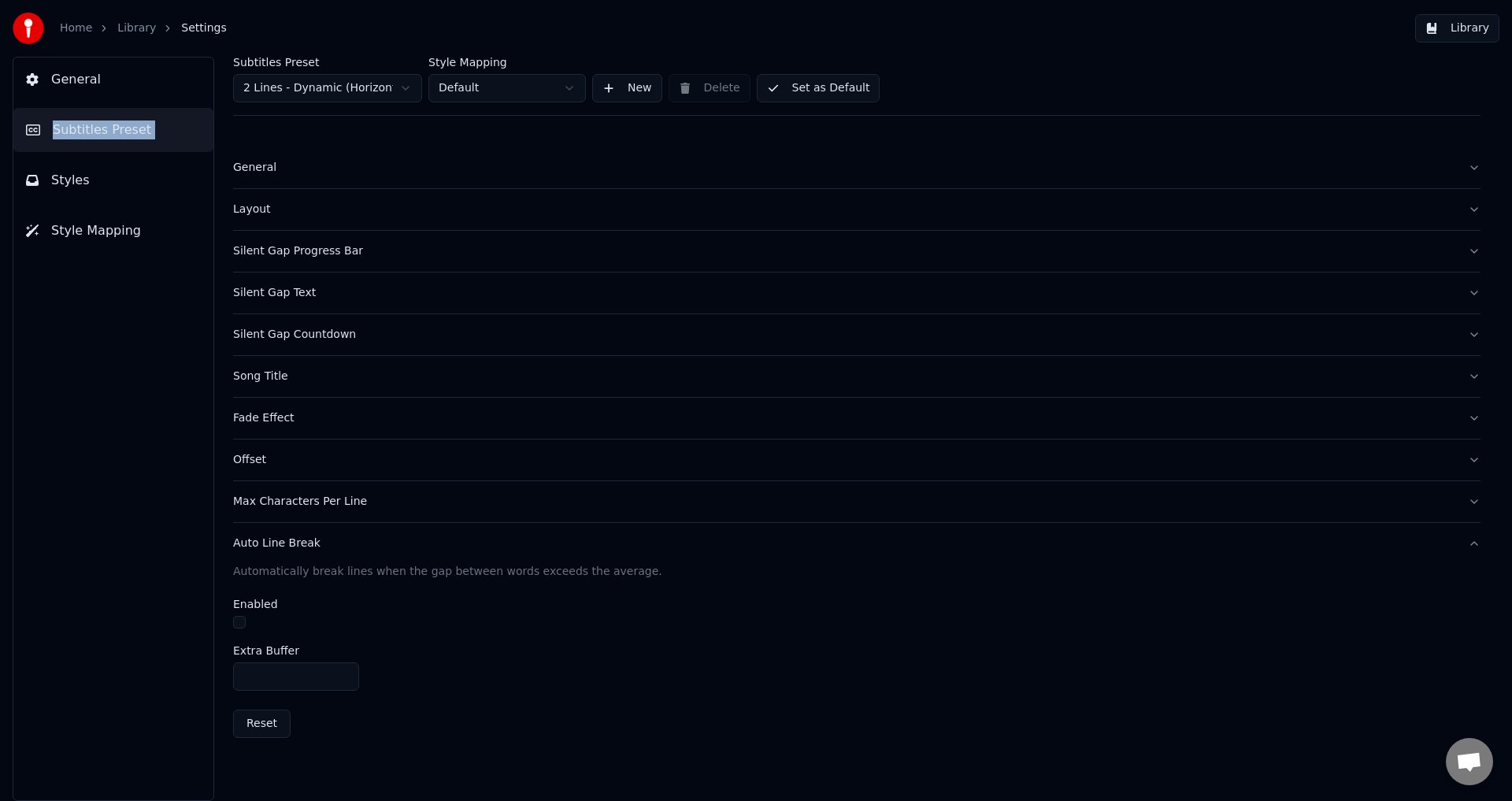
click at [254, 711] on button "Reset" at bounding box center [261, 723] width 58 height 28
click at [254, 713] on button "Reset" at bounding box center [261, 723] width 58 height 28
click at [244, 618] on button "button" at bounding box center [238, 622] width 12 height 13
click at [336, 499] on div "Max Characters Per Line" at bounding box center [843, 502] width 1222 height 15
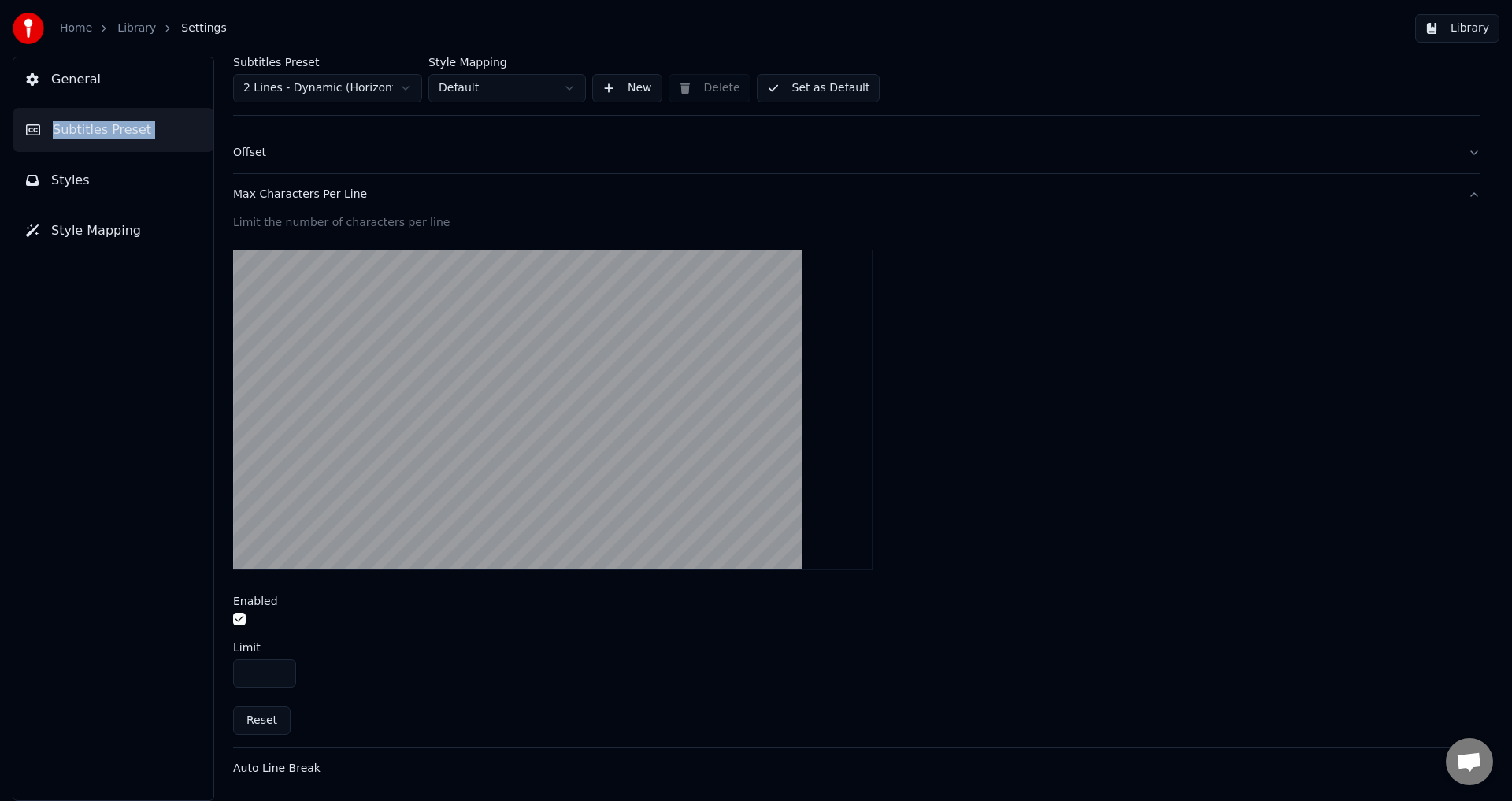
scroll to position [150, 0]
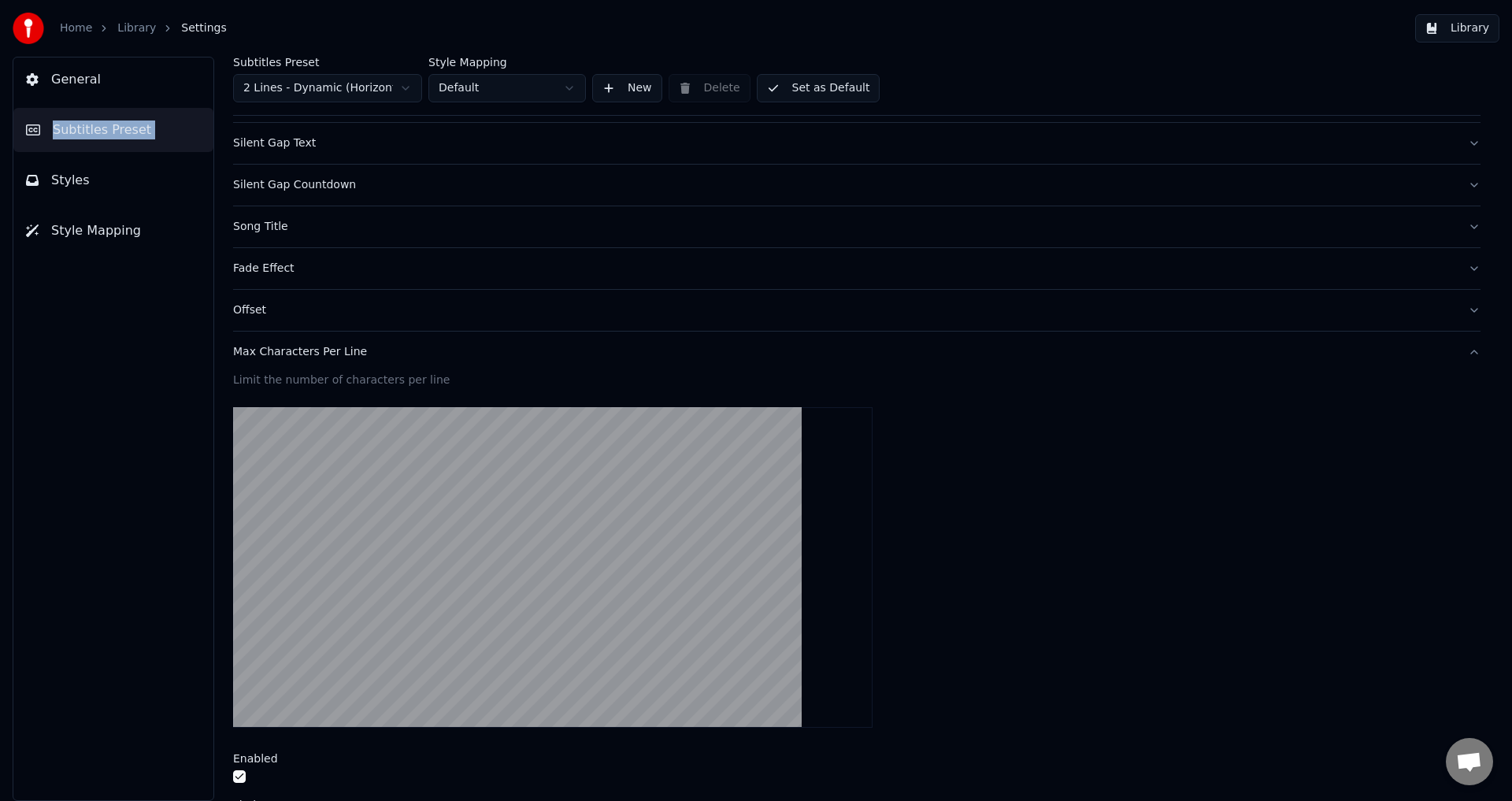
click at [316, 361] on button "Max Characters Per Line" at bounding box center [856, 352] width 1248 height 41
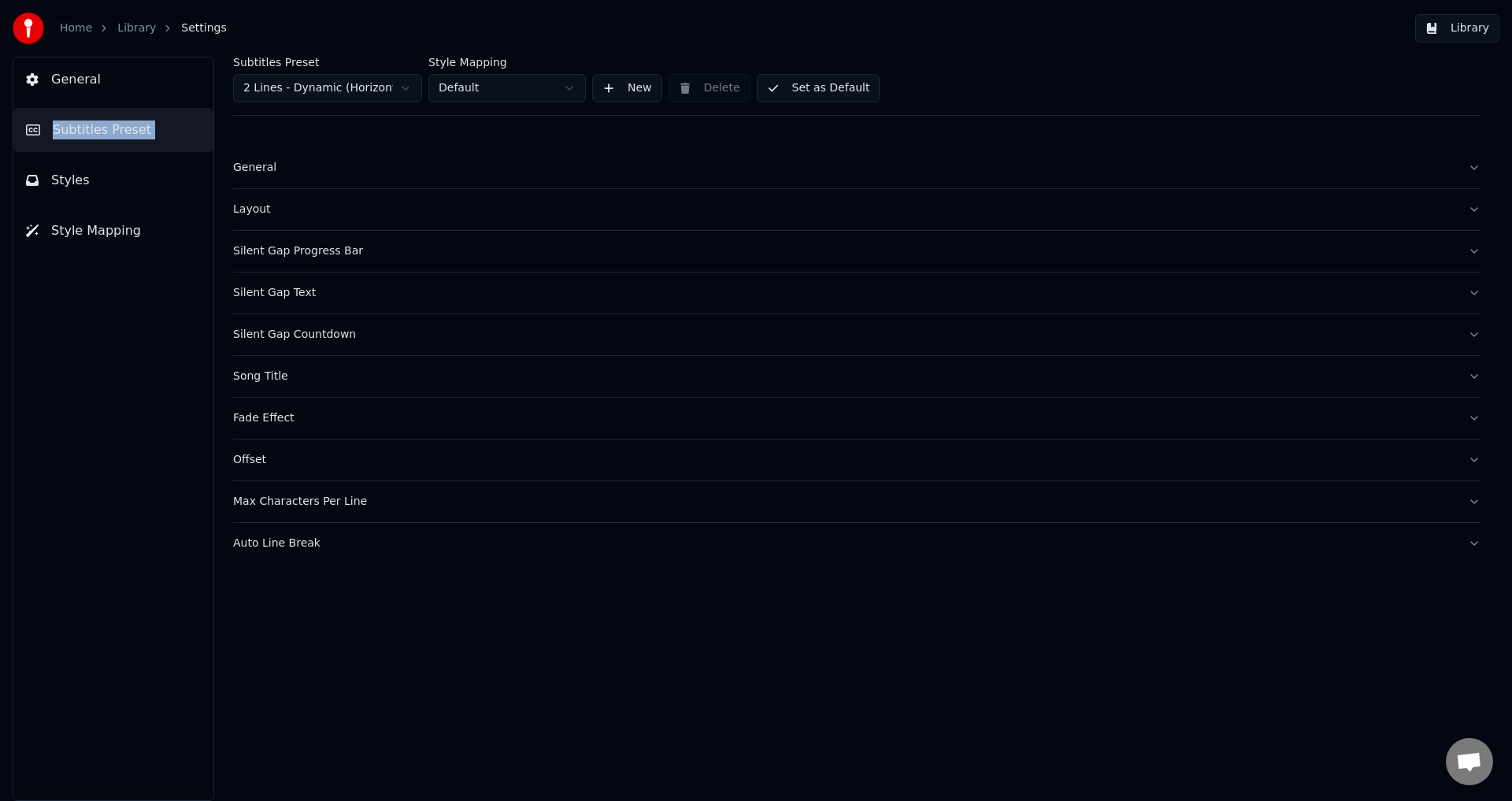
click at [294, 459] on div "Offset" at bounding box center [843, 460] width 1222 height 15
click at [294, 466] on div "Offset" at bounding box center [843, 460] width 1222 height 15
click at [301, 402] on div "General Layout Silent Gap Progress Bar Silent Gap Text Silent Gap Countdown Son…" at bounding box center [856, 355] width 1248 height 416
click at [301, 407] on button "Fade Effect" at bounding box center [856, 418] width 1248 height 41
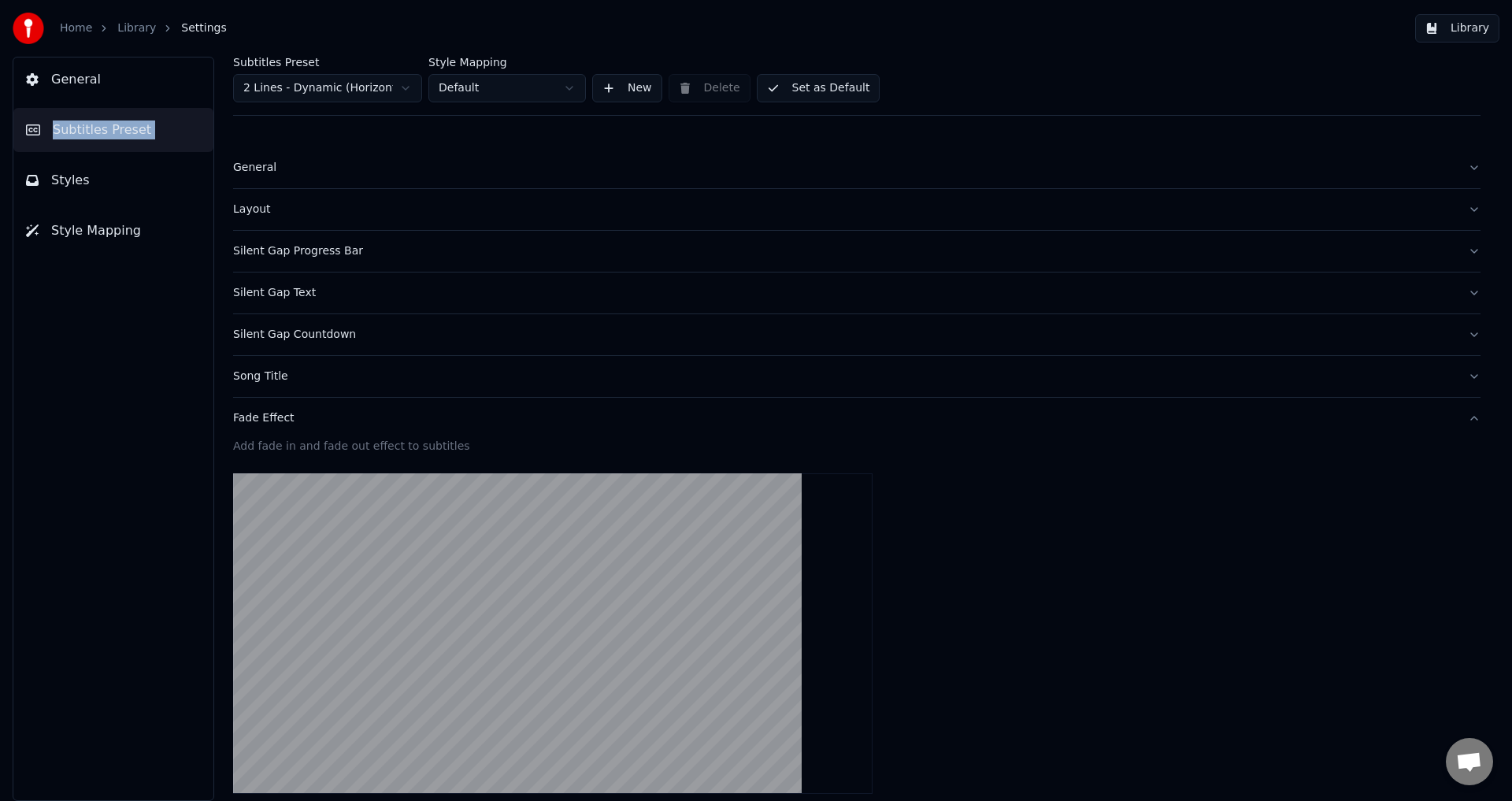
click at [301, 408] on button "Fade Effect" at bounding box center [856, 418] width 1248 height 41
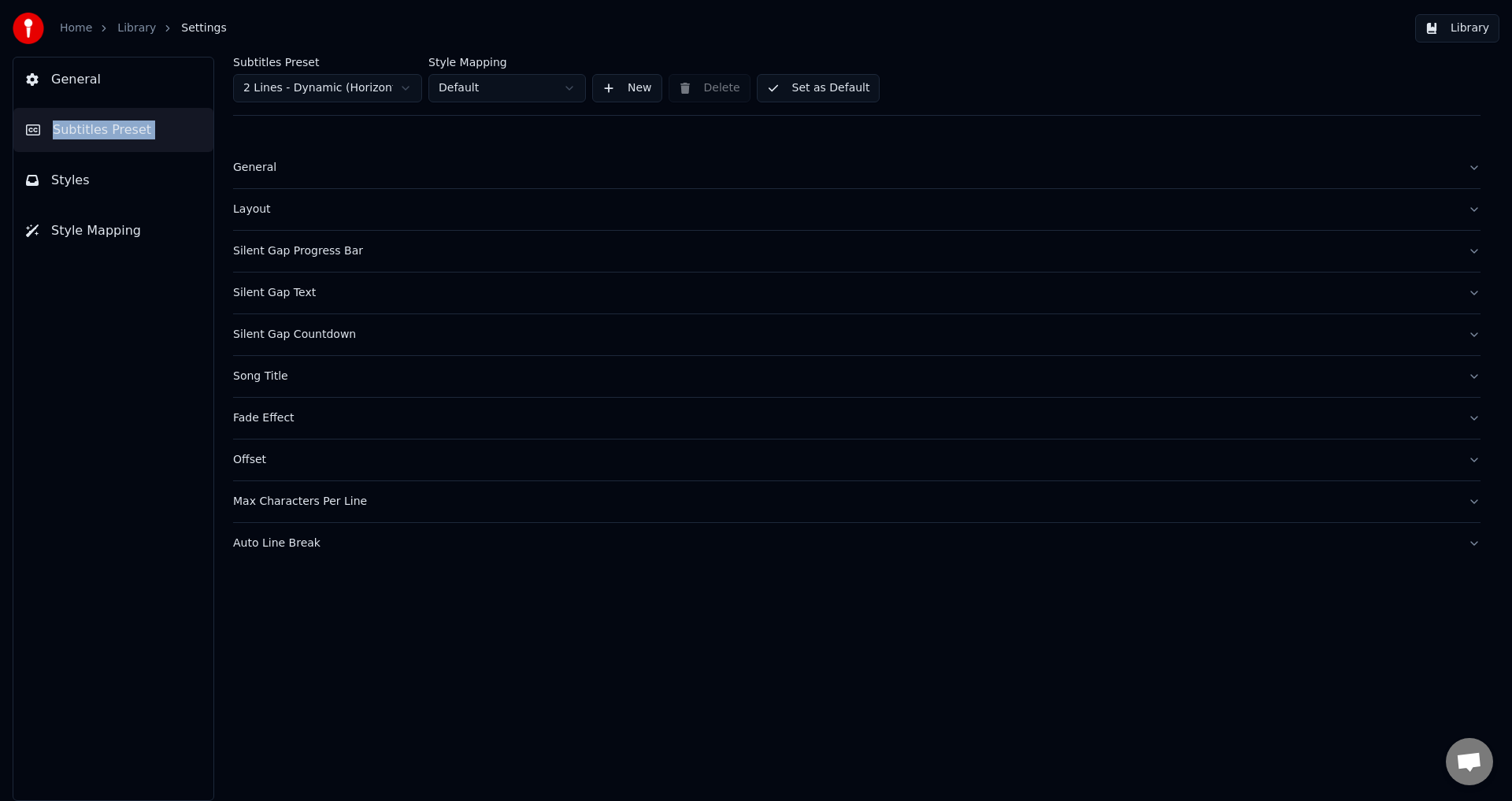
click at [307, 211] on div "Layout" at bounding box center [843, 210] width 1222 height 15
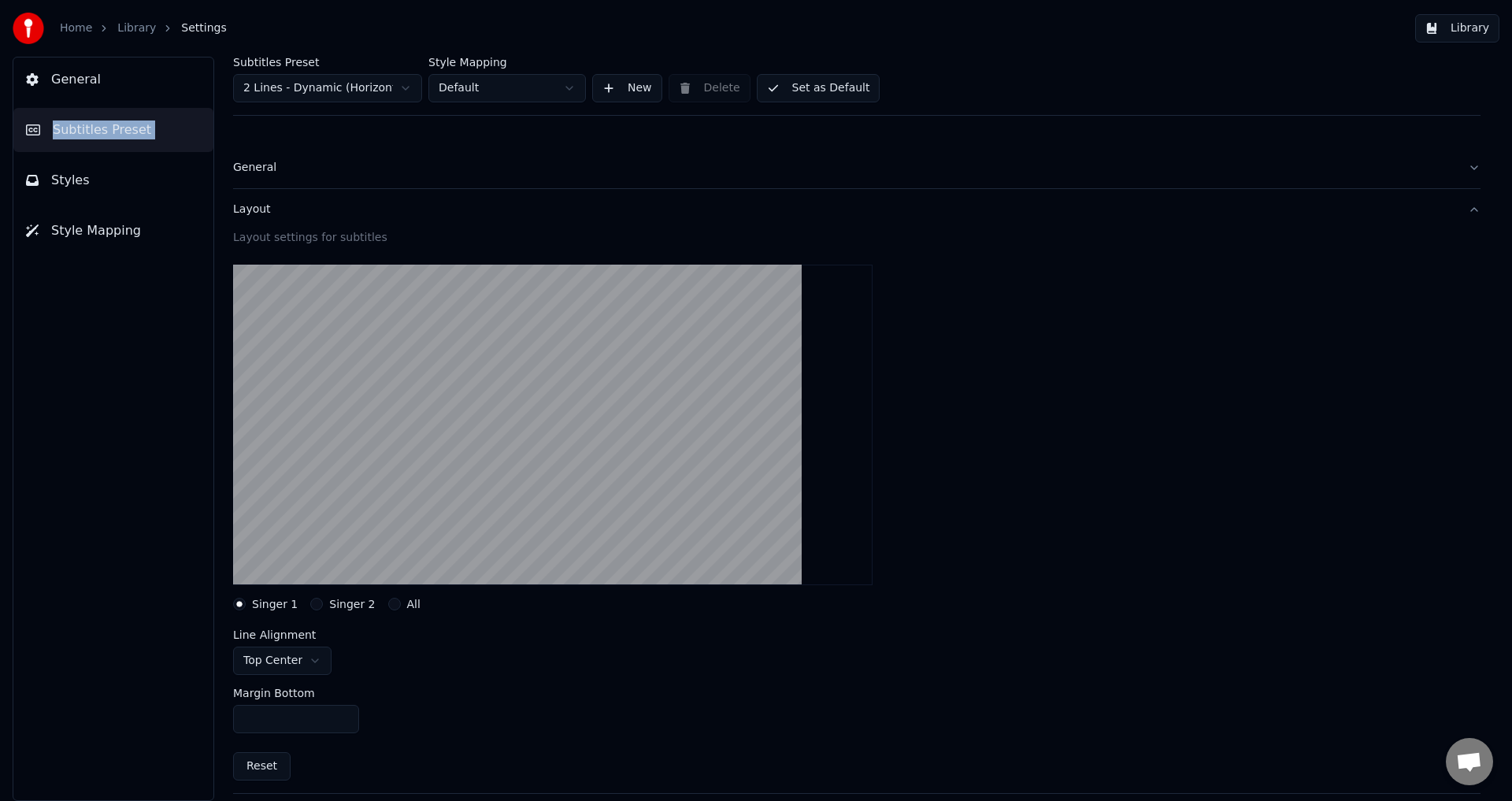
scroll to position [315, 0]
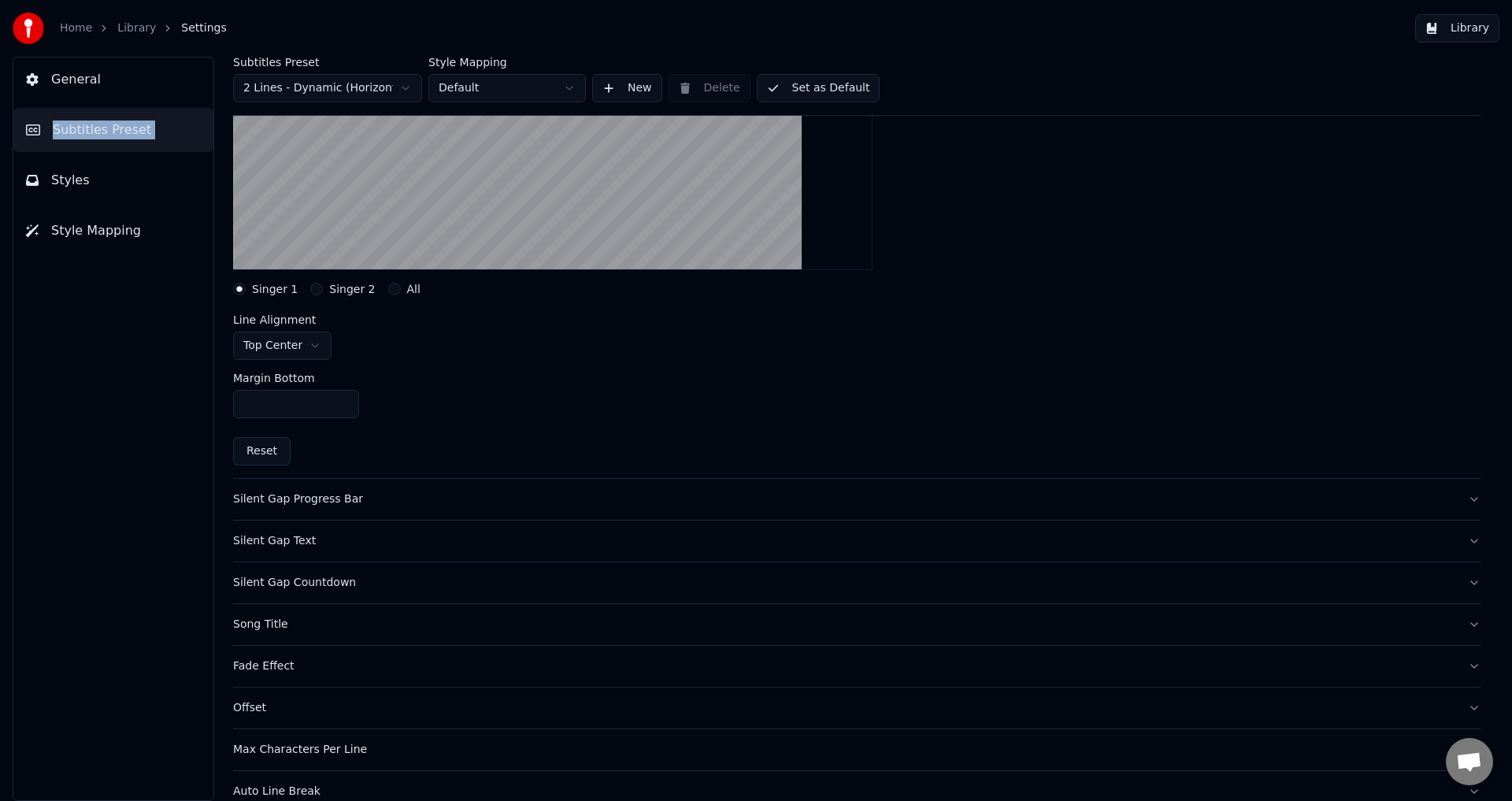
drag, startPoint x: 346, startPoint y: 295, endPoint x: 345, endPoint y: 287, distance: 8.1
click at [345, 289] on label "Singer 2" at bounding box center [352, 288] width 46 height 11
click at [323, 289] on button "Singer 2" at bounding box center [316, 288] width 12 height 13
click at [268, 289] on label "Singer 1" at bounding box center [275, 288] width 46 height 11
click at [246, 289] on button "Singer 1" at bounding box center [238, 288] width 12 height 13
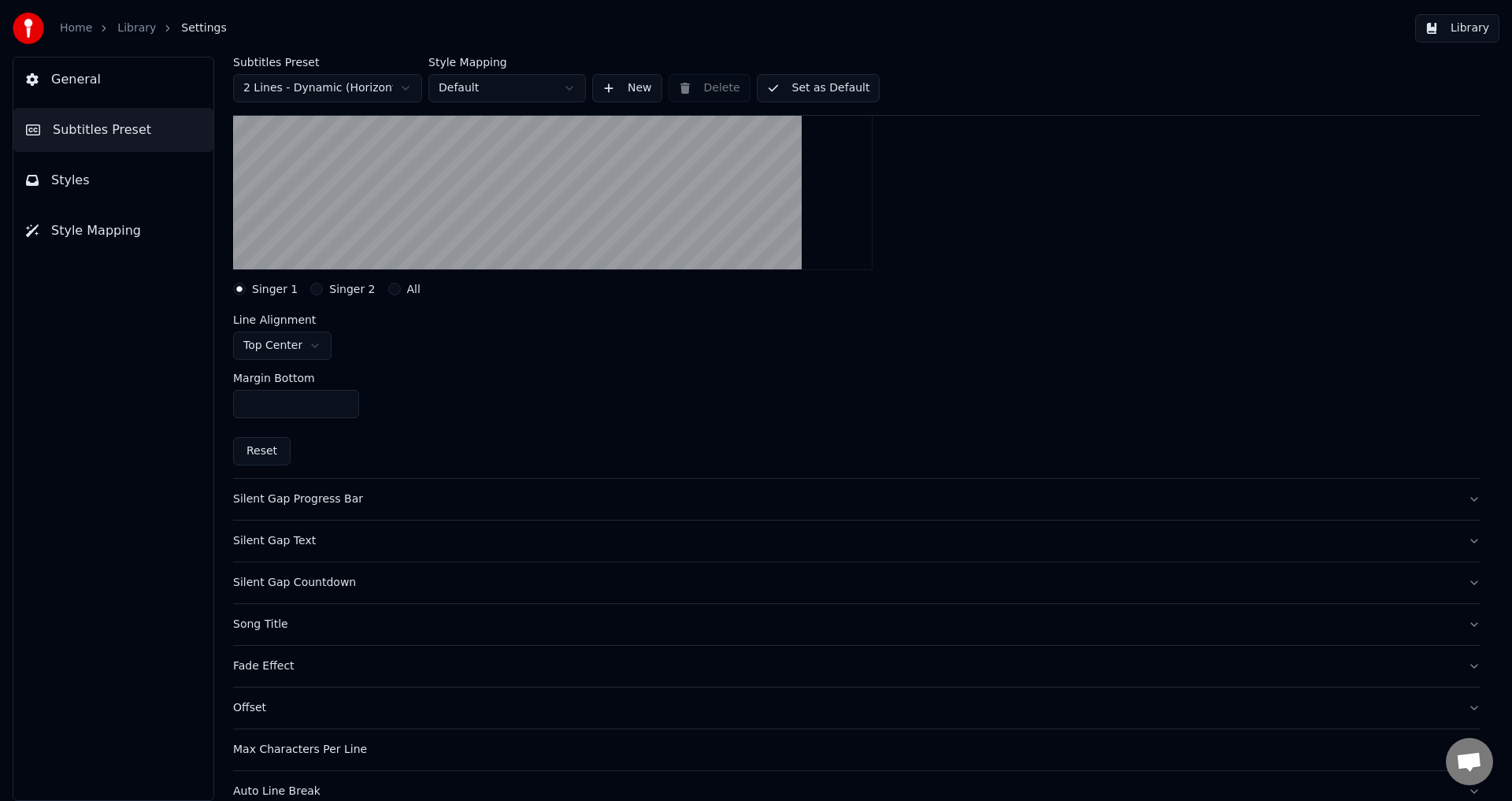
click at [388, 286] on div "All" at bounding box center [405, 288] width 33 height 13
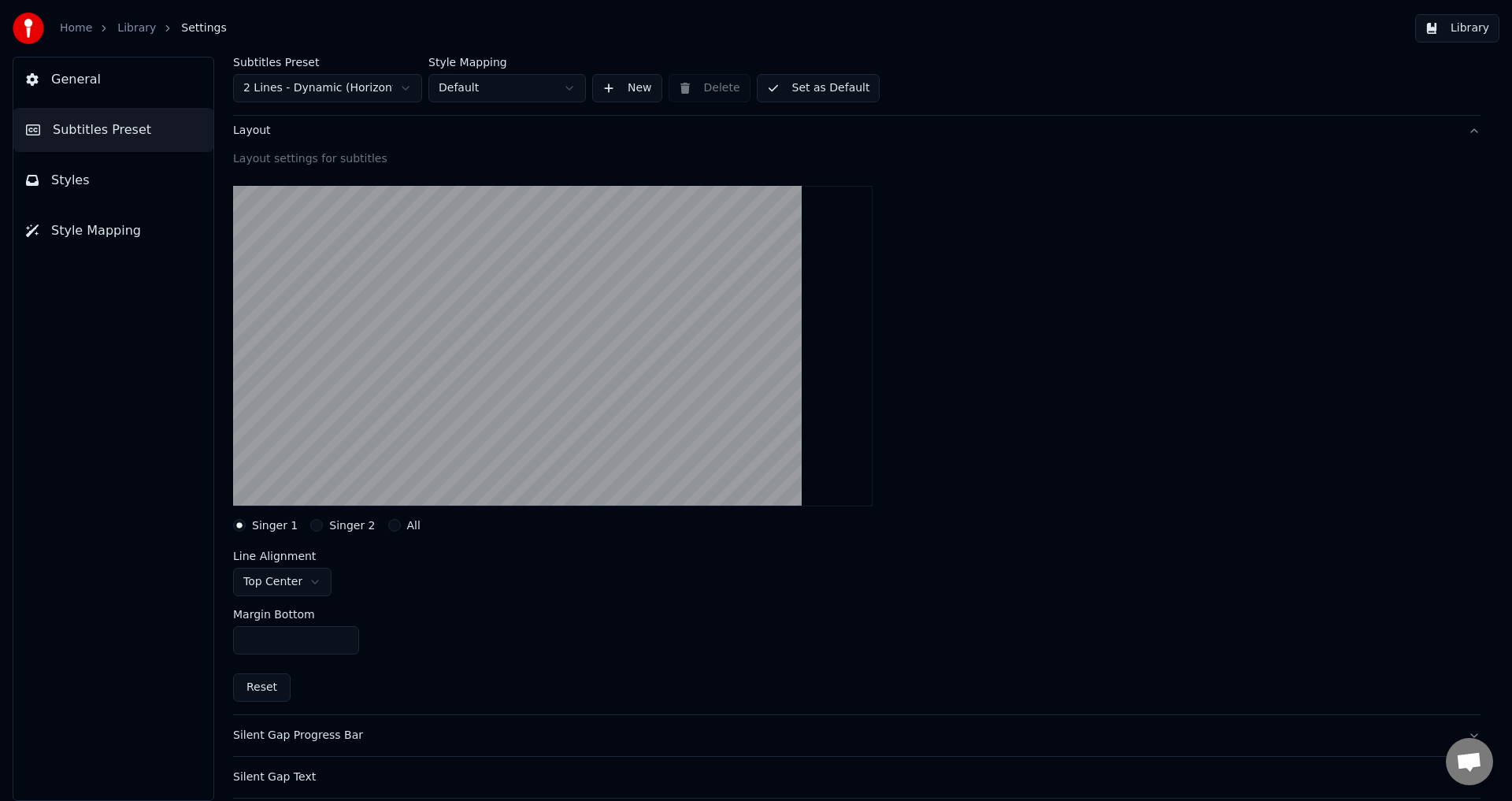
click at [392, 529] on div "All" at bounding box center [405, 525] width 33 height 13
click at [408, 527] on label "All" at bounding box center [414, 525] width 13 height 11
click at [397, 527] on button "All" at bounding box center [394, 525] width 12 height 13
click at [339, 521] on label "Singer 2" at bounding box center [352, 525] width 46 height 11
click at [323, 521] on button "Singer 2" at bounding box center [316, 525] width 12 height 13
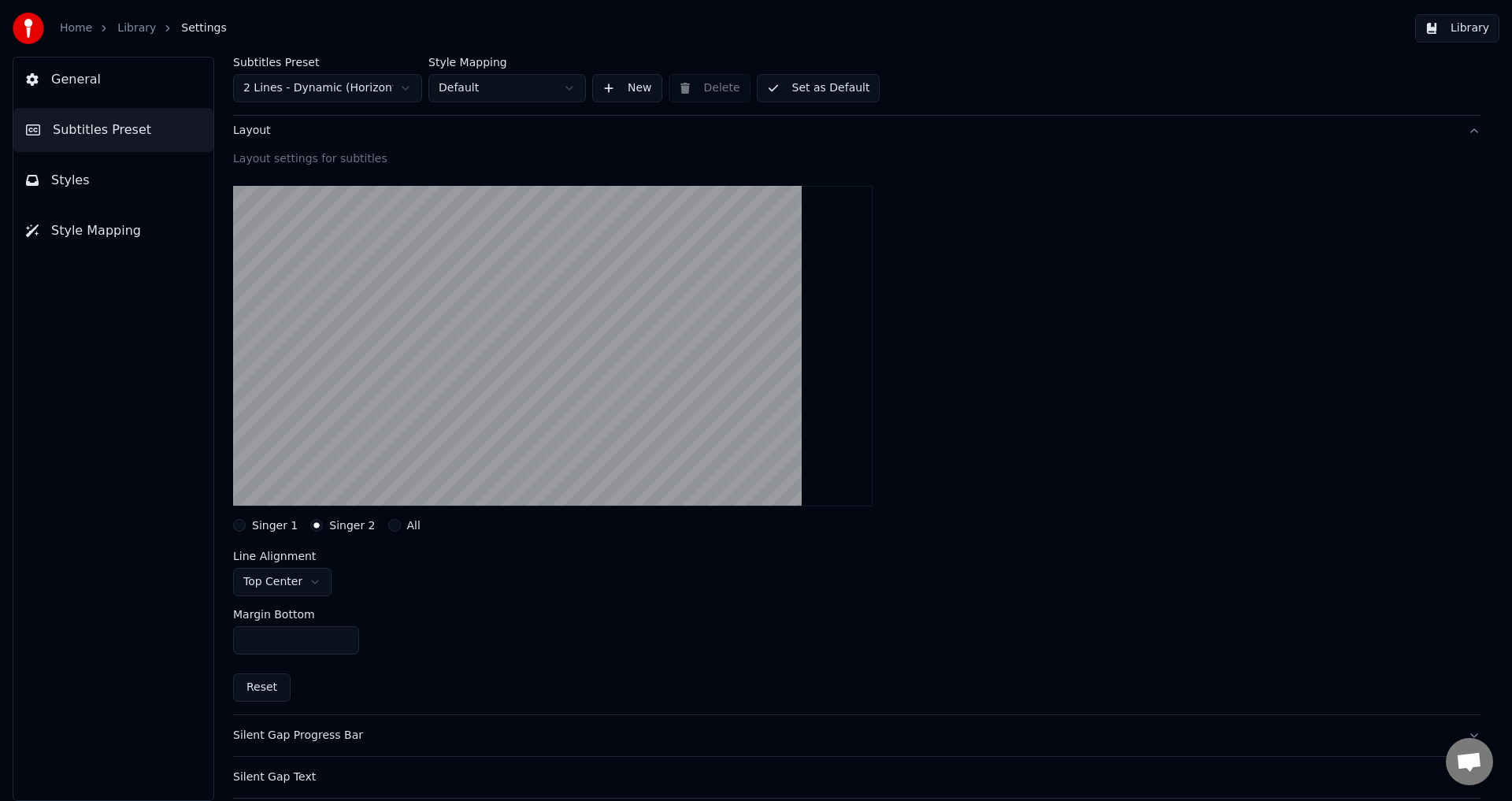
click at [268, 525] on label "Singer 1" at bounding box center [275, 525] width 46 height 11
click at [246, 525] on button "Singer 1" at bounding box center [238, 525] width 12 height 13
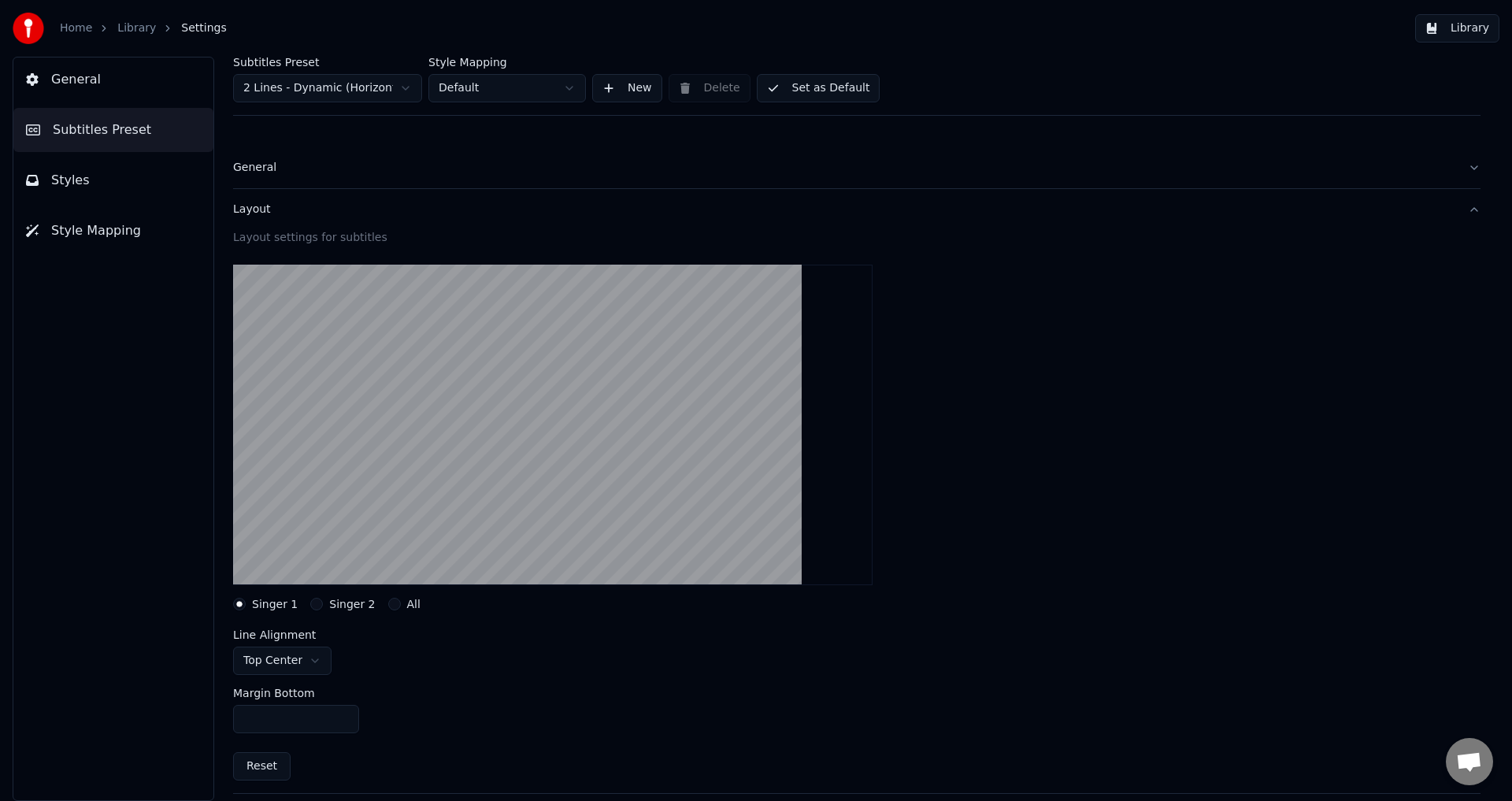
click at [376, 169] on div "General" at bounding box center [843, 167] width 1222 height 15
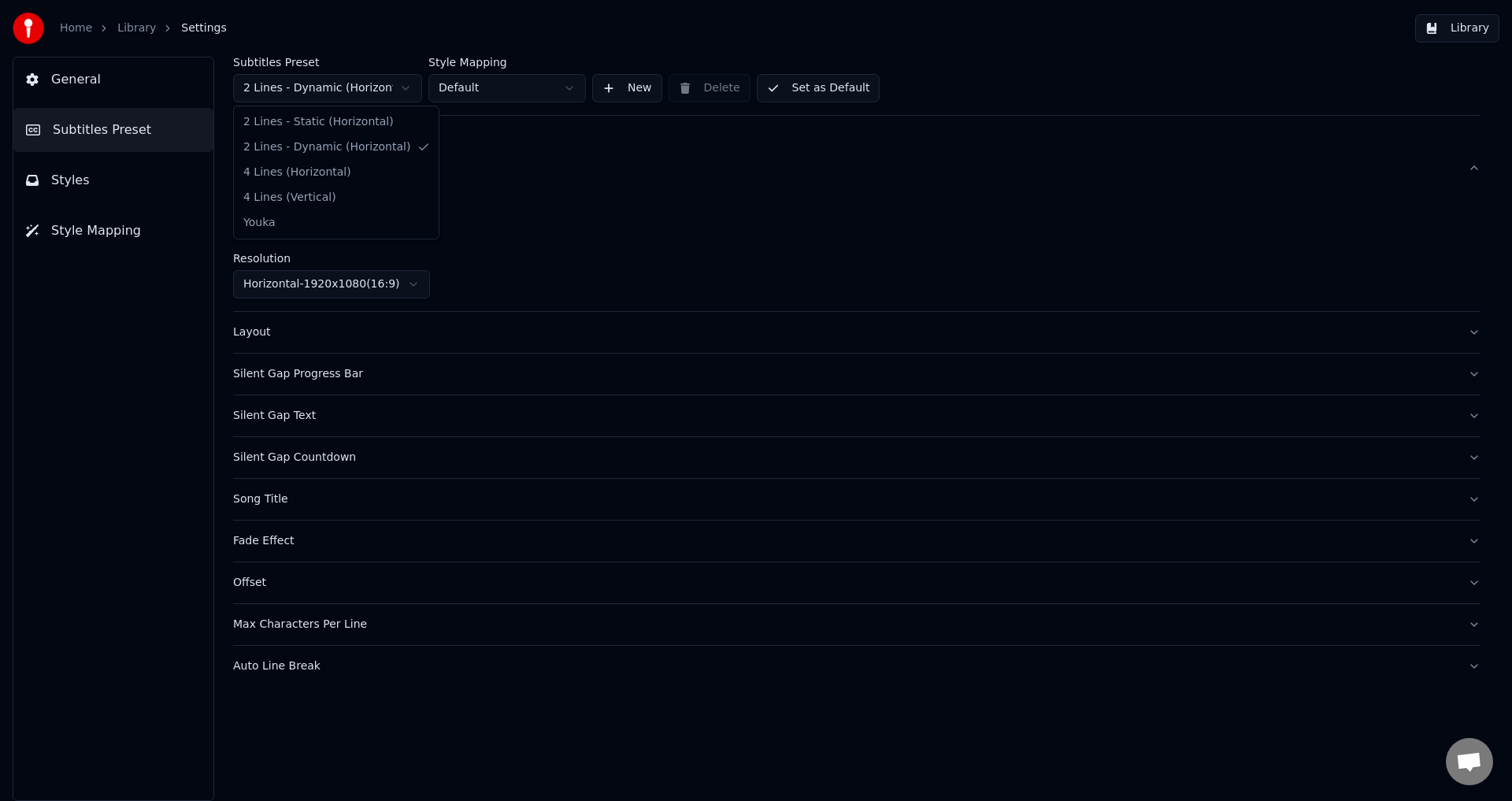
click at [325, 82] on html "Home Library Settings Library General Subtitles Preset Styles Style Mapping Sub…" at bounding box center [756, 400] width 1512 height 801
drag, startPoint x: 315, startPoint y: 220, endPoint x: 320, endPoint y: 233, distance: 13.9
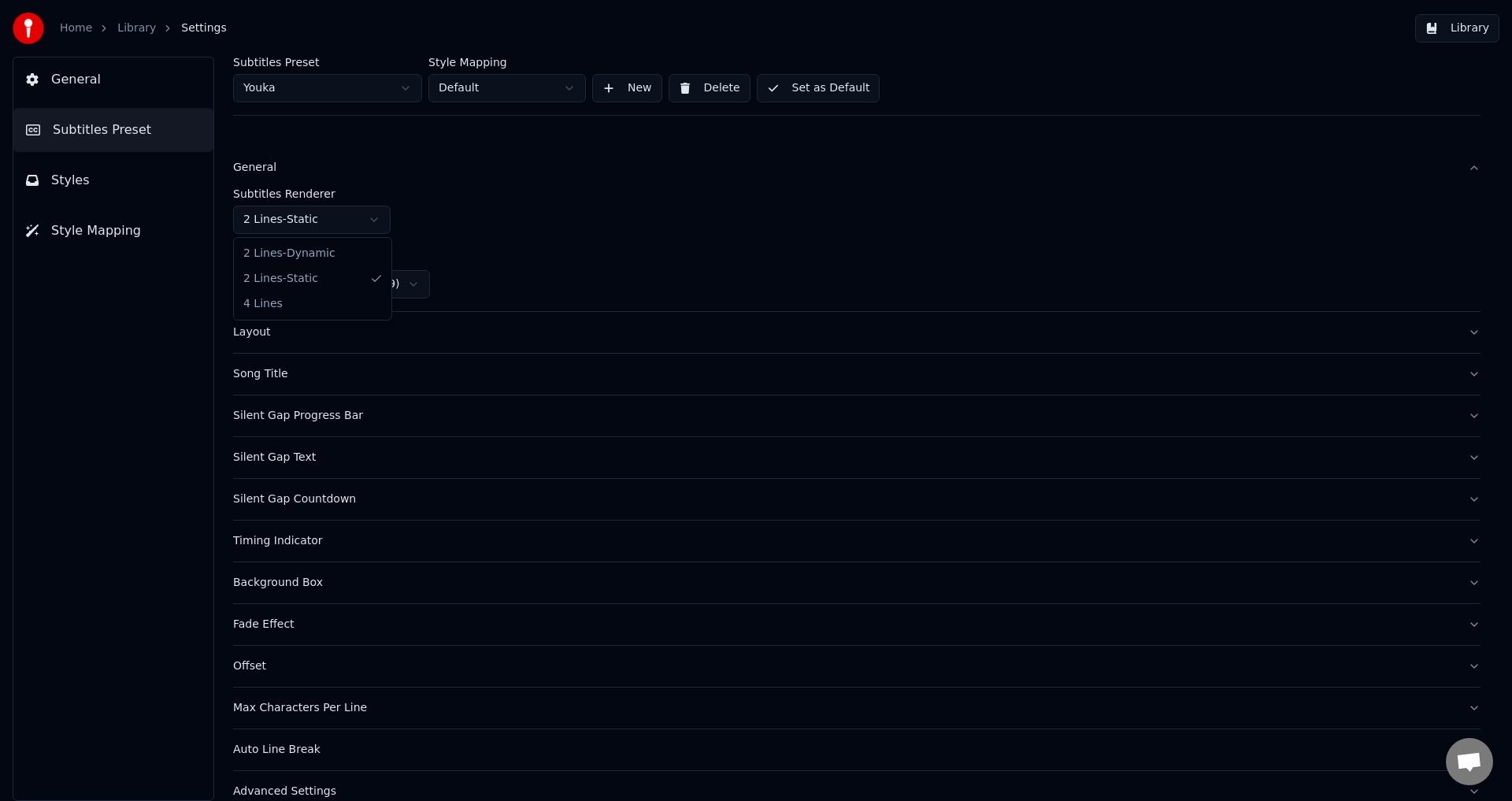
click at [331, 214] on html "Home Library Settings Library General Subtitles Preset Styles Style Mapping Sub…" at bounding box center [756, 400] width 1512 height 801
click at [329, 213] on html "Home Library Settings Library General Subtitles Preset Styles Style Mapping Sub…" at bounding box center [756, 400] width 1512 height 801
click at [320, 207] on html "Home Library Settings Library General Subtitles Preset Styles Style Mapping Sub…" at bounding box center [756, 400] width 1512 height 801
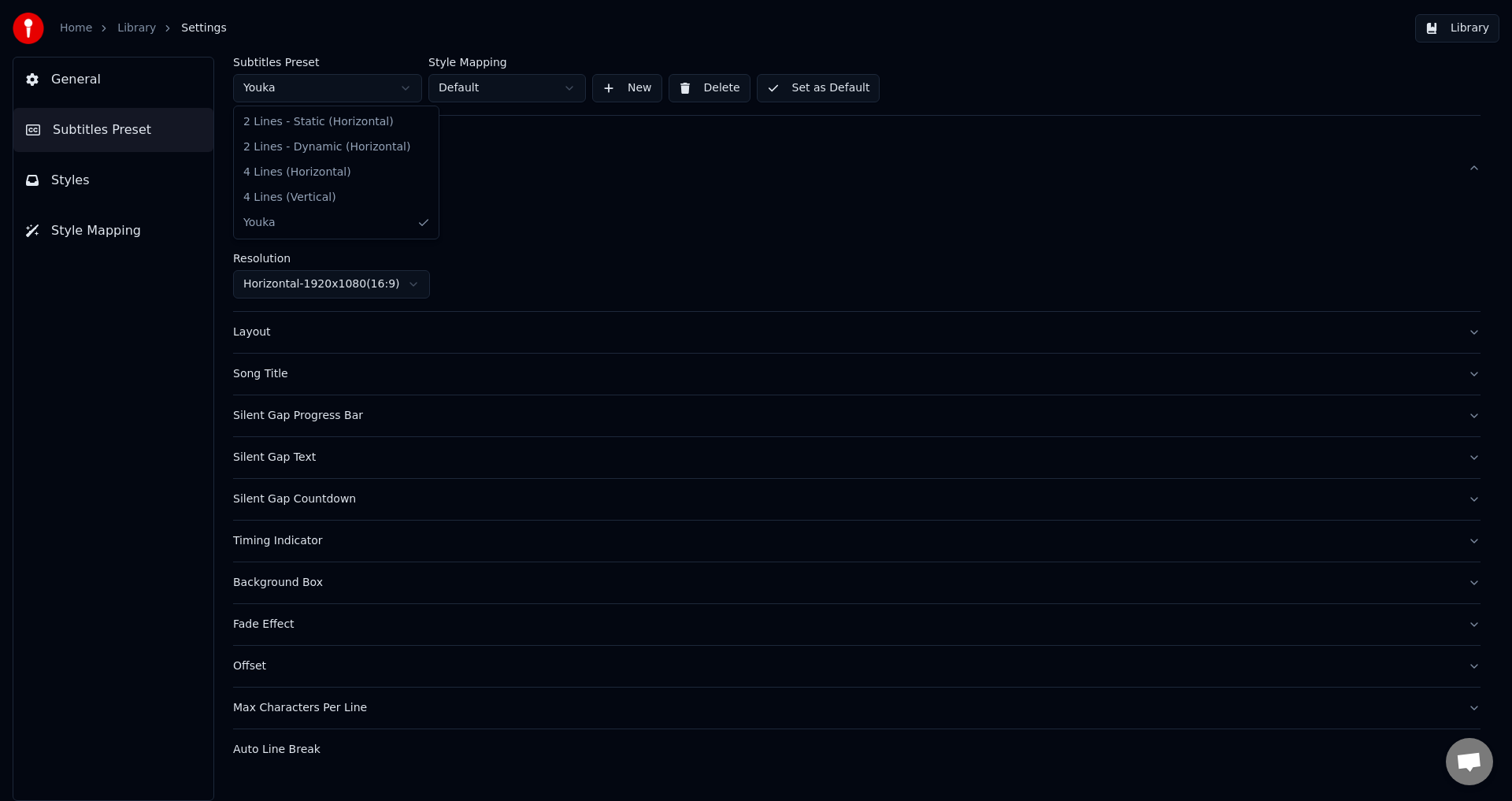
click at [333, 100] on html "Home Library Settings Library General Subtitles Preset Styles Style Mapping Sub…" at bounding box center [756, 400] width 1512 height 801
click at [311, 333] on div "Layout" at bounding box center [843, 333] width 1222 height 15
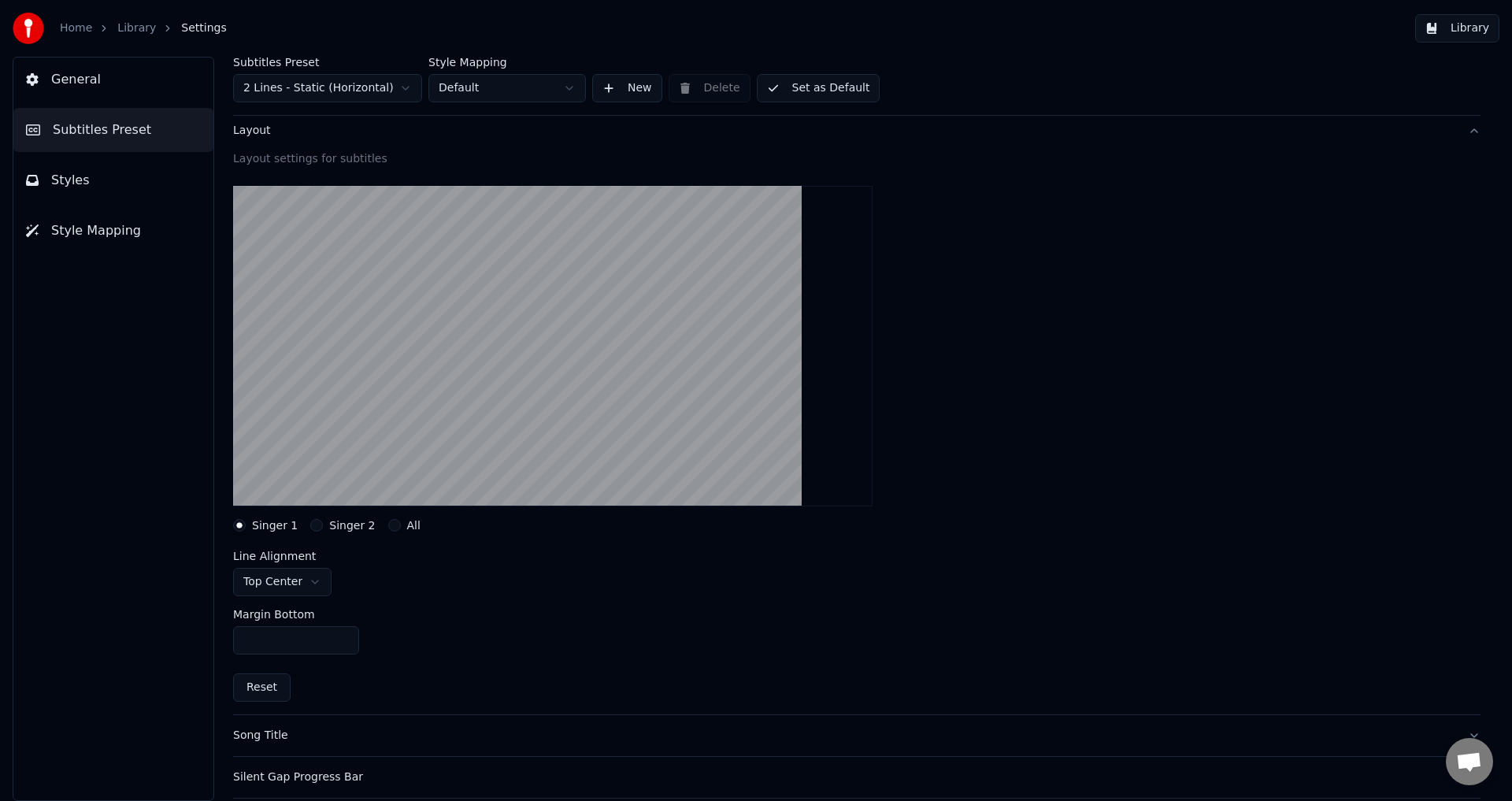
scroll to position [158, 0]
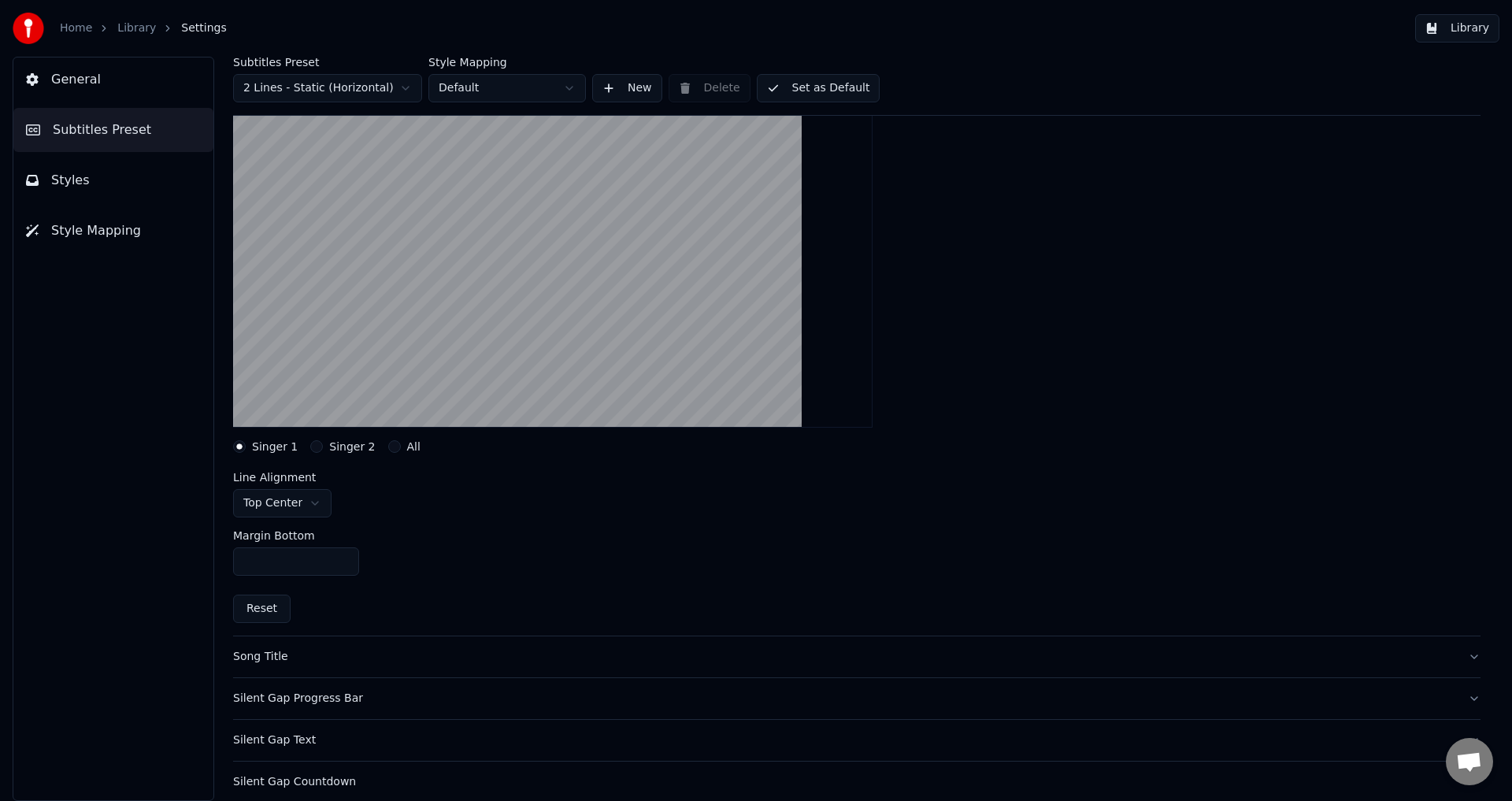
click at [337, 663] on div "Song Title" at bounding box center [843, 657] width 1222 height 15
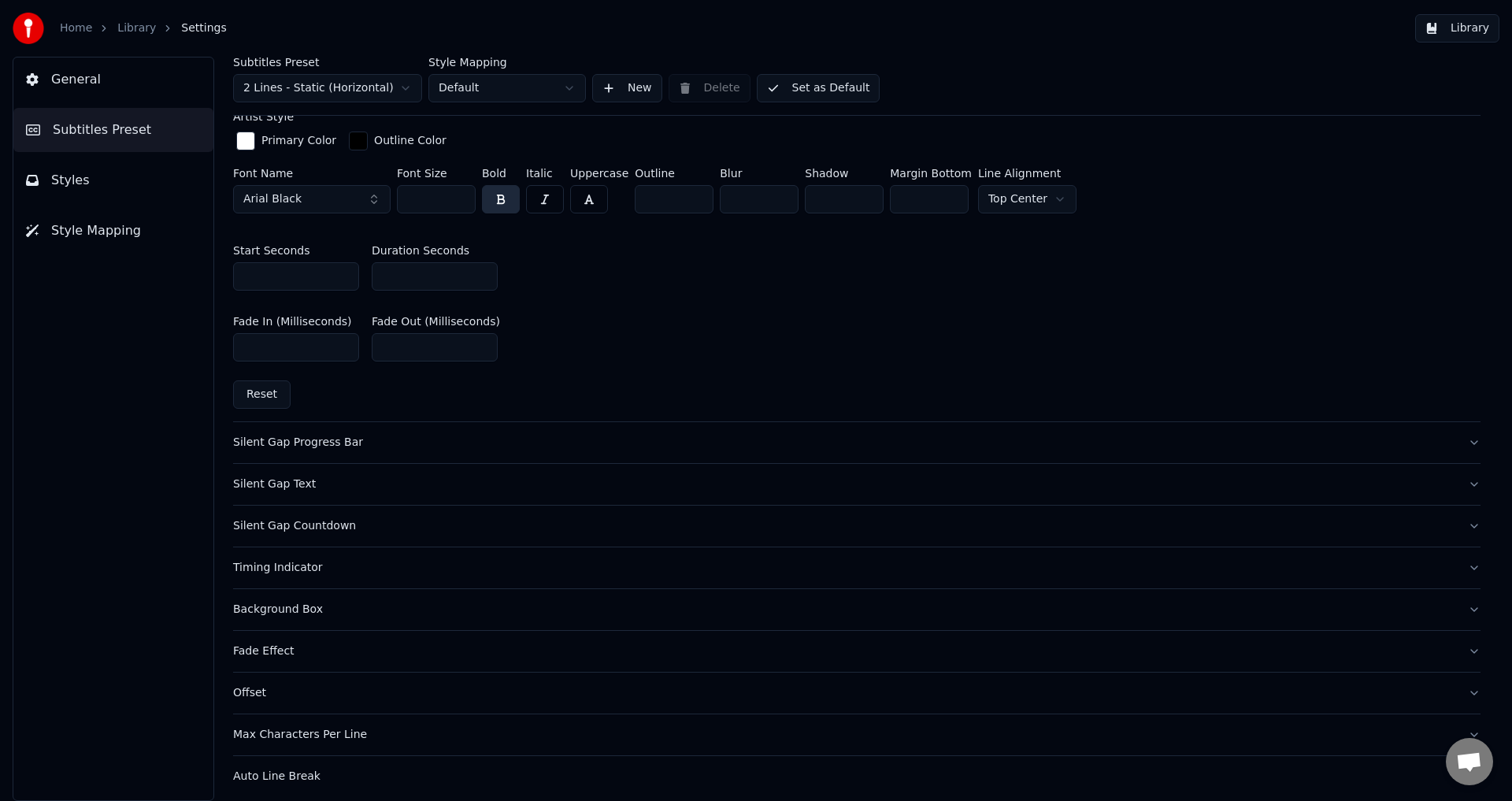
scroll to position [715, 0]
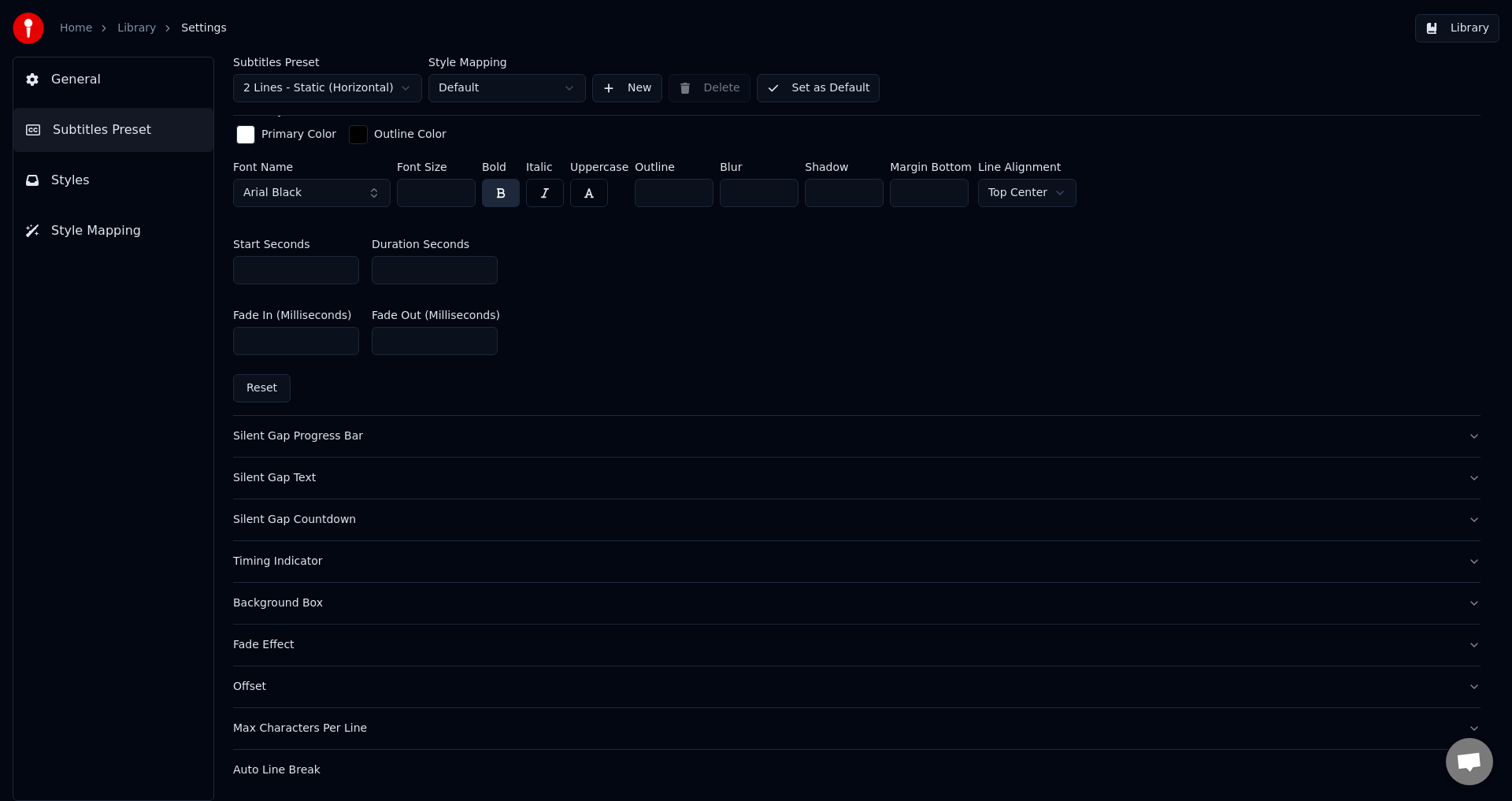
click at [311, 763] on div "Auto Line Break" at bounding box center [843, 770] width 1222 height 15
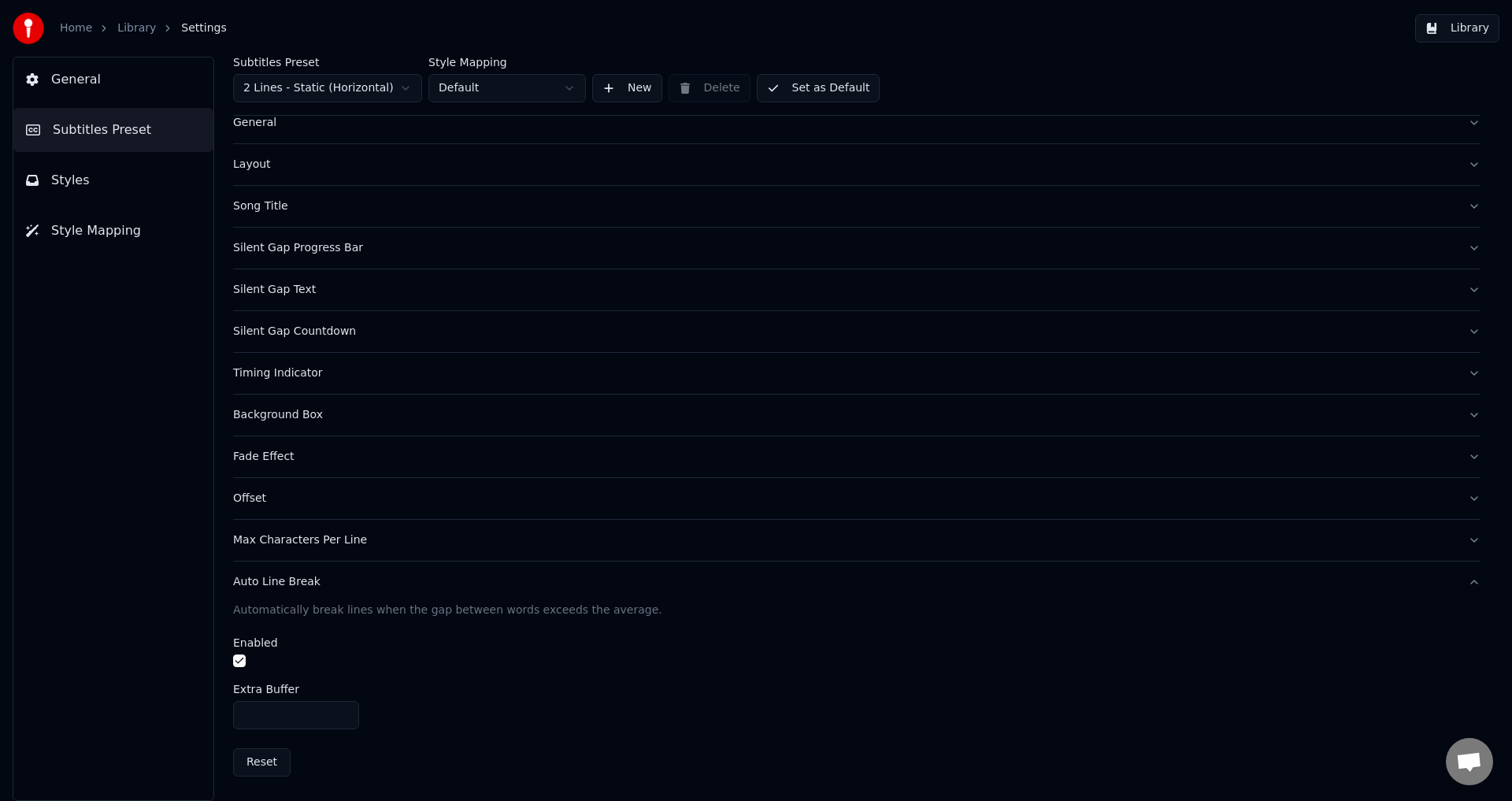
scroll to position [45, 0]
click at [241, 660] on button "button" at bounding box center [238, 661] width 12 height 13
click at [300, 546] on div "Max Characters Per Line" at bounding box center [843, 540] width 1222 height 15
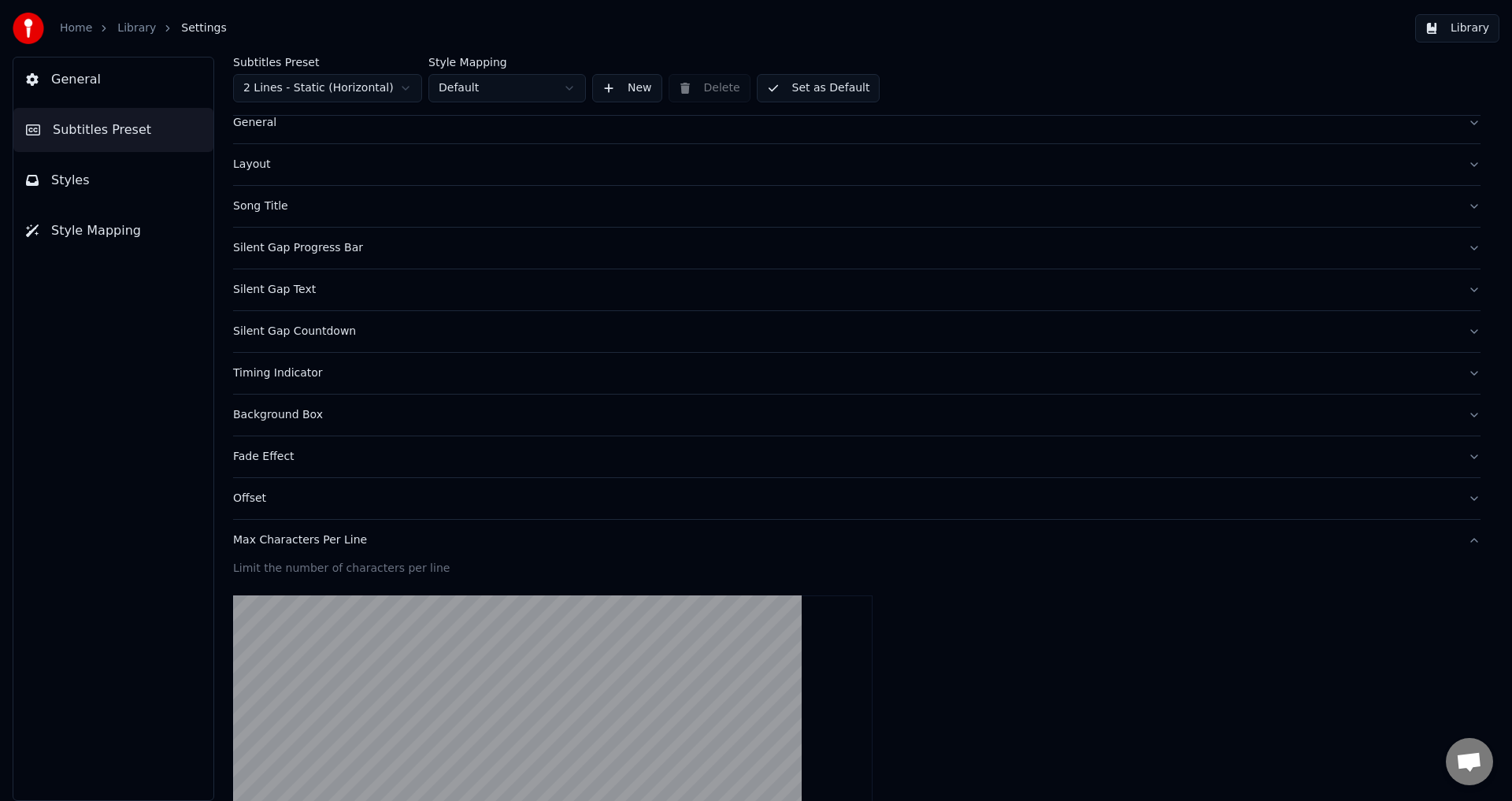
click at [289, 542] on div "Max Characters Per Line" at bounding box center [843, 540] width 1222 height 15
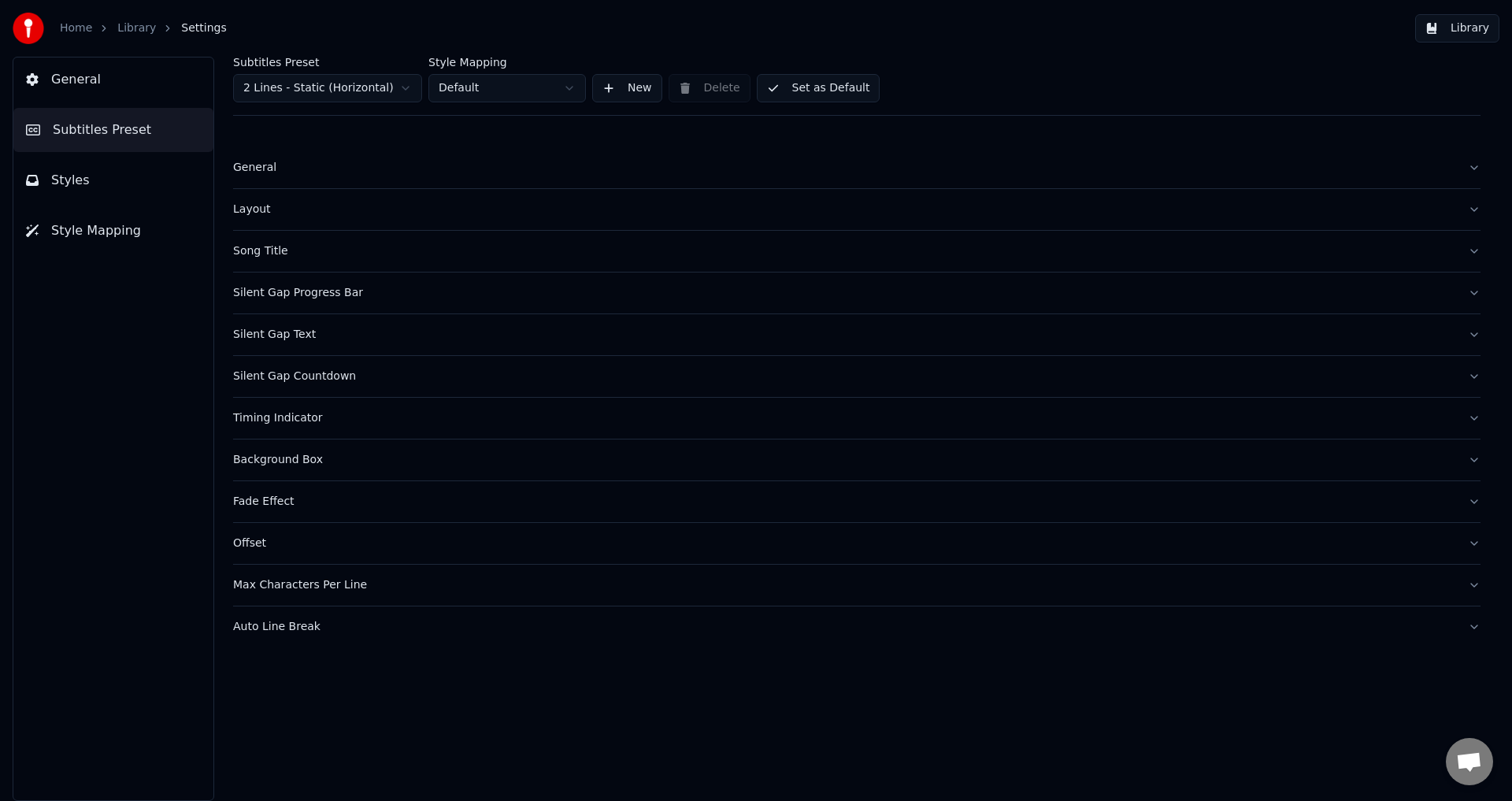
click at [286, 613] on button "Auto Line Break" at bounding box center [856, 627] width 1248 height 41
click at [834, 95] on button "Set as Default" at bounding box center [818, 88] width 124 height 28
click at [118, 88] on button "General" at bounding box center [113, 80] width 200 height 44
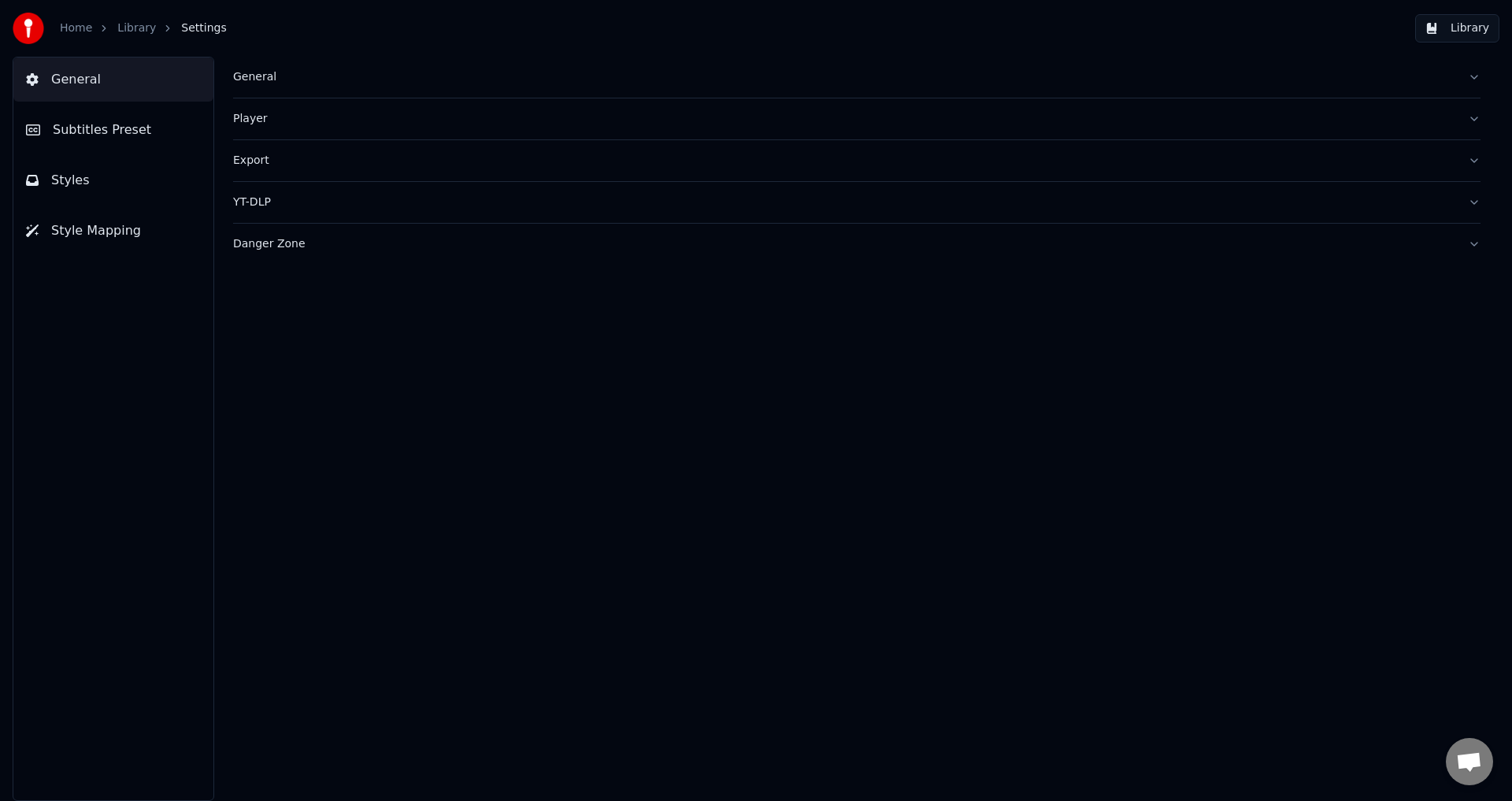
drag, startPoint x: 129, startPoint y: 14, endPoint x: 129, endPoint y: 31, distance: 17.0
click at [129, 17] on div "Home Library Settings" at bounding box center [119, 28] width 214 height 32
click at [129, 31] on link "Library" at bounding box center [136, 28] width 38 height 15
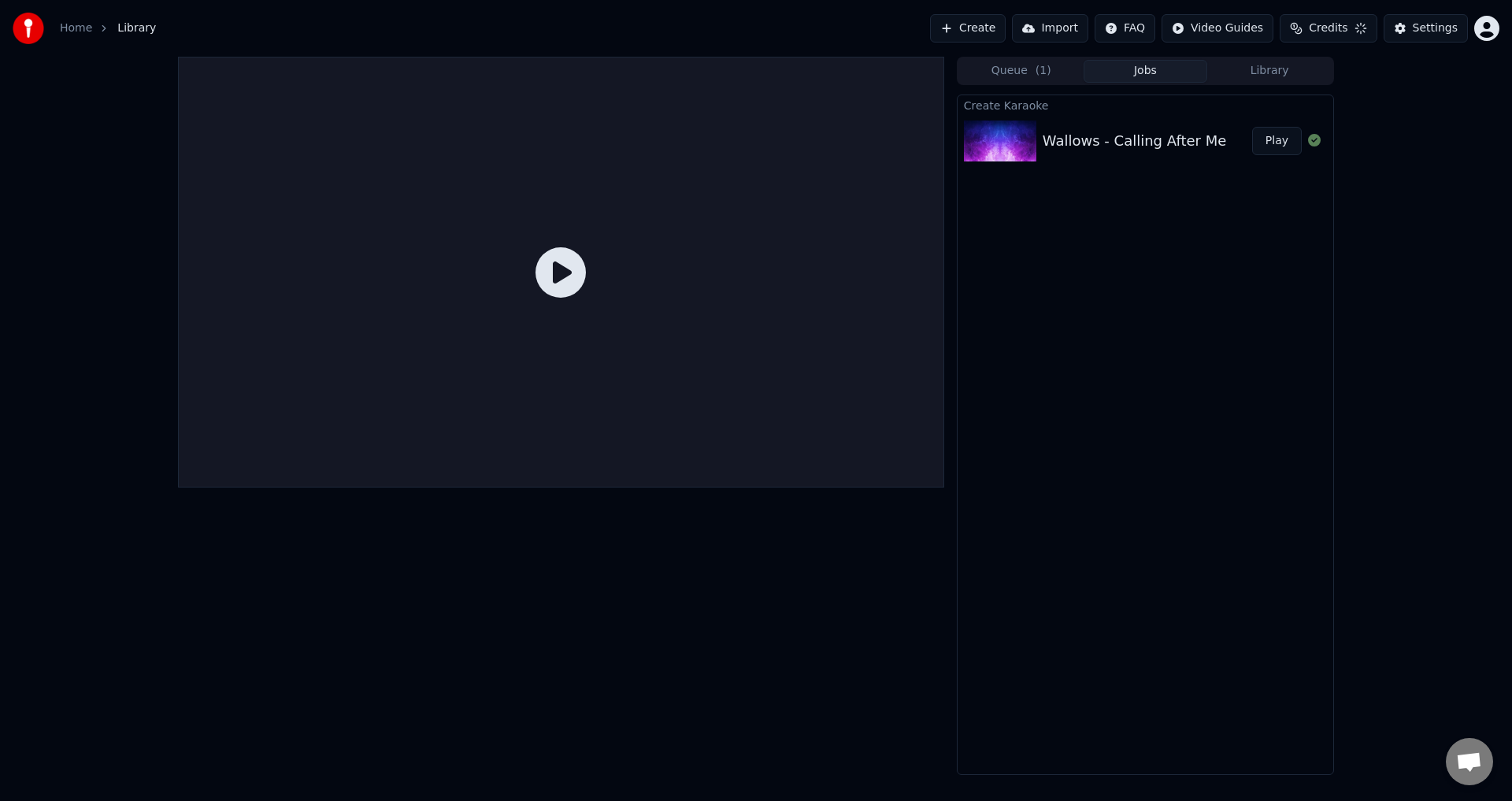
click at [1122, 142] on div "Wallows - Calling After Me" at bounding box center [1134, 140] width 184 height 22
click at [1267, 143] on button "Play" at bounding box center [1277, 140] width 50 height 28
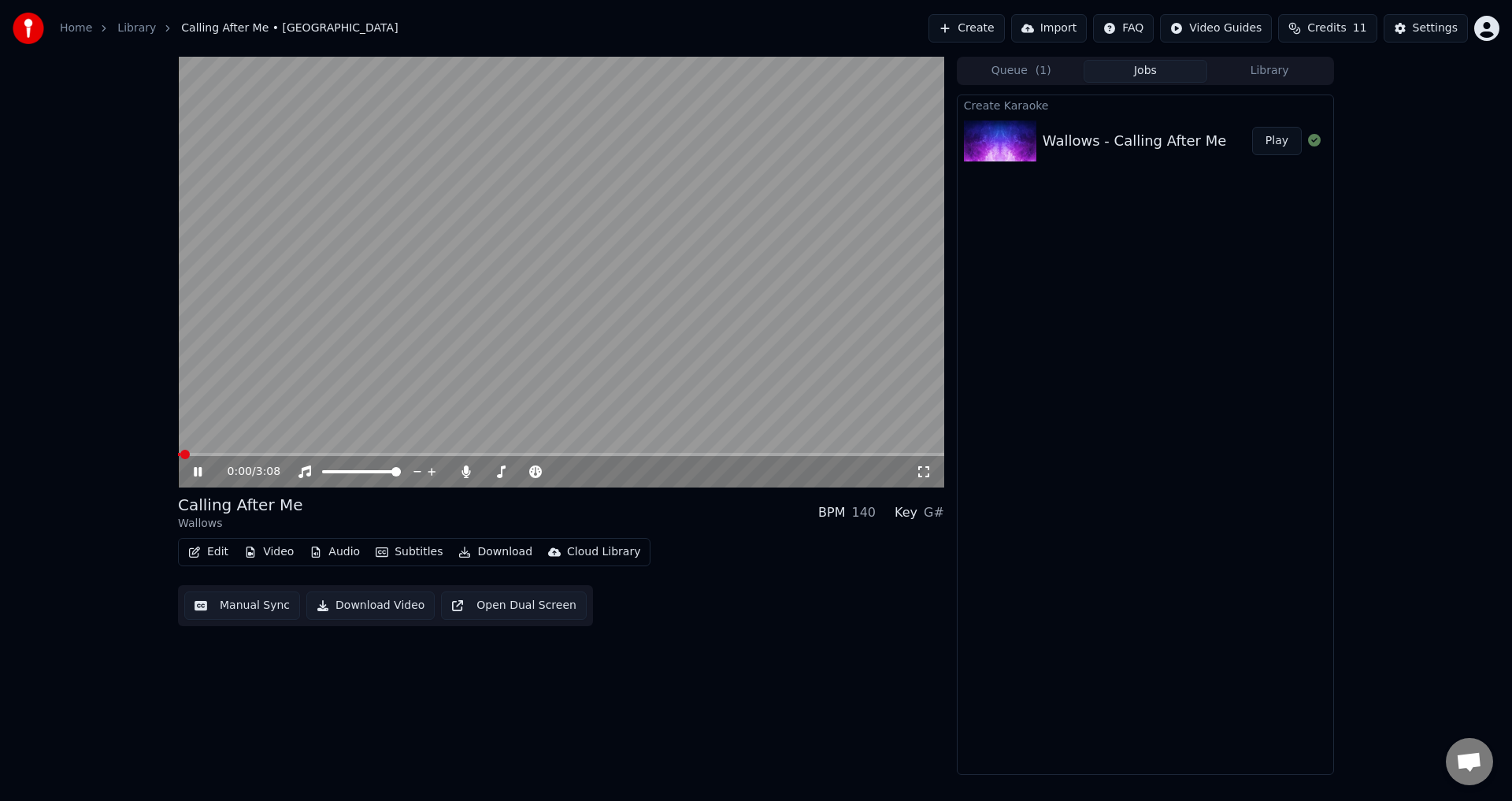
click at [285, 451] on video at bounding box center [560, 272] width 766 height 431
click at [289, 453] on span at bounding box center [560, 454] width 766 height 3
click at [334, 376] on video at bounding box center [560, 272] width 766 height 431
click at [218, 556] on button "Edit" at bounding box center [208, 552] width 53 height 22
click at [1113, 304] on div "Create Karaoke Wallows - Calling After Me Play" at bounding box center [1145, 435] width 377 height 681
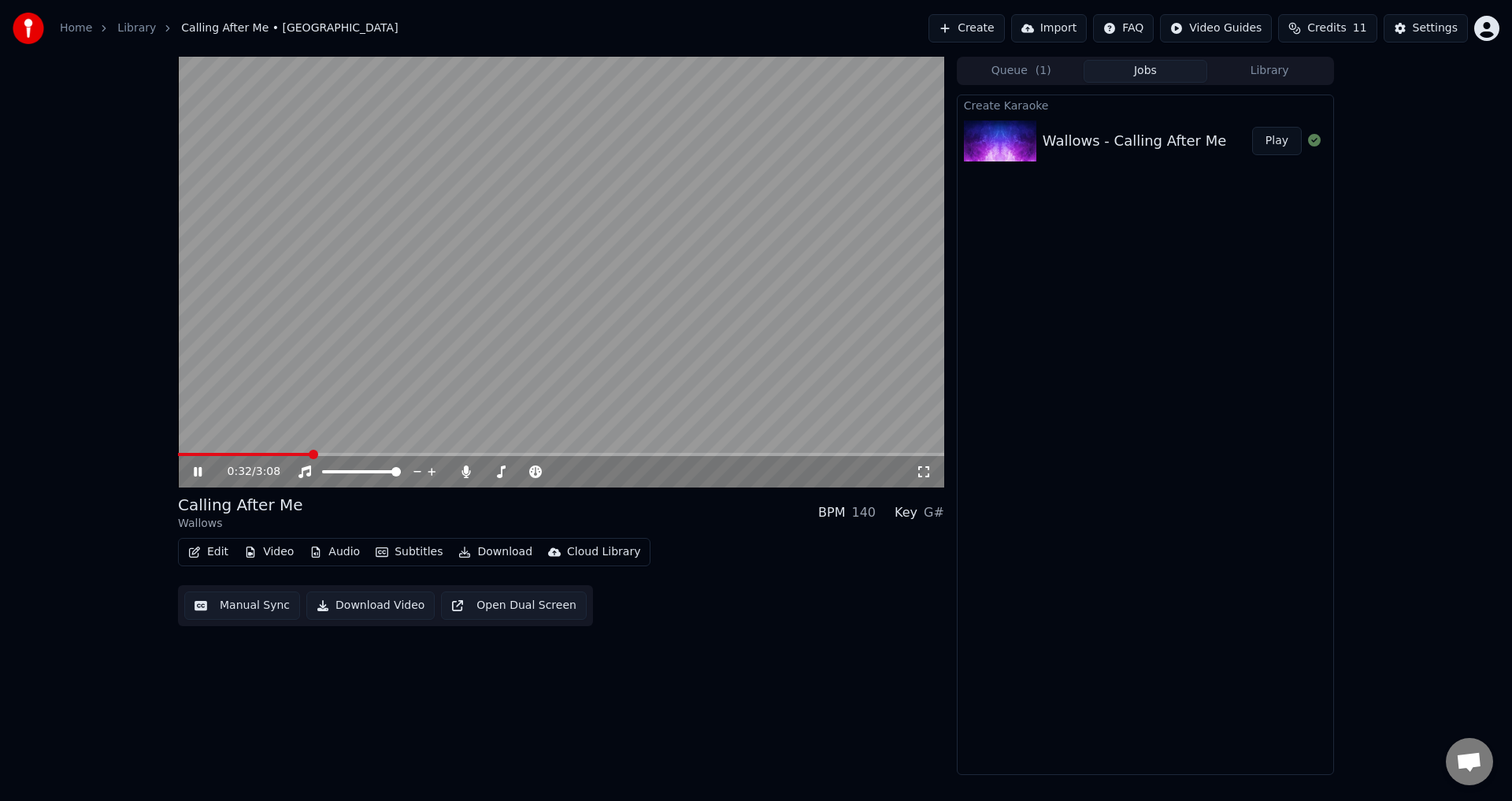
click at [133, 560] on div "0:32 / 3:08 Calling After Me Wallows BPM 140 Key G# Edit Video Audio Subtitles …" at bounding box center [756, 415] width 1512 height 718
click at [194, 551] on icon "button" at bounding box center [194, 552] width 12 height 11
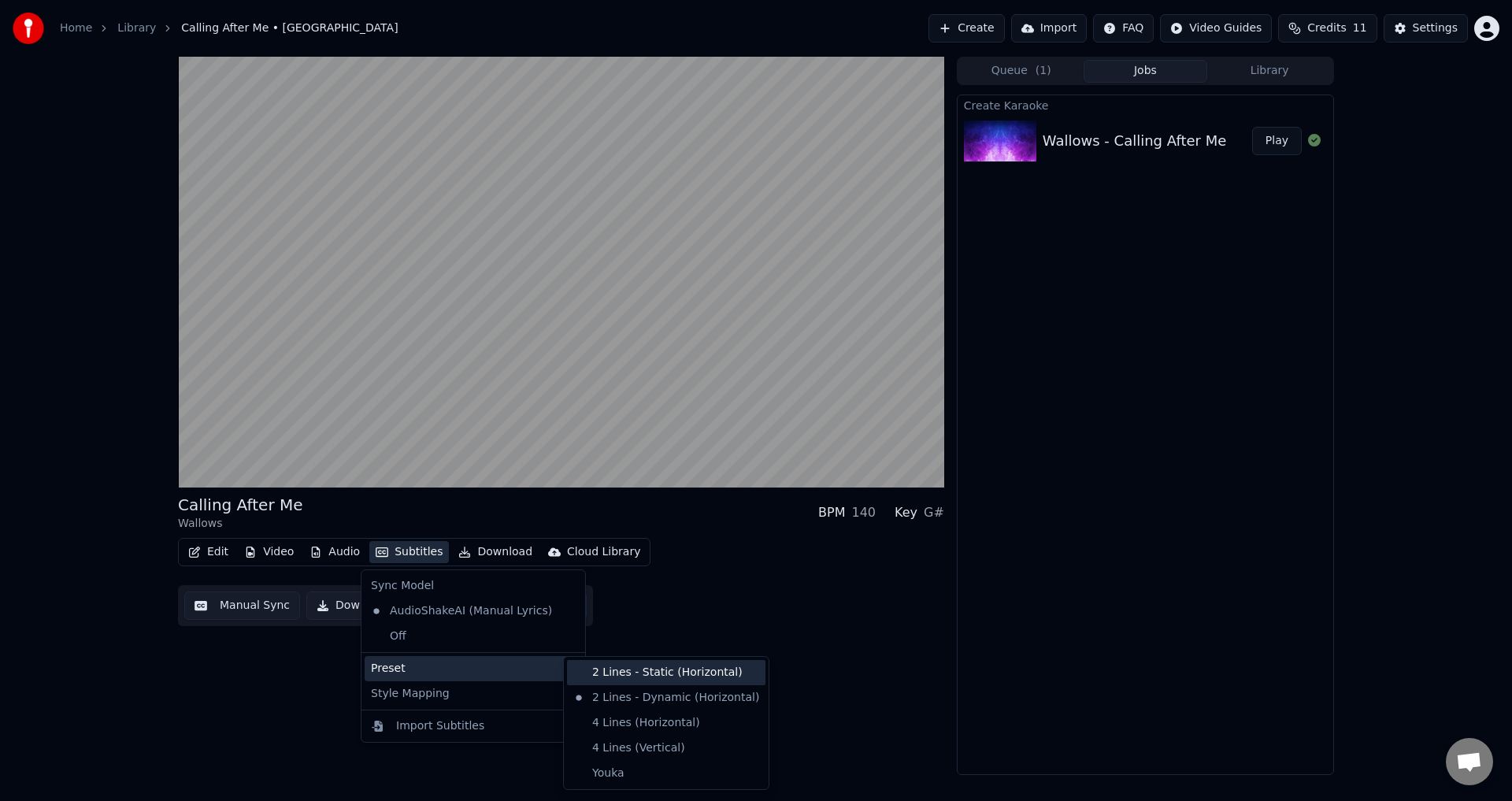
click at [624, 683] on div "2 Lines - Static (Horizontal)" at bounding box center [666, 672] width 198 height 25
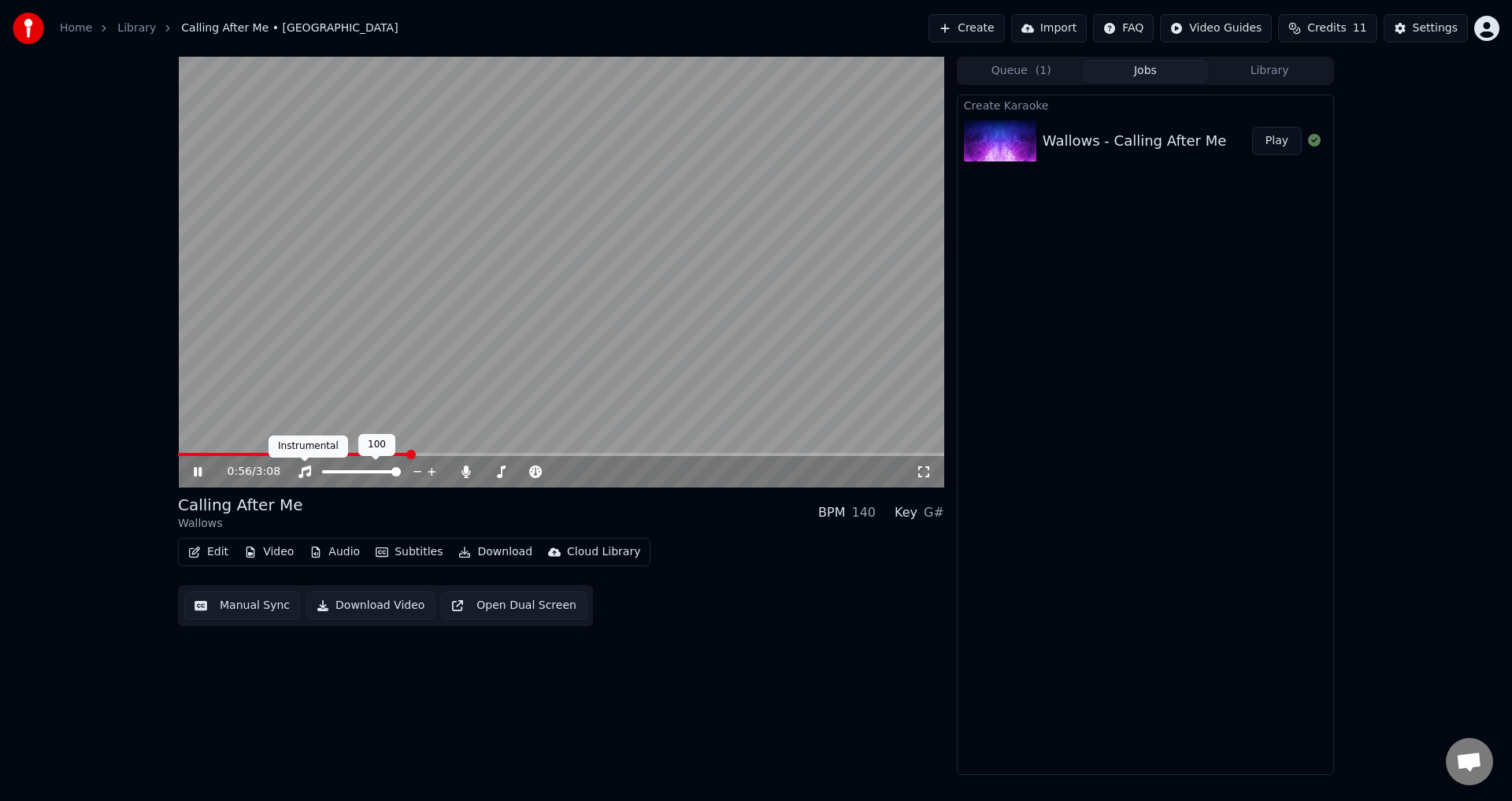
click at [257, 452] on video at bounding box center [560, 272] width 766 height 431
click at [262, 454] on span at bounding box center [294, 454] width 233 height 3
click at [291, 395] on video at bounding box center [560, 272] width 766 height 431
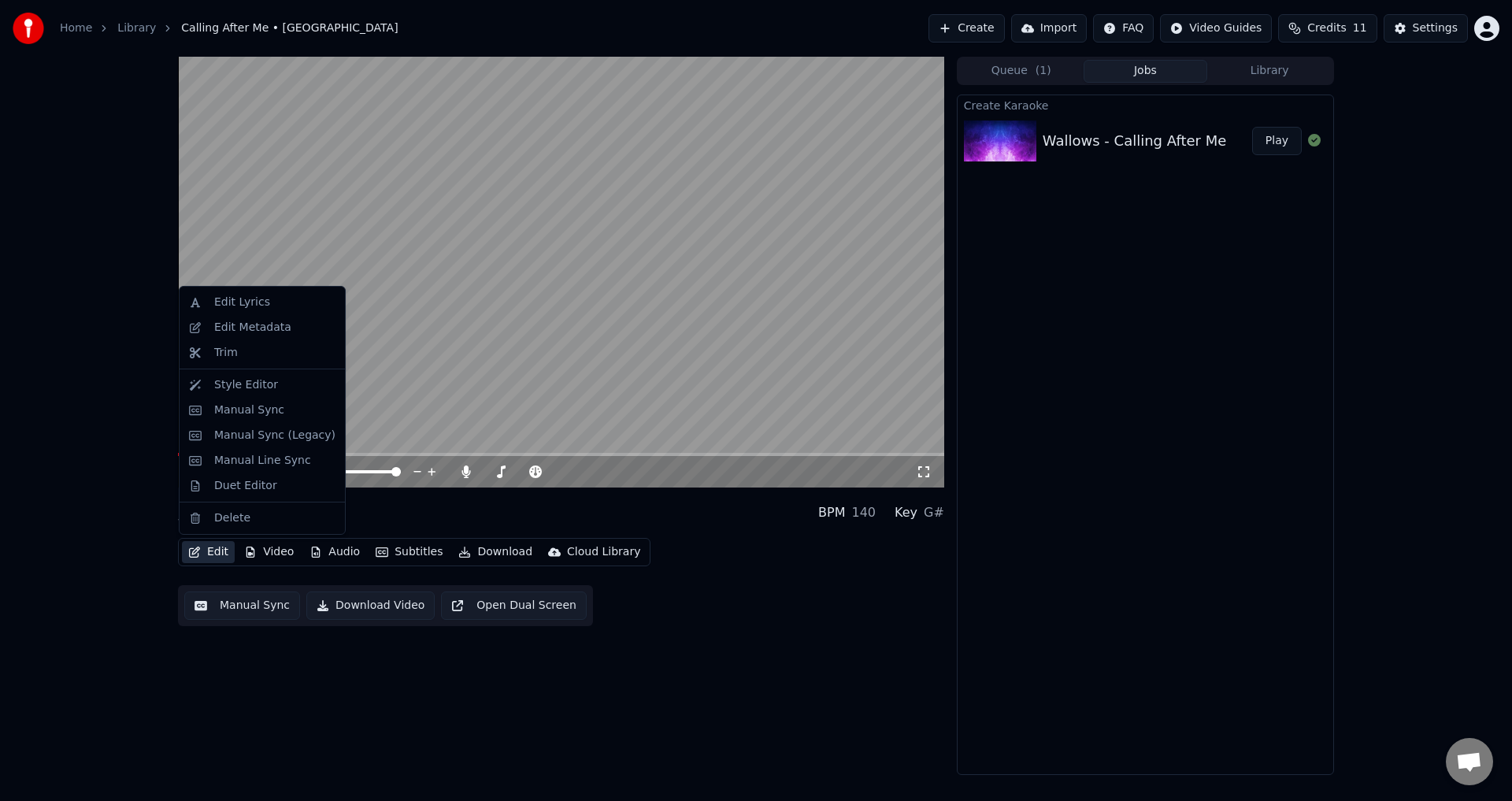
click at [213, 556] on button "Edit" at bounding box center [208, 552] width 53 height 22
click at [253, 309] on div "Edit Lyrics" at bounding box center [242, 302] width 56 height 15
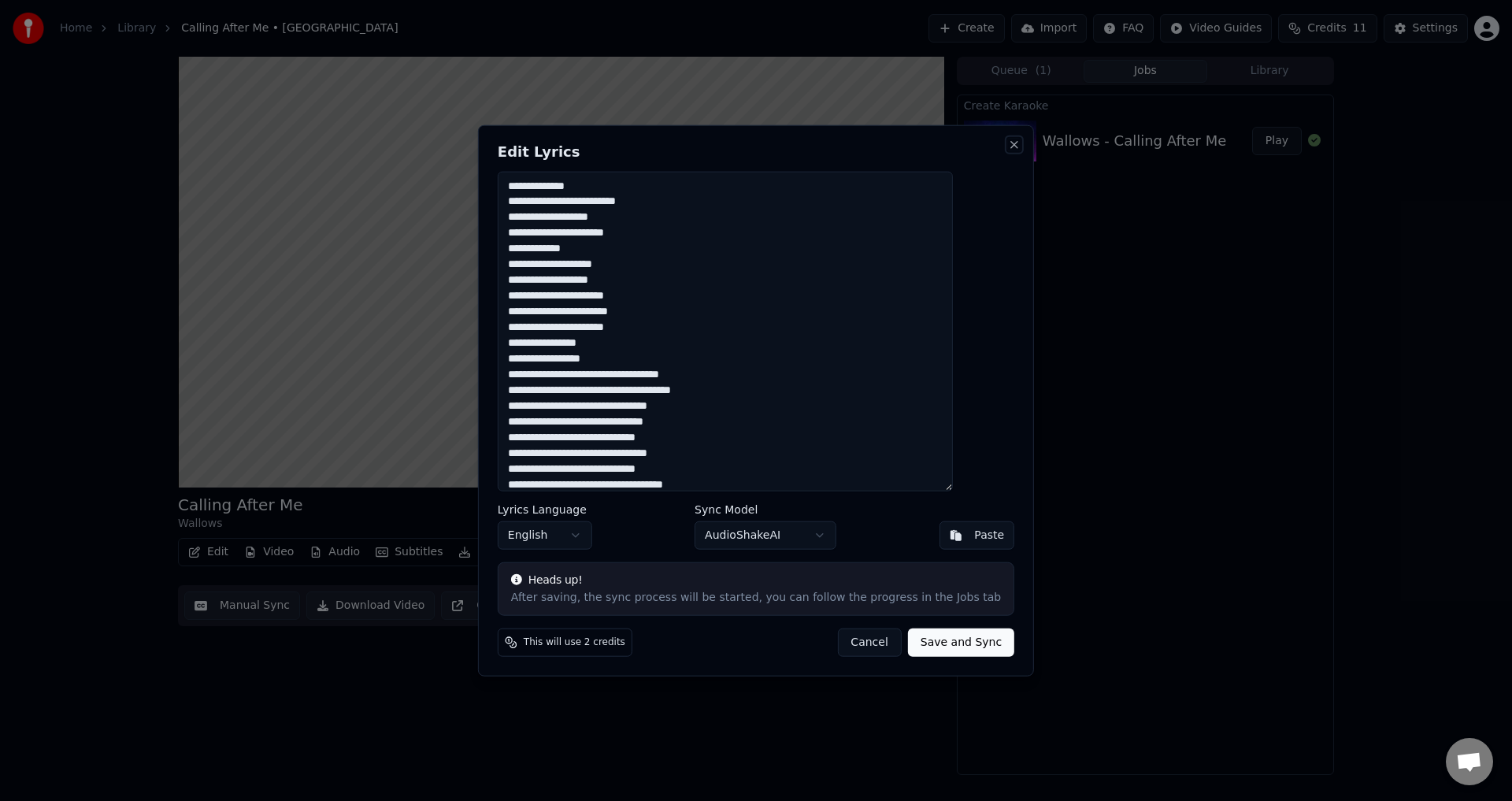
click at [1008, 141] on button "Close" at bounding box center [1014, 143] width 12 height 13
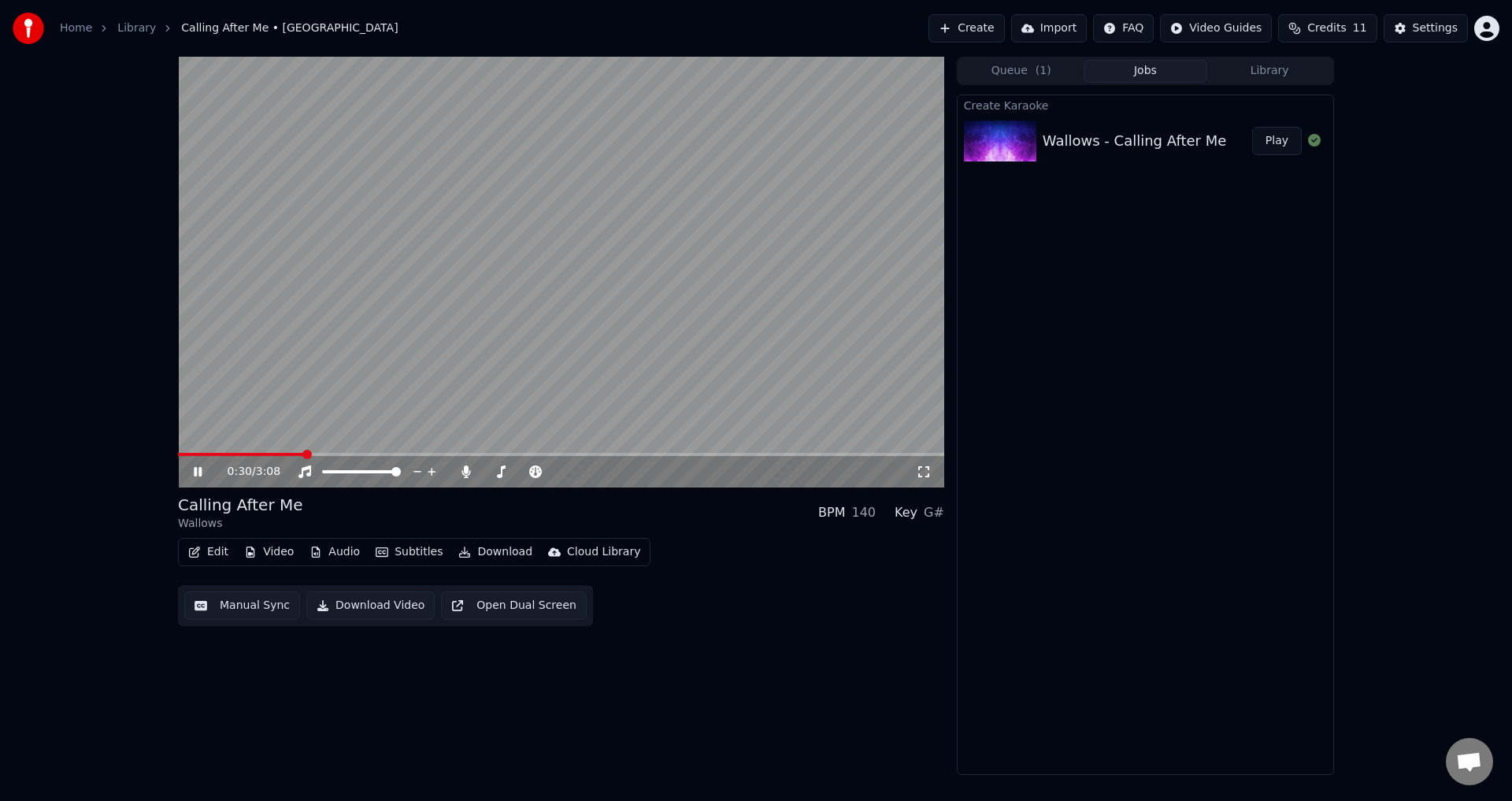
click at [263, 451] on video at bounding box center [560, 272] width 766 height 431
click at [260, 456] on span at bounding box center [241, 454] width 127 height 3
click at [311, 395] on video at bounding box center [560, 272] width 766 height 431
click at [233, 456] on span at bounding box center [222, 454] width 88 height 3
click at [473, 281] on video at bounding box center [560, 272] width 766 height 431
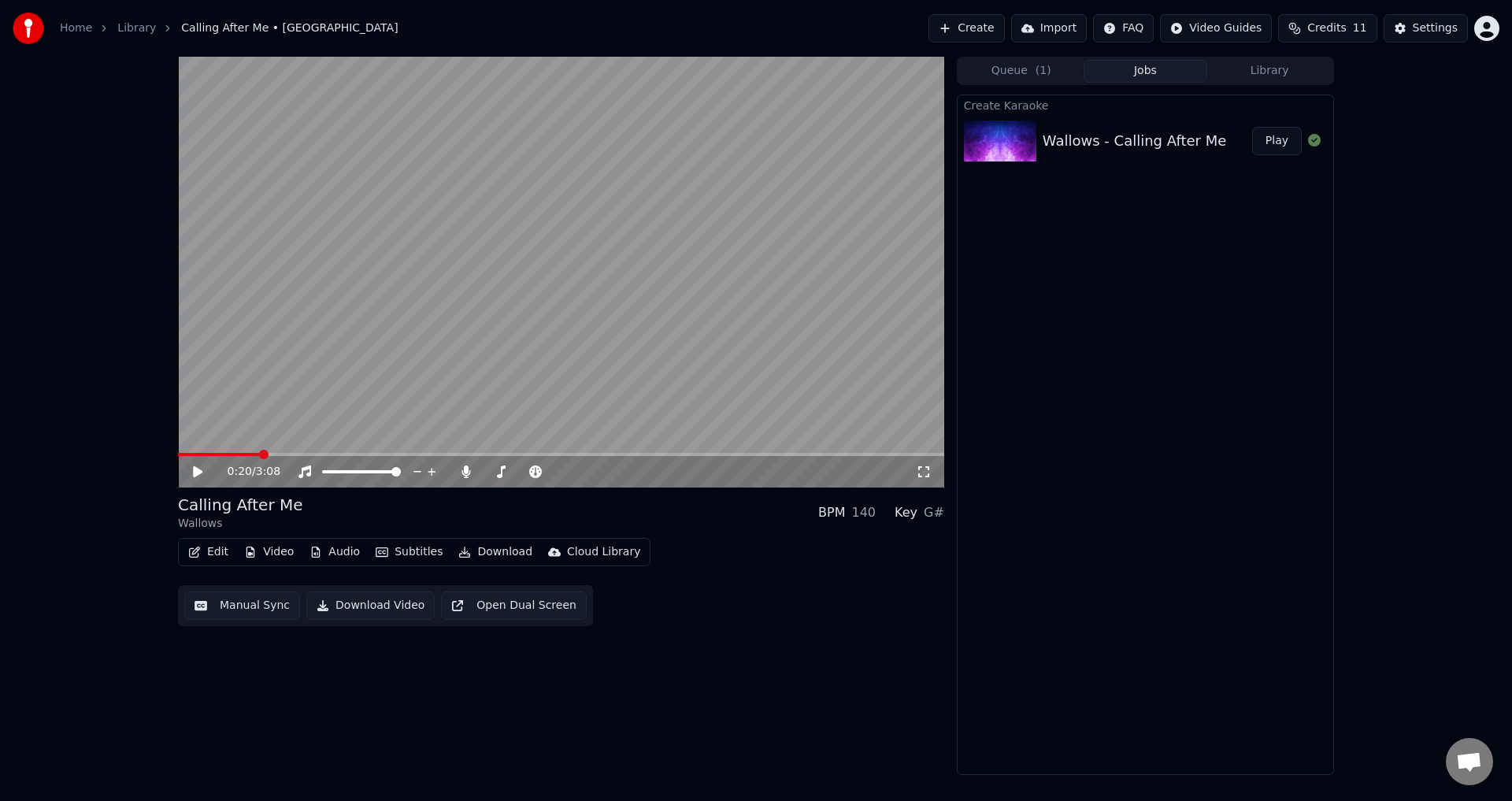
click at [246, 456] on span at bounding box center [219, 454] width 83 height 3
click at [383, 283] on video at bounding box center [560, 272] width 766 height 431
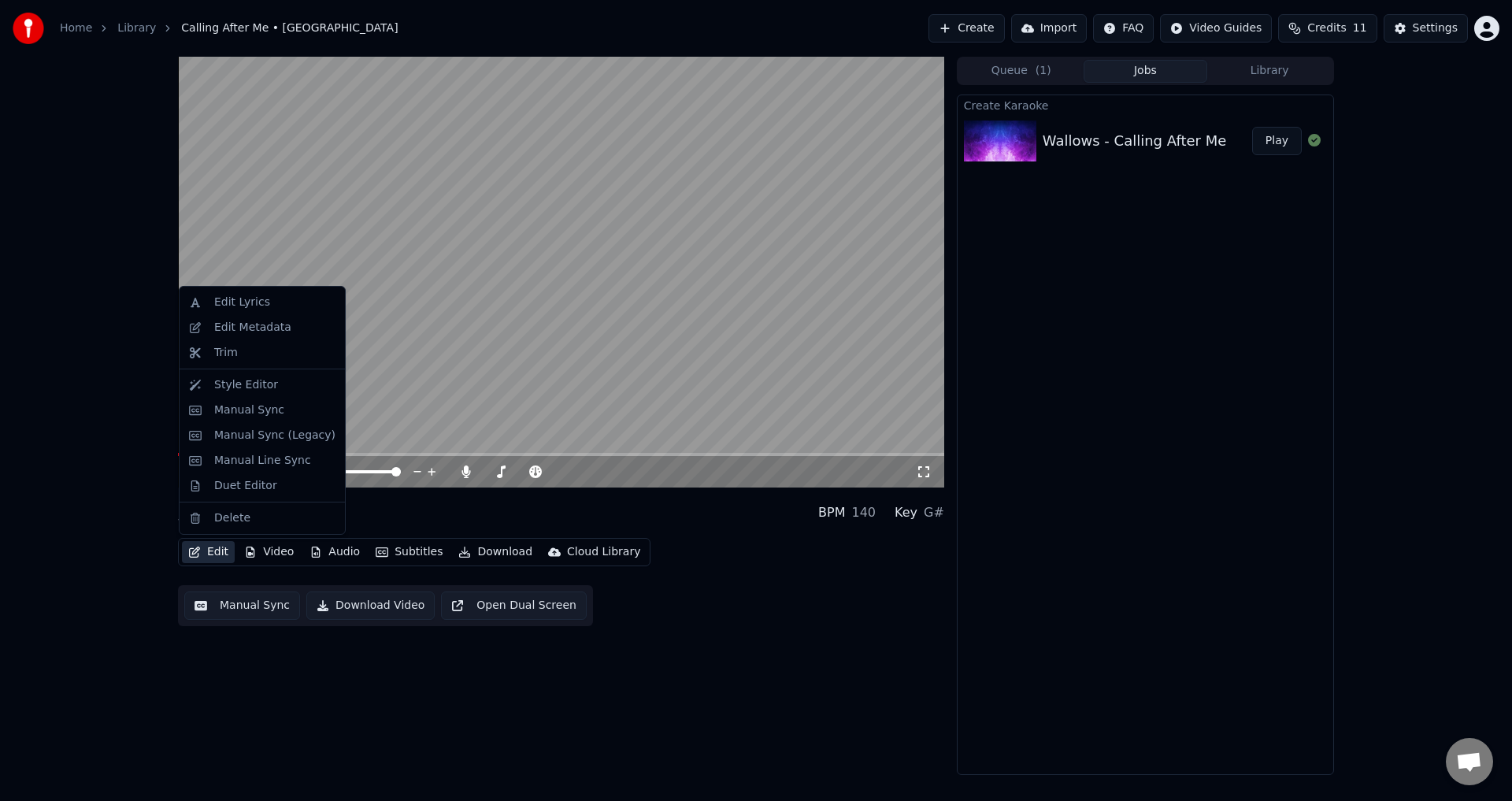
click at [193, 545] on button "Edit" at bounding box center [208, 552] width 53 height 22
click at [245, 389] on div "Style Editor" at bounding box center [246, 385] width 63 height 15
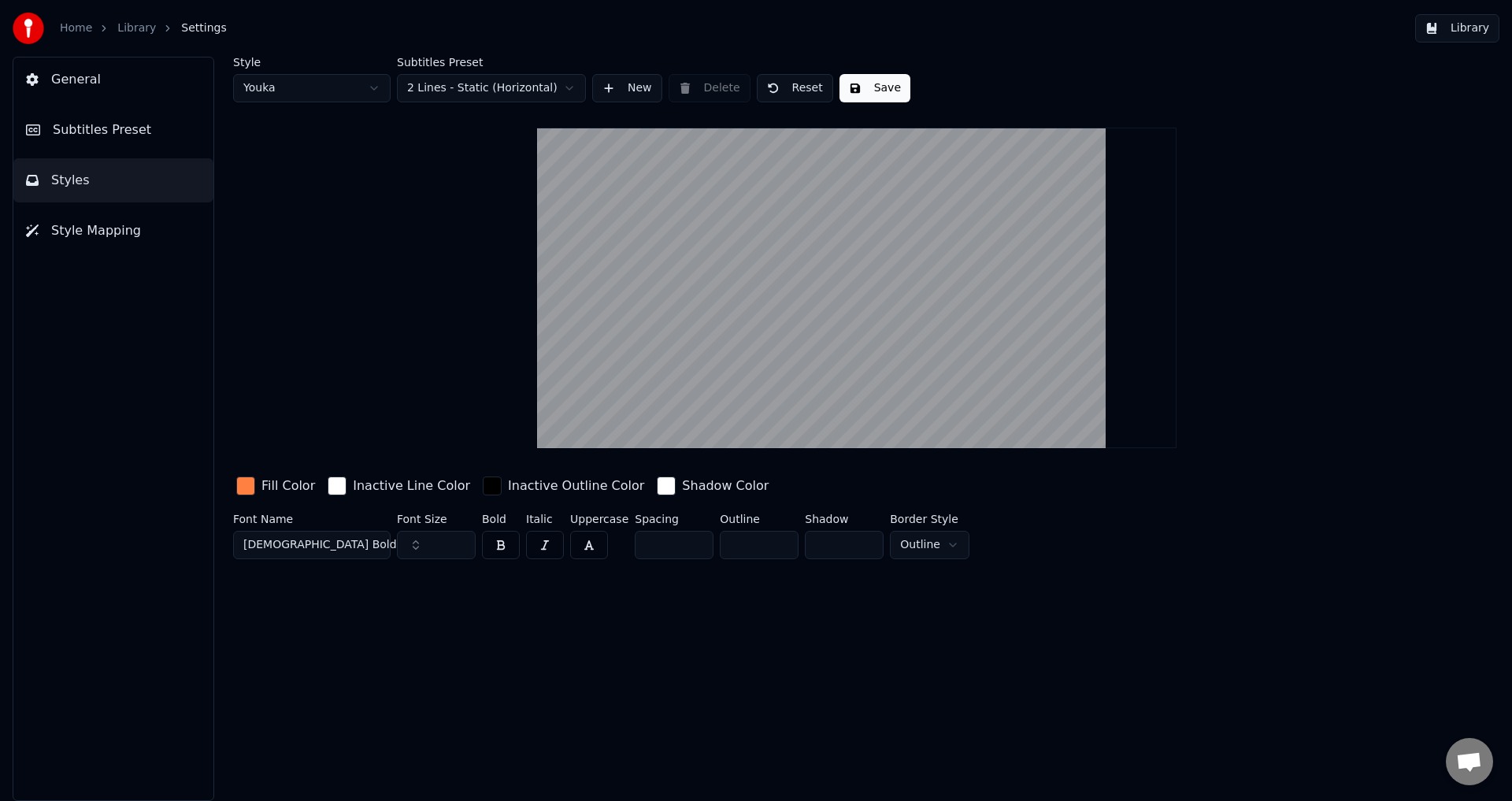
click at [114, 130] on span "Subtitles Preset" at bounding box center [102, 130] width 98 height 19
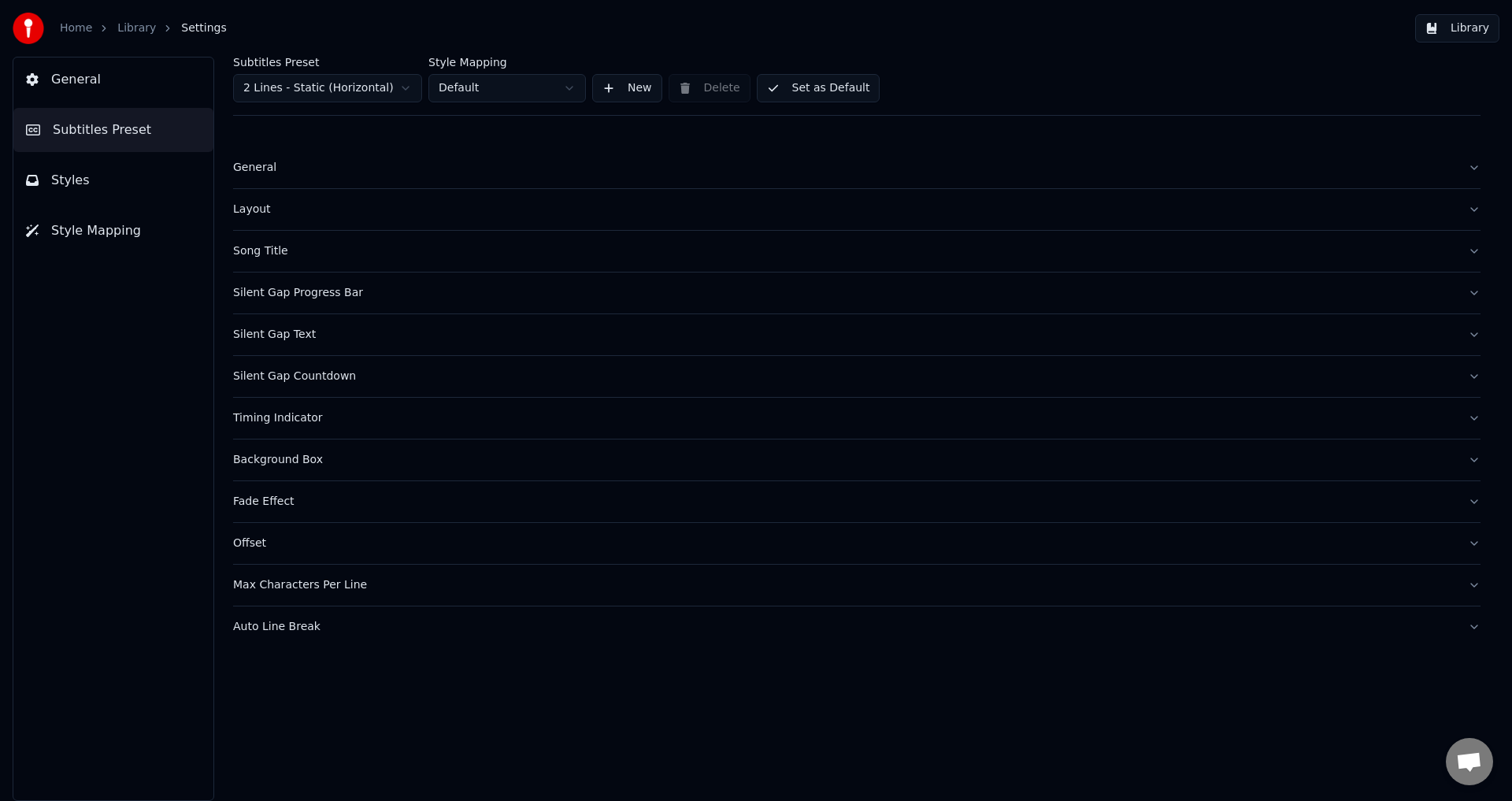
click at [276, 496] on div "Fade Effect" at bounding box center [843, 502] width 1222 height 15
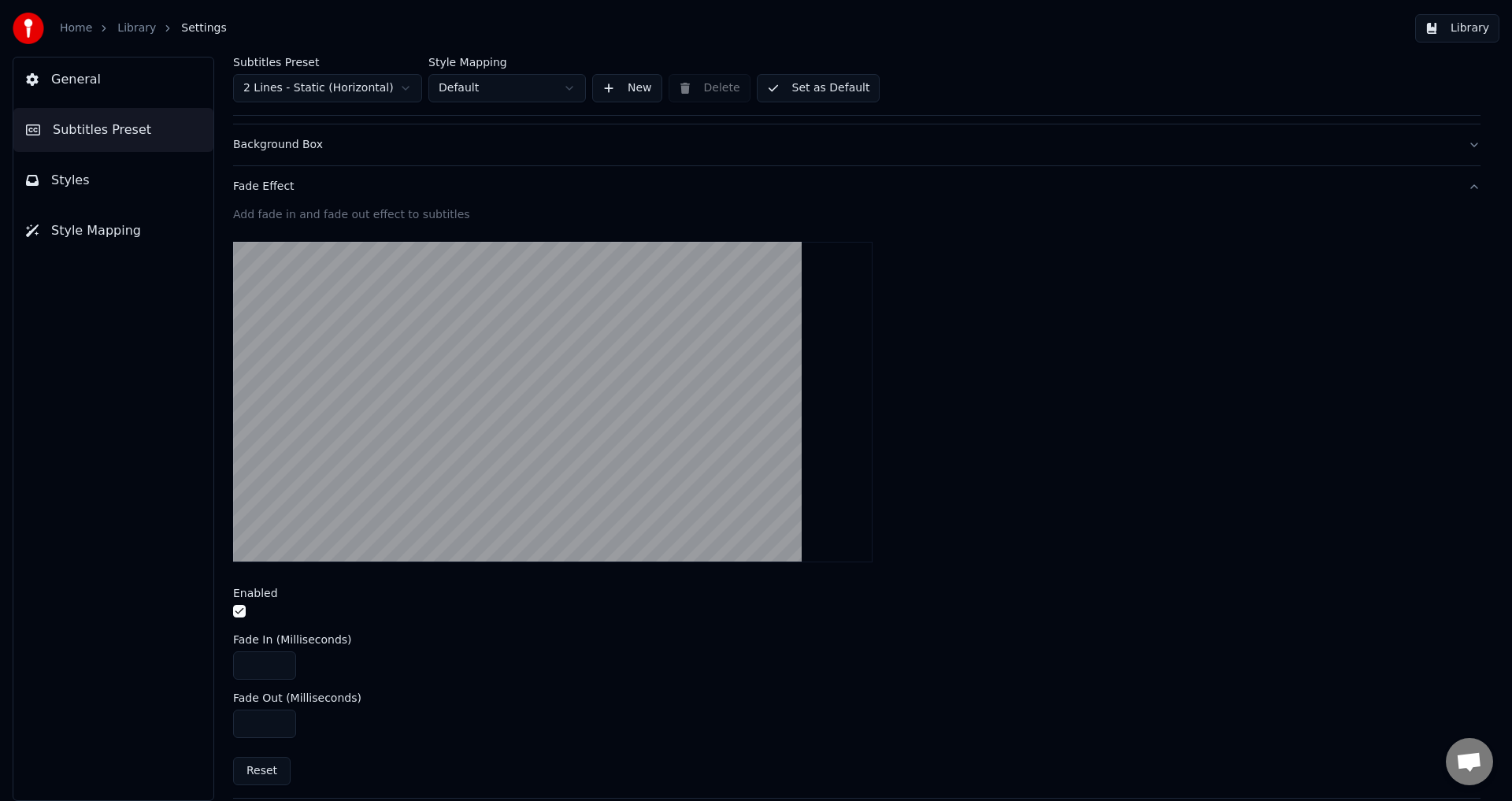
scroll to position [394, 0]
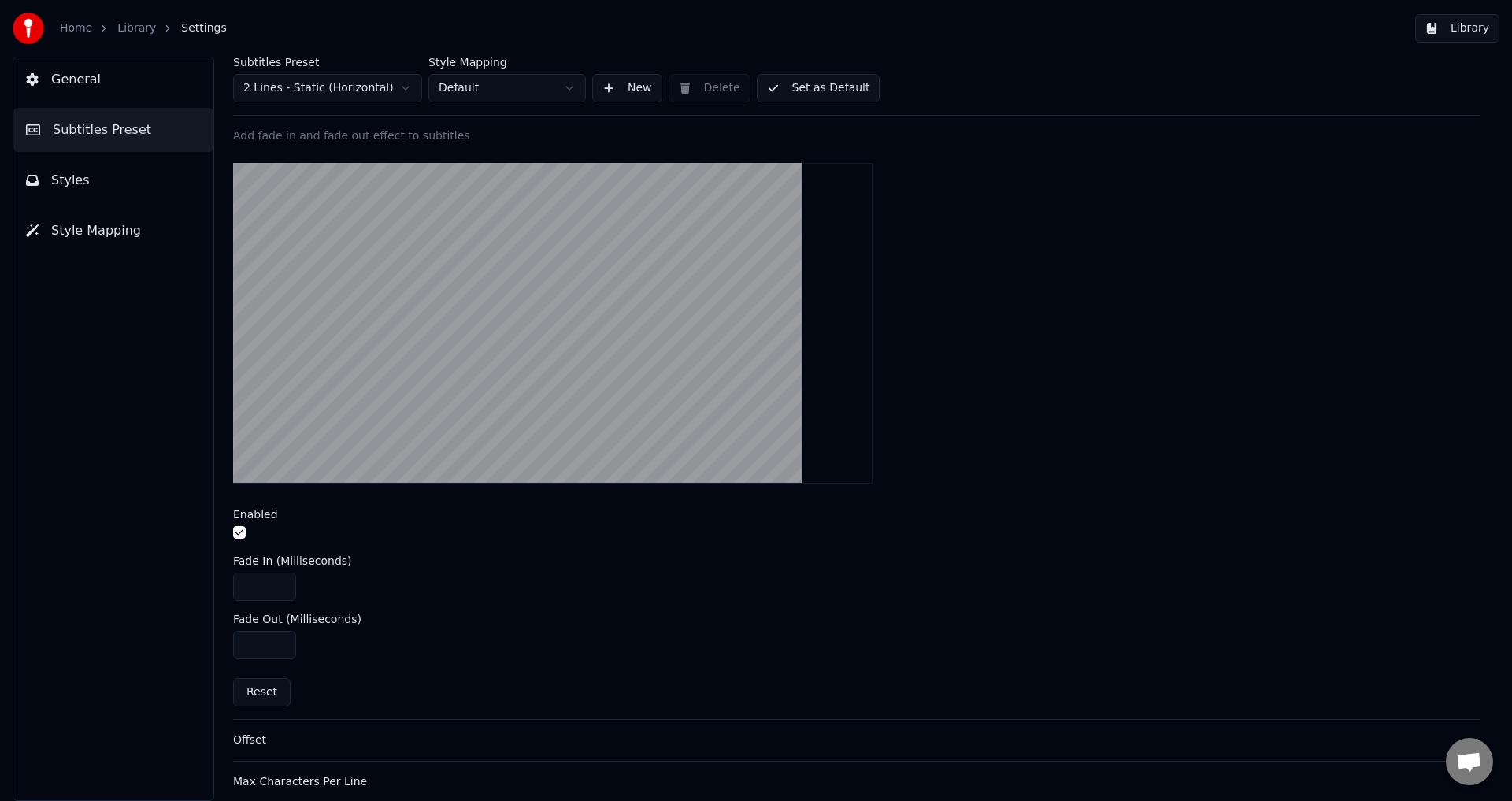
click at [282, 582] on input "****" at bounding box center [264, 587] width 63 height 28
drag, startPoint x: 268, startPoint y: 586, endPoint x: 242, endPoint y: 589, distance: 26.2
click at [242, 589] on input "****" at bounding box center [264, 587] width 63 height 28
type input "***"
click at [248, 644] on input "****" at bounding box center [264, 644] width 63 height 28
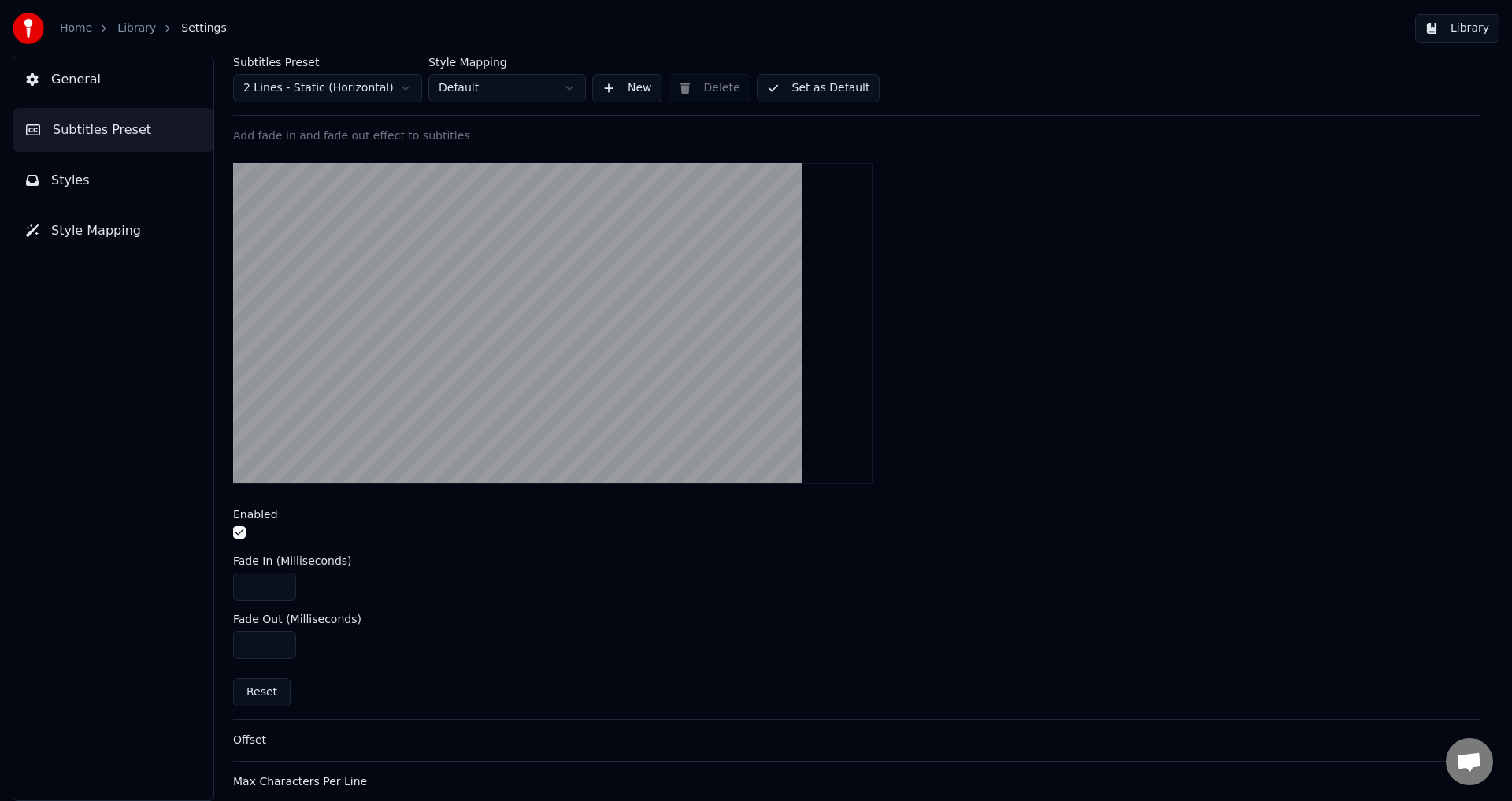
type input "****"
click at [442, 575] on div "***" at bounding box center [856, 587] width 1248 height 28
click at [256, 686] on button "Reset" at bounding box center [261, 691] width 58 height 28
type input "****"
click at [242, 523] on div "Enabled" at bounding box center [856, 525] width 1248 height 34
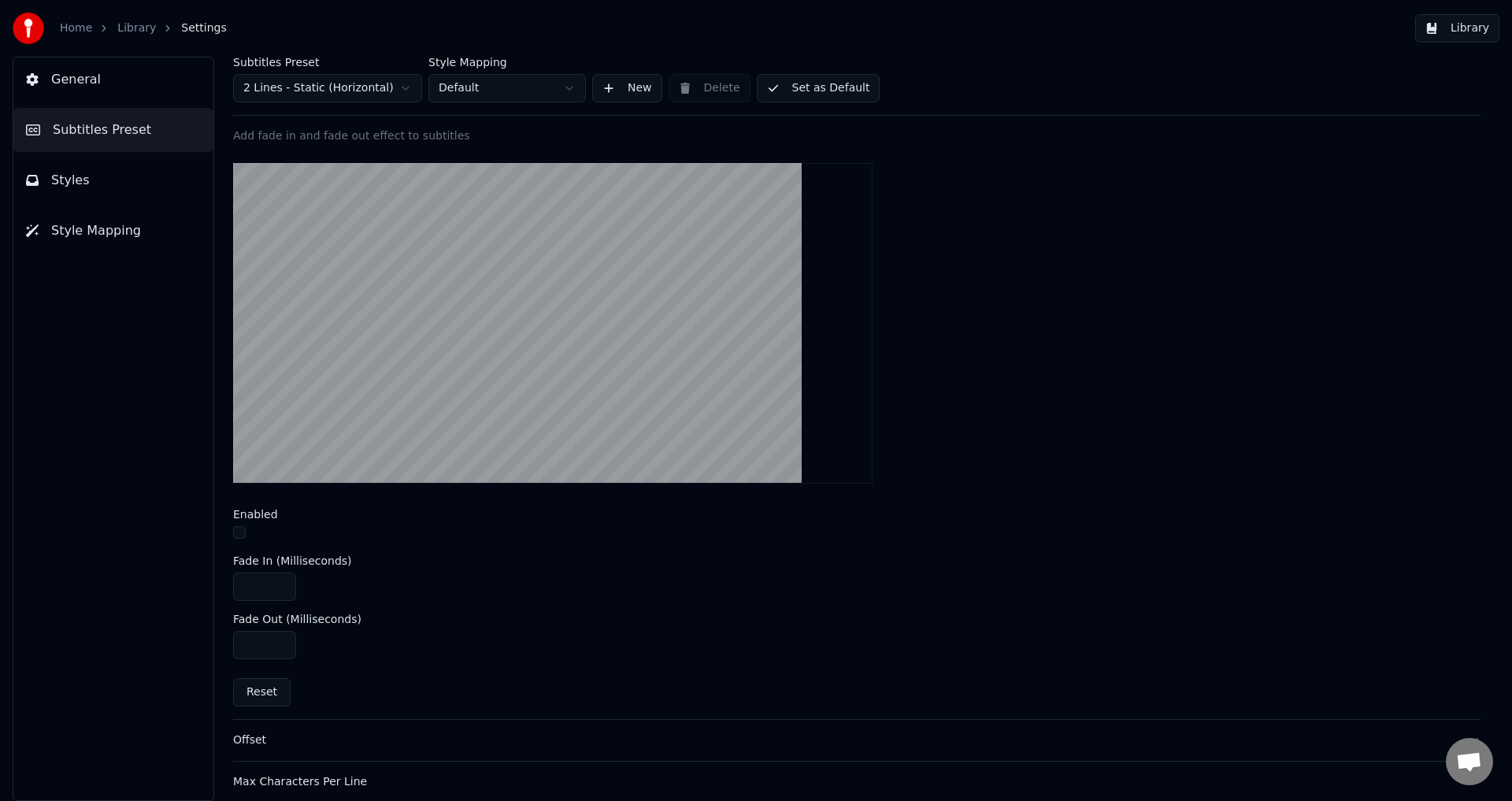
click at [242, 530] on button "button" at bounding box center [238, 532] width 12 height 13
click at [270, 649] on input "****" at bounding box center [264, 644] width 63 height 28
type input "****"
click at [677, 386] on video at bounding box center [552, 323] width 639 height 320
click at [815, 90] on button "Set as Default" at bounding box center [818, 88] width 124 height 28
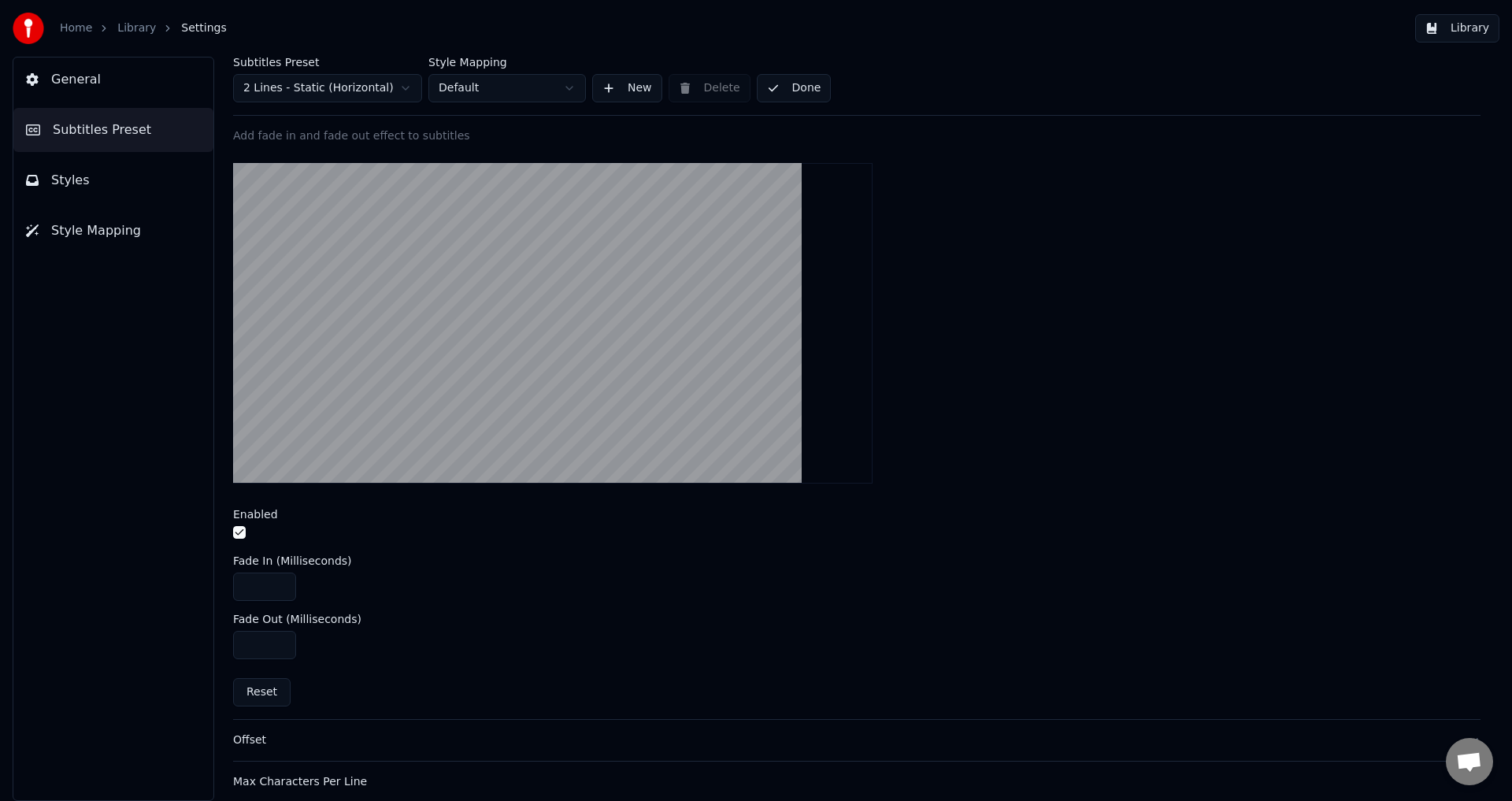
click at [125, 33] on link "Library" at bounding box center [136, 28] width 38 height 15
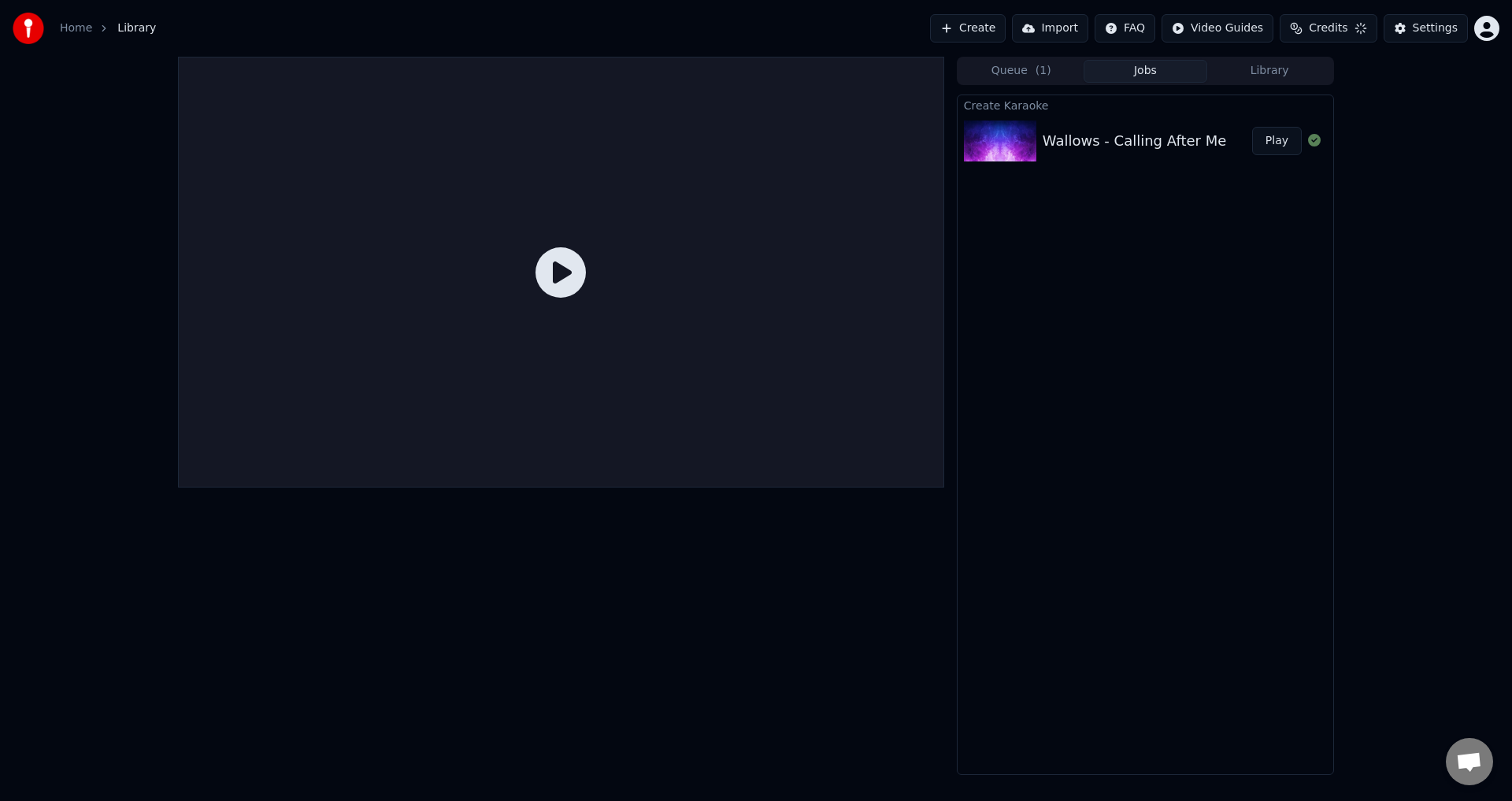
click at [1282, 146] on button "Play" at bounding box center [1277, 140] width 50 height 28
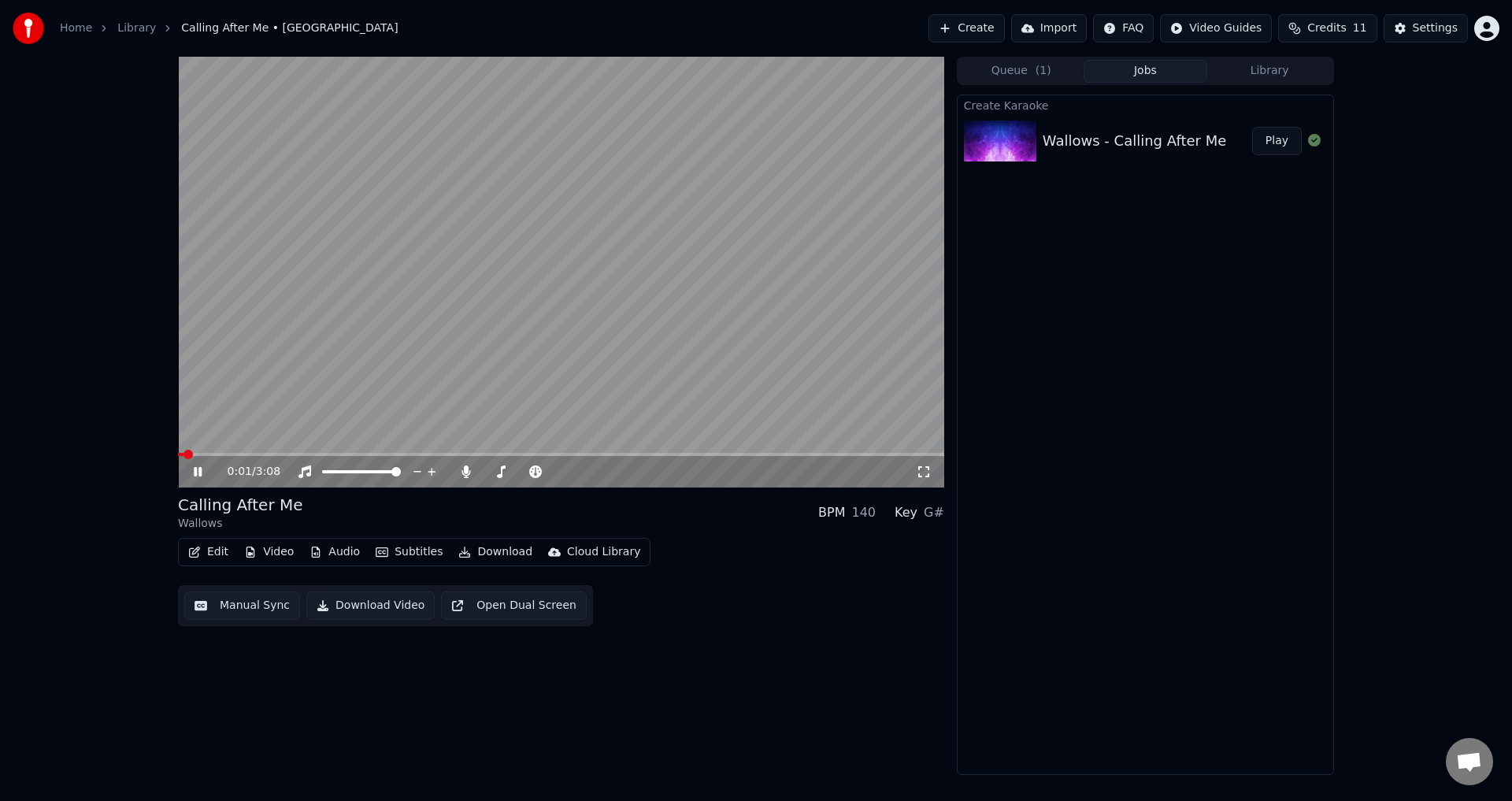
click at [243, 454] on span at bounding box center [560, 454] width 766 height 3
click at [230, 457] on div "0:16 / 3:08" at bounding box center [560, 471] width 766 height 32
click at [196, 552] on icon "button" at bounding box center [194, 552] width 11 height 11
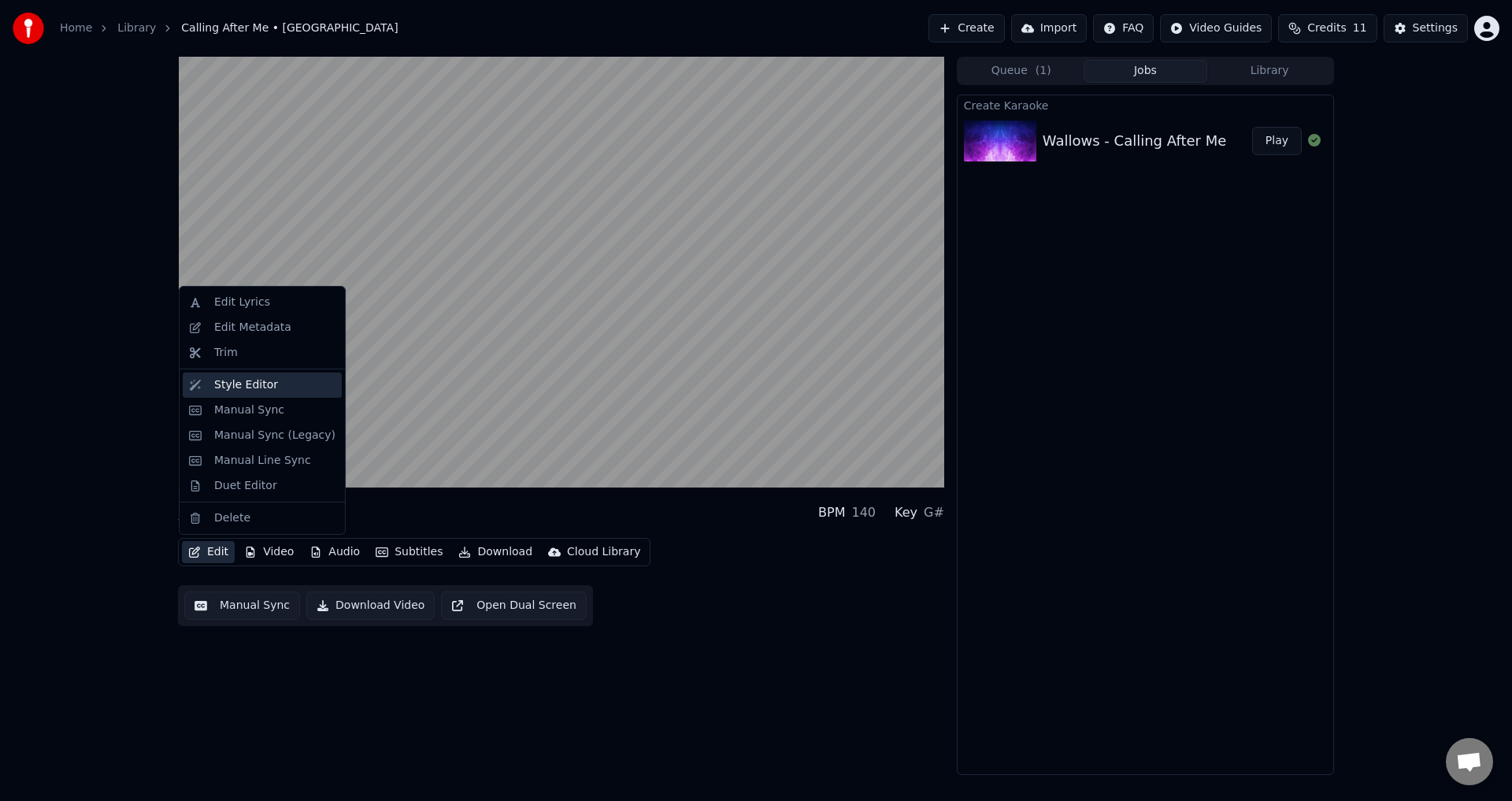
click at [257, 387] on div "Style Editor" at bounding box center [246, 385] width 63 height 15
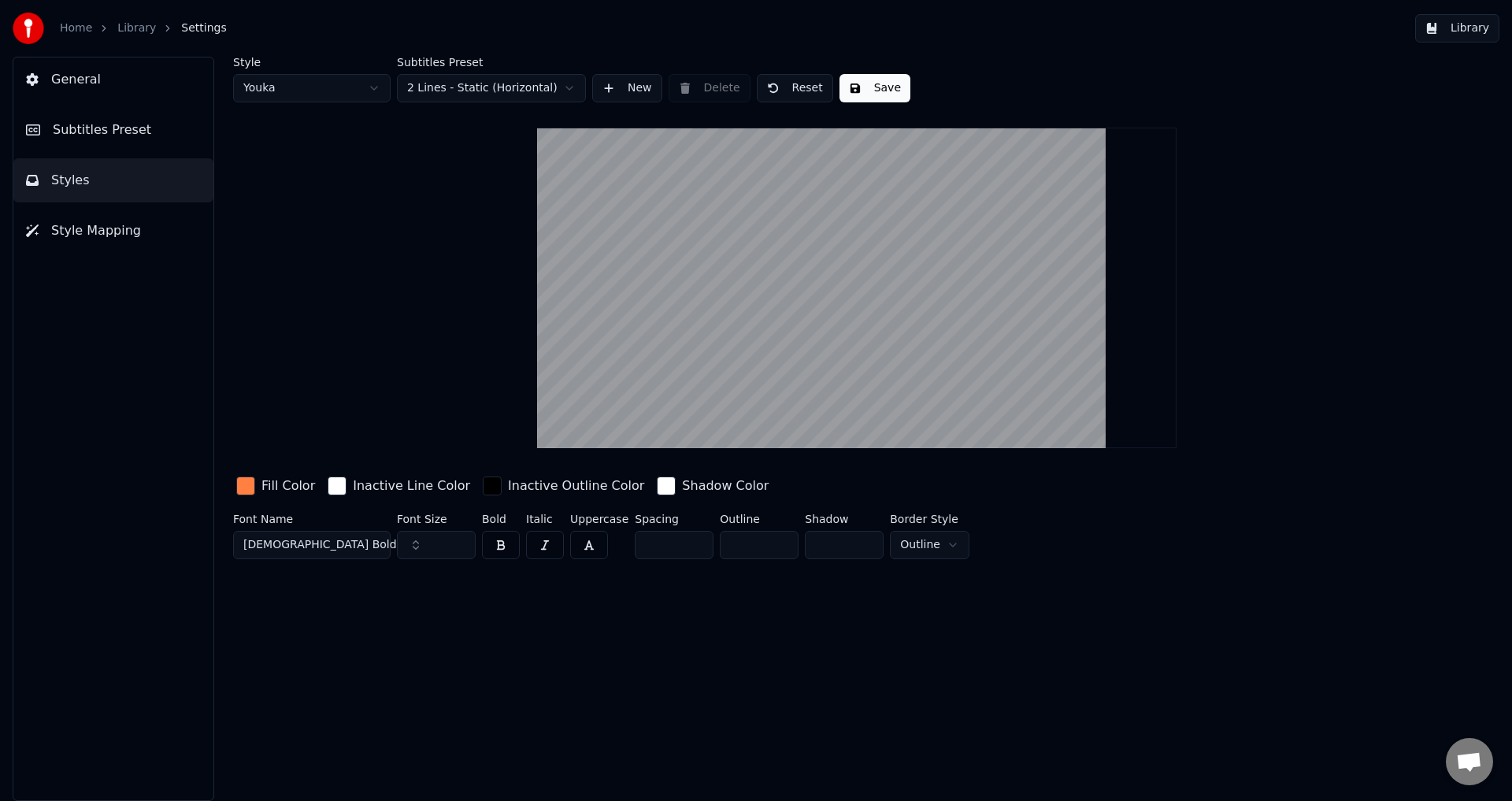
click at [129, 118] on button "Subtitles Preset" at bounding box center [113, 130] width 200 height 44
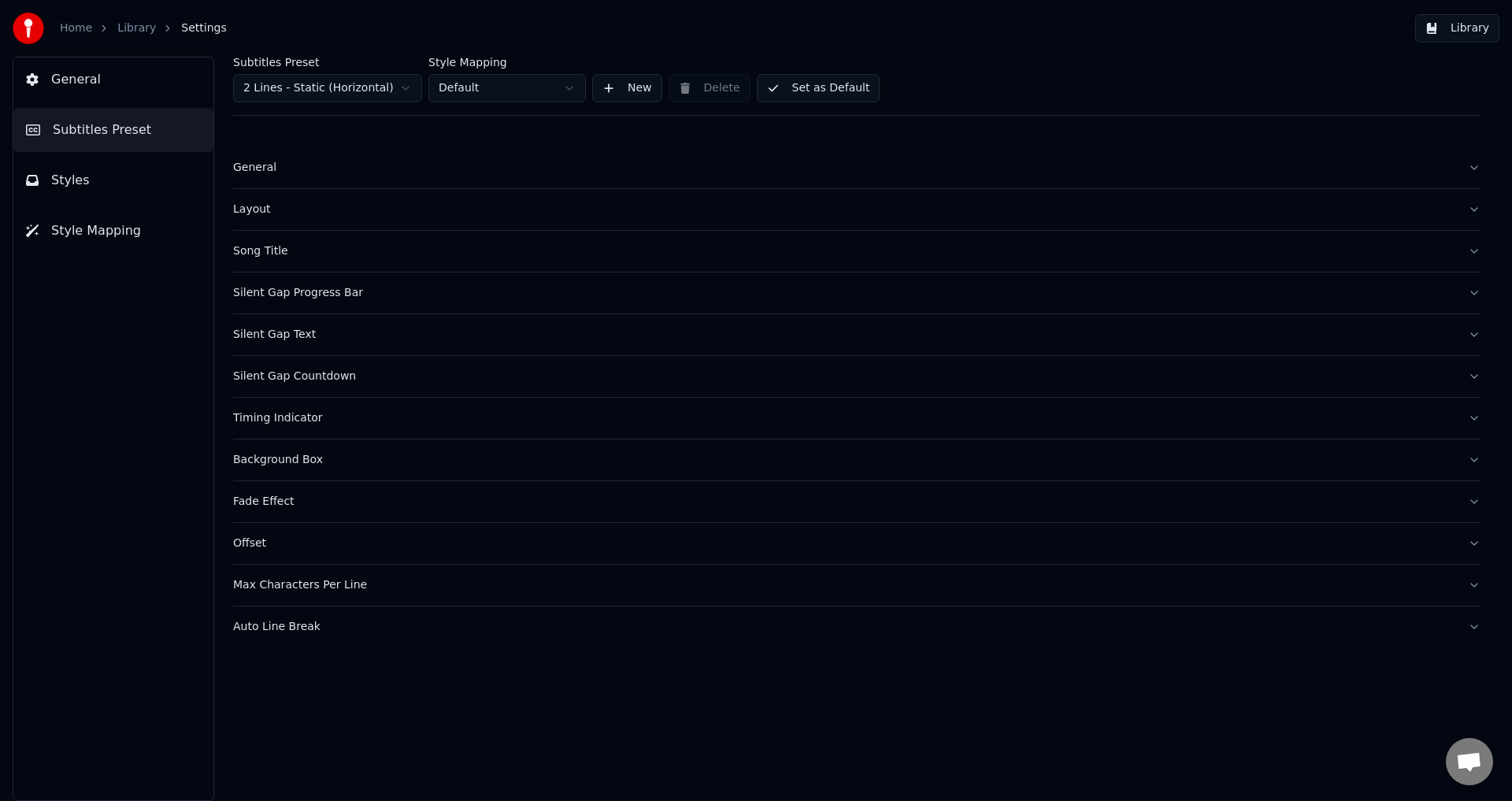
click at [272, 498] on div "Fade Effect" at bounding box center [843, 502] width 1222 height 15
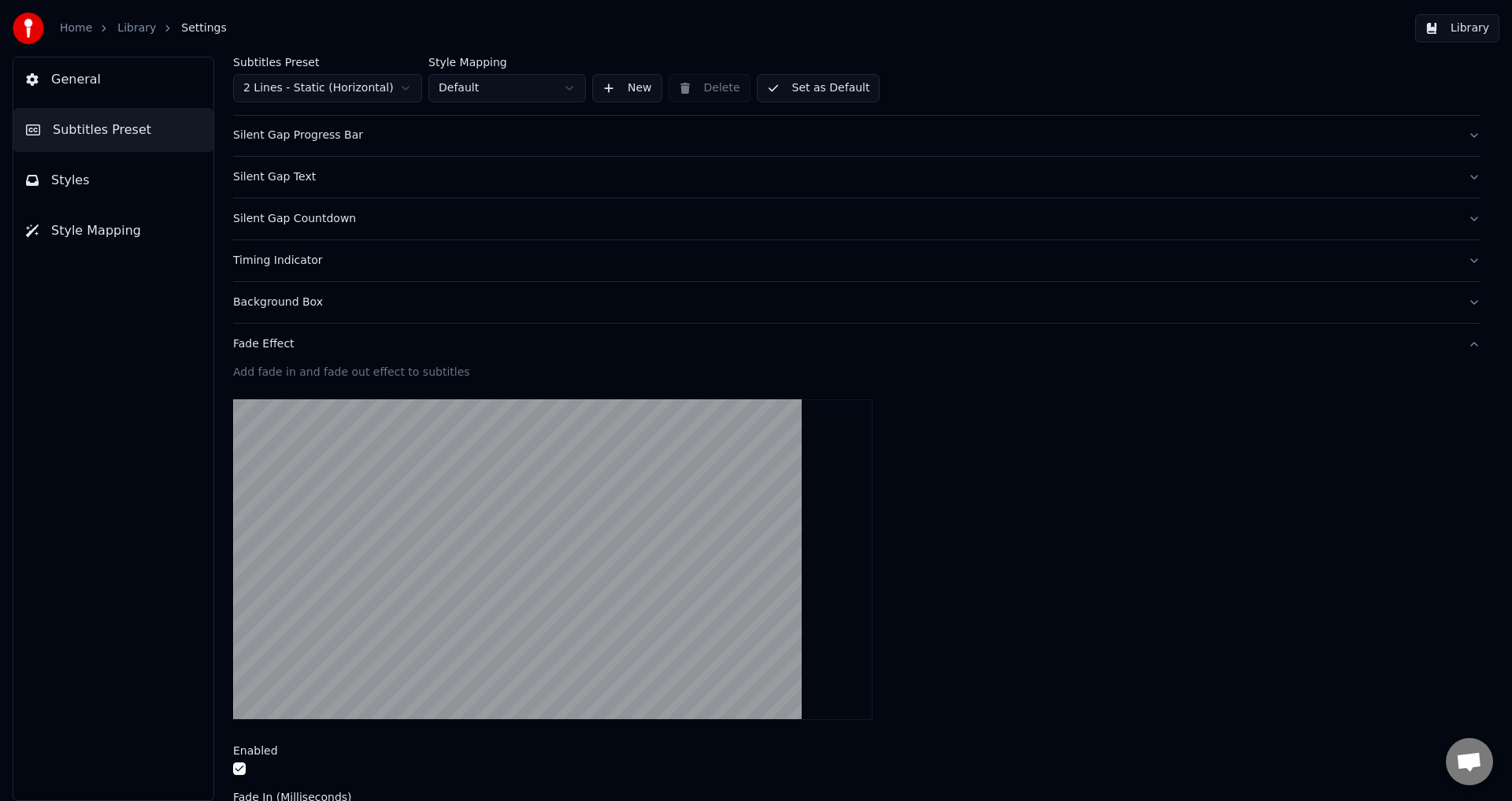
scroll to position [449, 0]
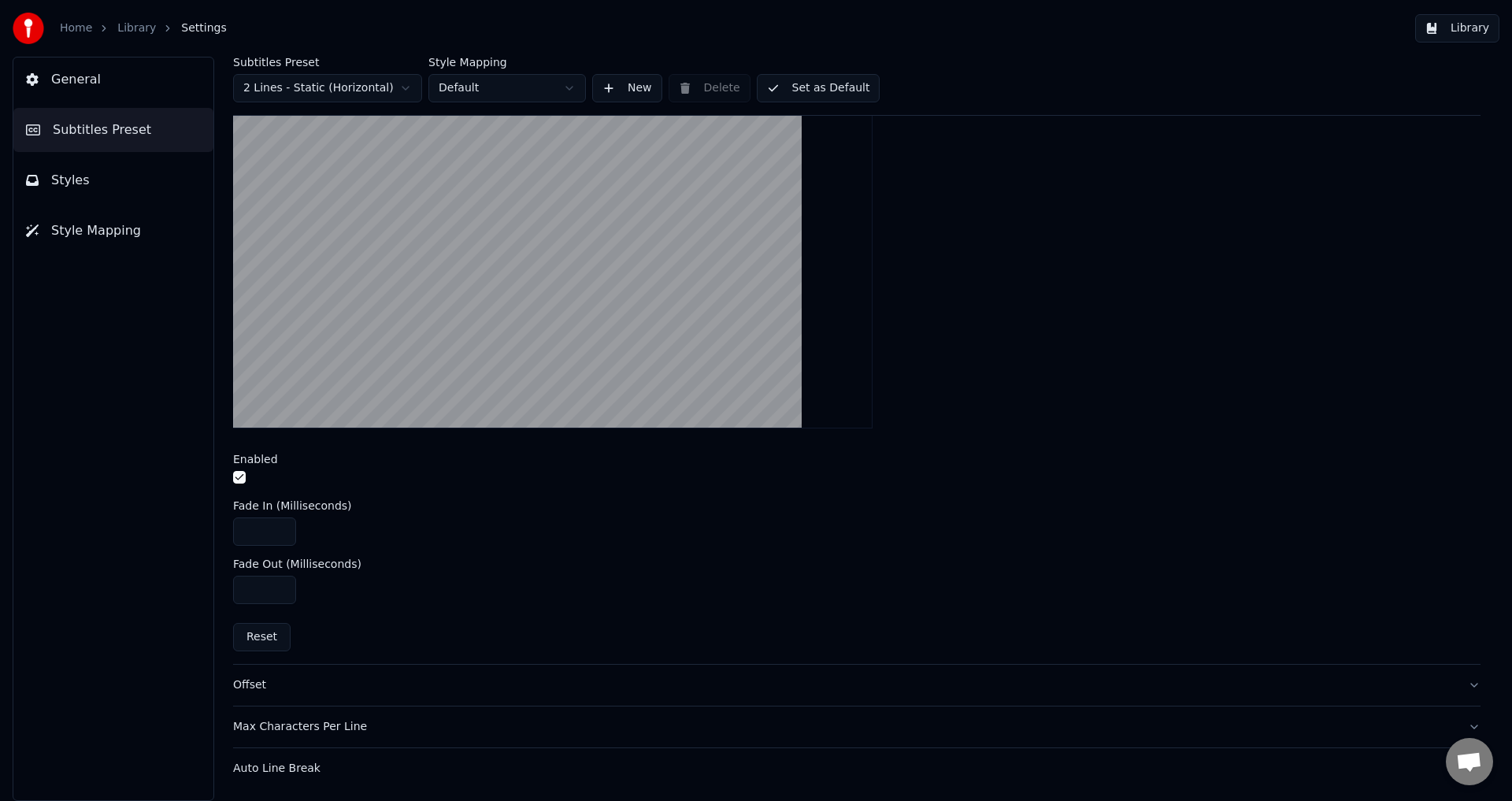
drag, startPoint x: 265, startPoint y: 592, endPoint x: 240, endPoint y: 592, distance: 25.0
click at [240, 592] on input "***" at bounding box center [264, 589] width 63 height 28
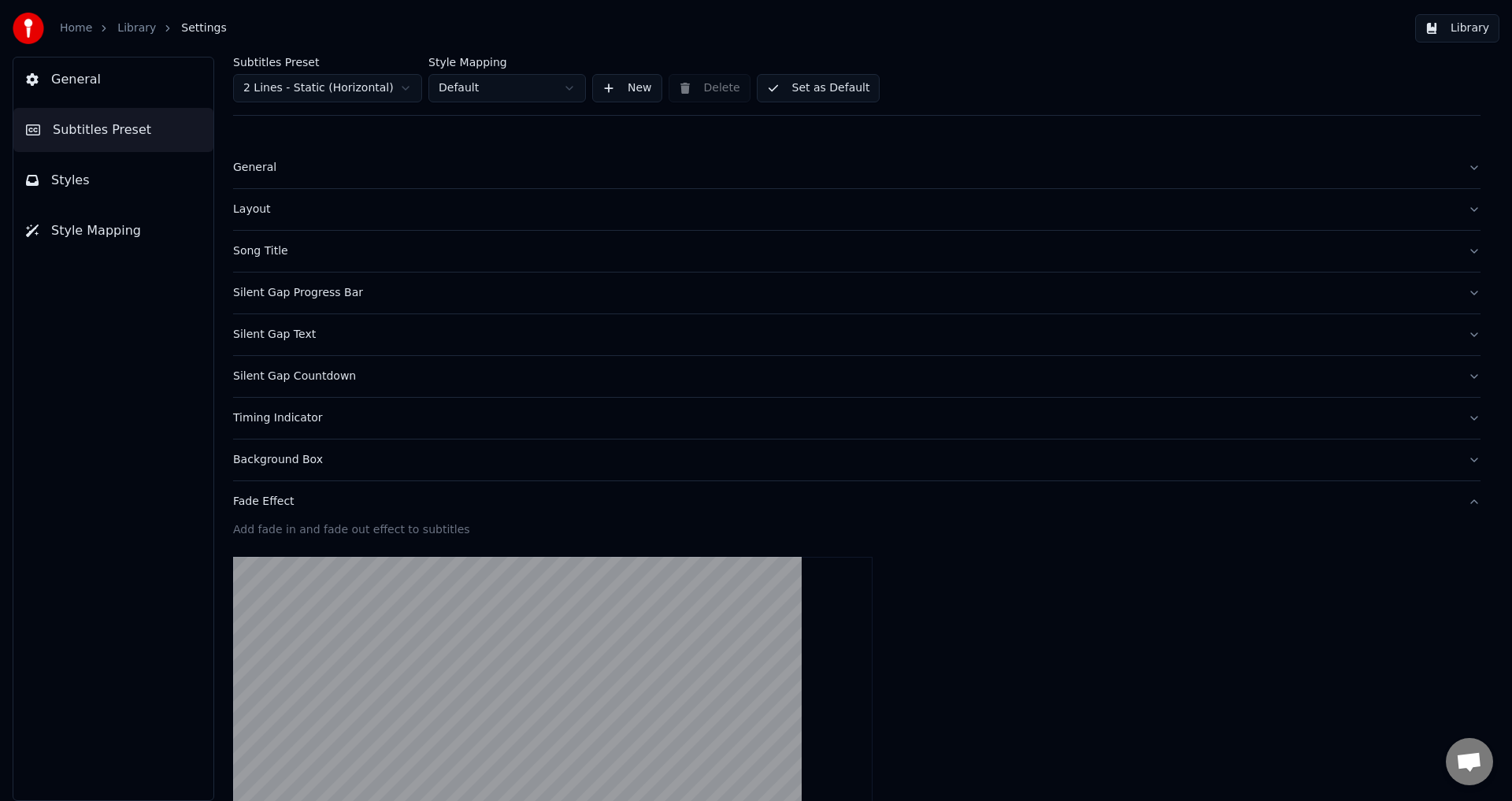
click at [377, 91] on html "Home Library Settings Library General Subtitles Preset Styles Style Mapping Sub…" at bounding box center [756, 400] width 1512 height 801
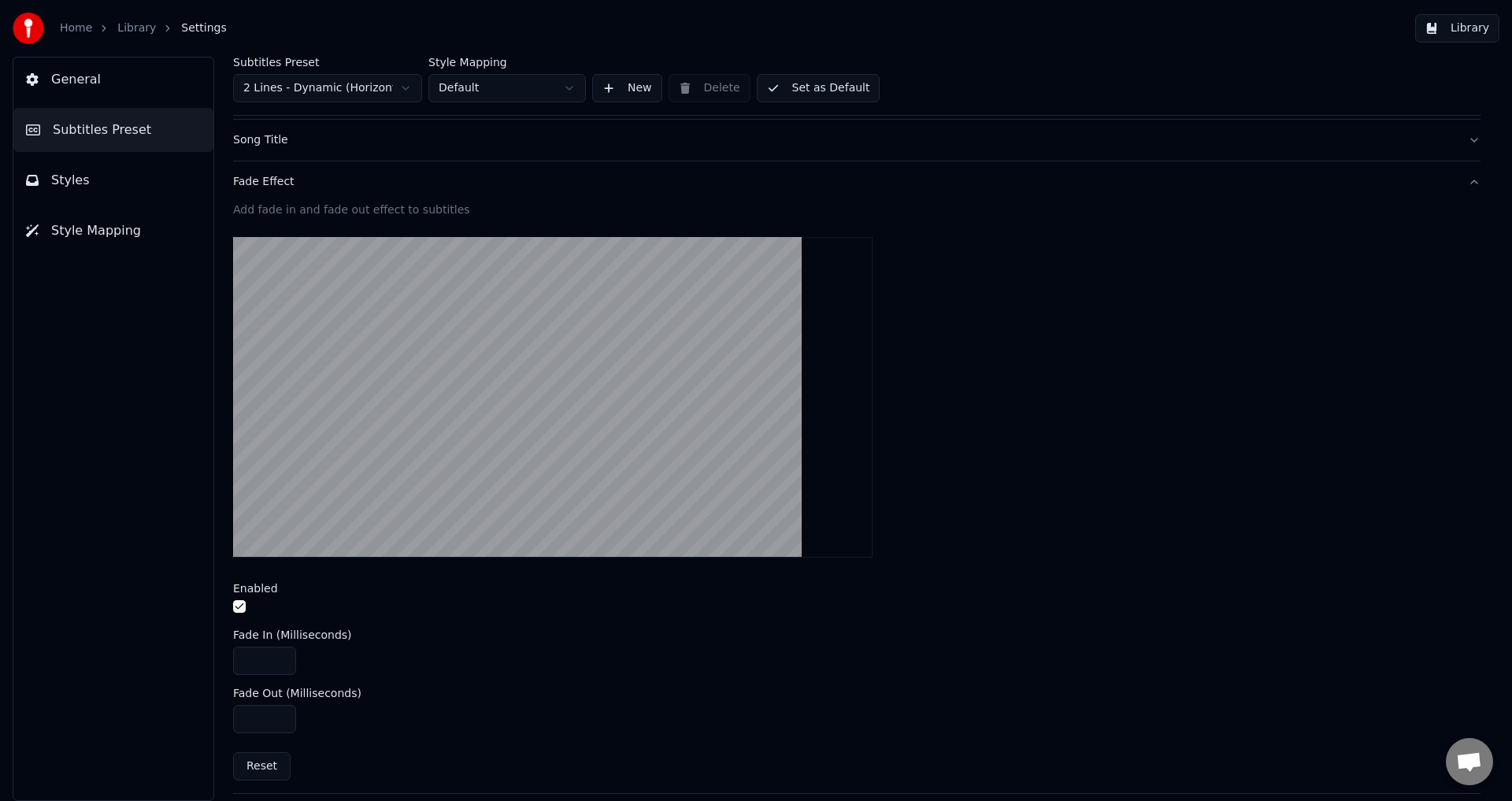
scroll to position [365, 0]
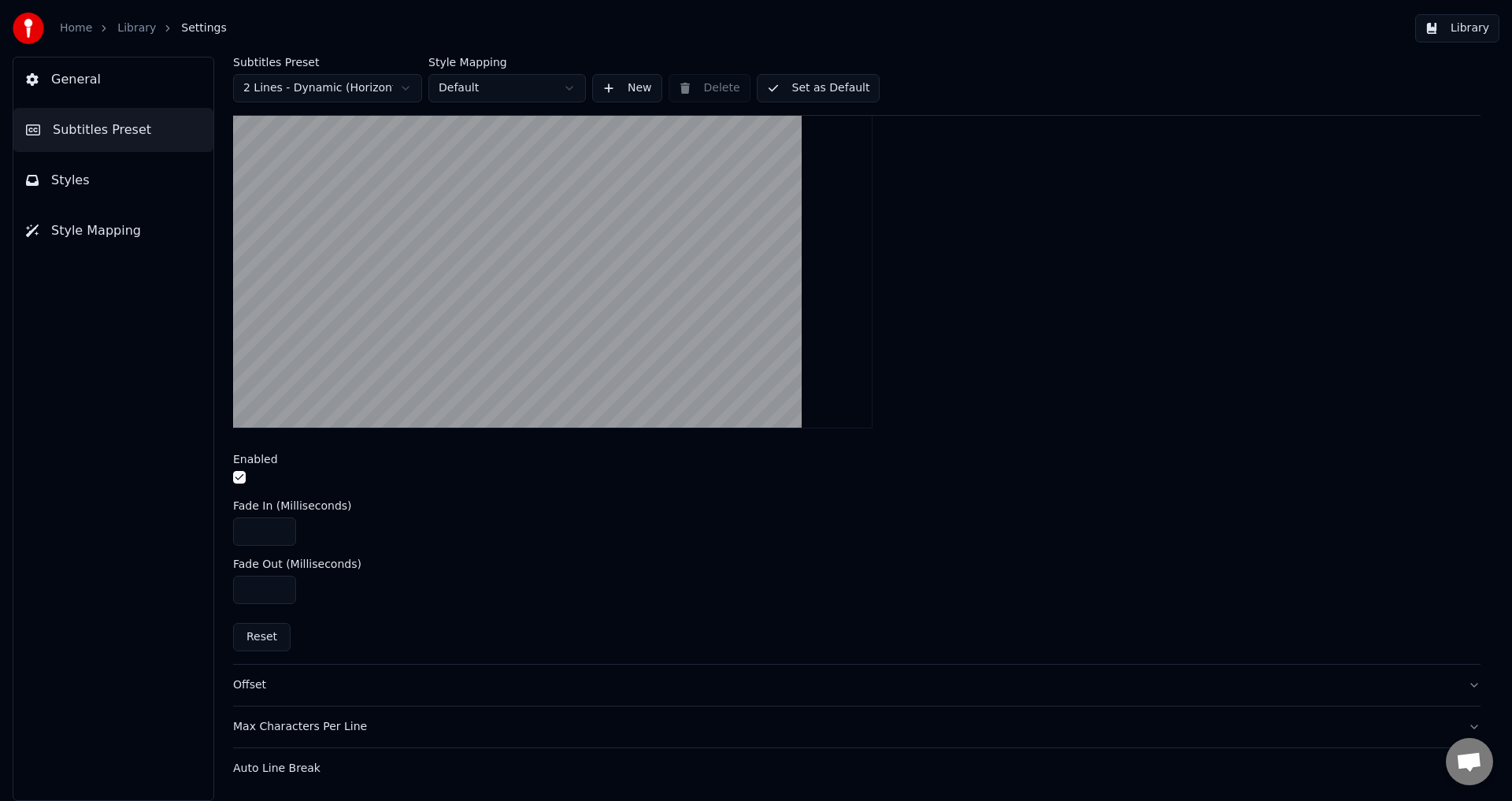
drag, startPoint x: 269, startPoint y: 591, endPoint x: 189, endPoint y: 581, distance: 80.6
click at [207, 582] on div "Subtitles Preset 2 Lines - Dynamic (Horizontal) Style Mapping Default New Delet…" at bounding box center [856, 429] width 1310 height 744
type input "***"
click at [533, 564] on div "Fade Out (Milliseconds)" at bounding box center [856, 563] width 1248 height 11
click at [384, 695] on button "Offset" at bounding box center [856, 685] width 1248 height 41
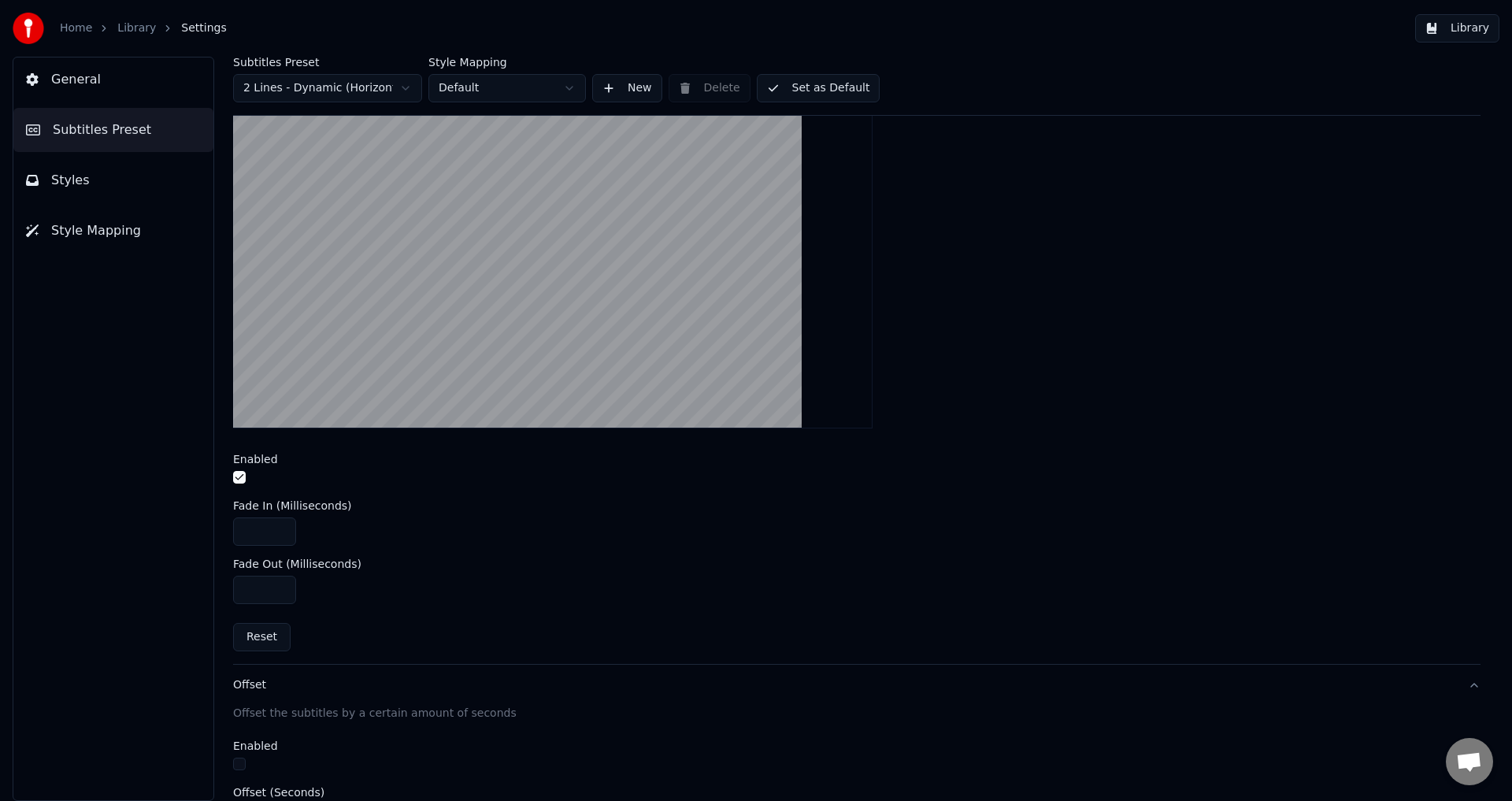
scroll to position [0, 0]
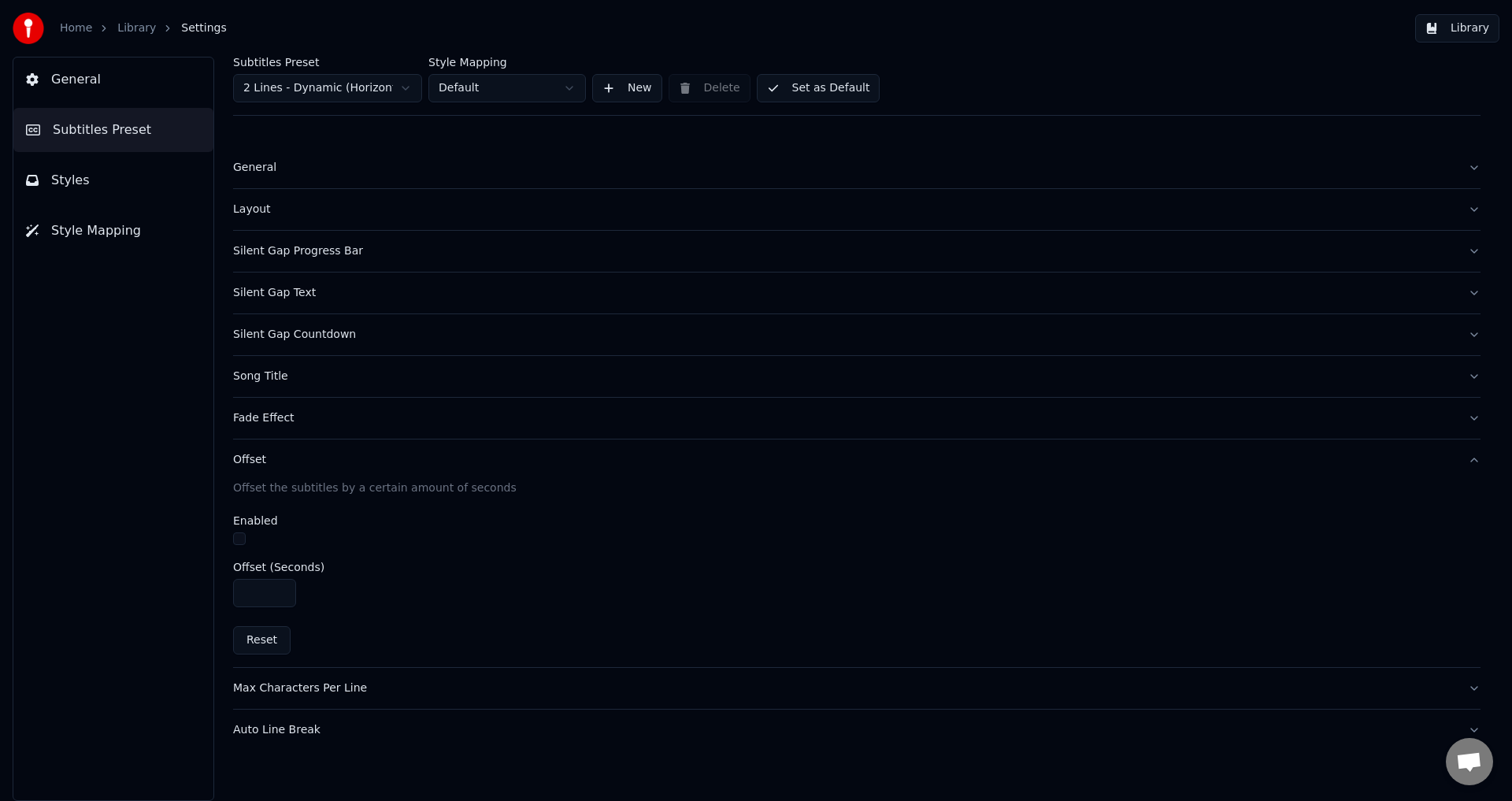
click at [382, 681] on div "Max Characters Per Line" at bounding box center [843, 688] width 1222 height 15
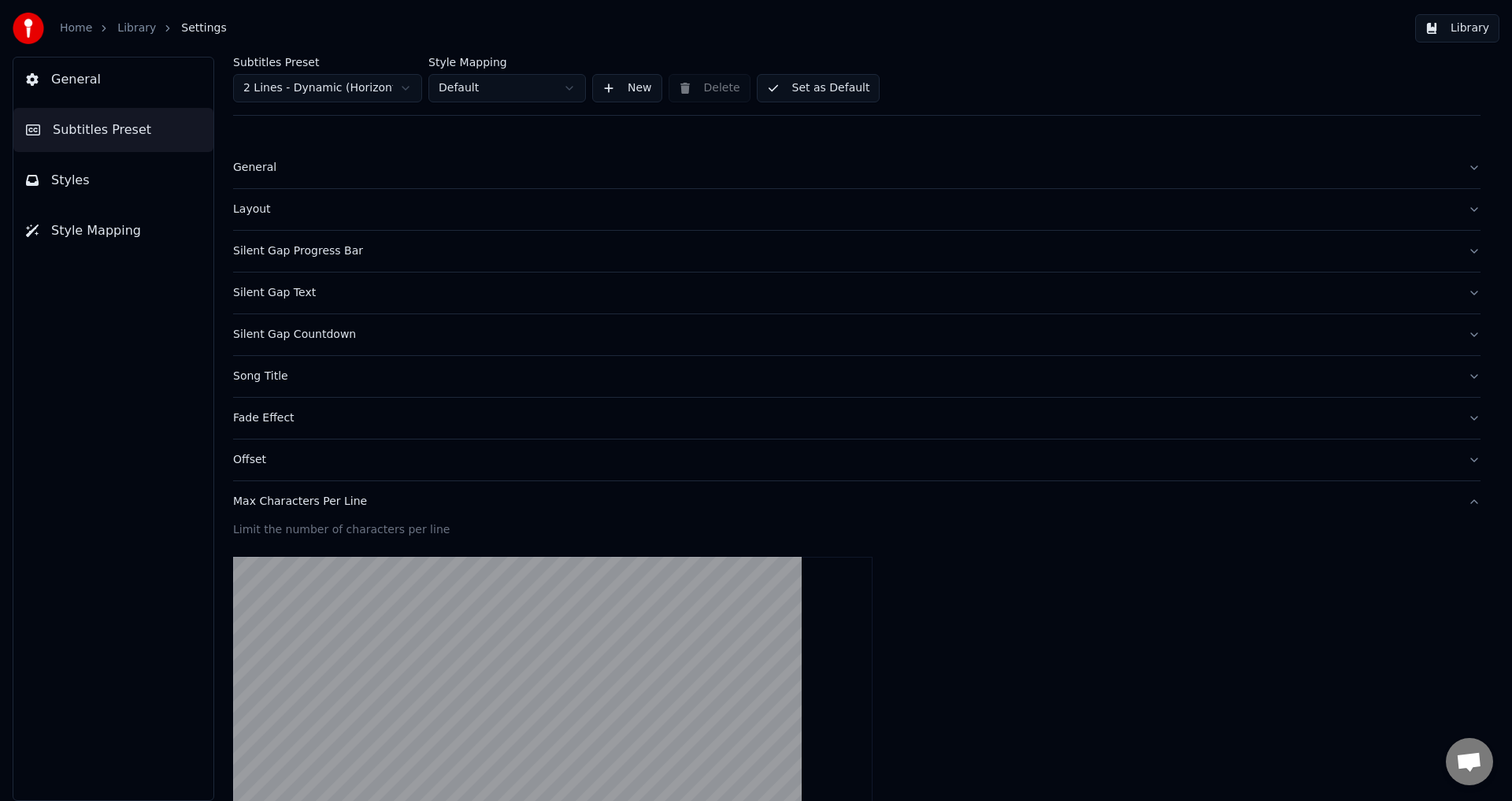
click at [353, 509] on div "Max Characters Per Line" at bounding box center [843, 502] width 1222 height 15
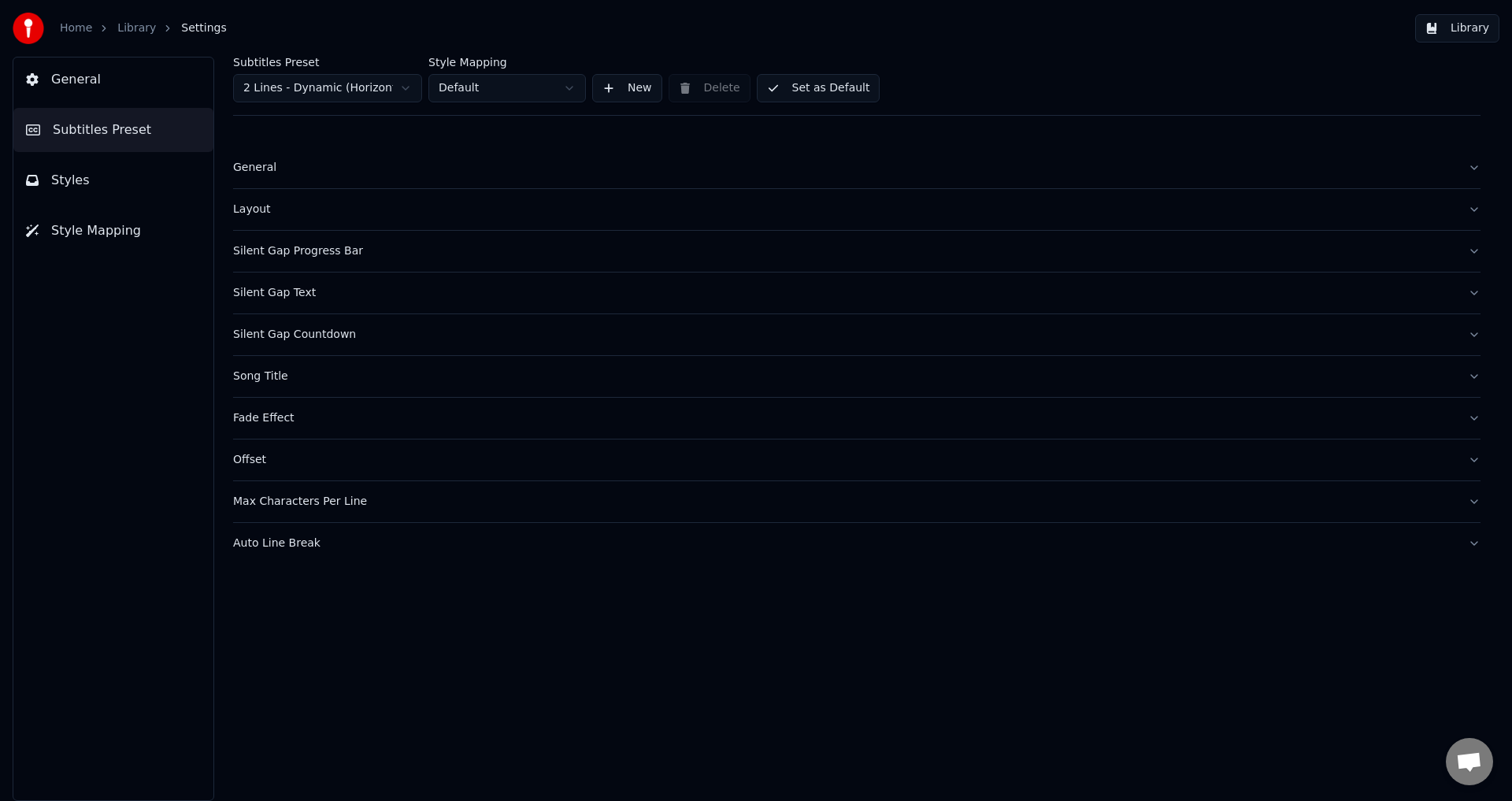
click at [376, 556] on button "Auto Line Break" at bounding box center [856, 543] width 1248 height 41
click at [372, 554] on button "Auto Line Break" at bounding box center [856, 543] width 1248 height 41
click at [387, 377] on div "Song Title" at bounding box center [843, 376] width 1222 height 15
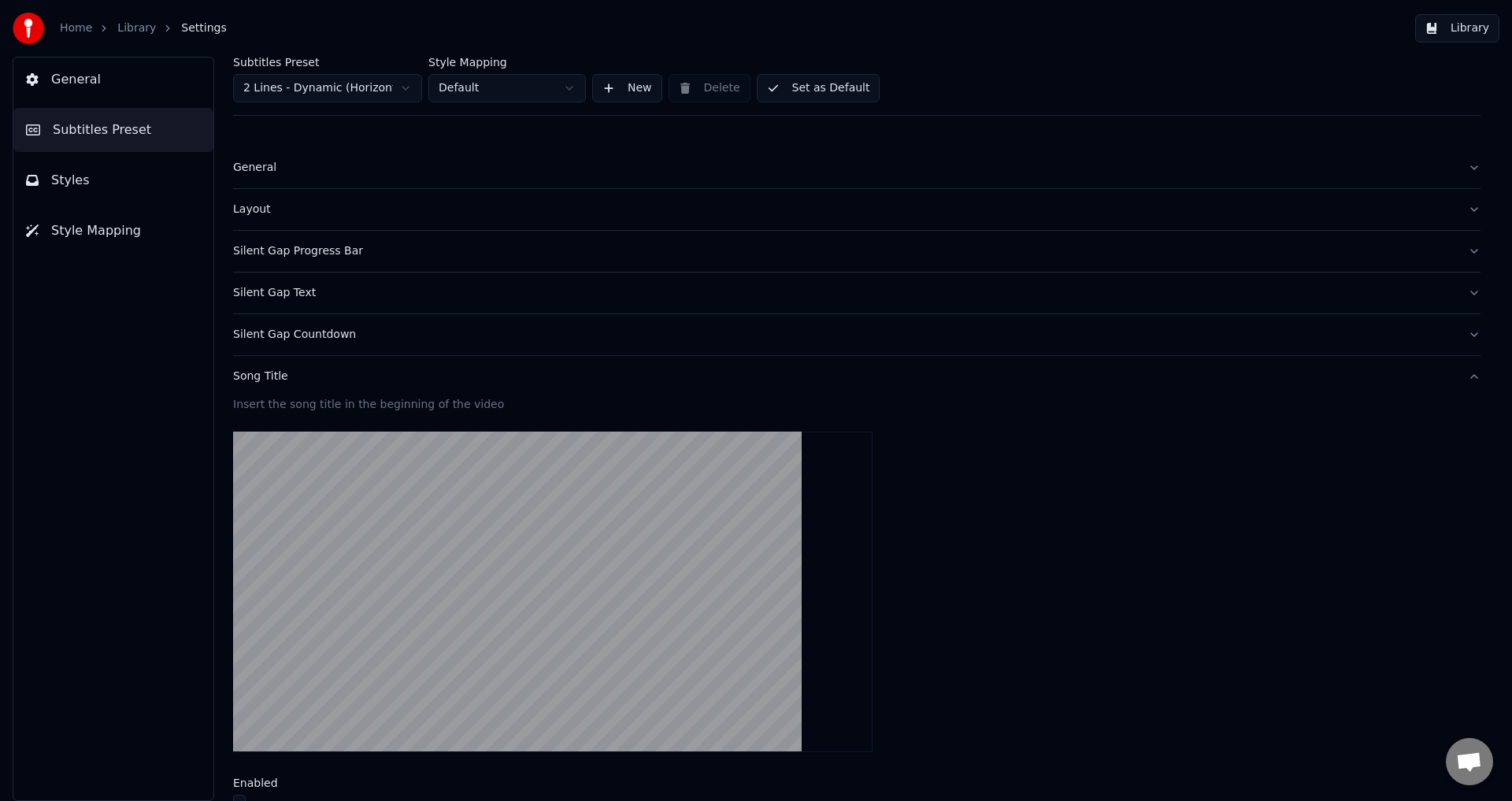
click at [387, 377] on div "Song Title" at bounding box center [843, 376] width 1222 height 15
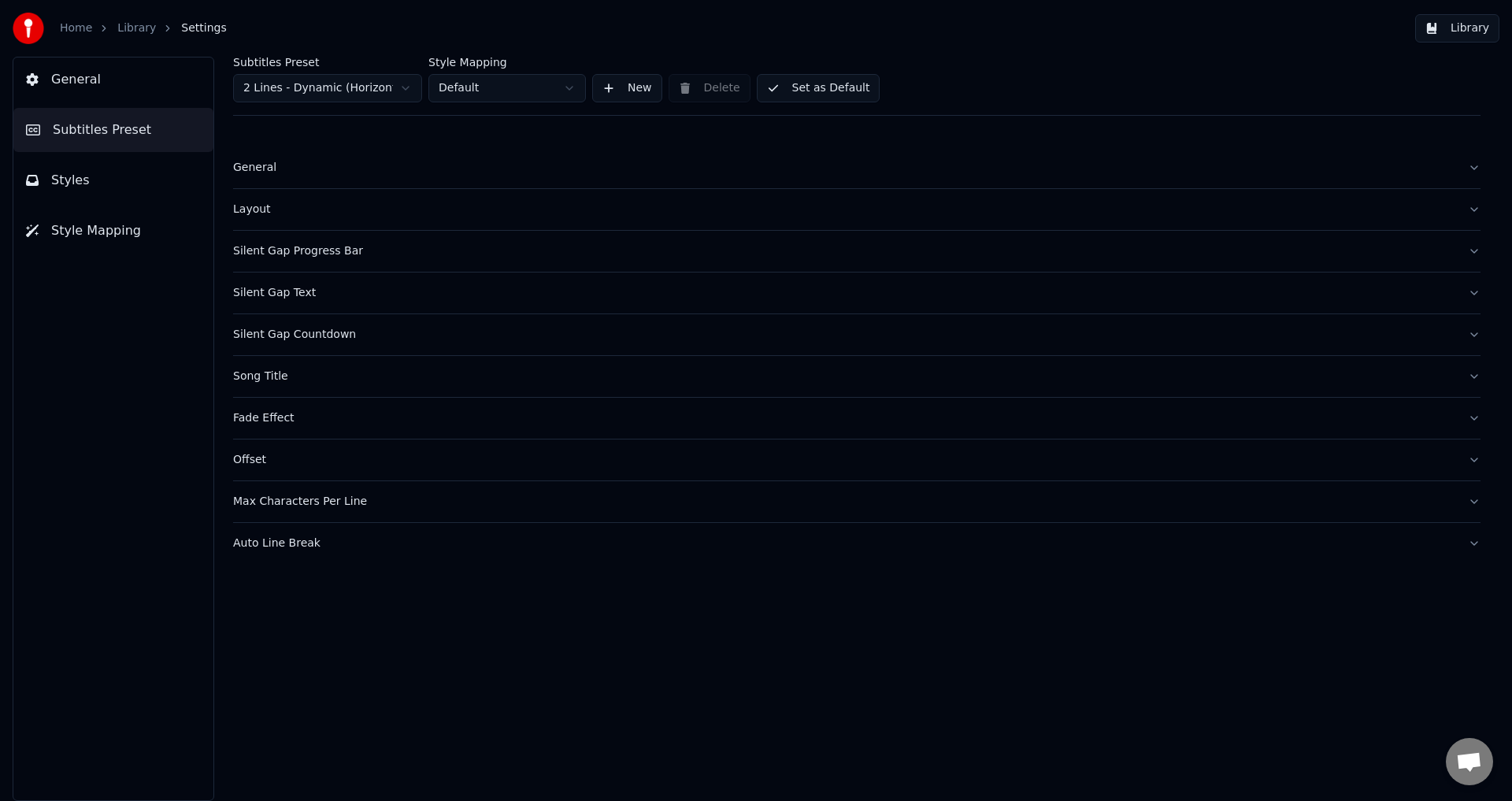
click at [407, 339] on div "Silent Gap Countdown" at bounding box center [843, 335] width 1222 height 15
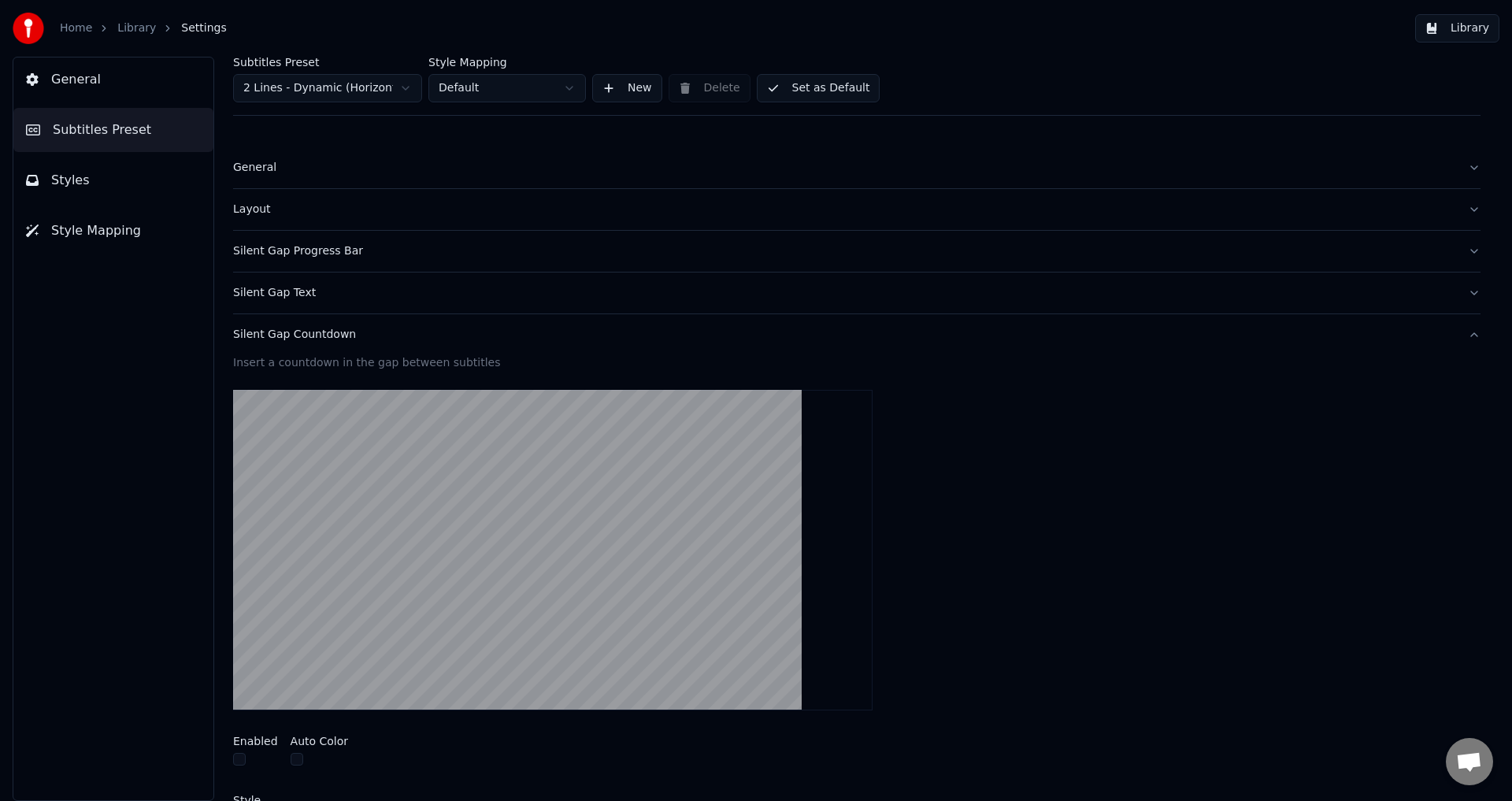
click at [407, 339] on div "Silent Gap Countdown" at bounding box center [843, 335] width 1222 height 15
drag, startPoint x: 405, startPoint y: 311, endPoint x: 400, endPoint y: 302, distance: 10.3
click at [403, 309] on button "Silent Gap Text" at bounding box center [856, 292] width 1248 height 41
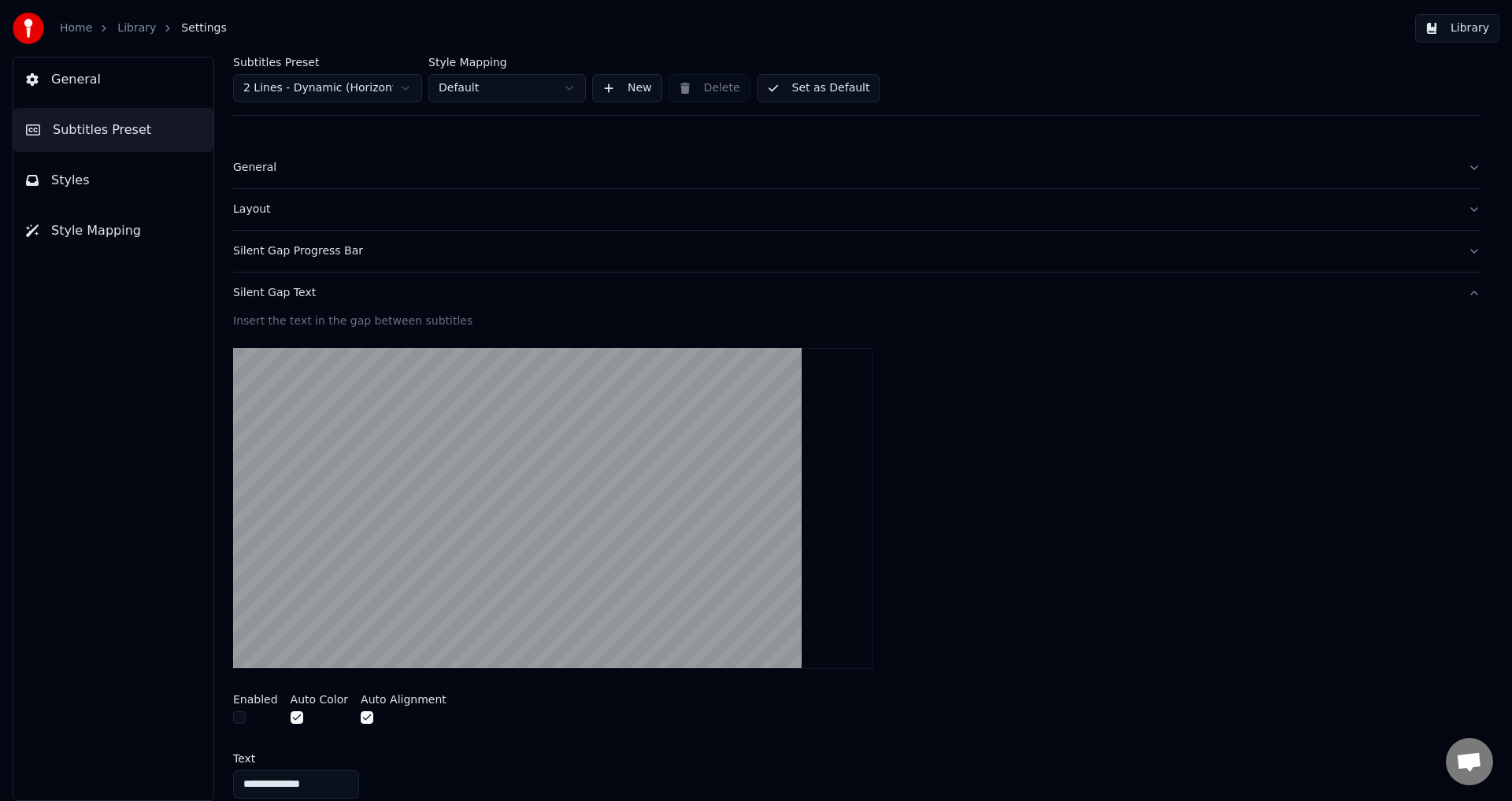
click at [400, 302] on button "Silent Gap Text" at bounding box center [856, 292] width 1248 height 41
click at [399, 251] on div "Silent Gap Progress Bar" at bounding box center [843, 251] width 1222 height 15
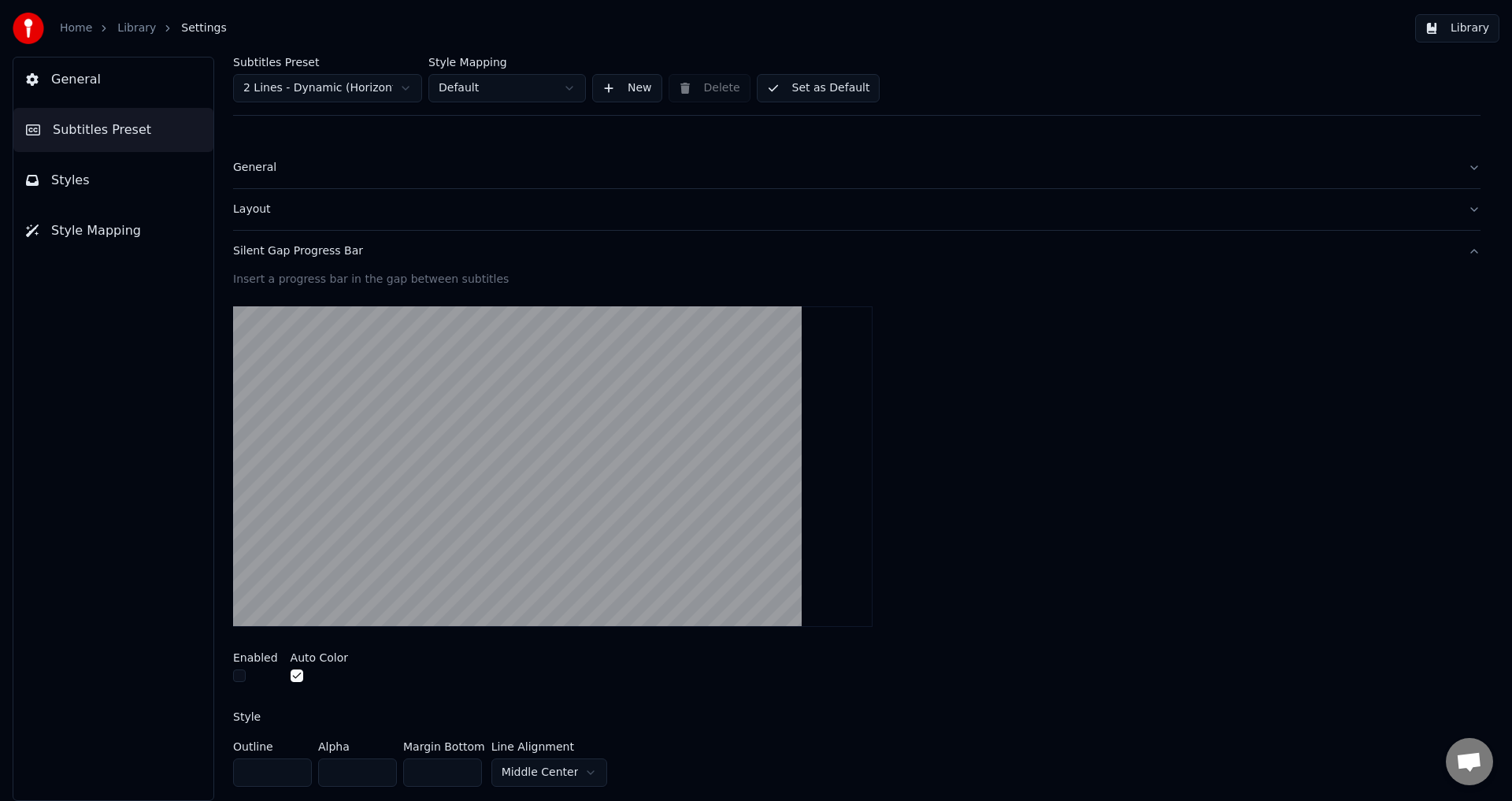
click at [399, 250] on div "Silent Gap Progress Bar" at bounding box center [843, 251] width 1222 height 15
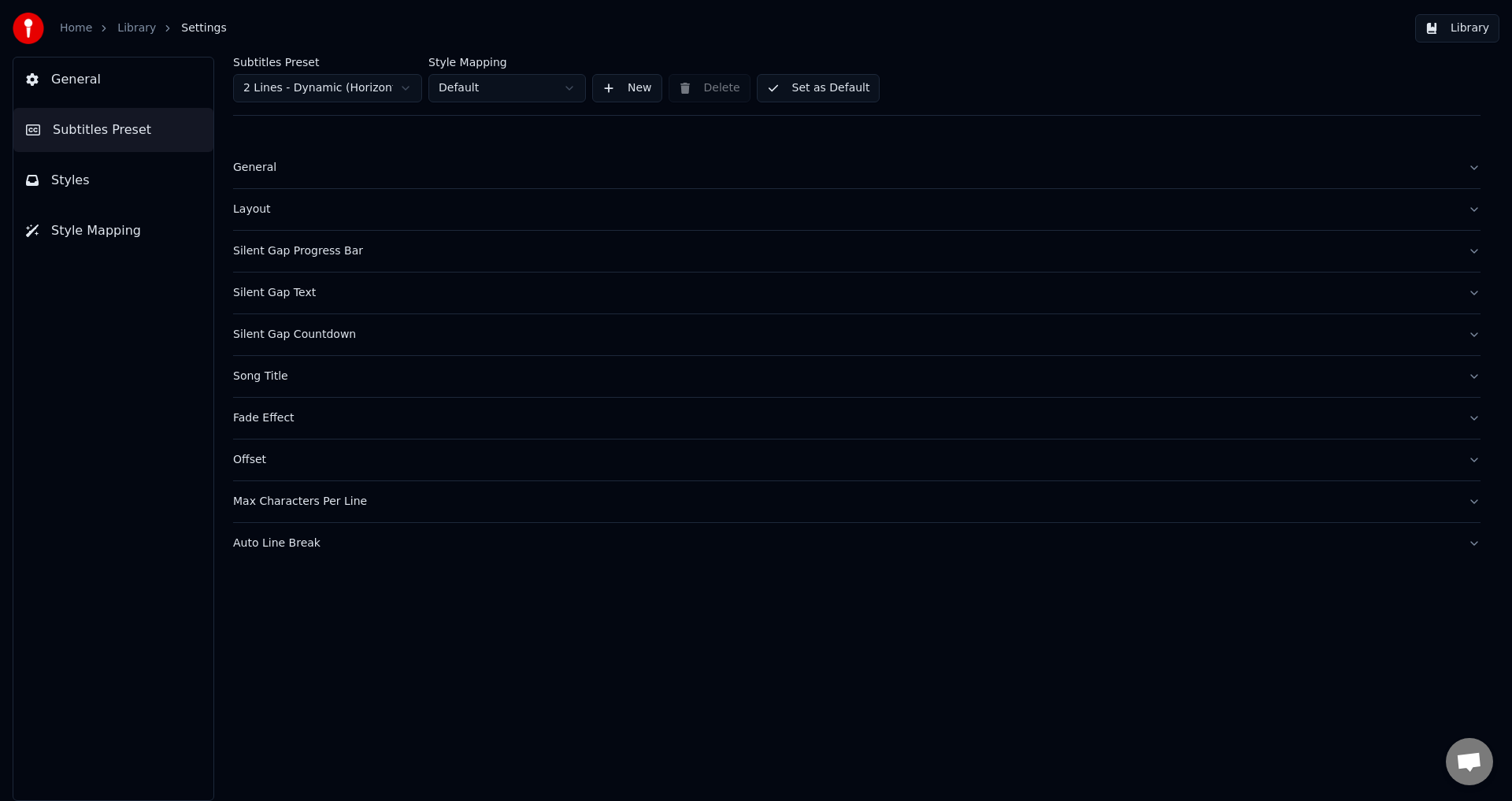
click at [416, 217] on button "Layout" at bounding box center [856, 210] width 1248 height 41
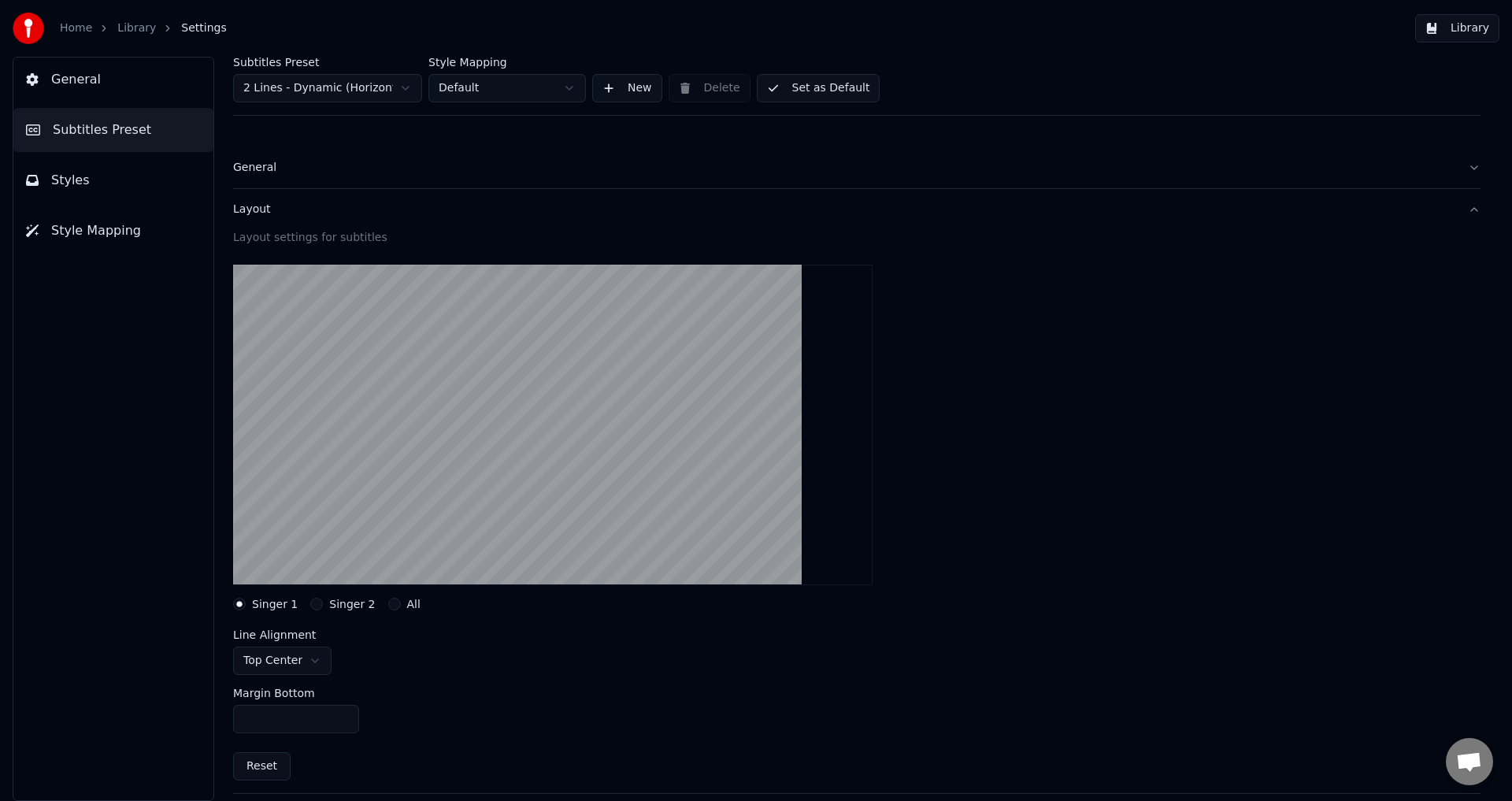
click at [417, 209] on div "Layout" at bounding box center [843, 210] width 1222 height 15
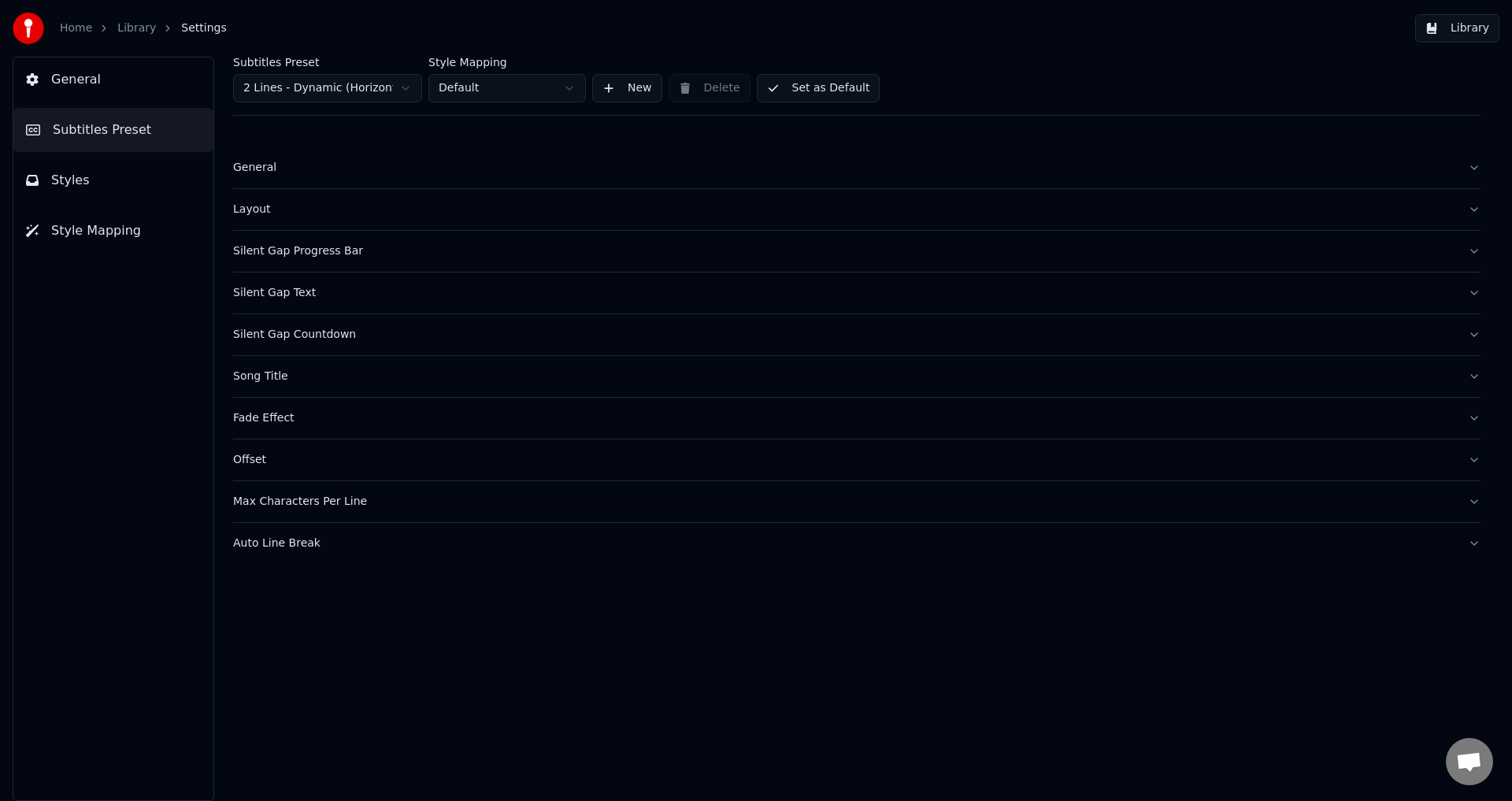
click at [422, 195] on button "Layout" at bounding box center [856, 210] width 1248 height 41
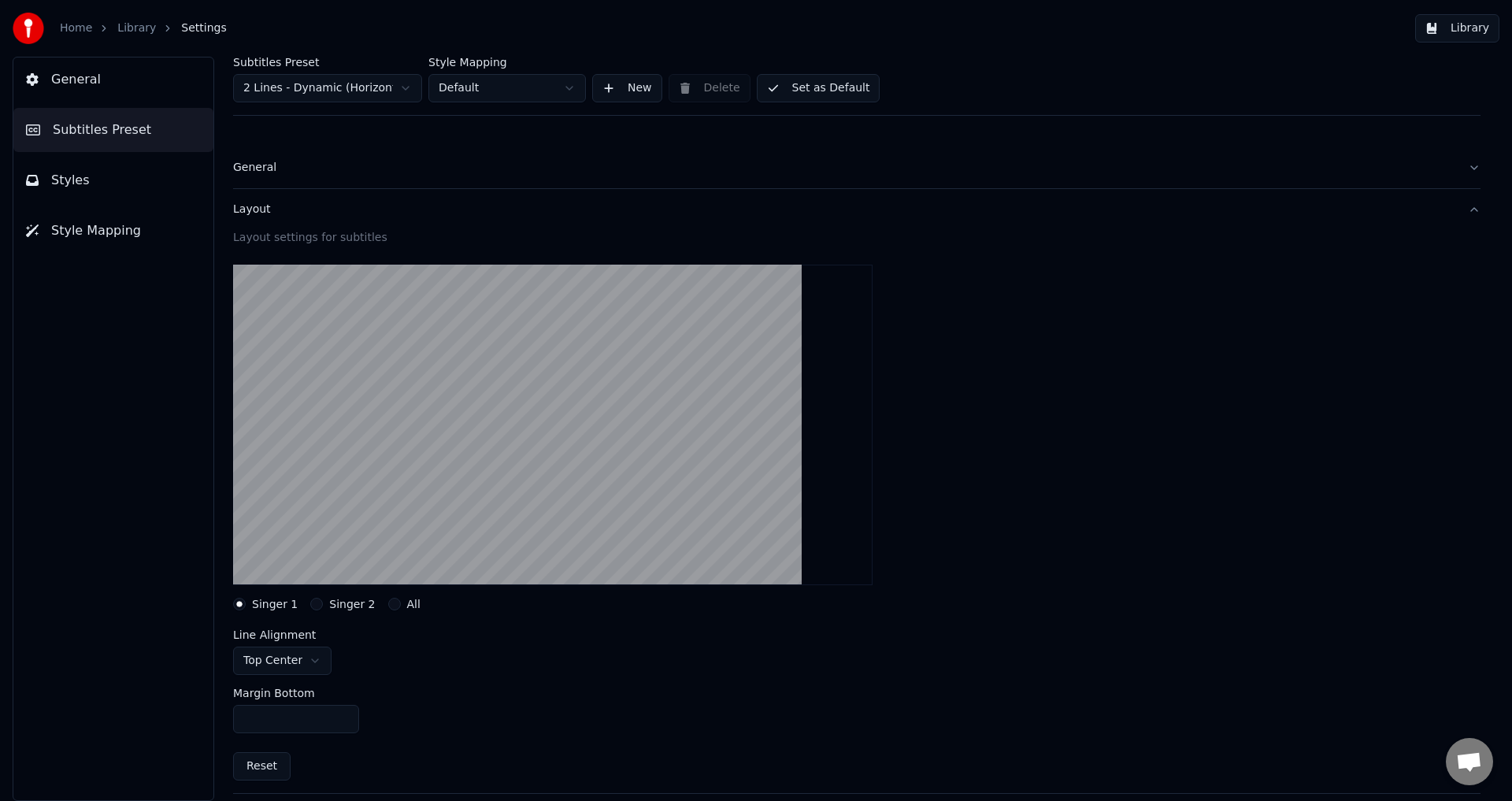
click at [430, 170] on div "General" at bounding box center [843, 167] width 1222 height 15
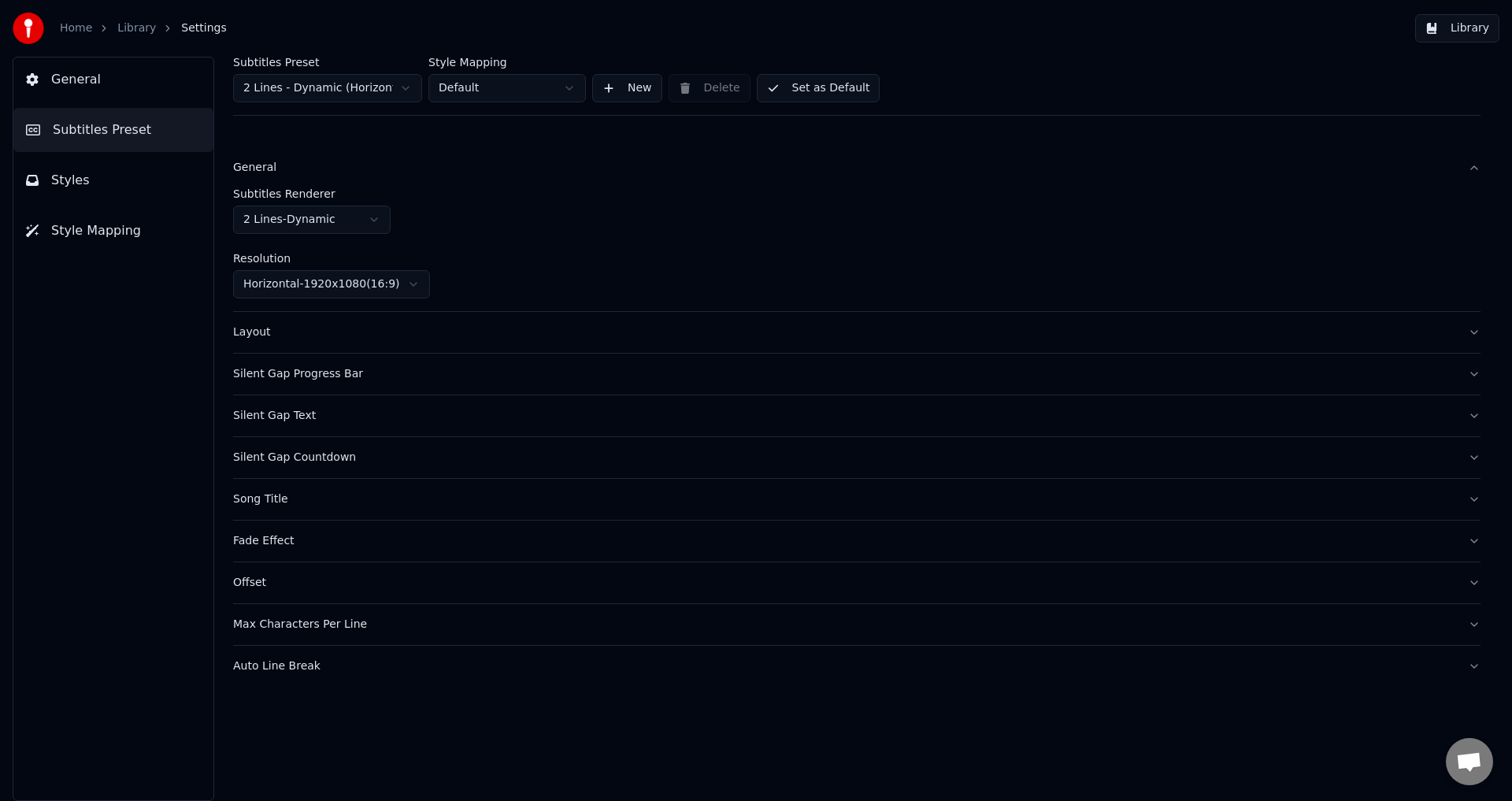
click at [430, 169] on div "General" at bounding box center [843, 167] width 1222 height 15
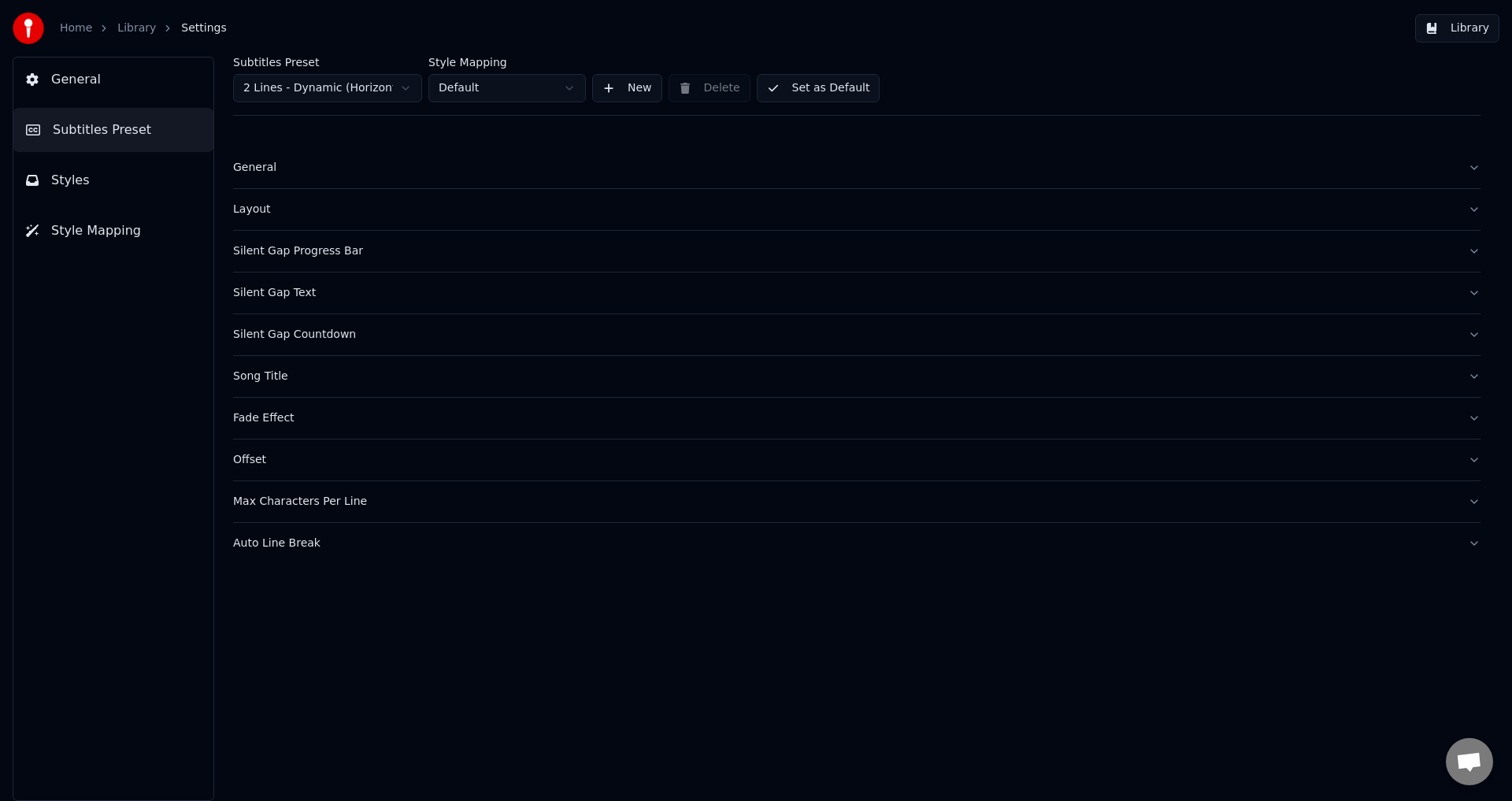
click at [846, 82] on button "Set as Default" at bounding box center [818, 88] width 124 height 28
click at [808, 93] on button "Done" at bounding box center [794, 88] width 75 height 28
